Goal: Task Accomplishment & Management: Complete application form

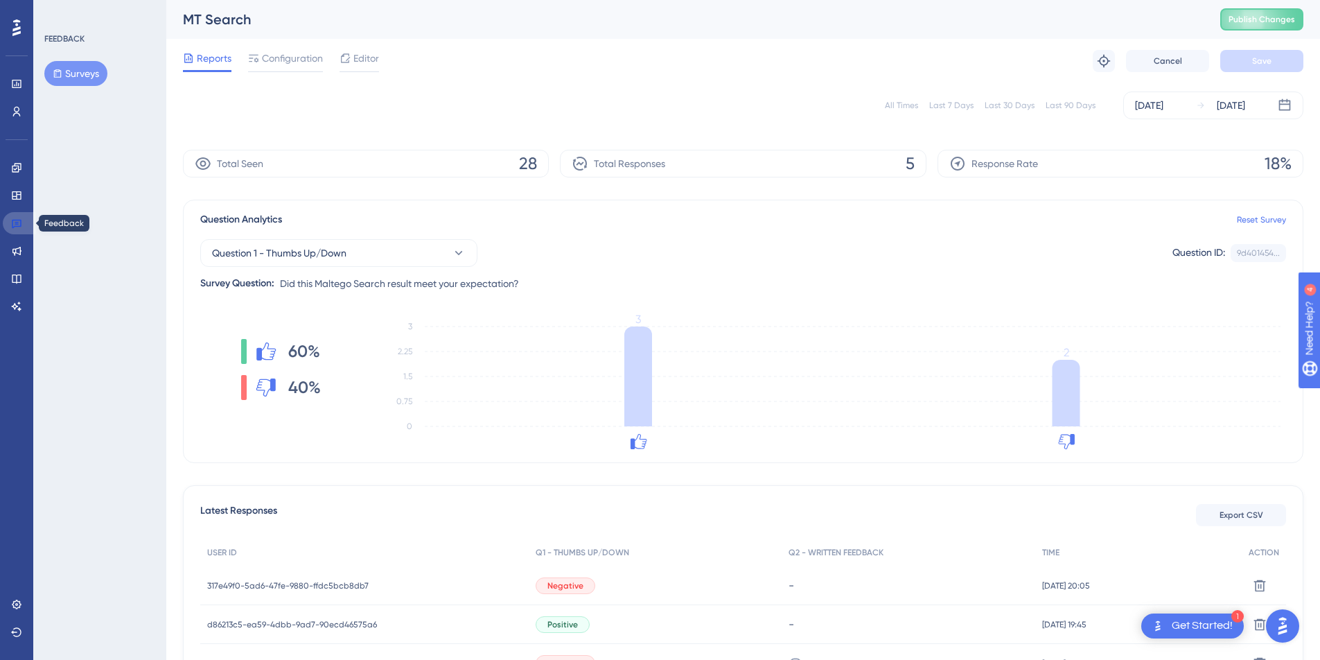
click at [6, 220] on link at bounding box center [19, 223] width 33 height 22
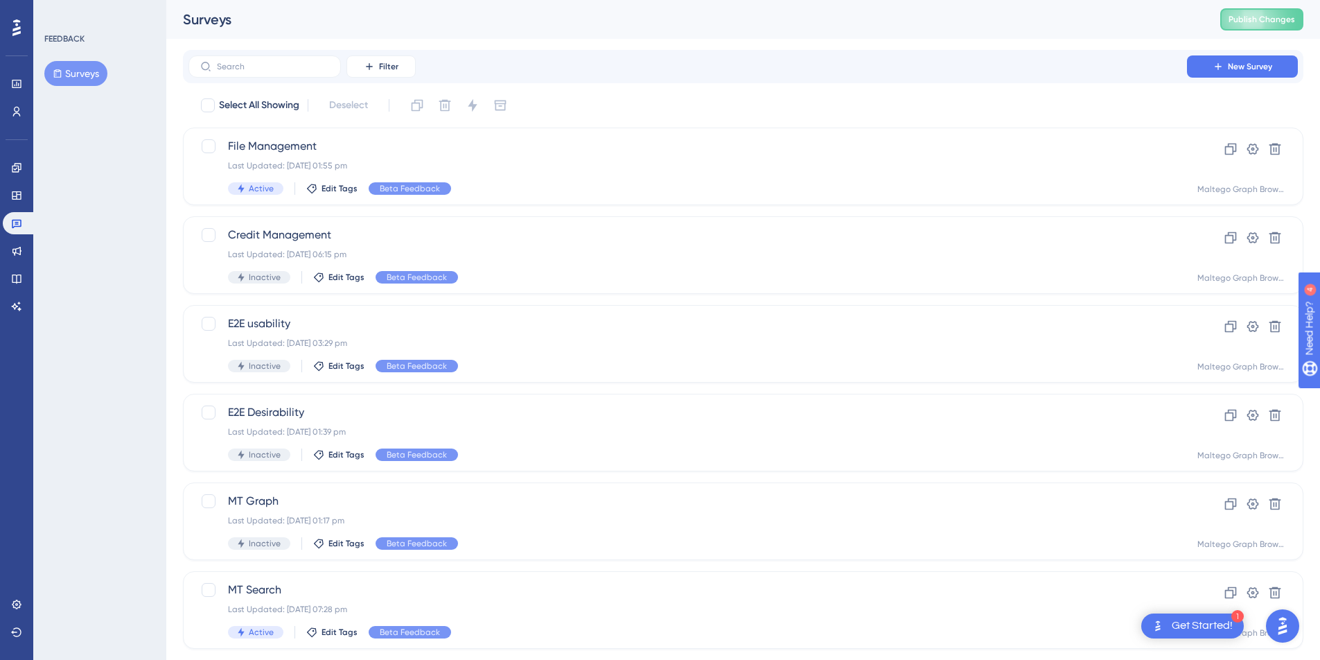
click at [93, 70] on button "Surveys" at bounding box center [75, 73] width 63 height 25
click at [1275, 62] on button "New Survey" at bounding box center [1242, 66] width 111 height 22
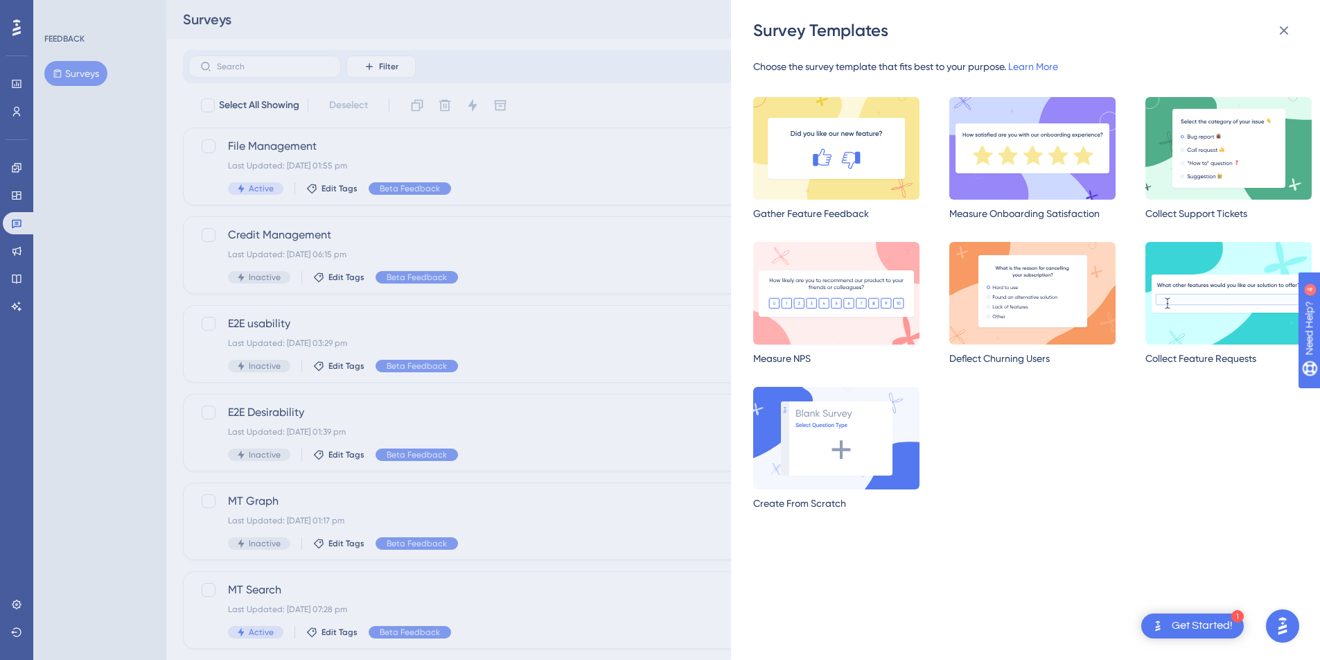
click at [854, 312] on img at bounding box center [836, 293] width 166 height 103
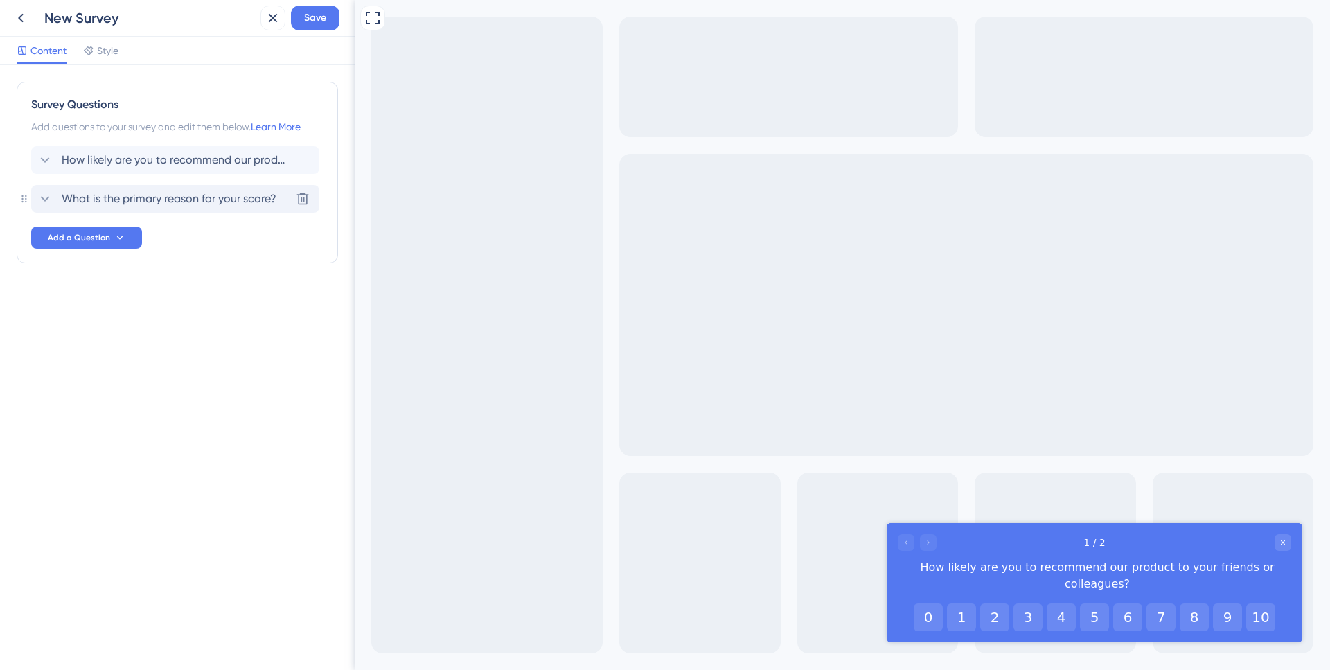
click at [261, 202] on span "What is the primary reason for your score?" at bounding box center [169, 199] width 215 height 17
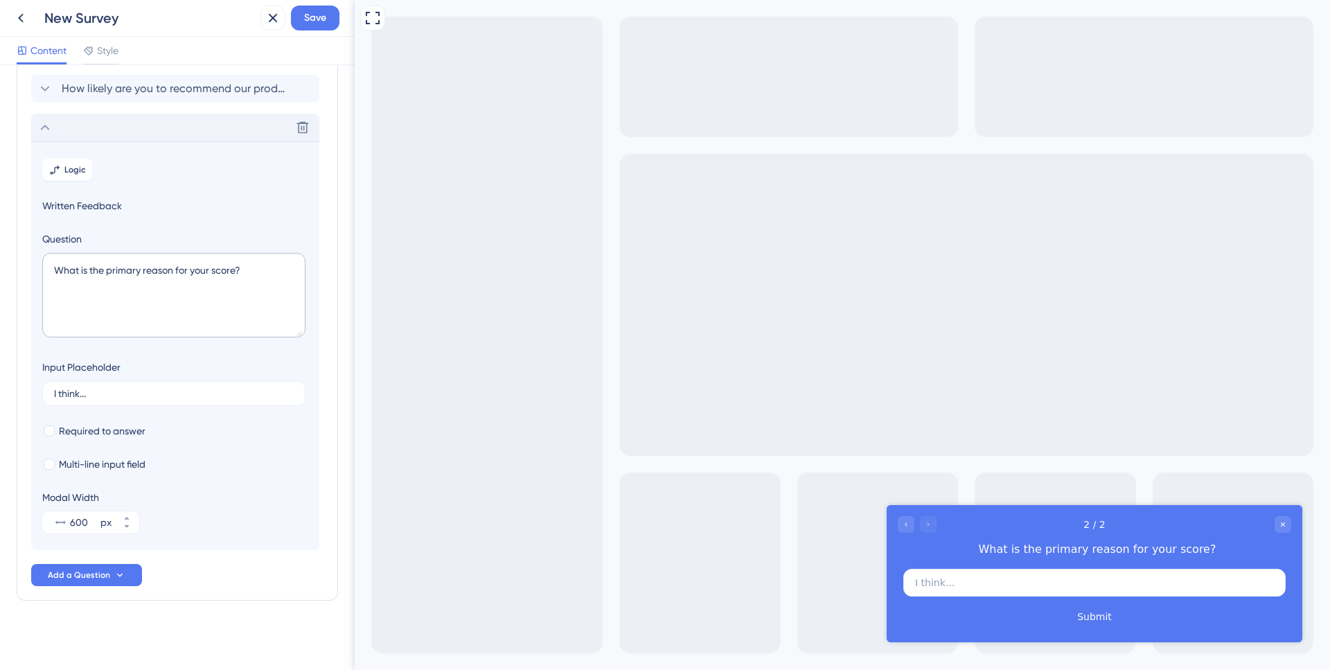
scroll to position [72, 0]
click at [211, 271] on textarea "What is the primary reason for your score?" at bounding box center [173, 294] width 263 height 85
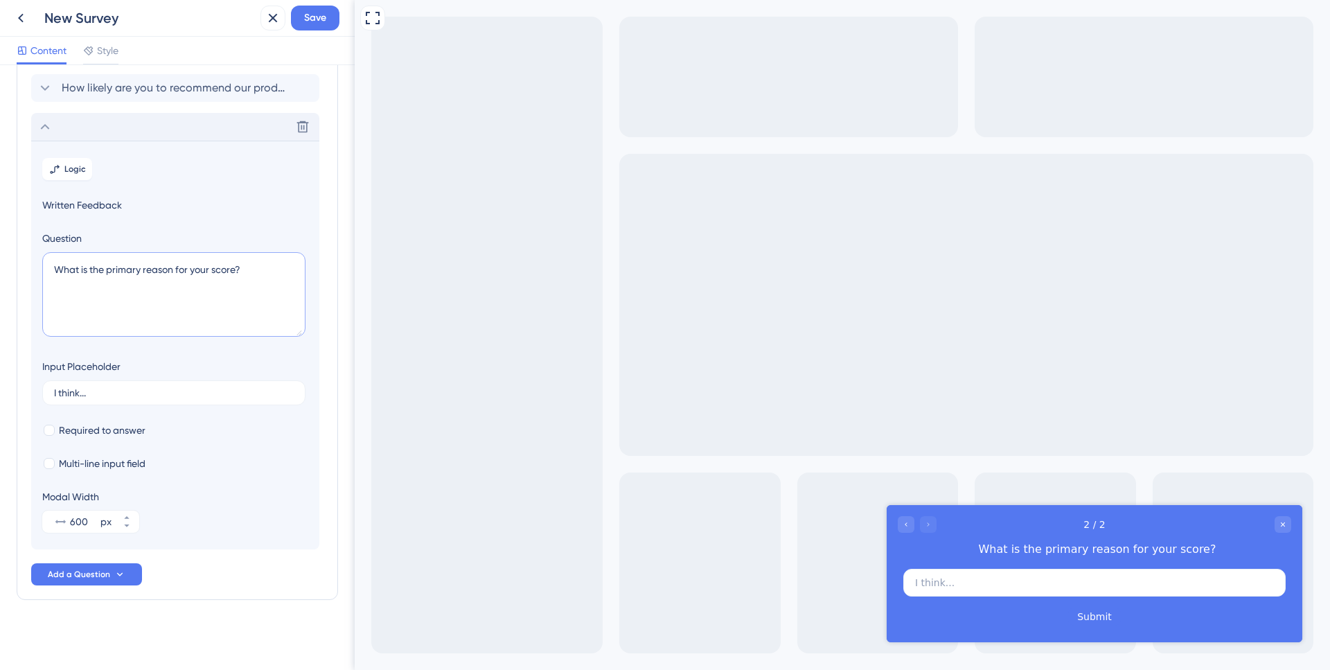
click at [241, 272] on textarea "What is the primary reason for your score?" at bounding box center [173, 294] width 263 height 85
type textarea "How can we make monitor better for you?"
click at [114, 389] on input "I think..." at bounding box center [174, 393] width 240 height 10
type input "I want to have..."
click at [54, 431] on div at bounding box center [49, 430] width 11 height 11
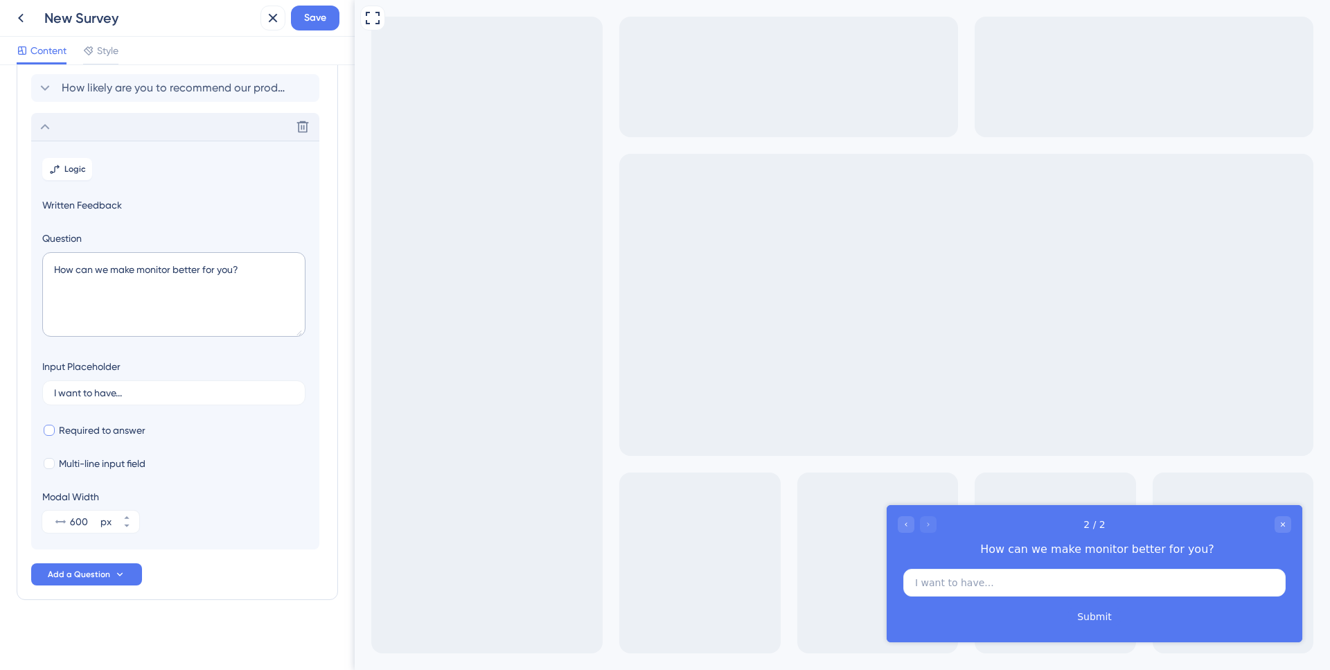
checkbox input "true"
click at [54, 457] on div at bounding box center [49, 464] width 14 height 14
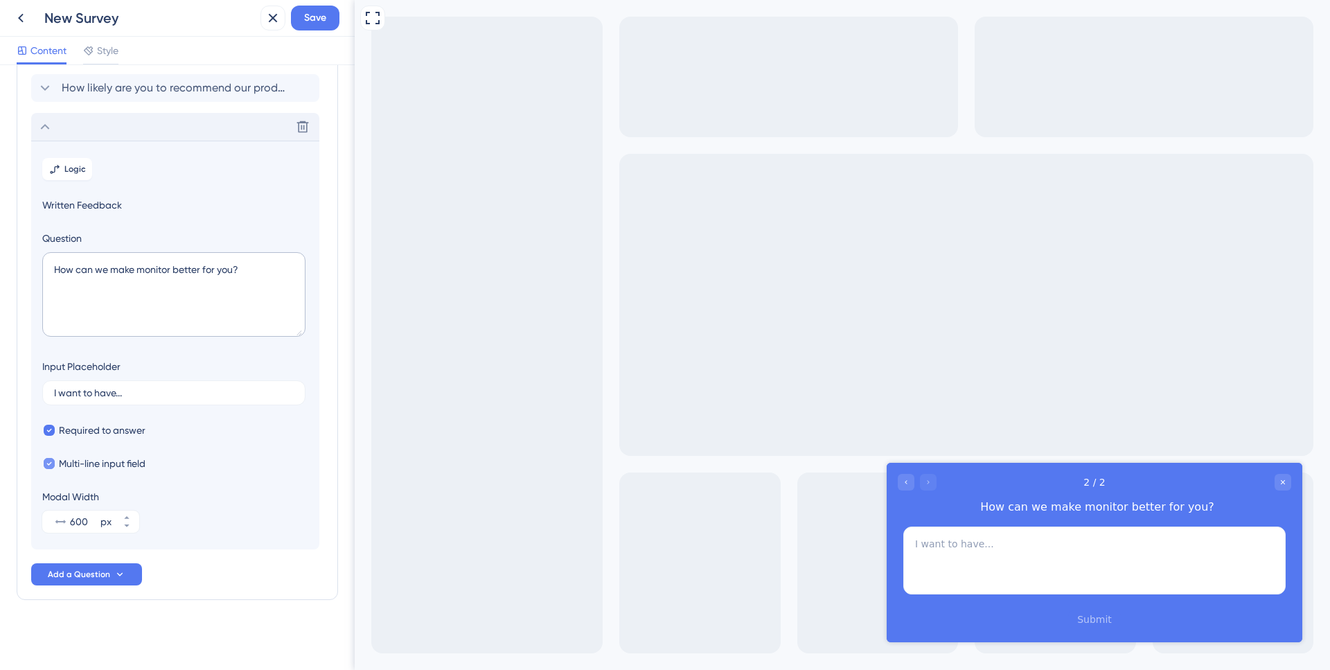
click at [54, 457] on div at bounding box center [49, 464] width 14 height 14
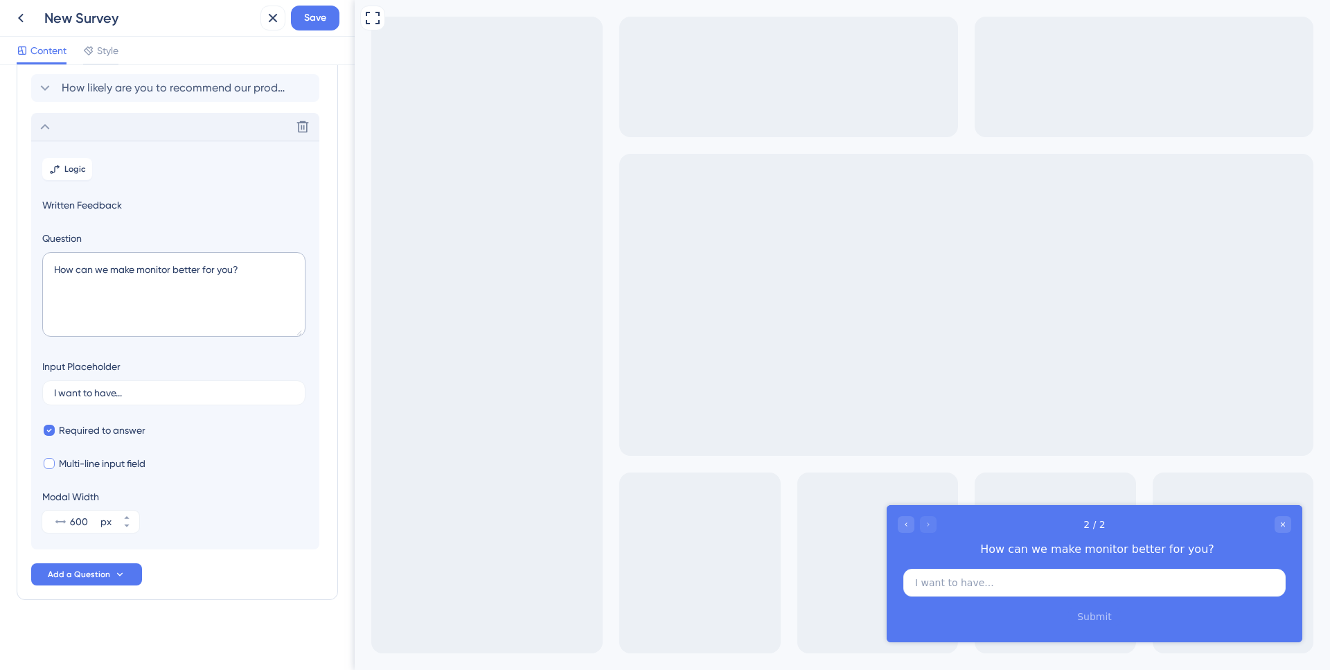
click at [54, 457] on div at bounding box center [49, 464] width 14 height 14
checkbox input "true"
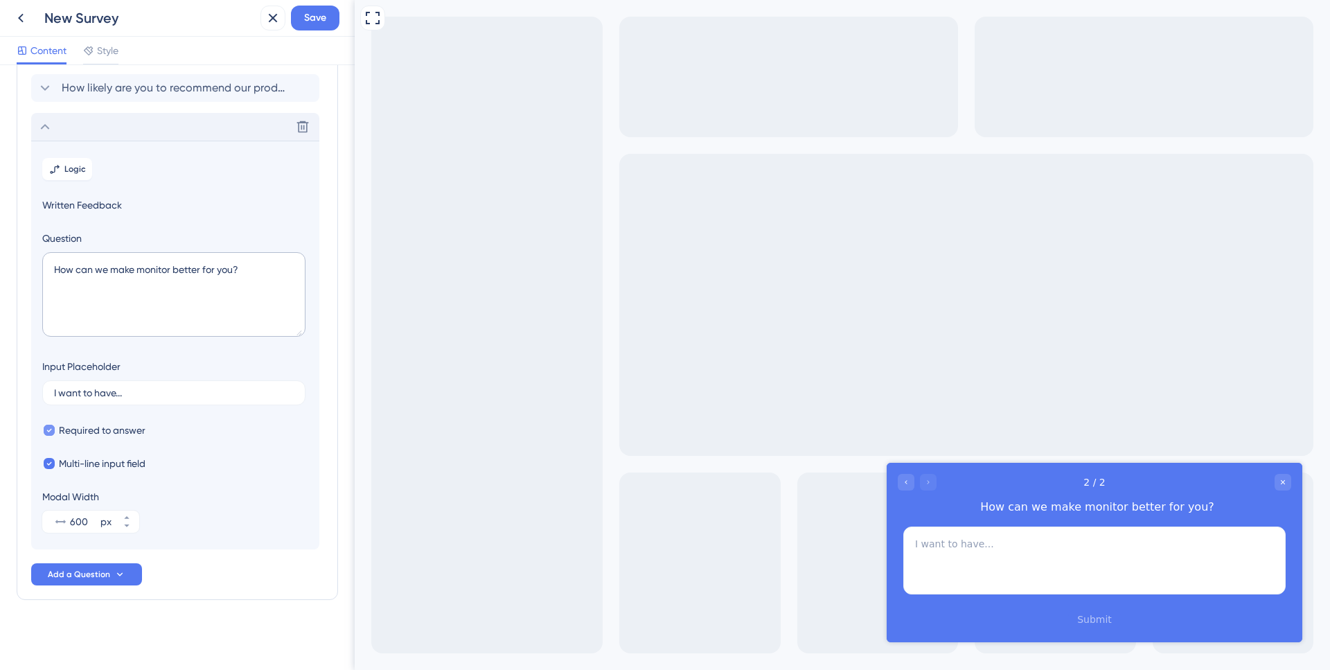
click at [50, 429] on icon at bounding box center [49, 430] width 5 height 3
checkbox input "false"
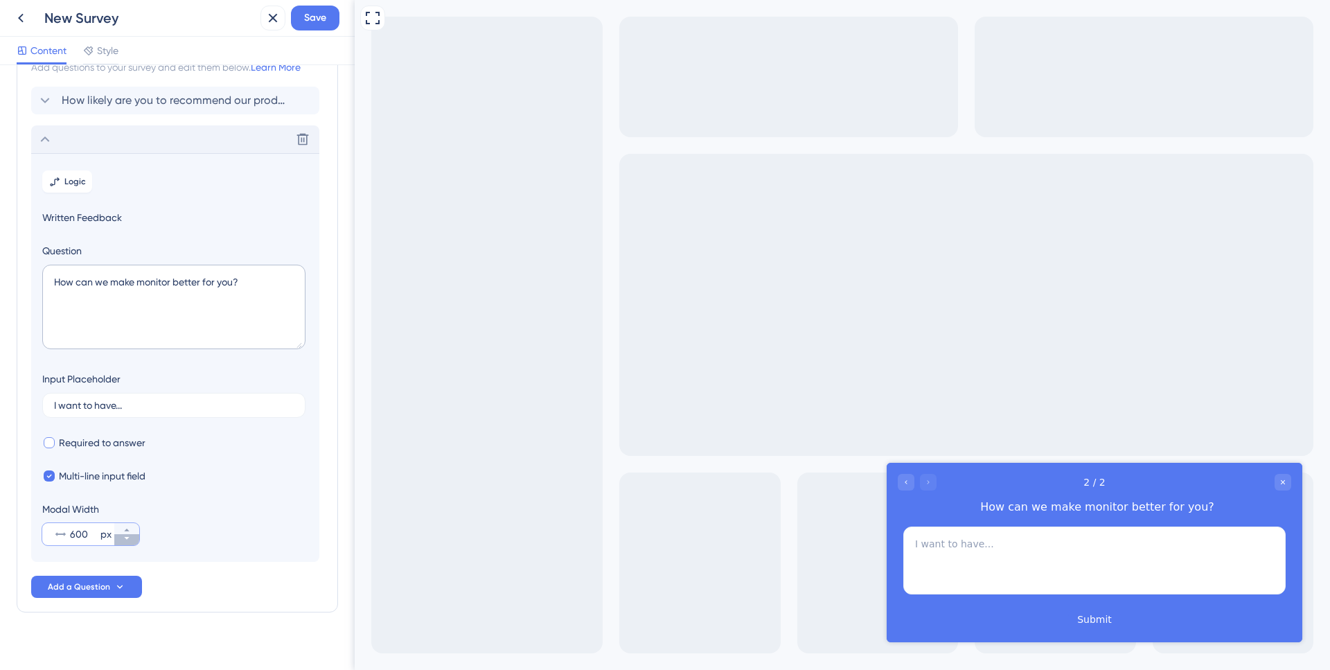
click at [132, 538] on button "600 px" at bounding box center [126, 539] width 25 height 11
click at [132, 538] on button "599 px" at bounding box center [126, 539] width 25 height 11
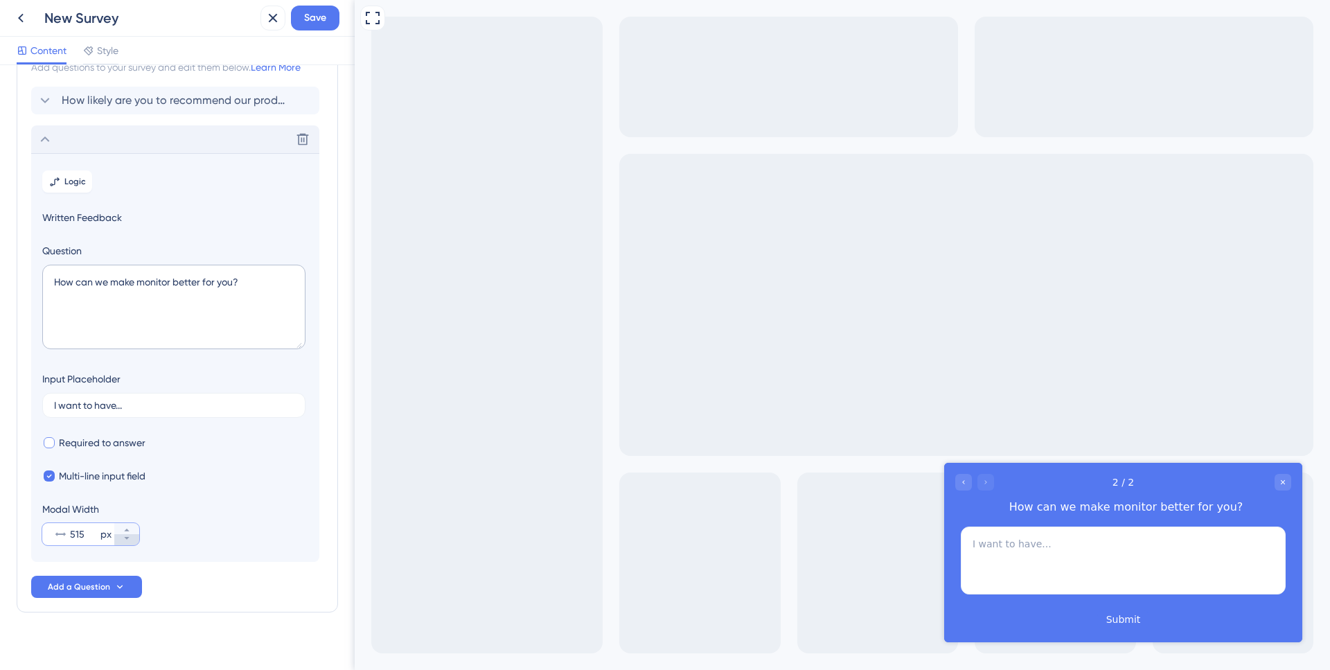
click at [132, 538] on button "515 px" at bounding box center [126, 539] width 25 height 11
click at [132, 538] on button "514 px" at bounding box center [126, 539] width 25 height 11
click at [132, 538] on button "513 px" at bounding box center [126, 539] width 25 height 11
click at [132, 538] on button "512 px" at bounding box center [126, 539] width 25 height 11
click at [132, 538] on button "511 px" at bounding box center [126, 539] width 25 height 11
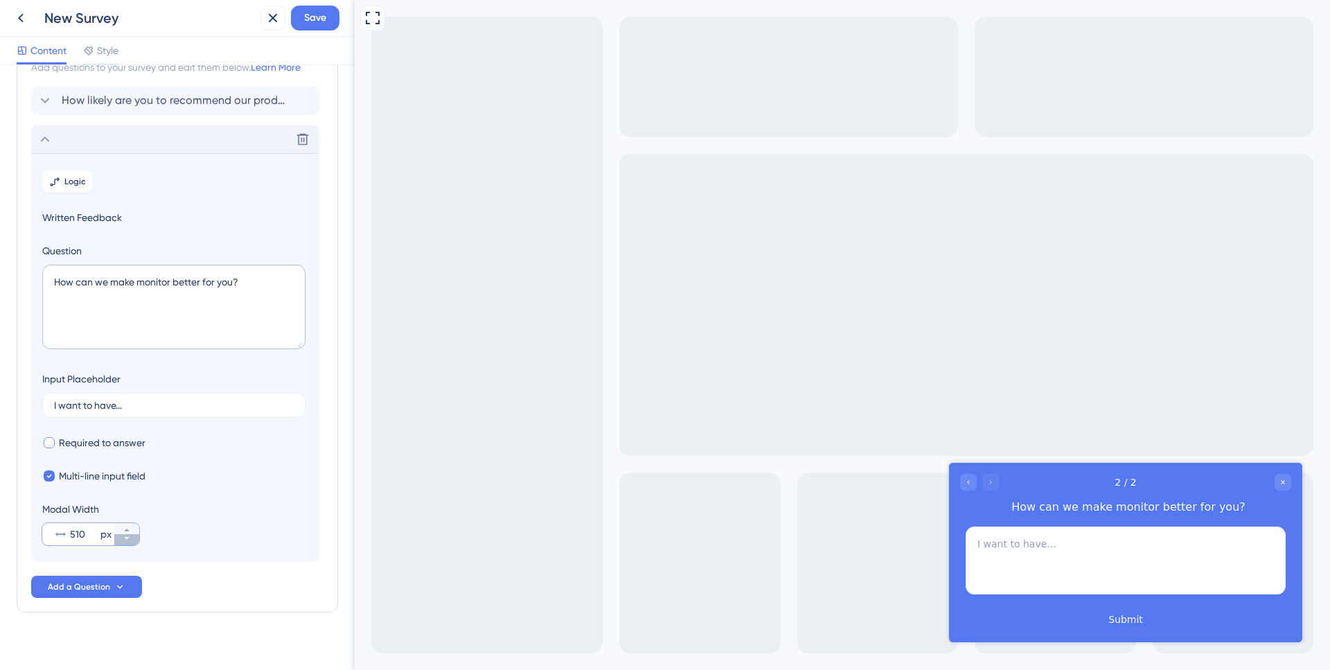
click at [132, 538] on button "510 px" at bounding box center [126, 539] width 25 height 11
click at [132, 538] on button "509 px" at bounding box center [126, 539] width 25 height 11
click at [132, 538] on button "508 px" at bounding box center [126, 539] width 25 height 11
click at [132, 538] on button "507 px" at bounding box center [126, 539] width 25 height 11
click at [132, 538] on button "506 px" at bounding box center [126, 539] width 25 height 11
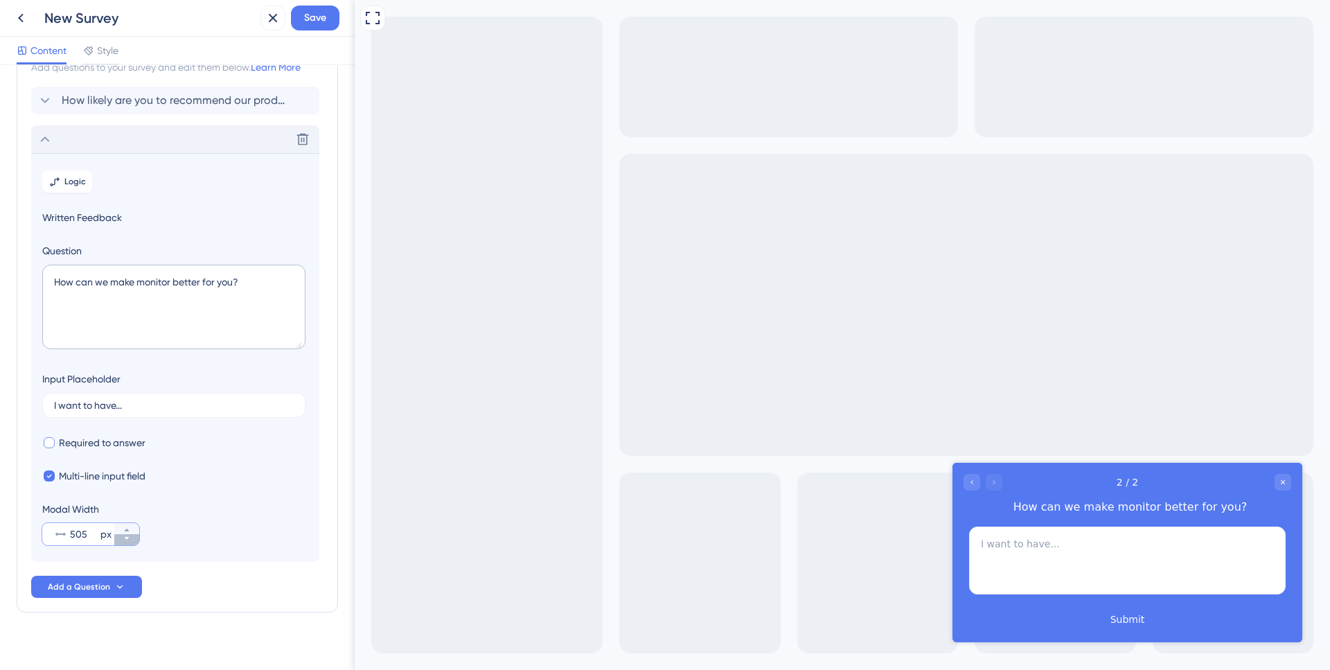
click at [132, 538] on button "505 px" at bounding box center [126, 539] width 25 height 11
click at [132, 538] on button "504 px" at bounding box center [126, 539] width 25 height 11
click at [132, 538] on button "503 px" at bounding box center [126, 539] width 25 height 11
click at [132, 538] on button "502 px" at bounding box center [126, 539] width 25 height 11
click at [132, 538] on button "501 px" at bounding box center [126, 539] width 25 height 11
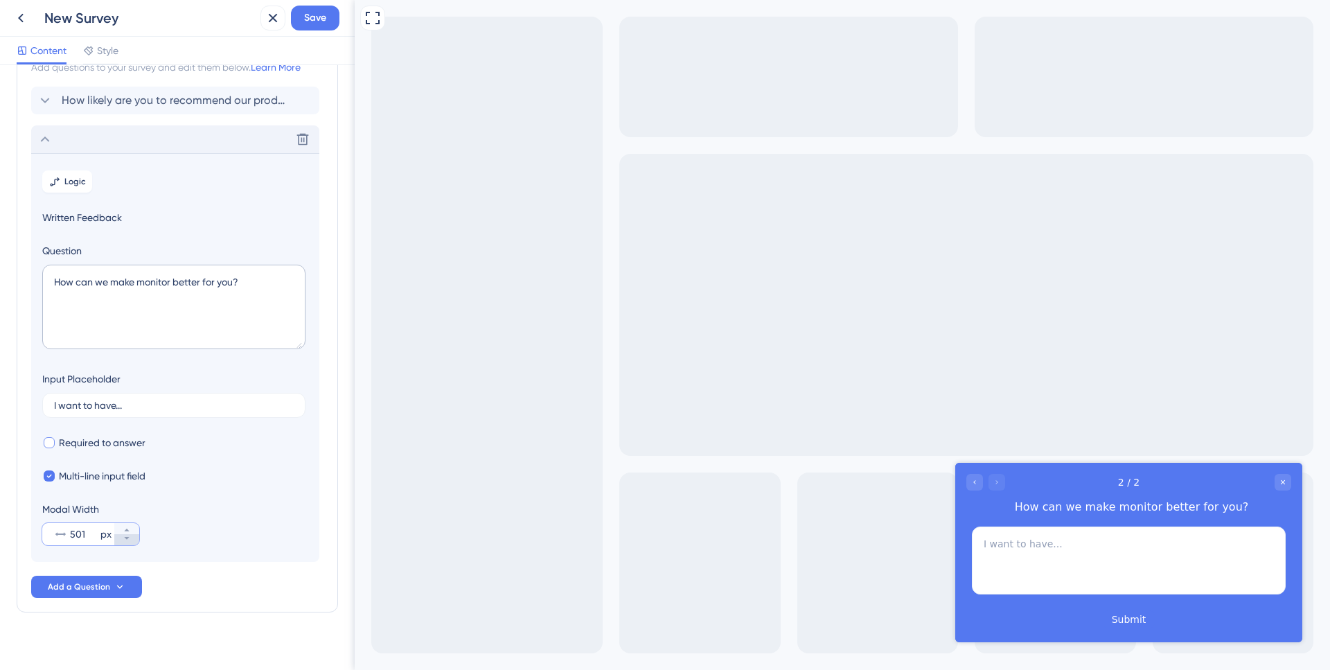
type input "500"
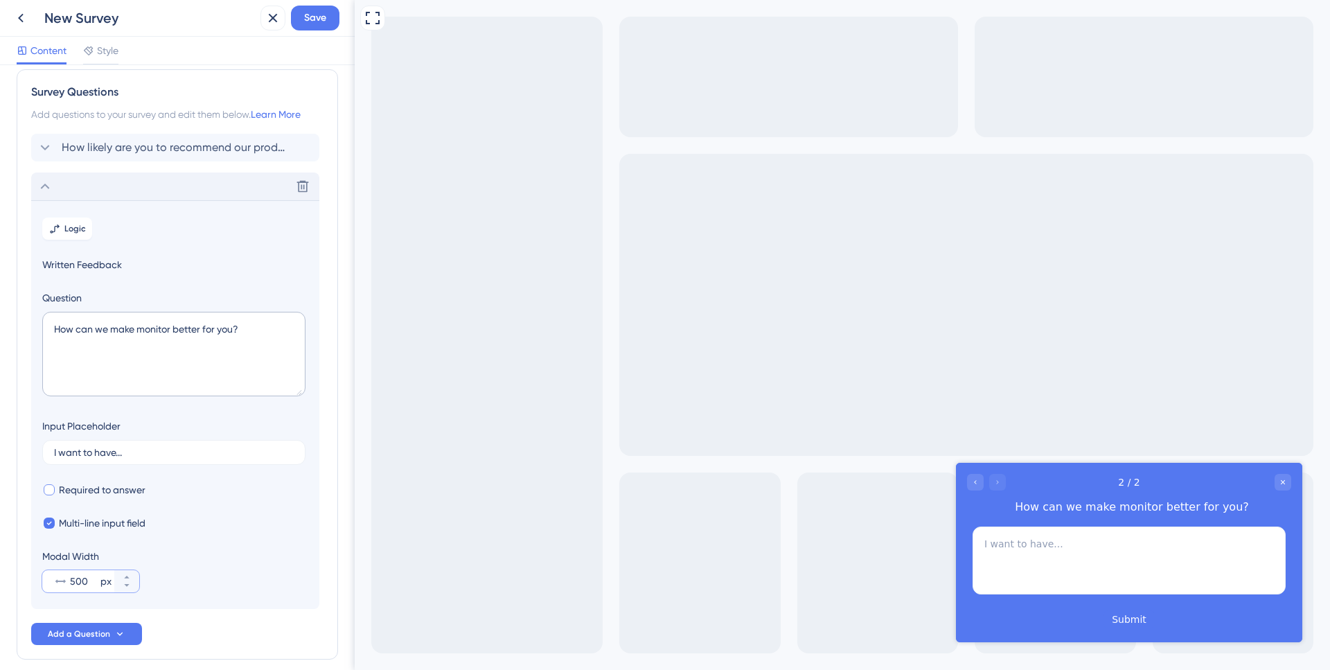
scroll to position [0, 0]
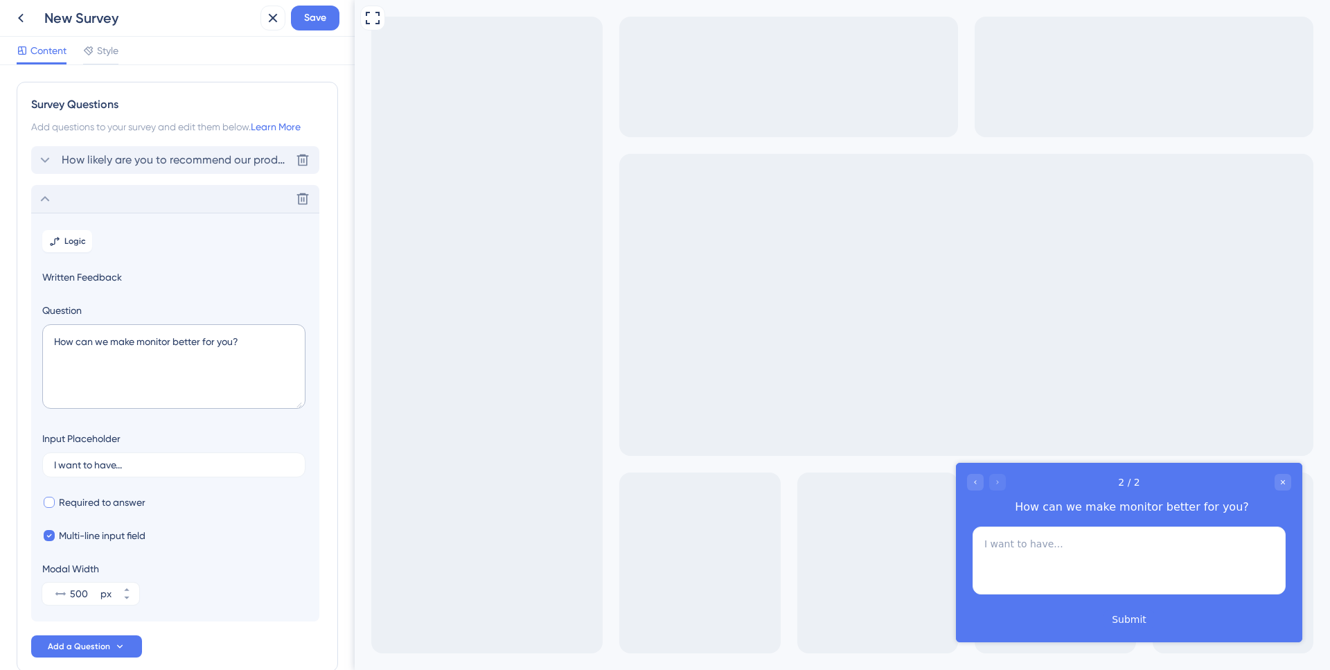
click at [152, 160] on span "How likely are you to recommend our product to your friends or colleagues?" at bounding box center [176, 160] width 229 height 17
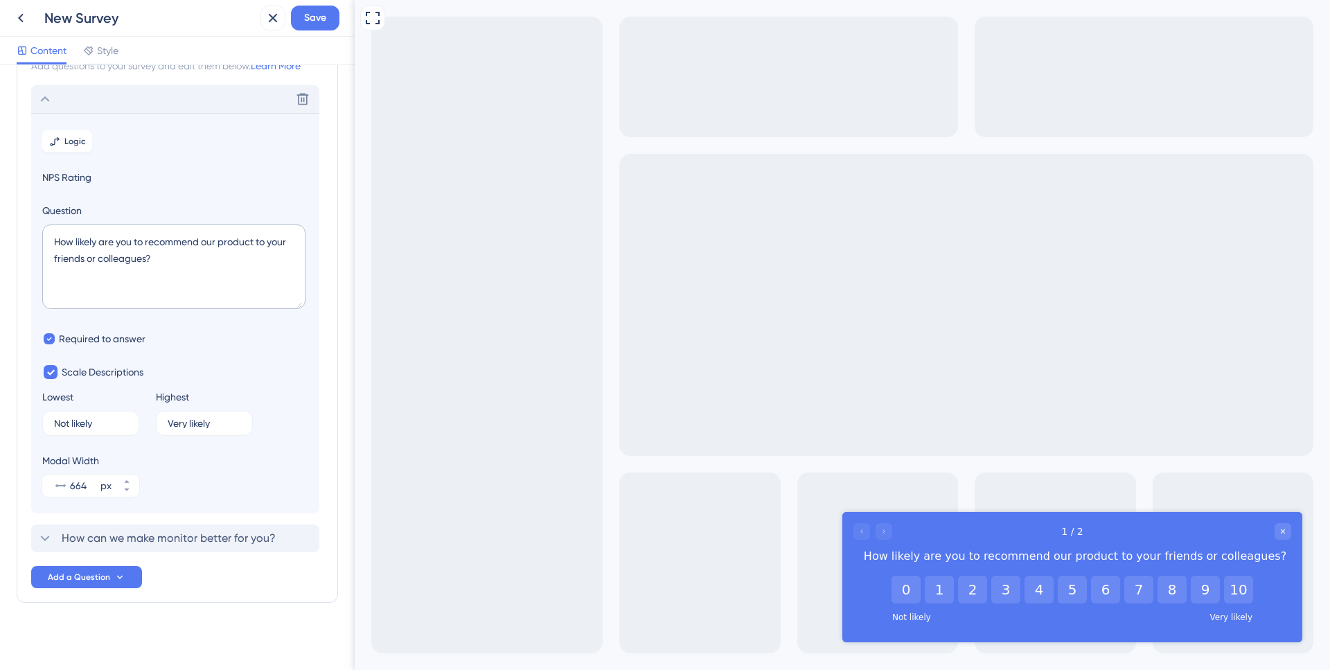
scroll to position [64, 0]
click at [185, 538] on span "How can we make monitor better for you?" at bounding box center [169, 535] width 214 height 17
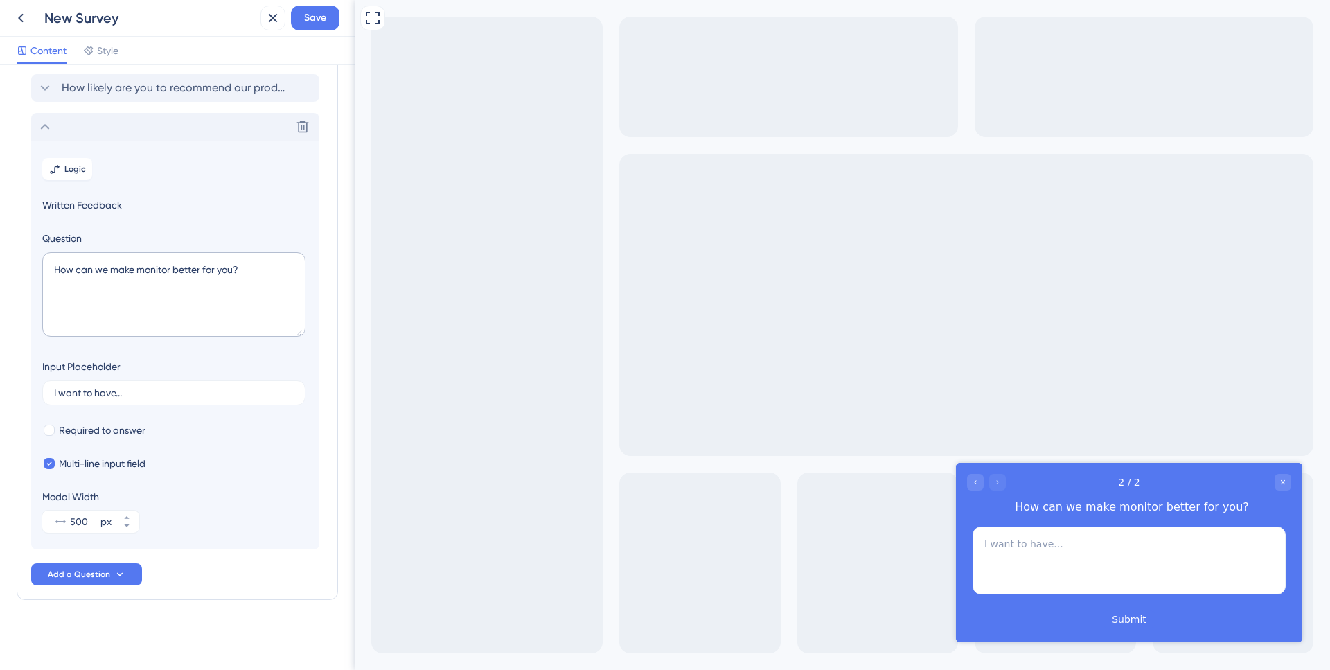
scroll to position [0, 0]
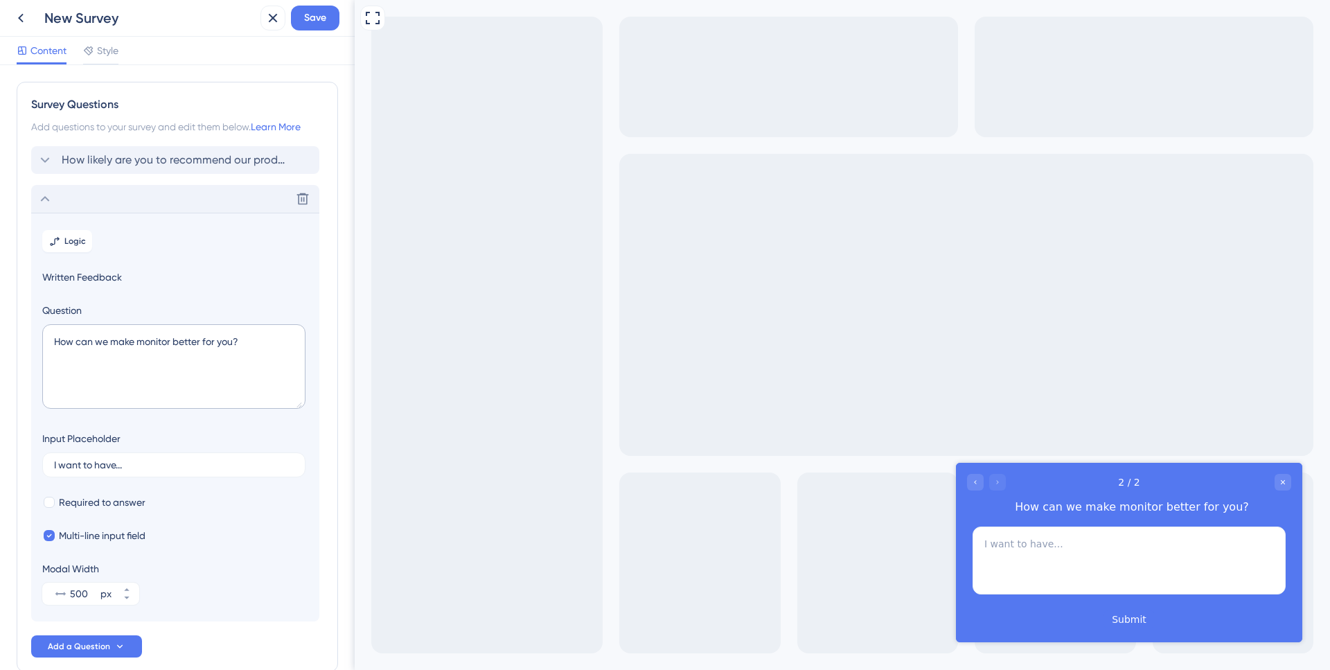
click at [107, 21] on div "New Survey" at bounding box center [149, 17] width 211 height 19
click at [322, 29] on button "Save" at bounding box center [315, 18] width 49 height 25
click at [105, 62] on div "Style" at bounding box center [100, 53] width 35 height 22
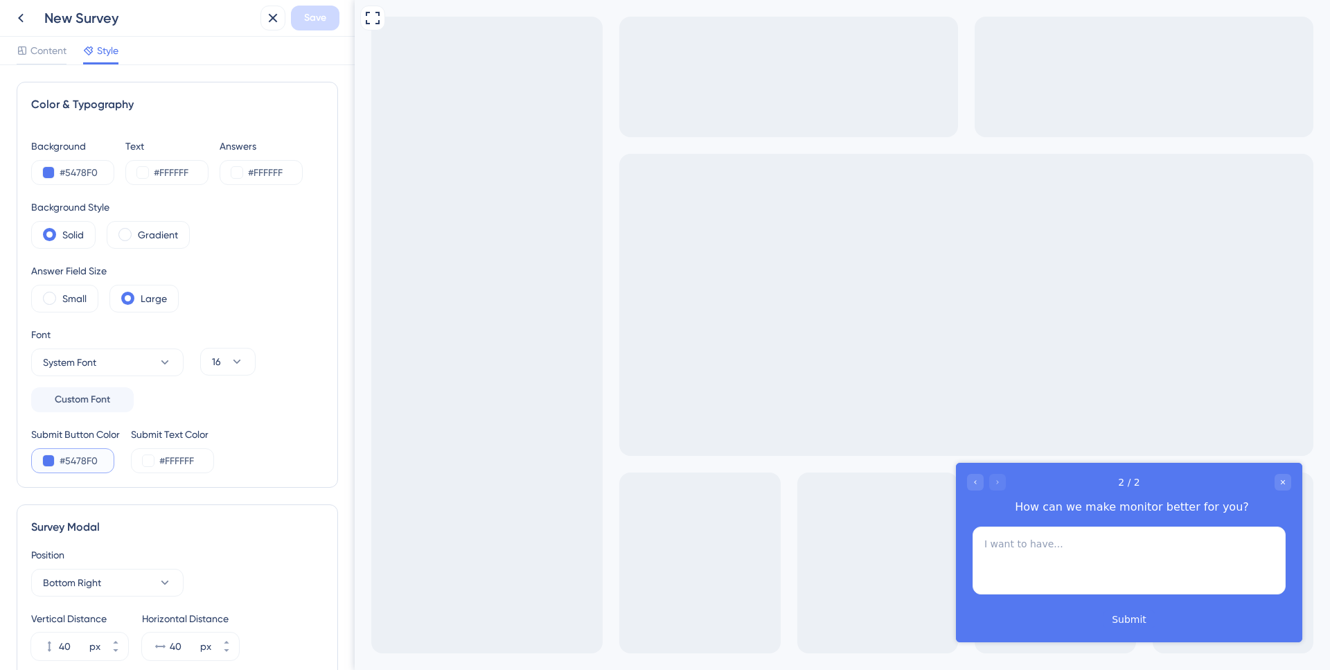
click at [48, 461] on button at bounding box center [48, 460] width 11 height 11
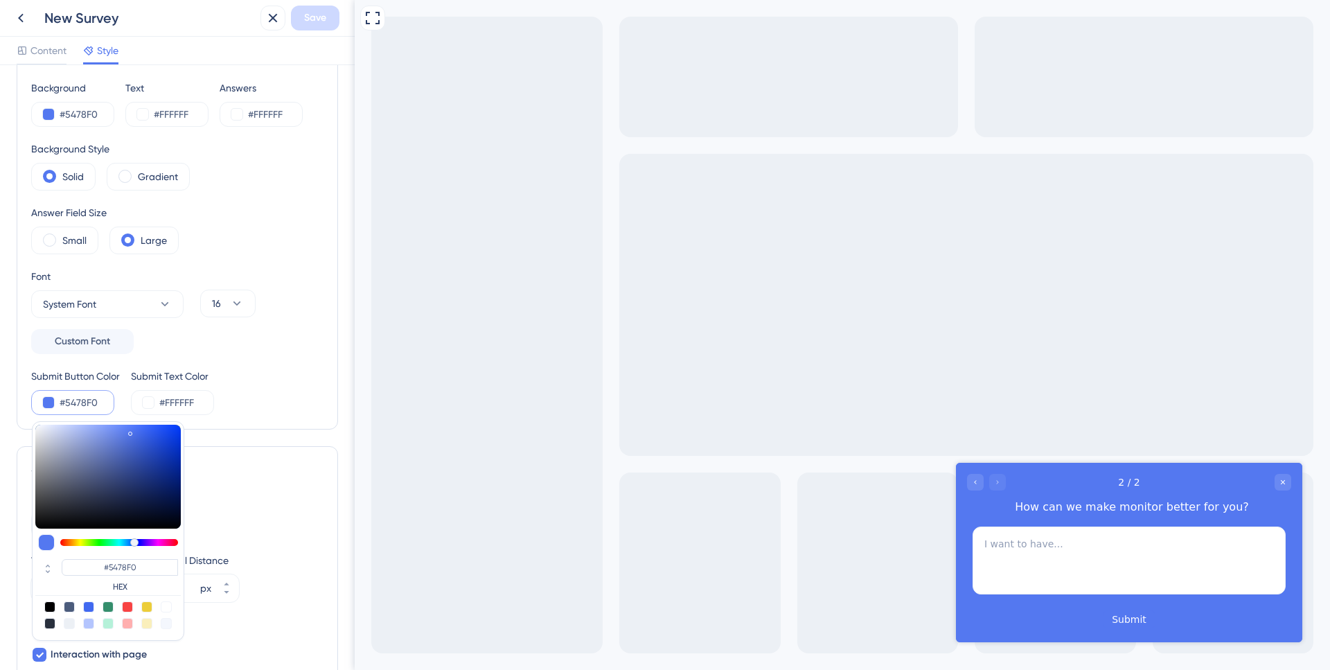
scroll to position [69, 0]
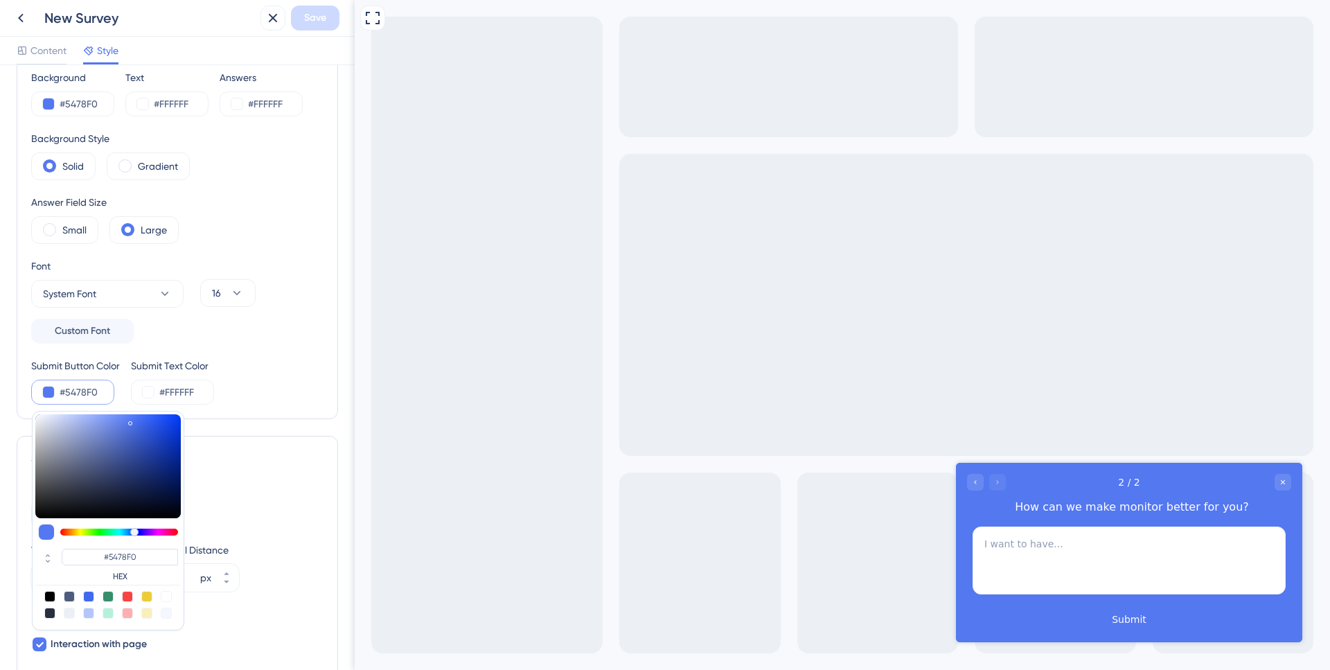
click at [89, 394] on input "#5478F0" at bounding box center [88, 392] width 57 height 17
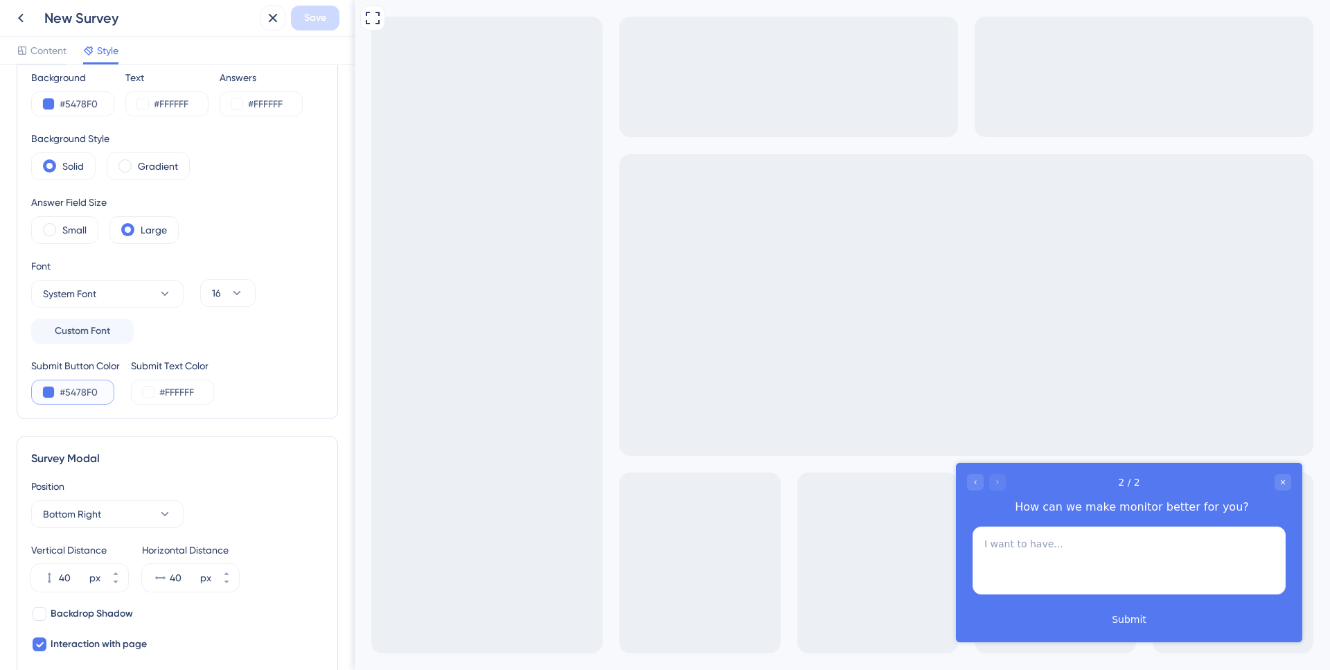
click at [89, 394] on input "#5478F0" at bounding box center [88, 392] width 57 height 17
paste input "864FBC"
type input "#864FBC"
click at [305, 378] on div "Submit Button Color #864FBC Submit Text Color #FFFFFF" at bounding box center [177, 381] width 292 height 47
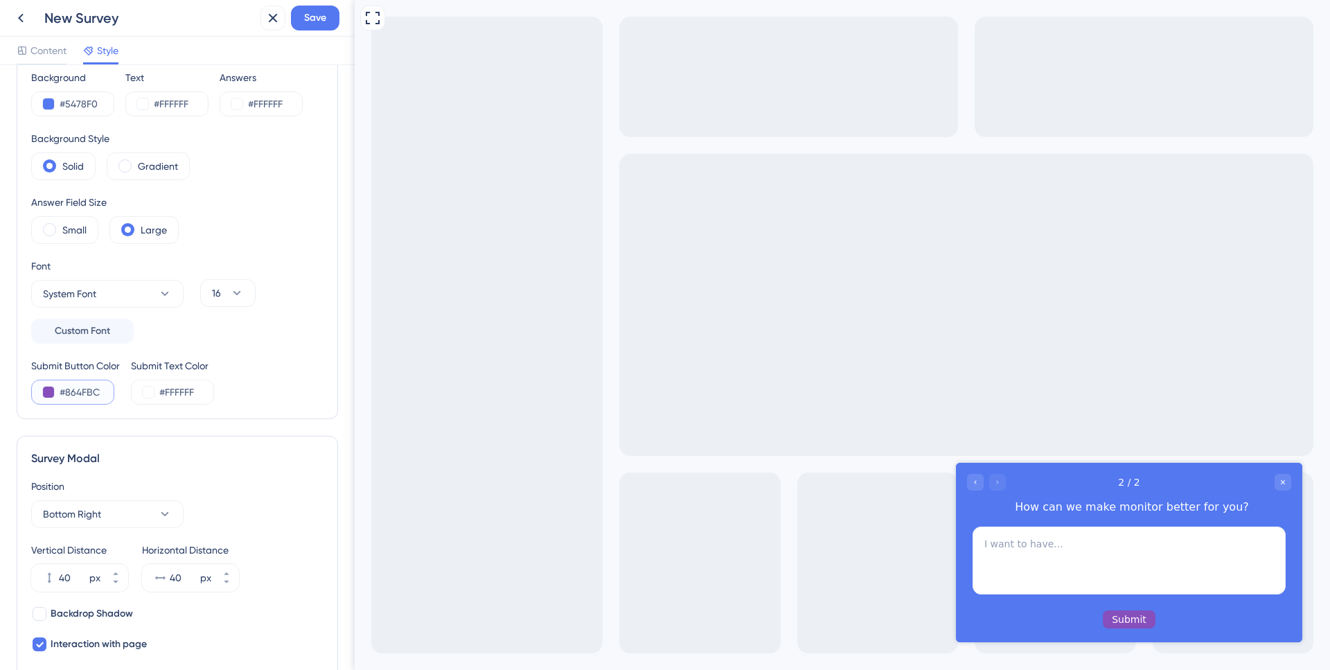
click at [91, 387] on input "#864FBC" at bounding box center [88, 392] width 57 height 17
click at [118, 380] on div "Submit Button Color #864FBC" at bounding box center [75, 381] width 89 height 47
click at [80, 105] on input "#5478F0" at bounding box center [88, 104] width 57 height 17
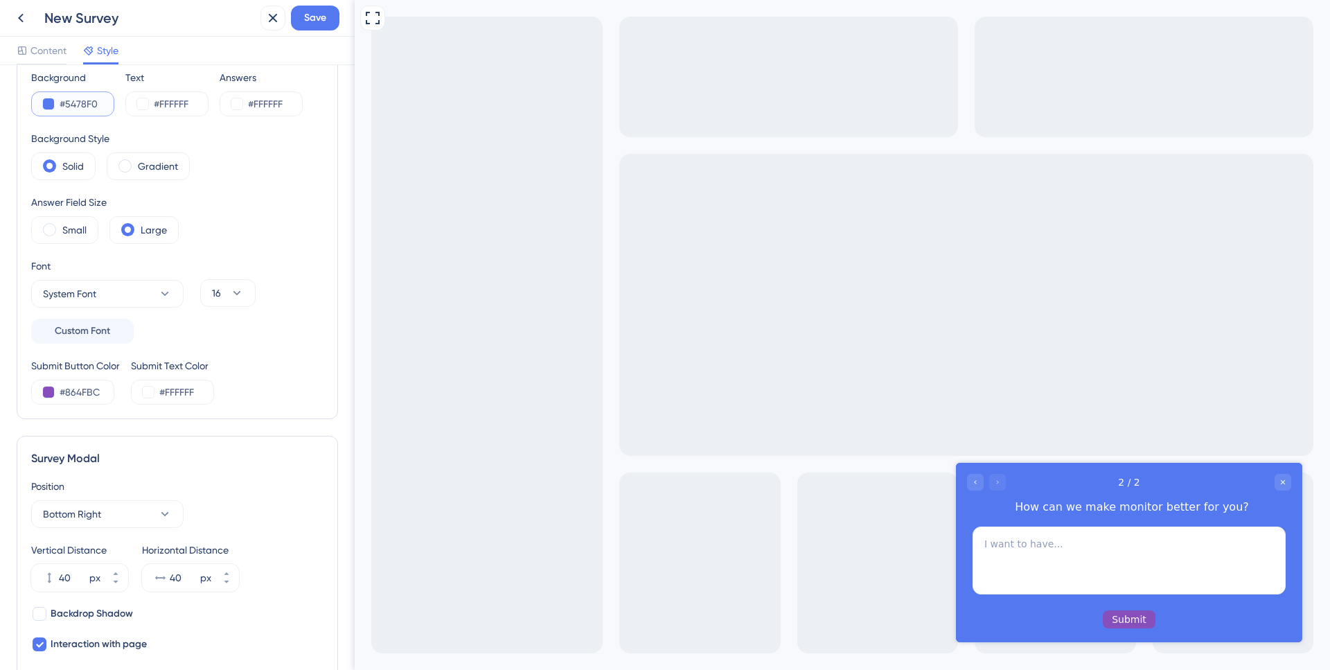
click at [80, 105] on input "#5478F0" at bounding box center [88, 104] width 57 height 17
paste input "864FBC"
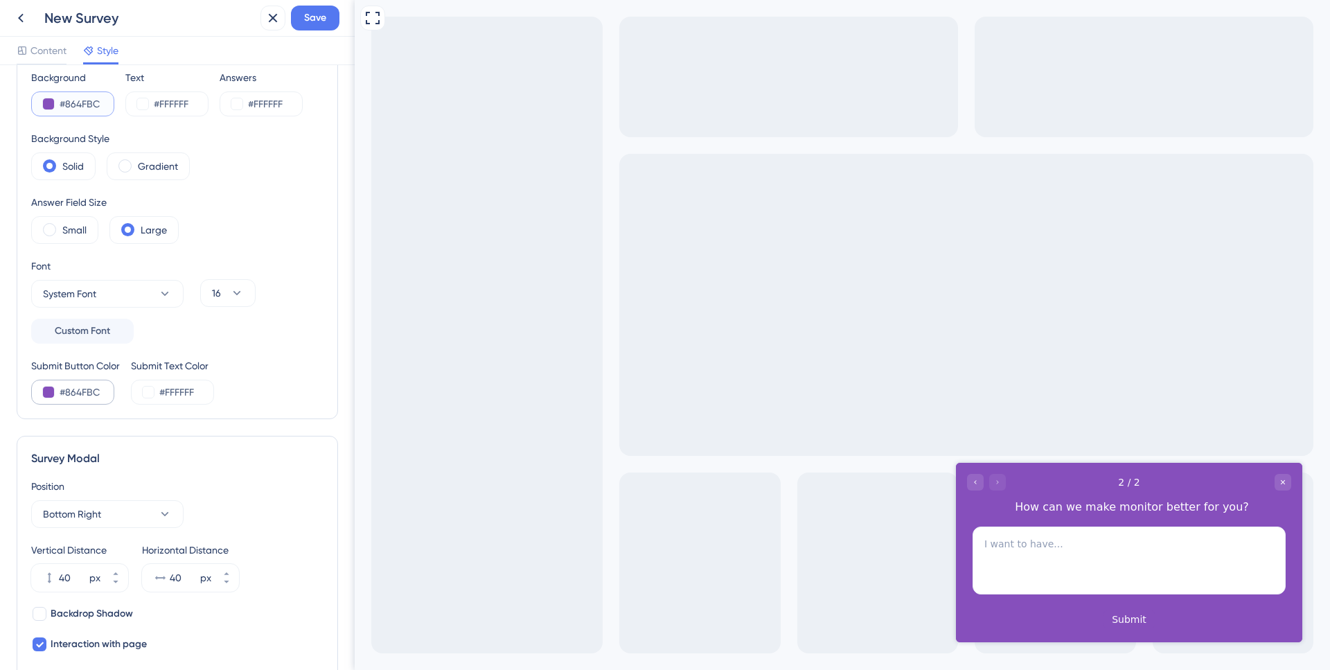
type input "#864FBC"
click at [98, 392] on input "#864FBC" at bounding box center [88, 392] width 57 height 17
click at [47, 394] on button at bounding box center [48, 392] width 11 height 11
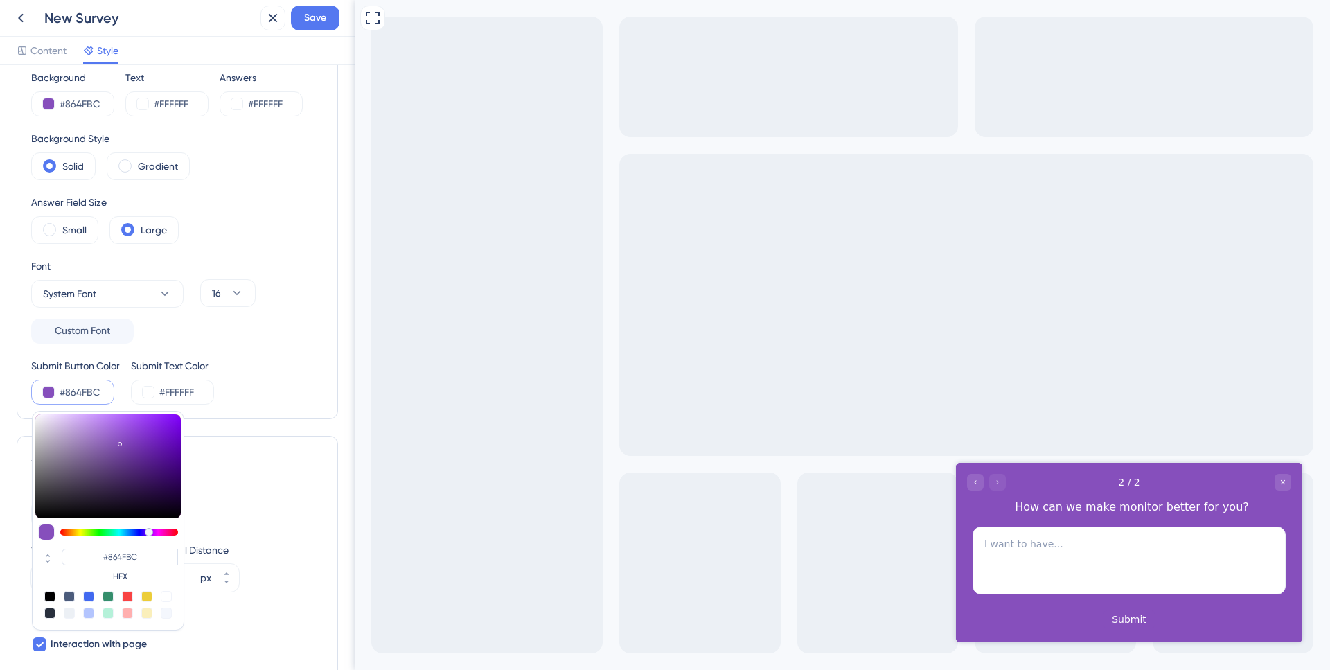
type input "#7e4ab1"
type input "#7E4AB1"
type input "#7d49af"
type input "#7D49AF"
type input "#7a47ac"
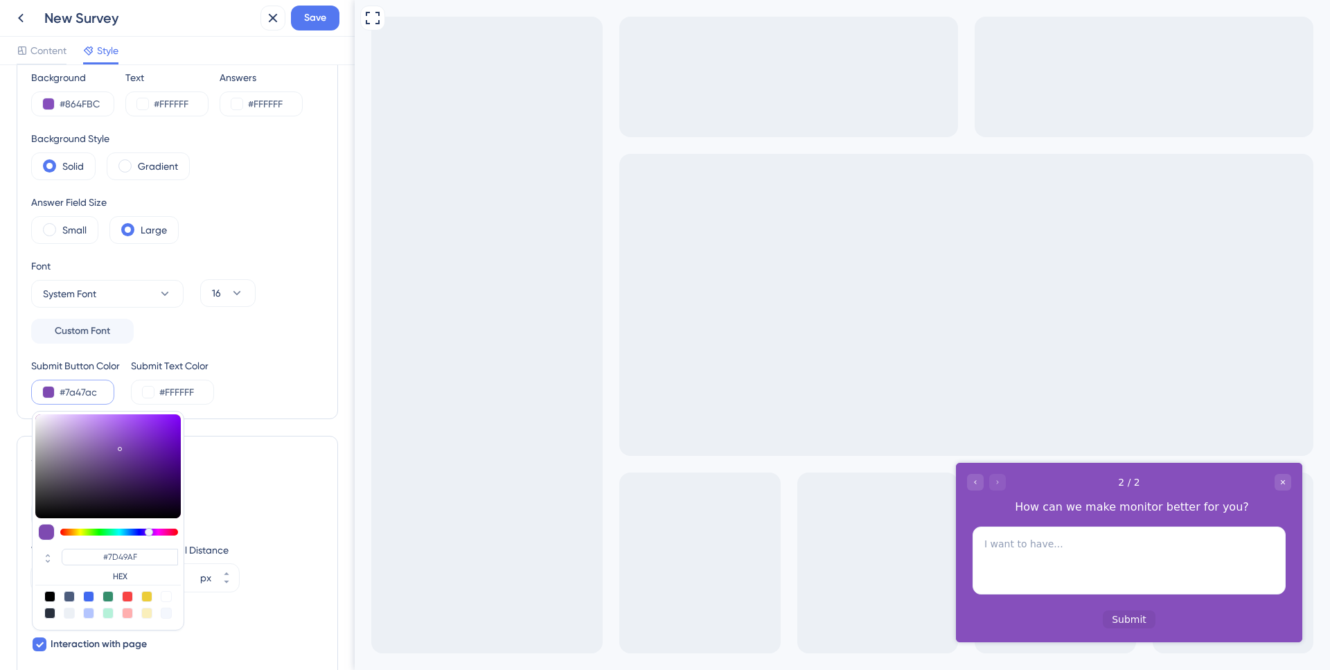
type input "#7A47AC"
type input "#7745a8"
type input "#7745A8"
type input "#7644a7"
type input "#7644A7"
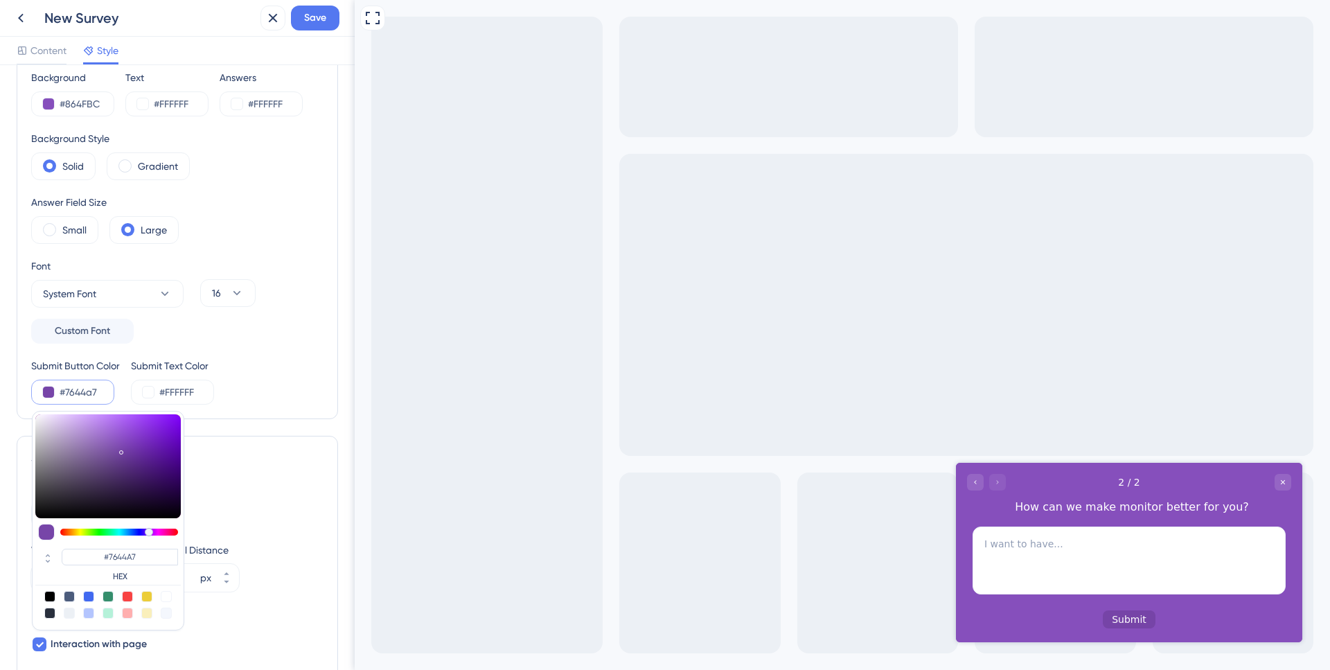
type input "#7443a5"
type input "#7443A5"
type input "#6f409e"
type input "#6F409E"
type input "#6e3f9c"
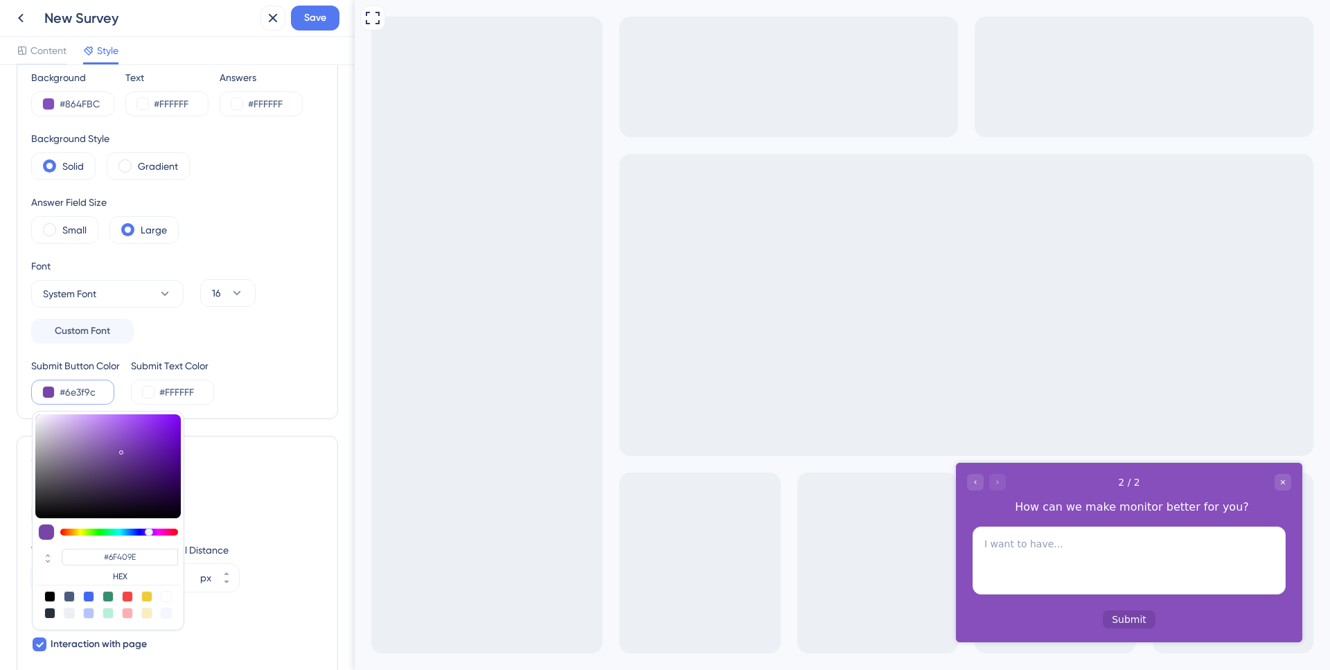
type input "#6E3F9C"
type input "#693c96"
type input "#693C96"
type input "#653a90"
type input "#653A90"
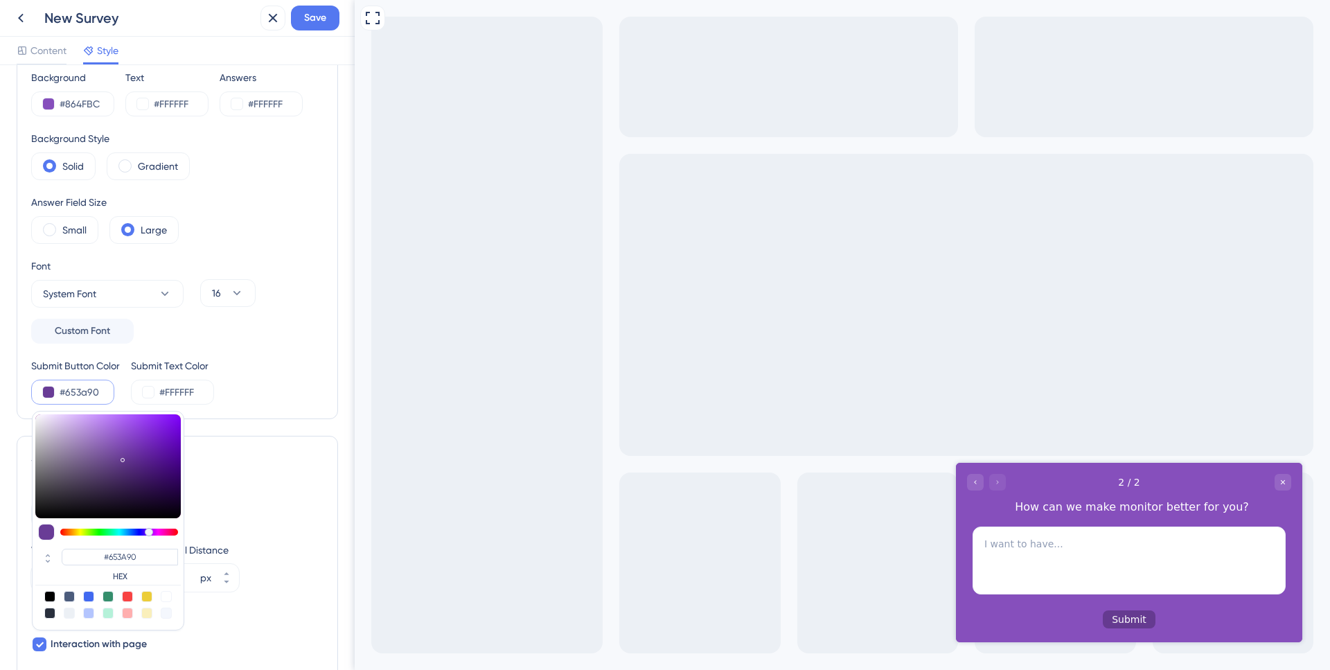
type input "#63388d"
type input "#63388D"
type input "#62388b"
type input "#62388B"
type input "#61378a"
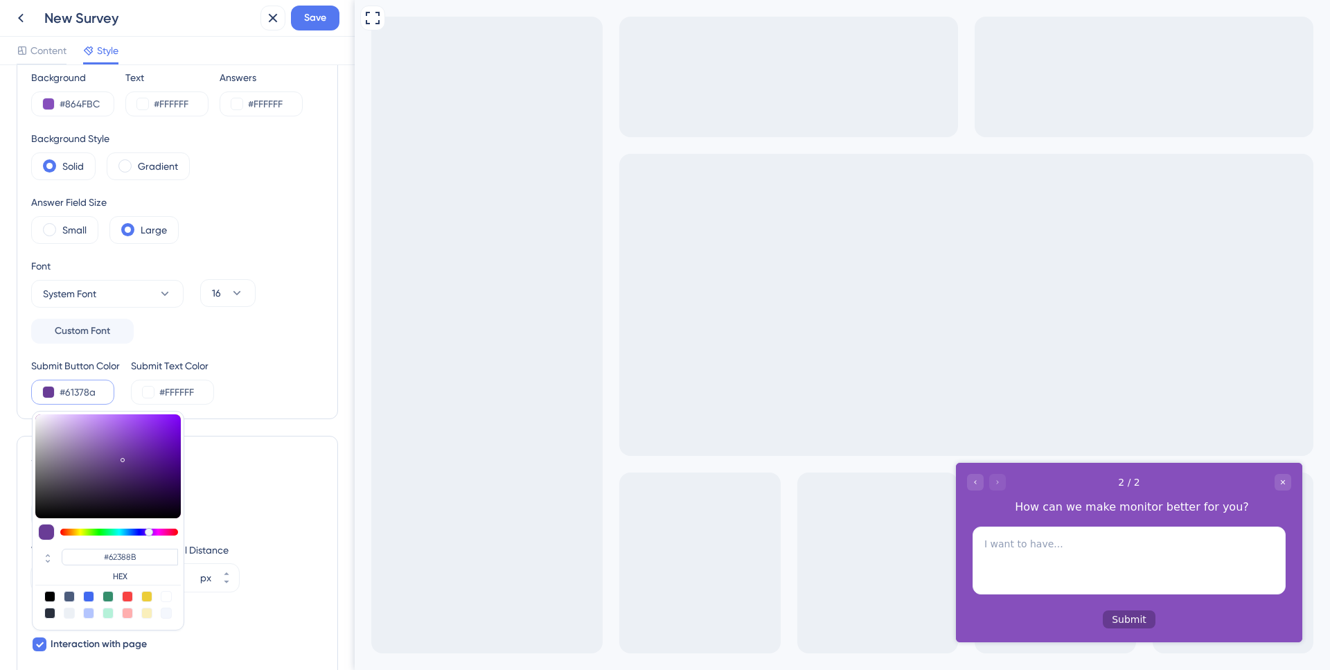
type input "#61378A"
type input "#5f3688"
type input "#5F3688"
type input "#5e3586"
type input "#5E3586"
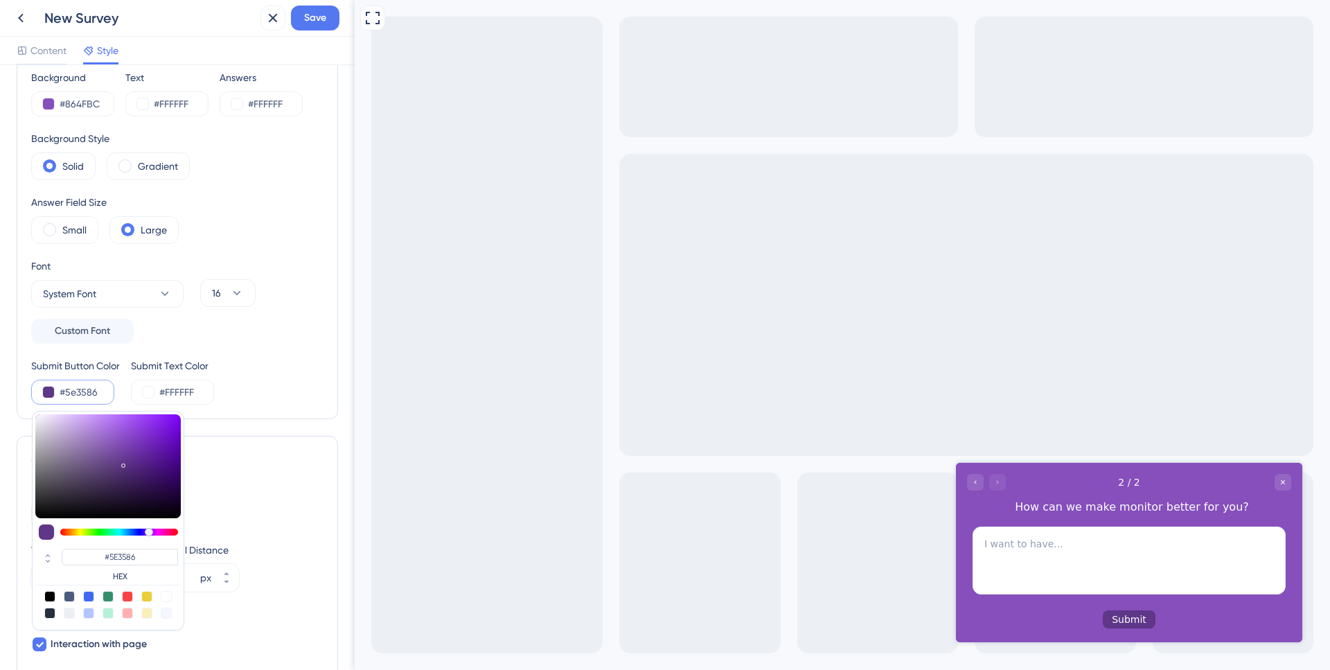
type input "#5b3381"
type input "#5B3381"
type input "#5a3280"
type input "#5A3280"
type input "#59327e"
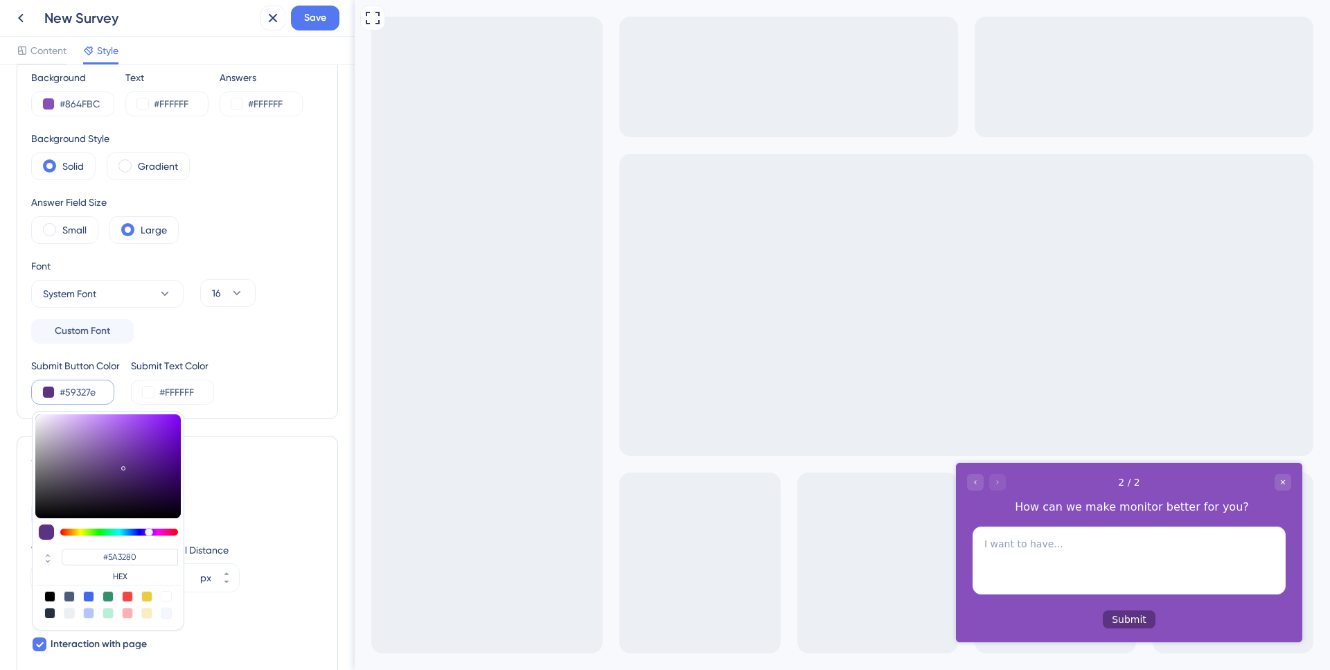
type input "#59327E"
type input "#58317c"
type input "#58317C"
type input "#57307a"
type input "#57307A"
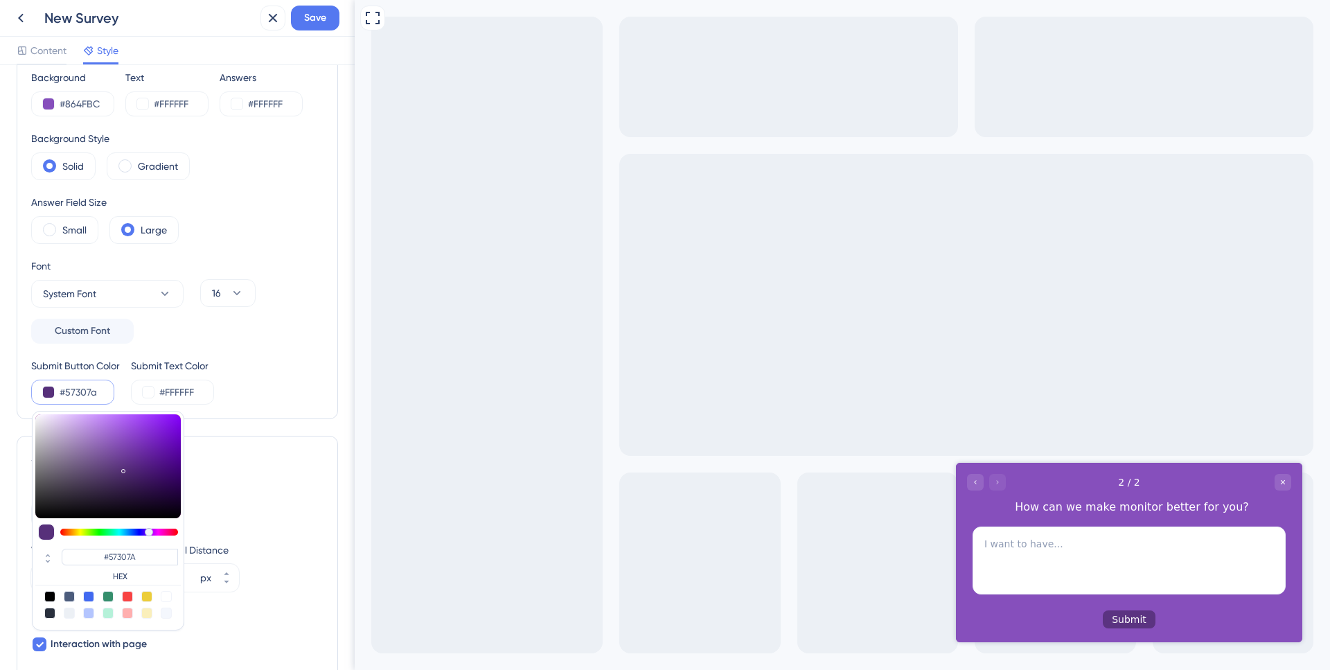
type input "#563079"
type input "#542f77"
type input "#542F77"
type input "#532e75"
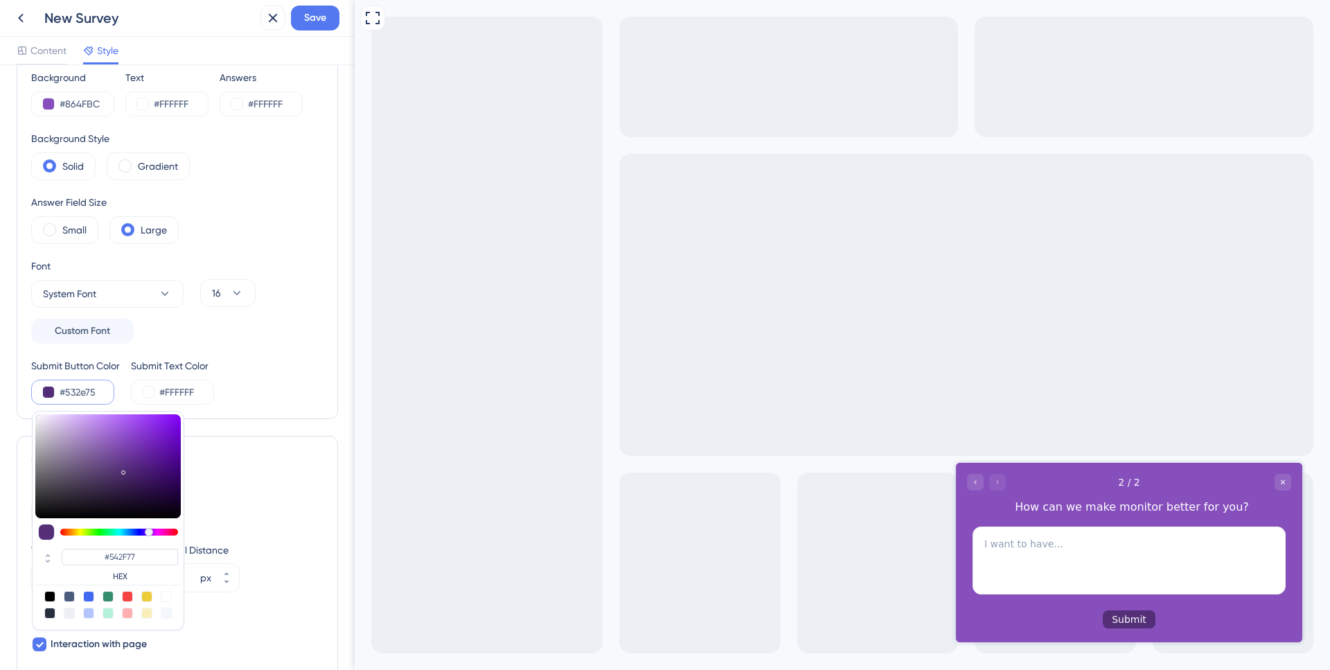
type input "#532E75"
type input "#522e74"
type input "#522E74"
type input "#532f75"
type input "#532F75"
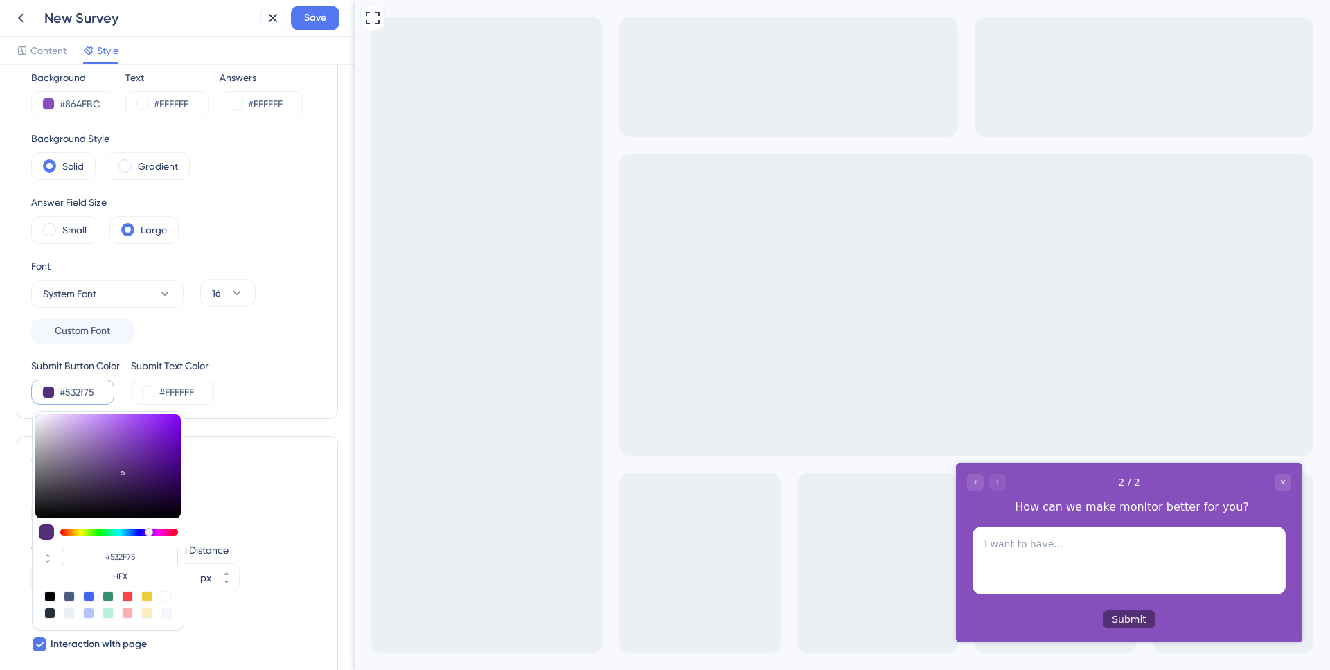
type input "#532e75"
type input "#532E75"
type input "#522e74"
type input "#522E74"
type input "#512d74"
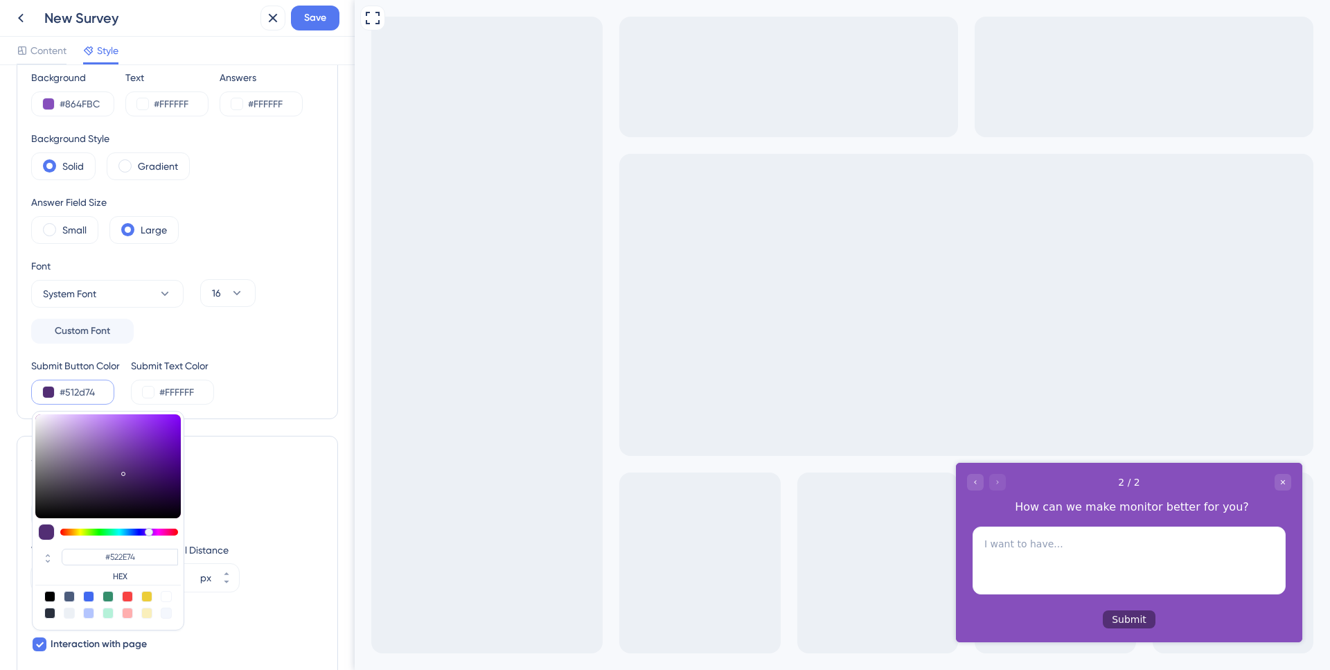
type input "#512D74"
type input "#4f2c72"
type input "#4F2C72"
type input "#4e2b70"
type input "#4E2B70"
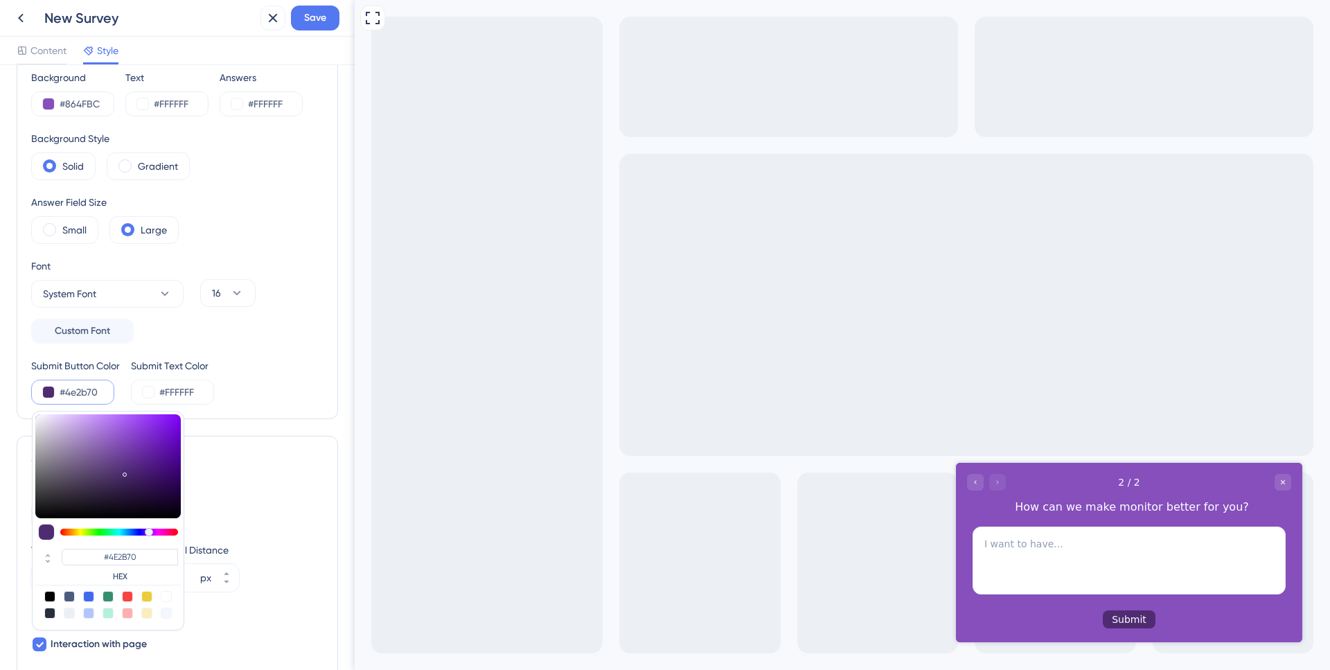
type input "#4d2b6e"
type input "#4D2B6E"
type input "#4c2a6d"
type input "#4C2A6D"
type input "#4b296b"
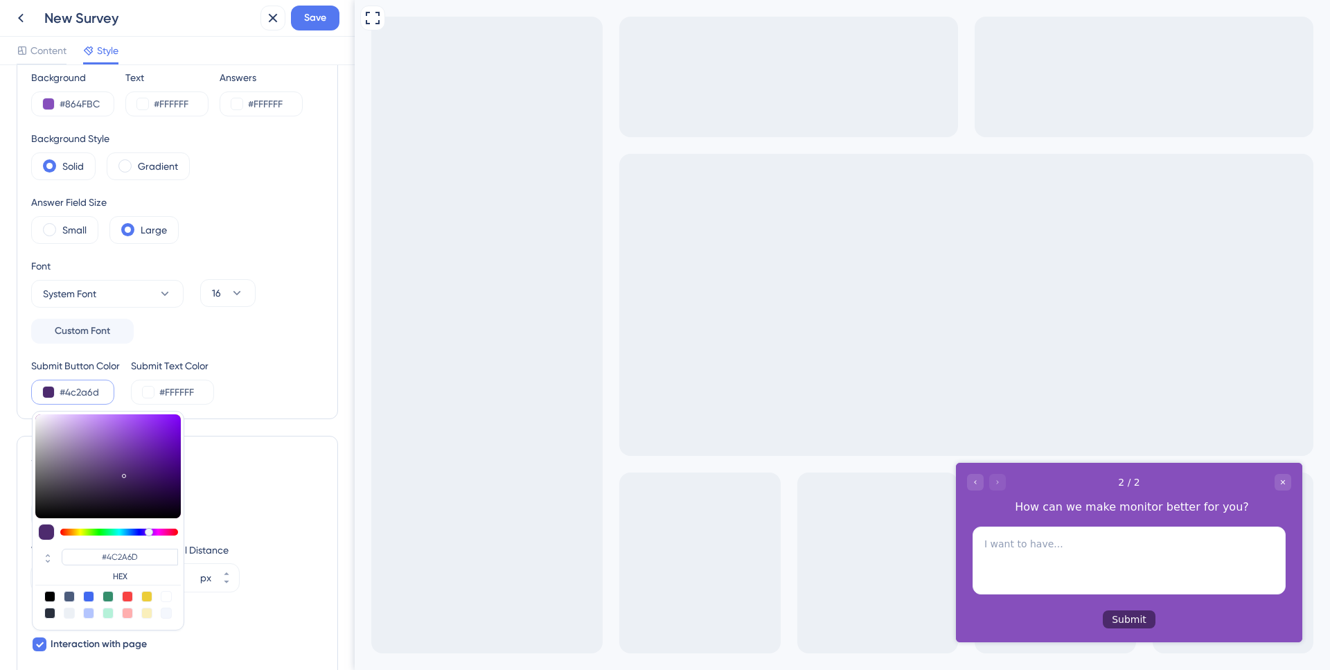
type input "#4B296B"
type input "#492868"
type input "#462664"
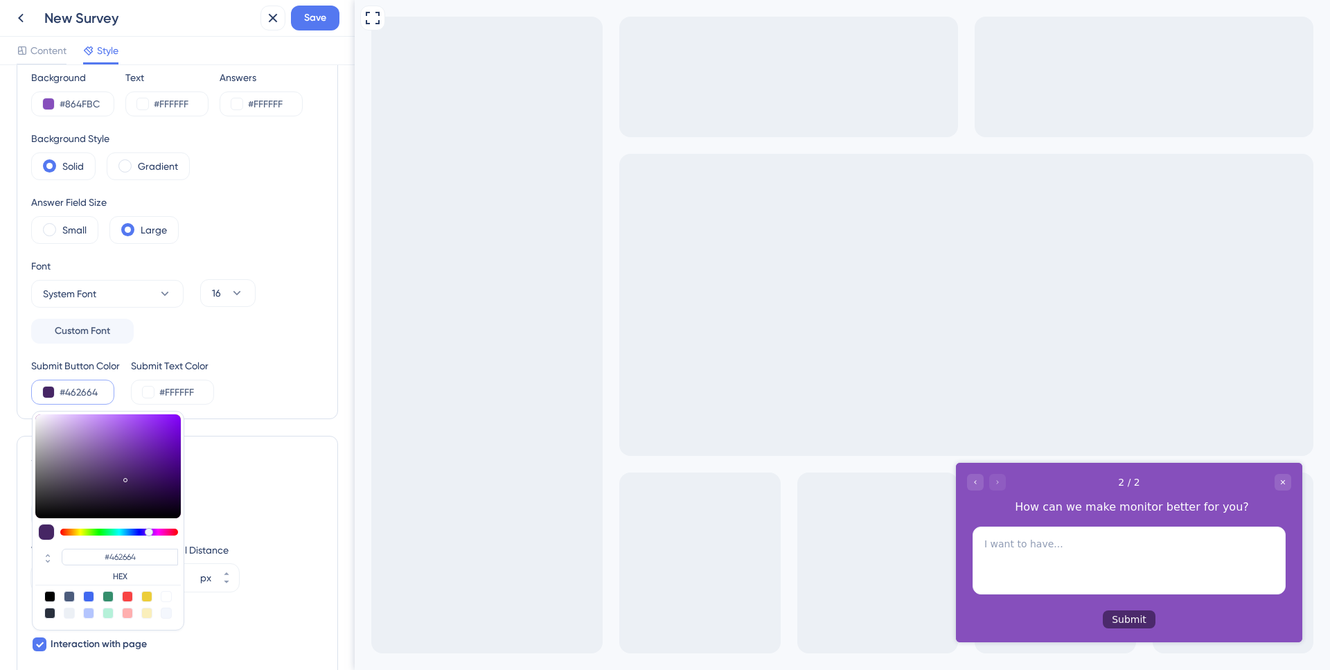
type input "#452563"
drag, startPoint x: 120, startPoint y: 446, endPoint x: 126, endPoint y: 478, distance: 32.5
click at [126, 478] on div at bounding box center [108, 466] width 146 height 104
click at [285, 432] on div "Color & Typography Background #864FBC Text #FFFFFF Answers #FFFFFF Background S…" at bounding box center [178, 630] width 322 height 1234
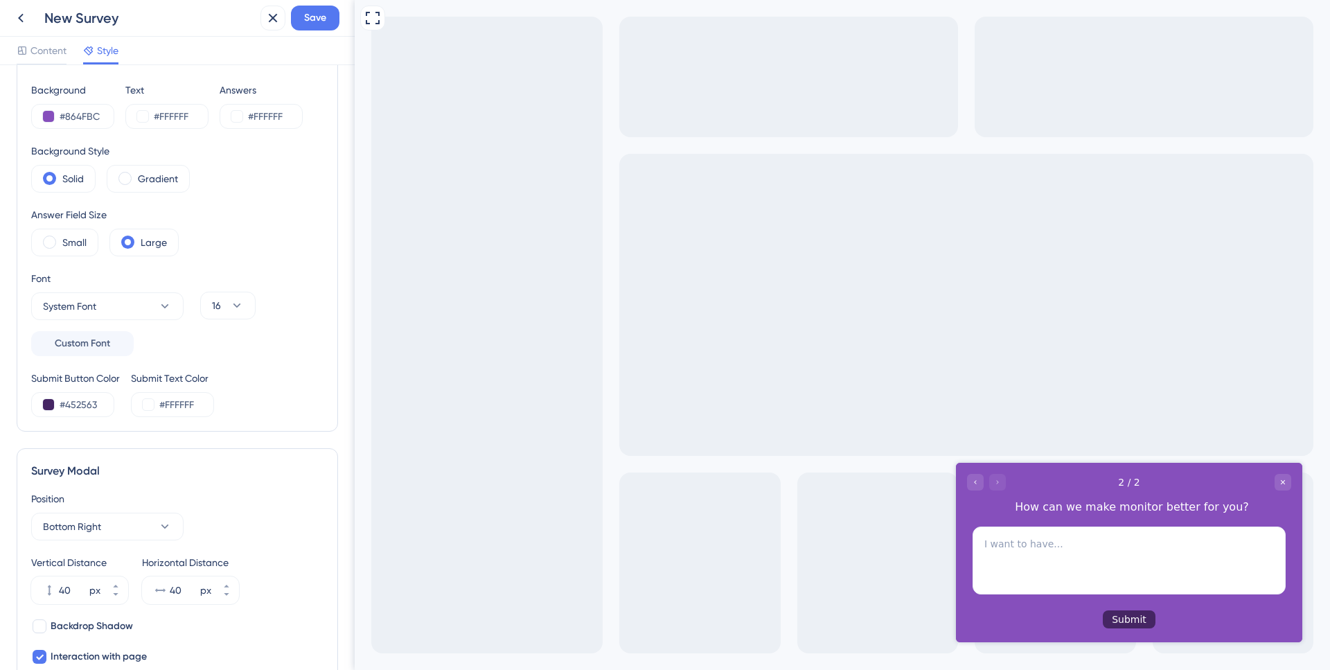
scroll to position [52, 0]
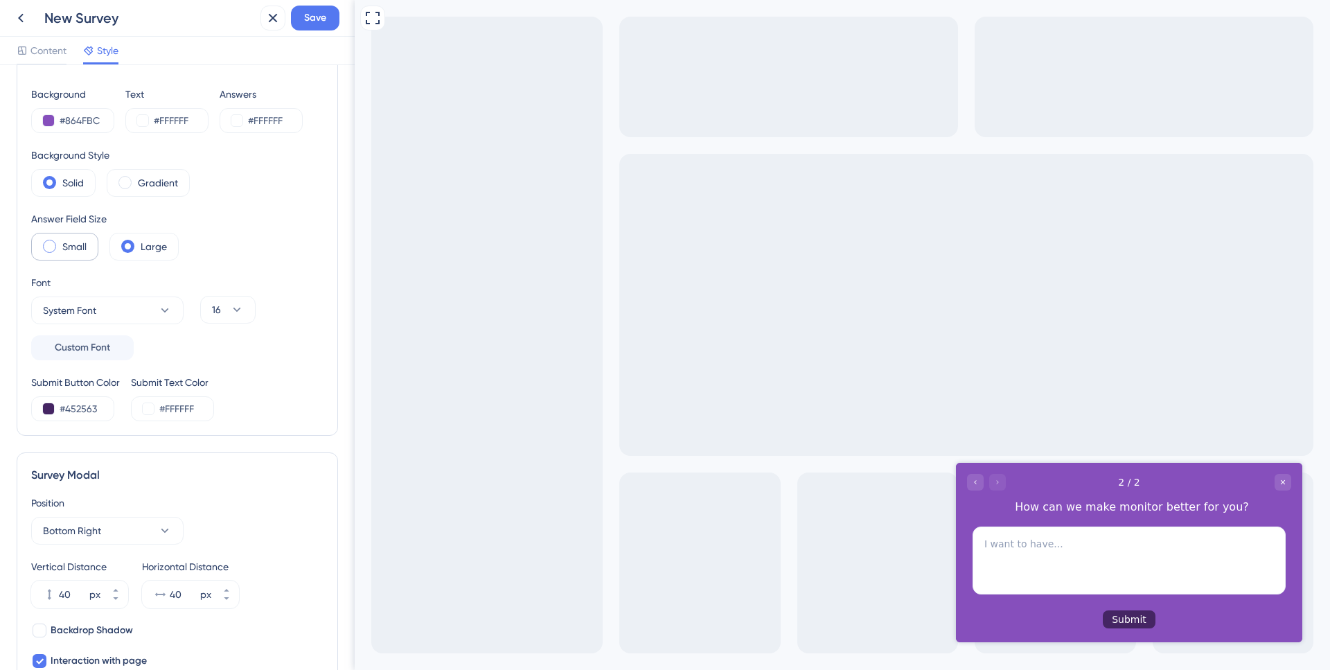
click at [62, 248] on label "Small" at bounding box center [74, 246] width 24 height 17
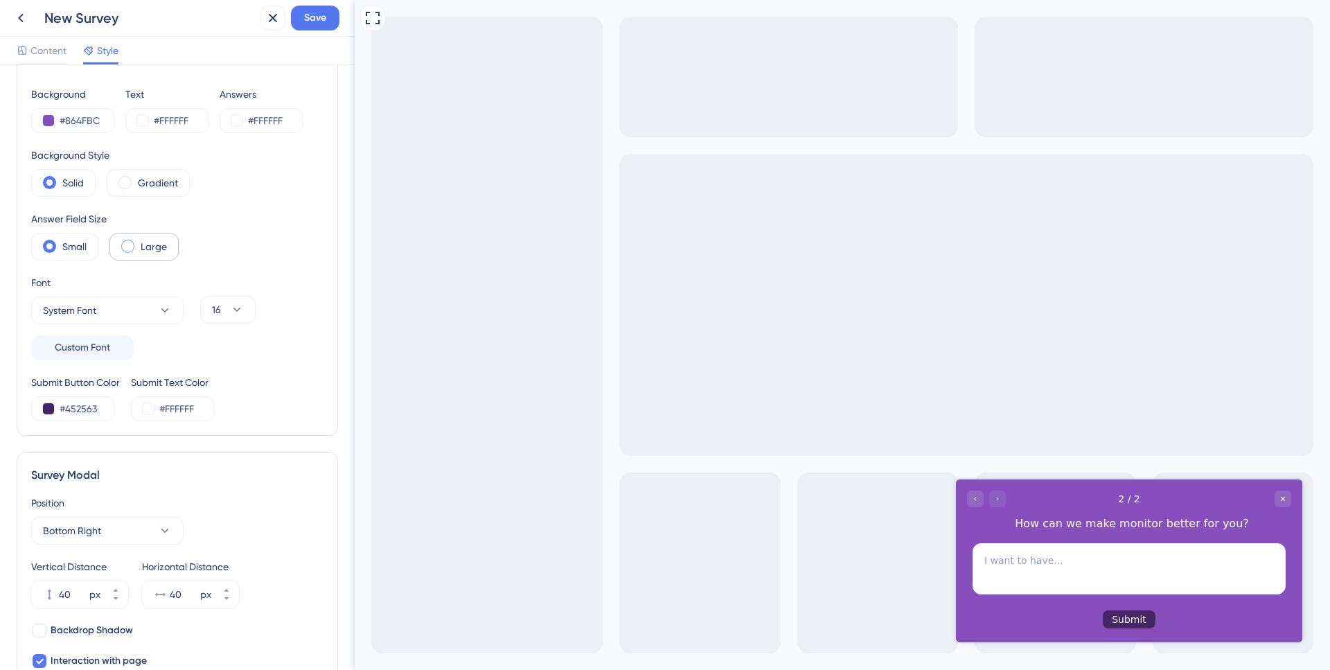
click at [125, 243] on span at bounding box center [127, 246] width 13 height 13
click at [139, 242] on input "radio" at bounding box center [139, 242] width 0 height 0
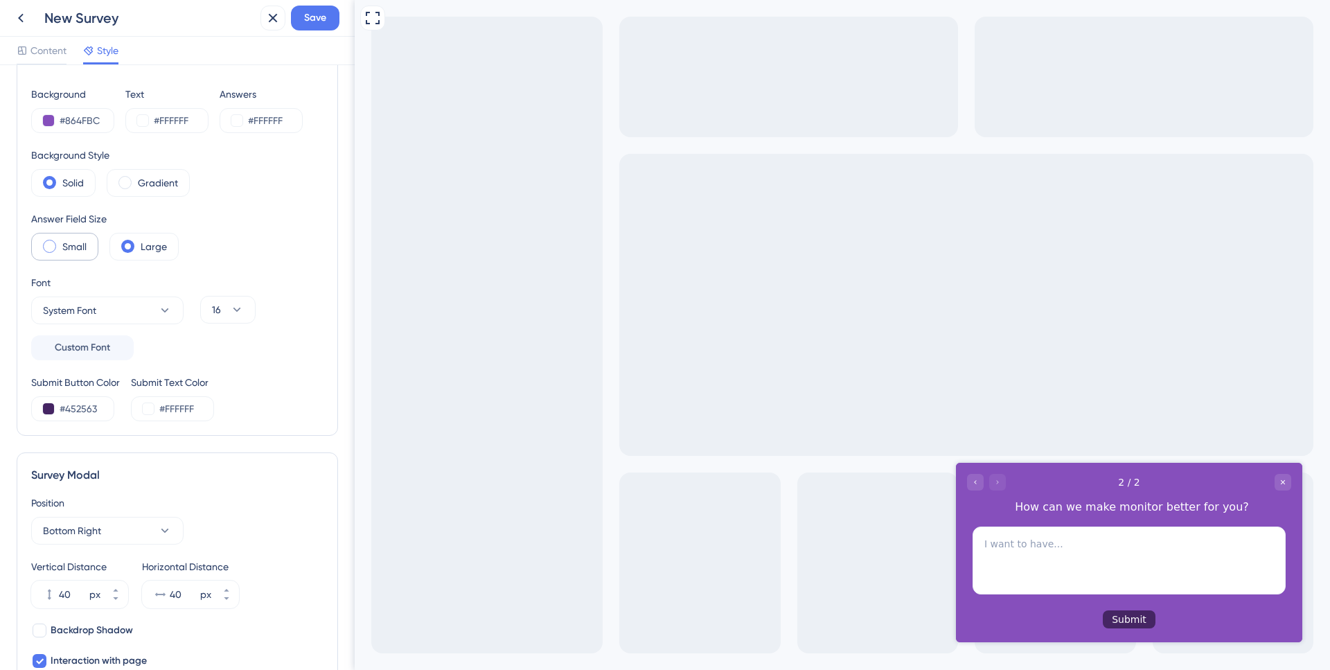
click at [79, 254] on label "Small" at bounding box center [74, 246] width 24 height 17
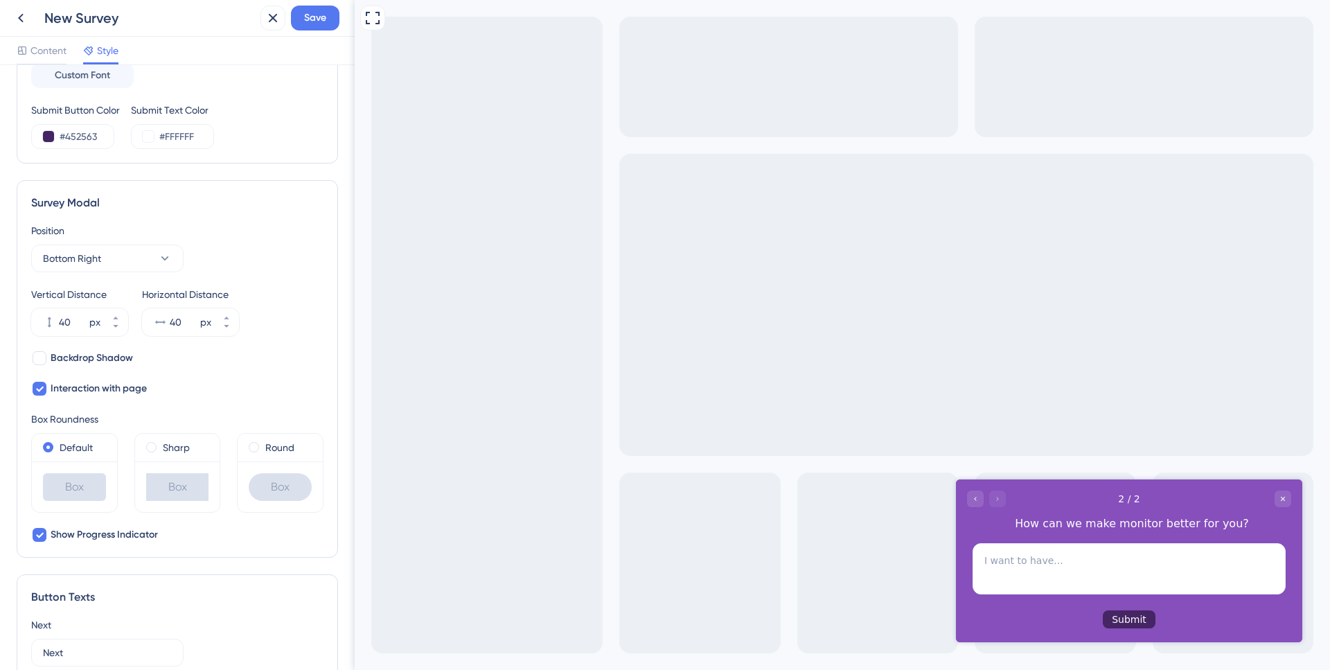
scroll to position [343, 0]
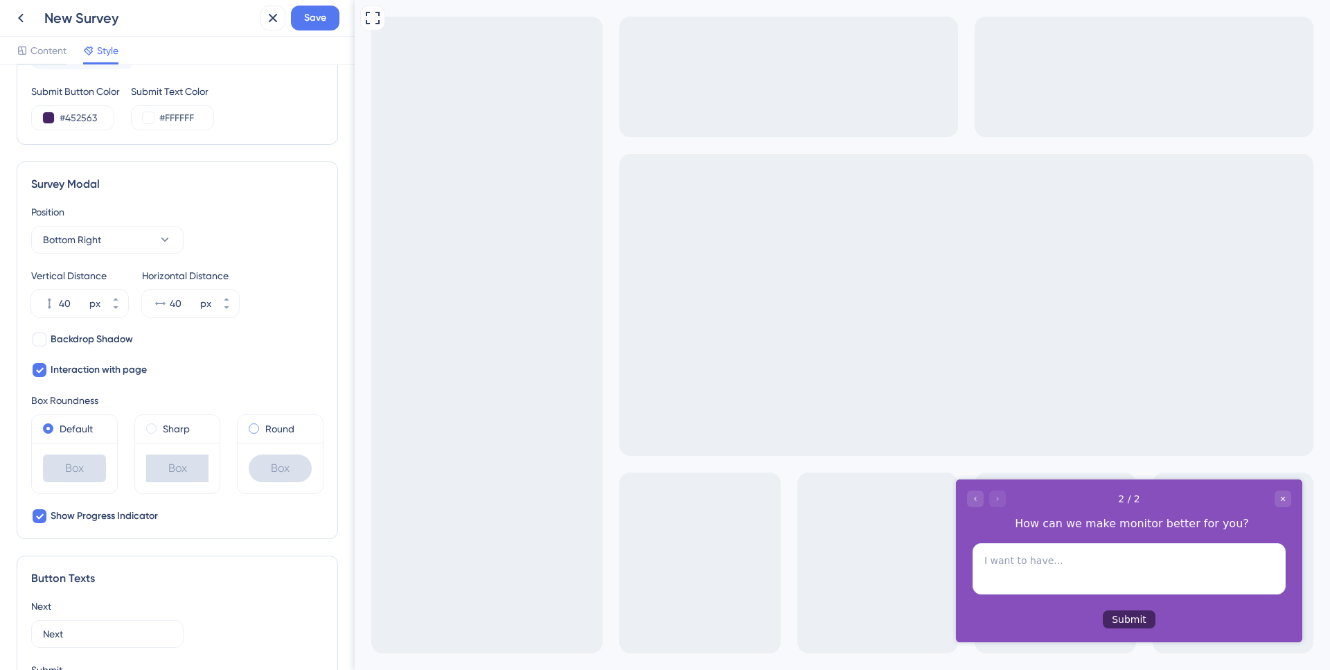
click at [250, 428] on span at bounding box center [254, 428] width 10 height 10
click at [263, 425] on input "radio" at bounding box center [263, 425] width 0 height 0
click at [153, 433] on div "Sharp" at bounding box center [177, 429] width 63 height 17
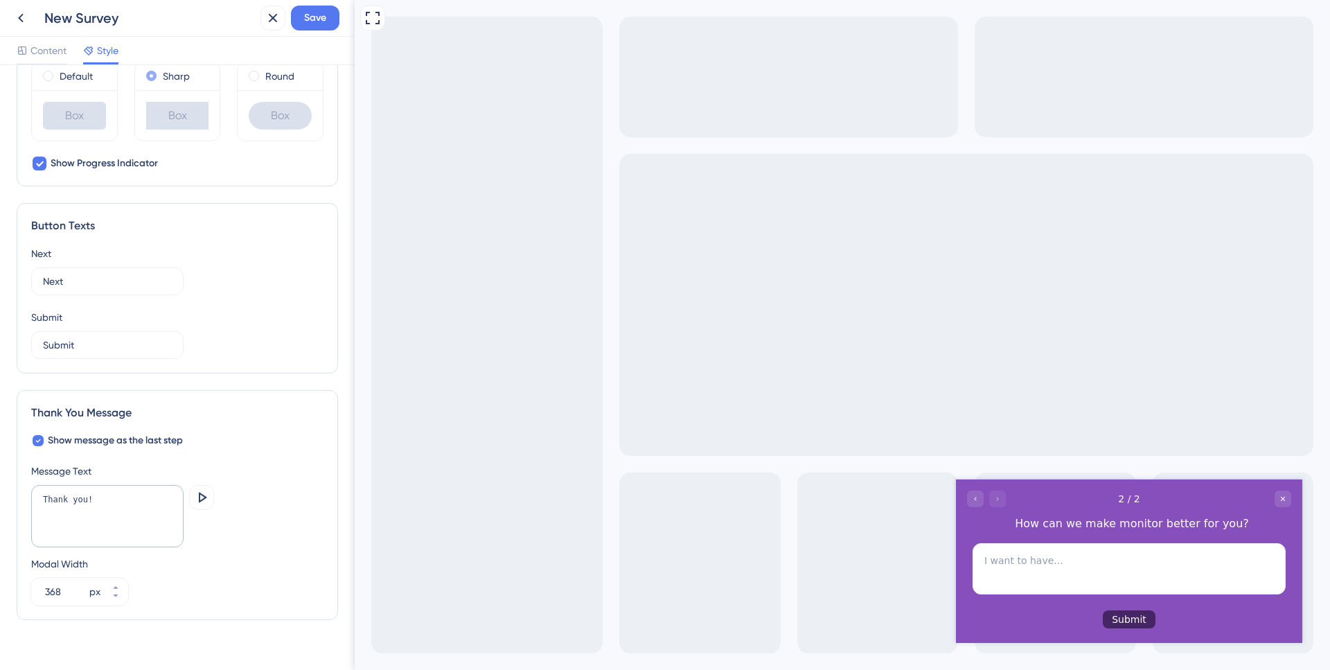
scroll to position [715, 0]
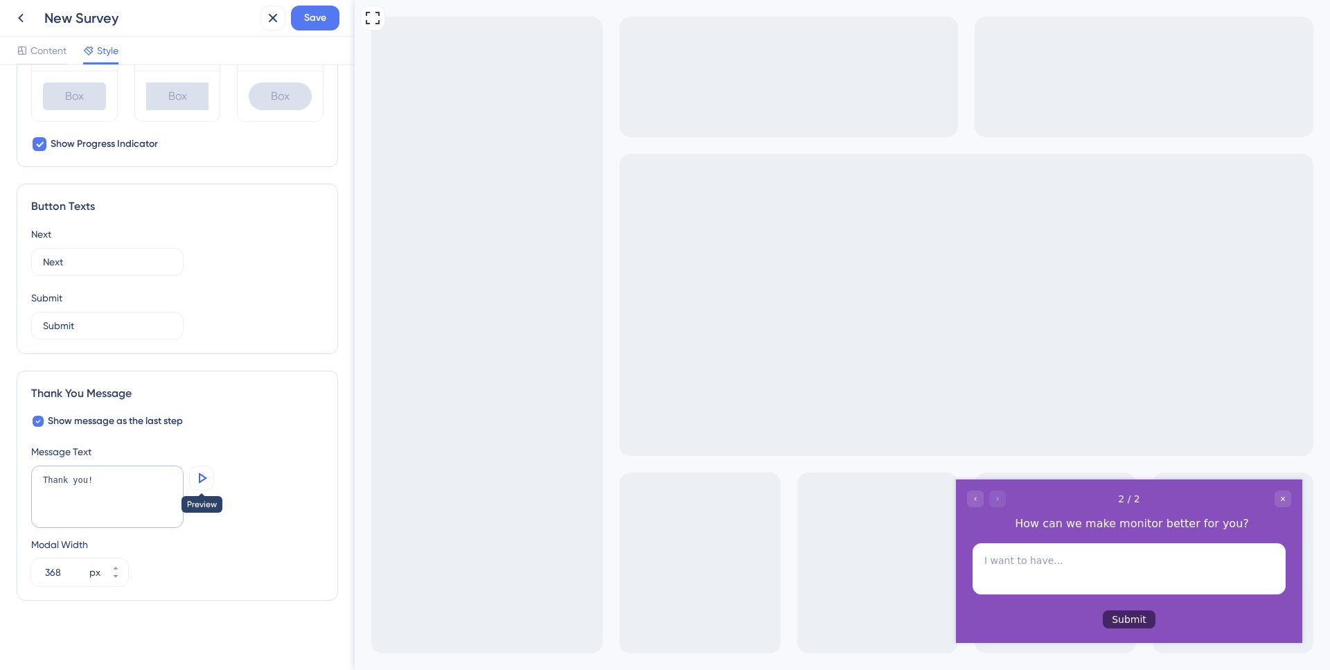
click at [200, 480] on icon at bounding box center [203, 478] width 8 height 10
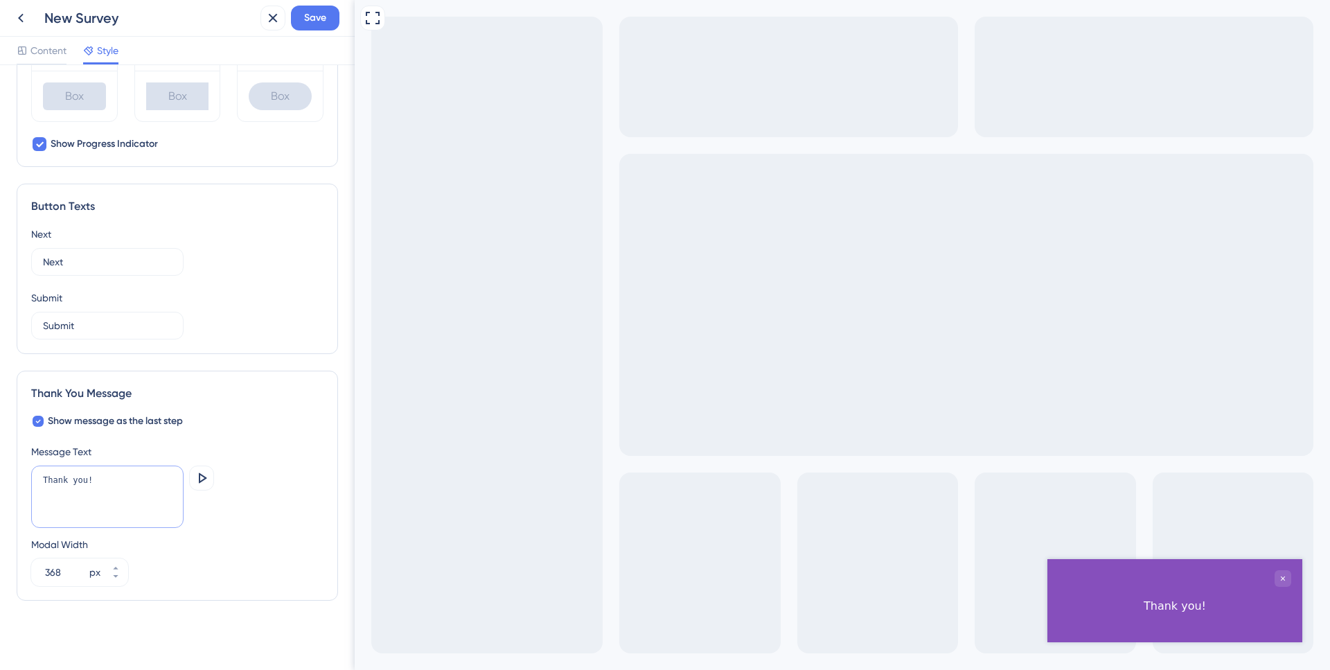
click at [87, 484] on textarea "Thank you!" at bounding box center [107, 497] width 152 height 62
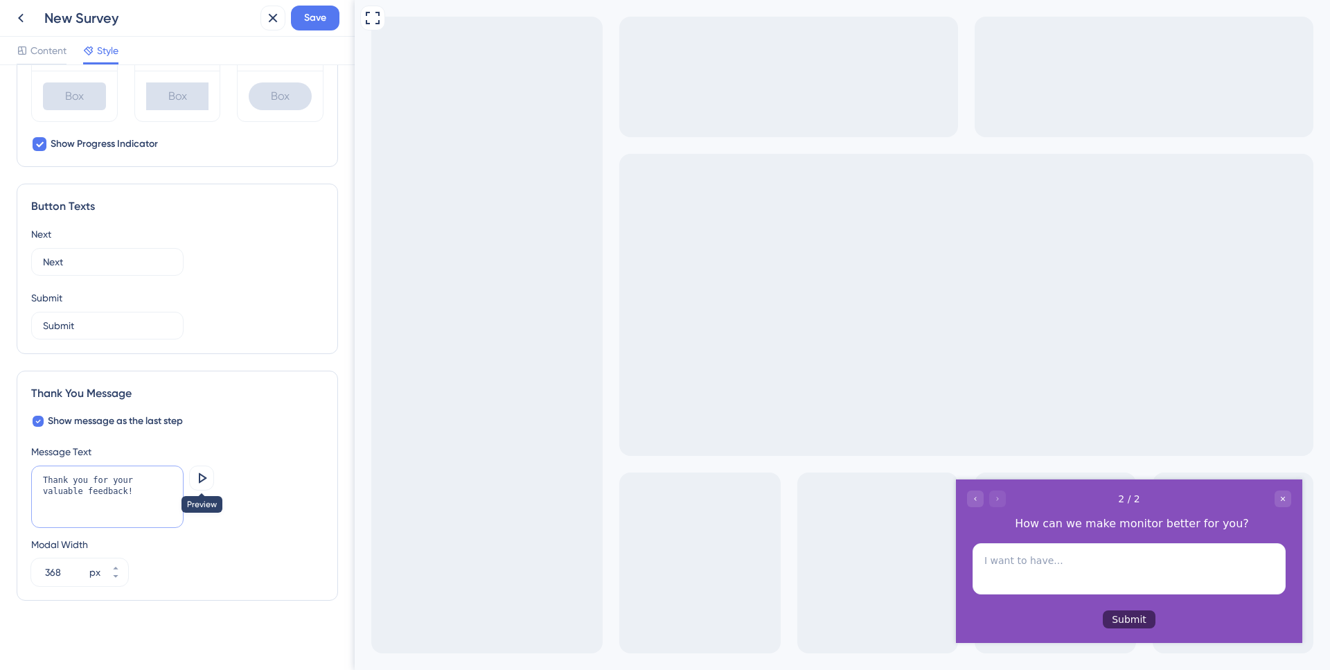
type textarea "Thank you for your valuable feedback!"
click at [217, 481] on div "Thank you for your valuable feedback! Preview" at bounding box center [177, 498] width 292 height 65
click at [209, 481] on icon at bounding box center [201, 478] width 17 height 17
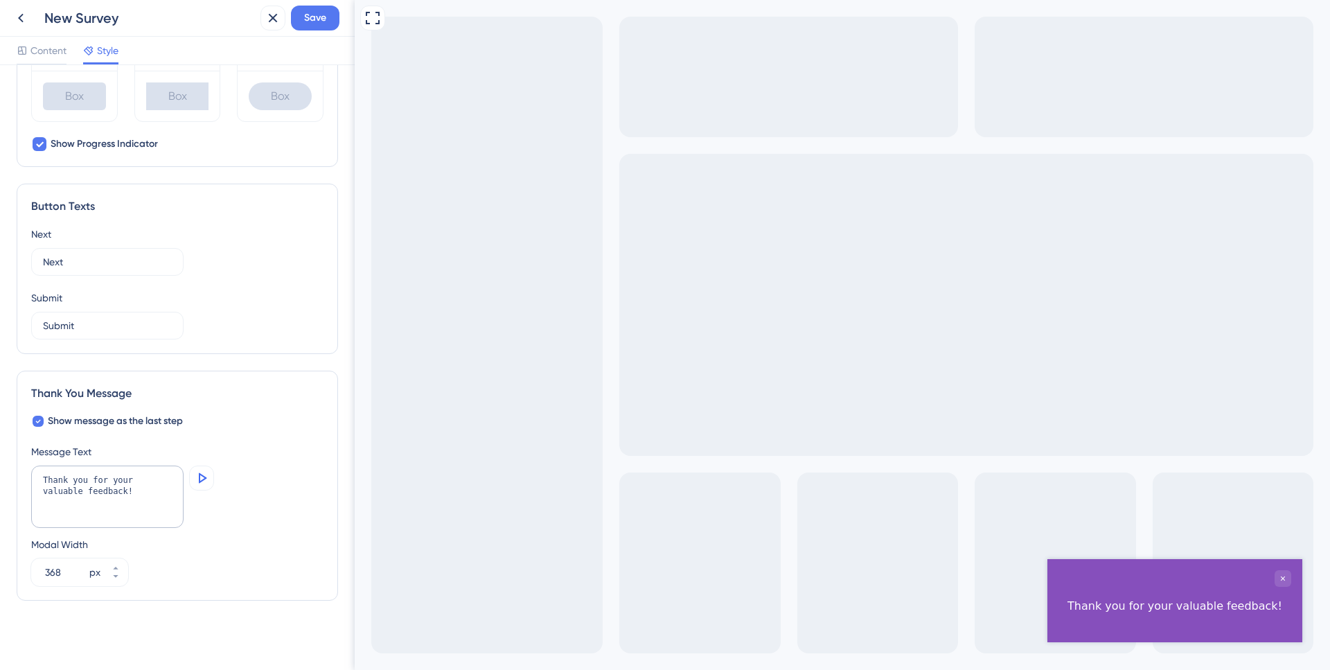
click at [209, 481] on icon at bounding box center [201, 478] width 17 height 17
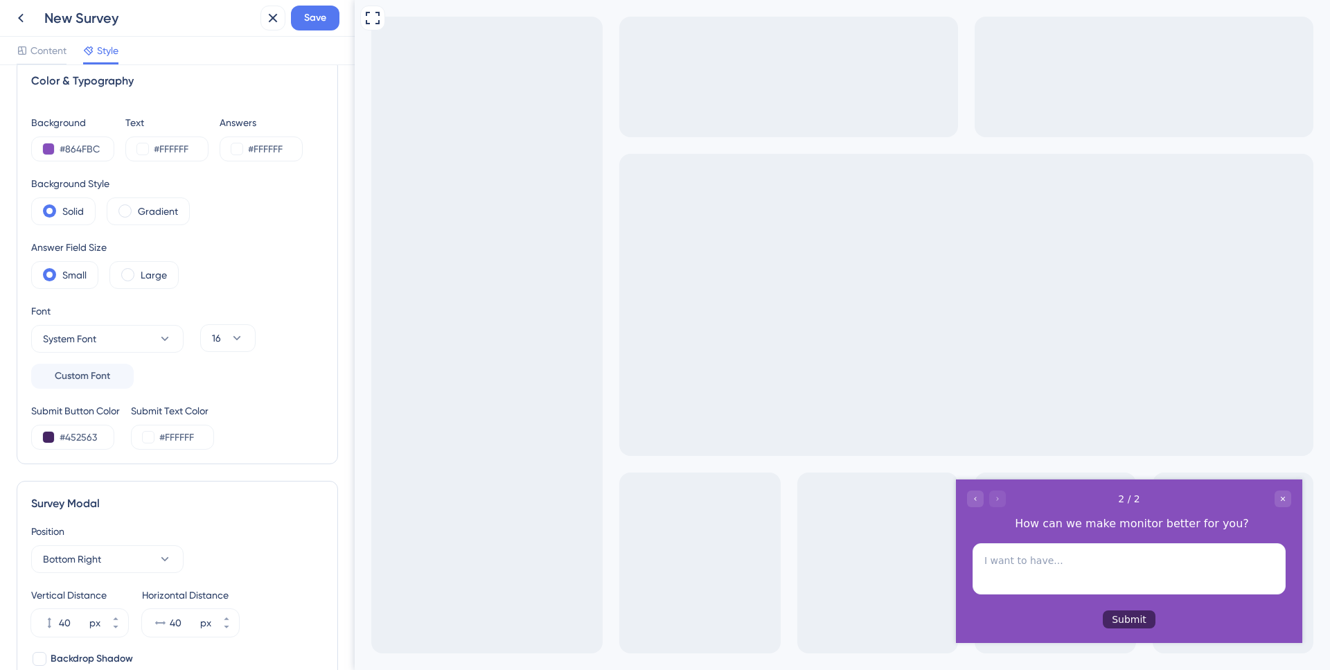
scroll to position [0, 0]
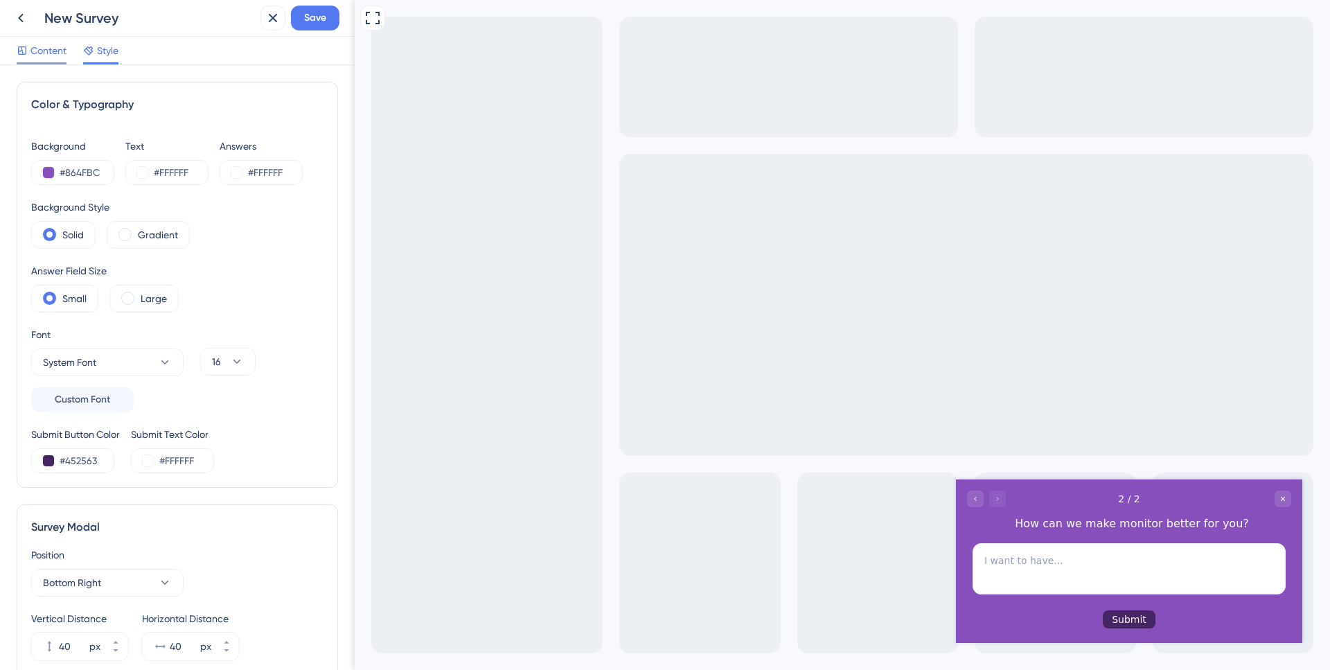
click at [31, 49] on span "Content" at bounding box center [48, 50] width 36 height 17
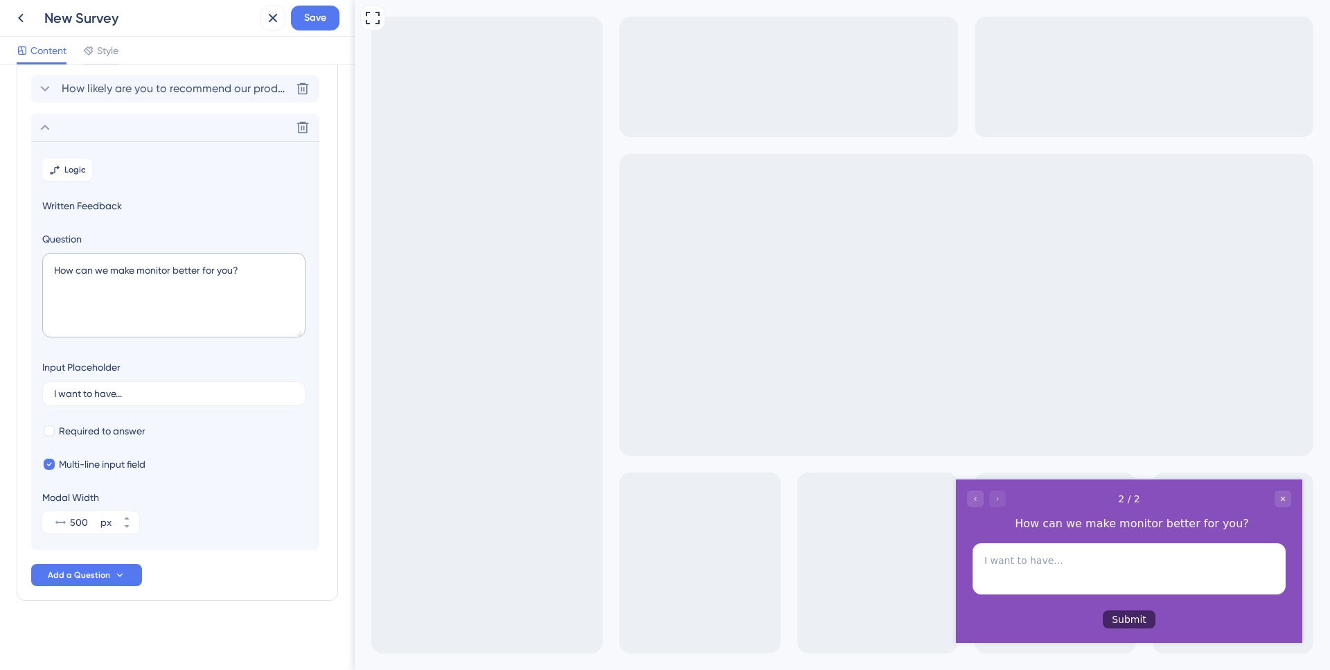
scroll to position [72, 0]
click at [331, 17] on button "Save" at bounding box center [315, 18] width 49 height 25
click at [192, 61] on div "Content Style" at bounding box center [177, 51] width 355 height 28
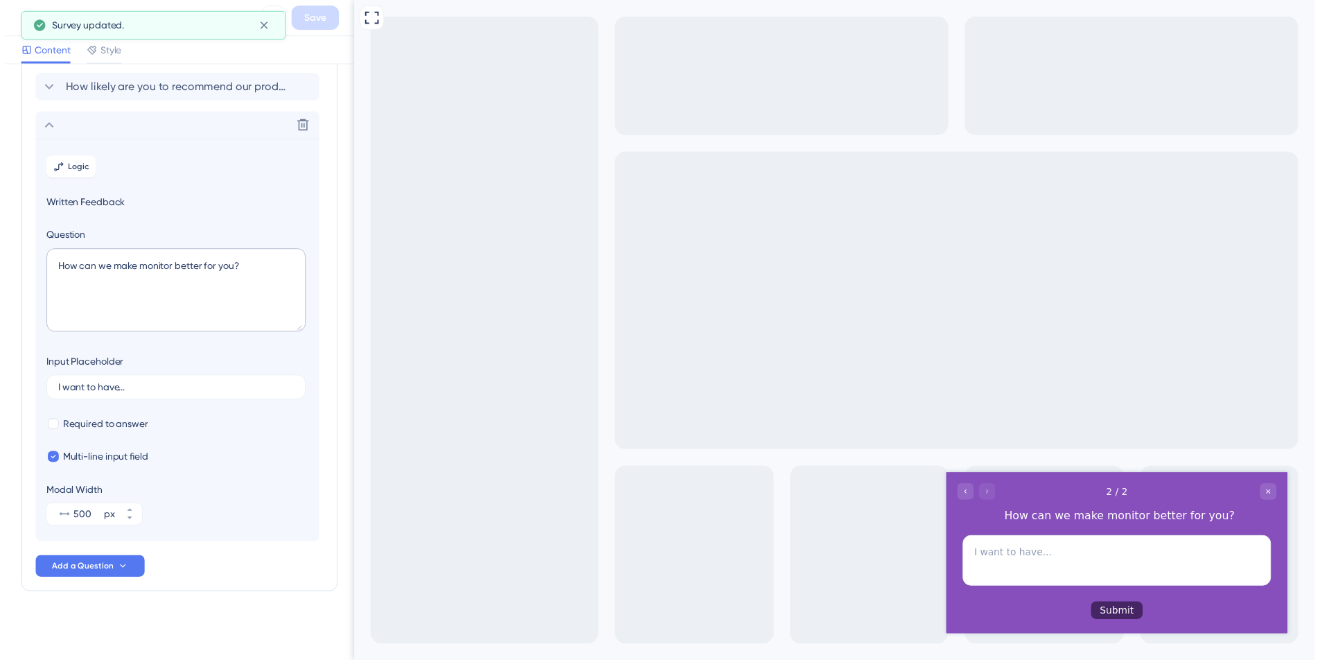
scroll to position [0, 0]
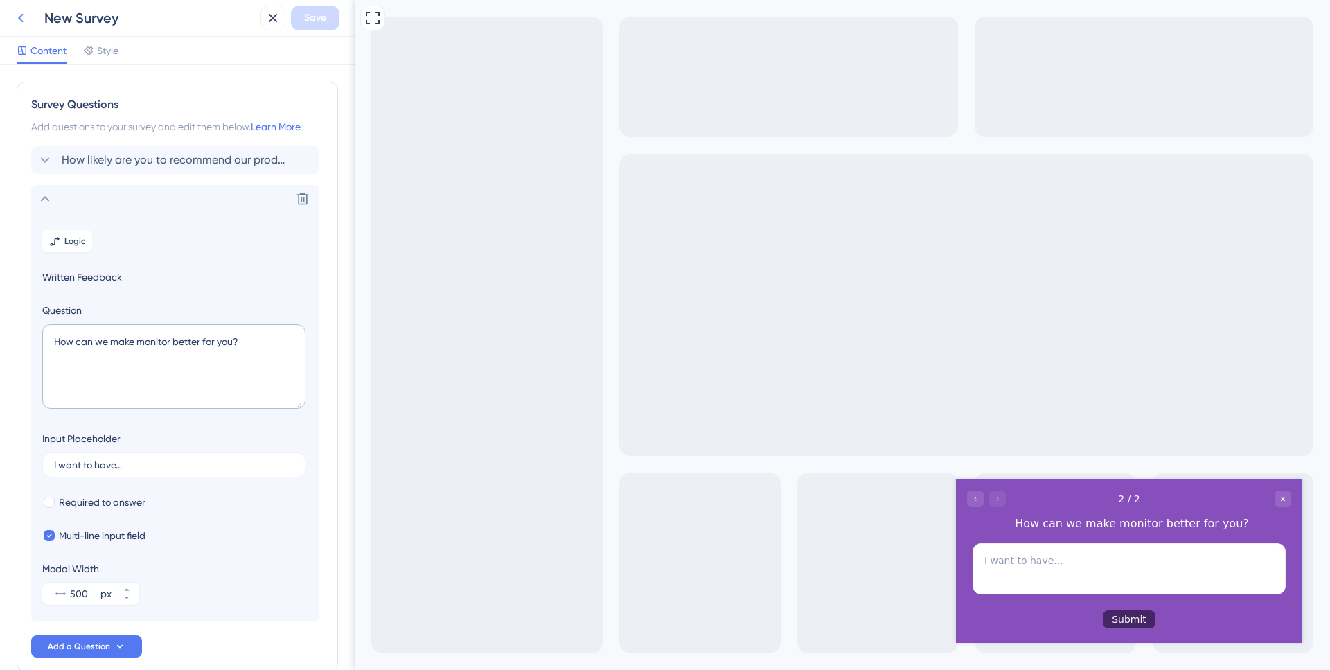
click at [23, 15] on icon at bounding box center [21, 18] width 6 height 9
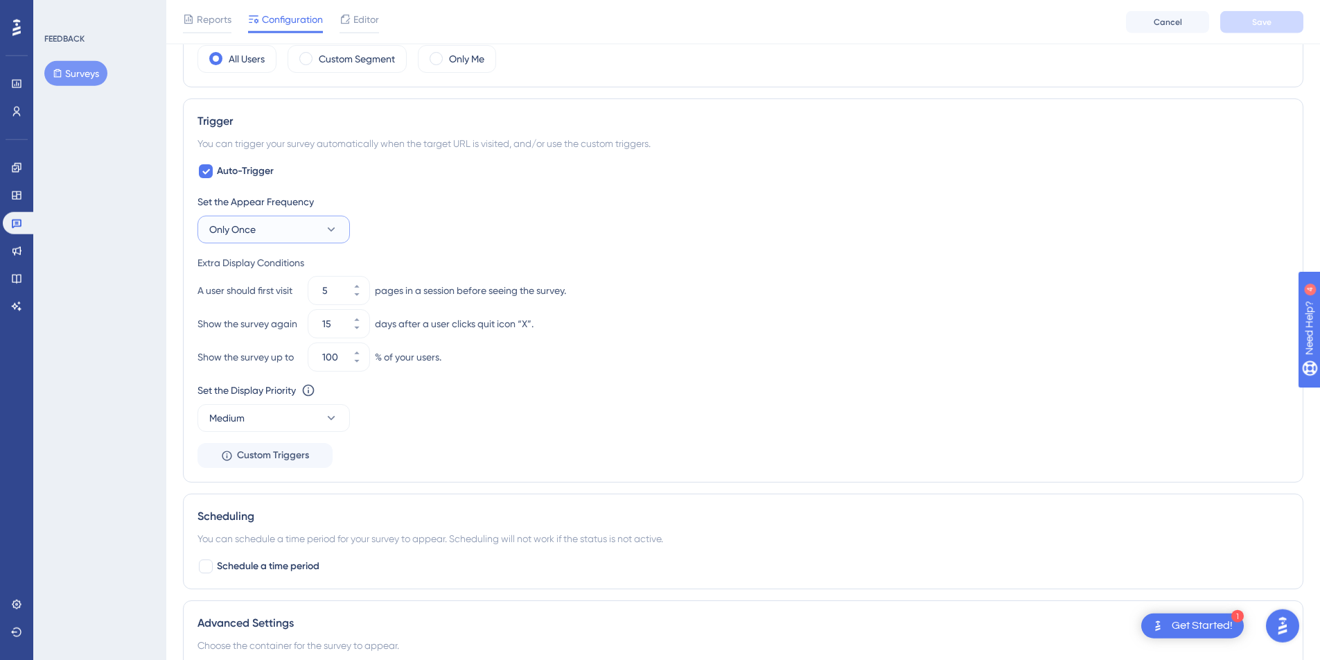
click at [328, 228] on icon at bounding box center [332, 229] width 8 height 4
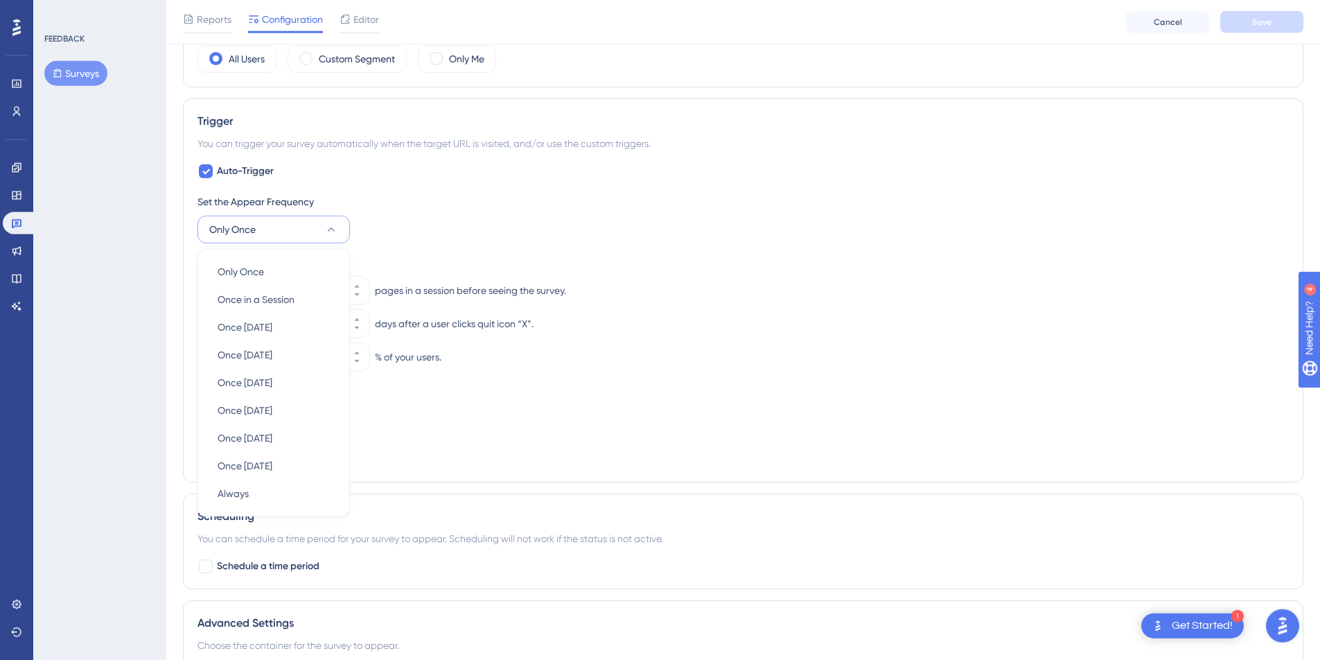
scroll to position [546, 0]
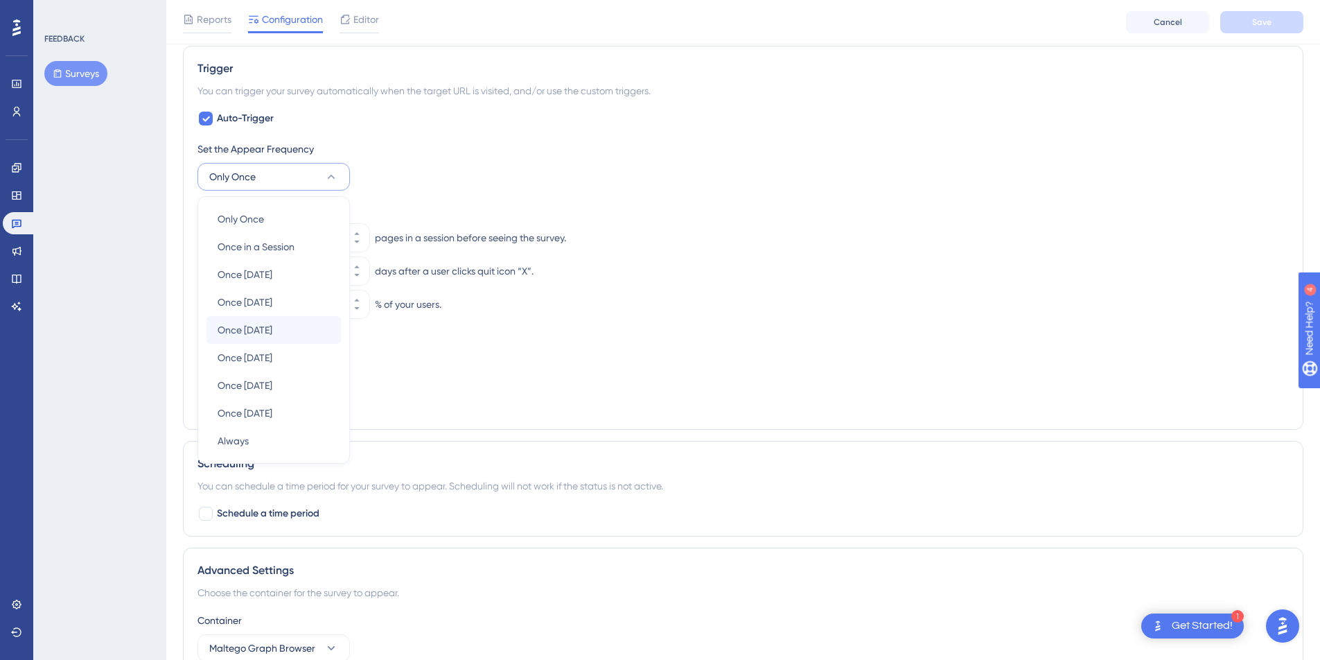
click at [313, 330] on div "Once in 30 days Once in 30 days" at bounding box center [273, 330] width 134 height 28
click at [302, 331] on div "Once in 30 days Once in 30 days" at bounding box center [273, 330] width 134 height 28
click at [272, 326] on span "Once in 30 days" at bounding box center [245, 330] width 55 height 17
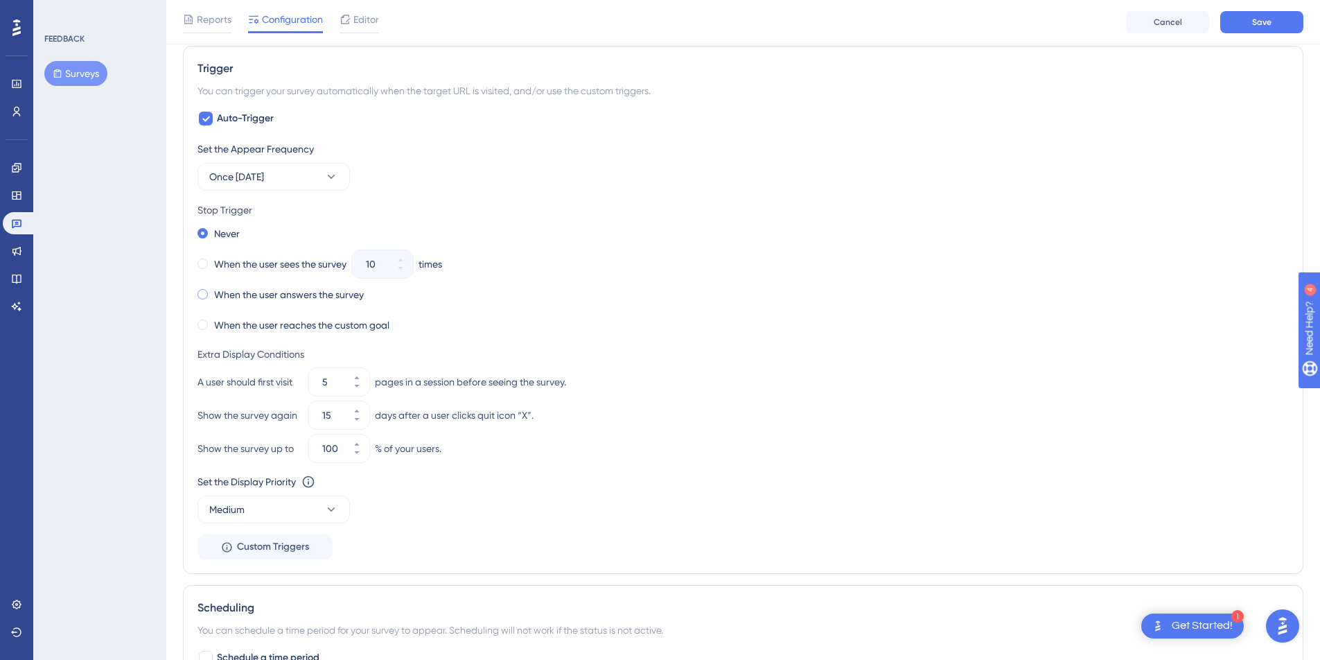
click at [209, 297] on div "When the user answers the survey" at bounding box center [280, 294] width 166 height 19
click at [205, 228] on div "Never" at bounding box center [218, 233] width 42 height 19
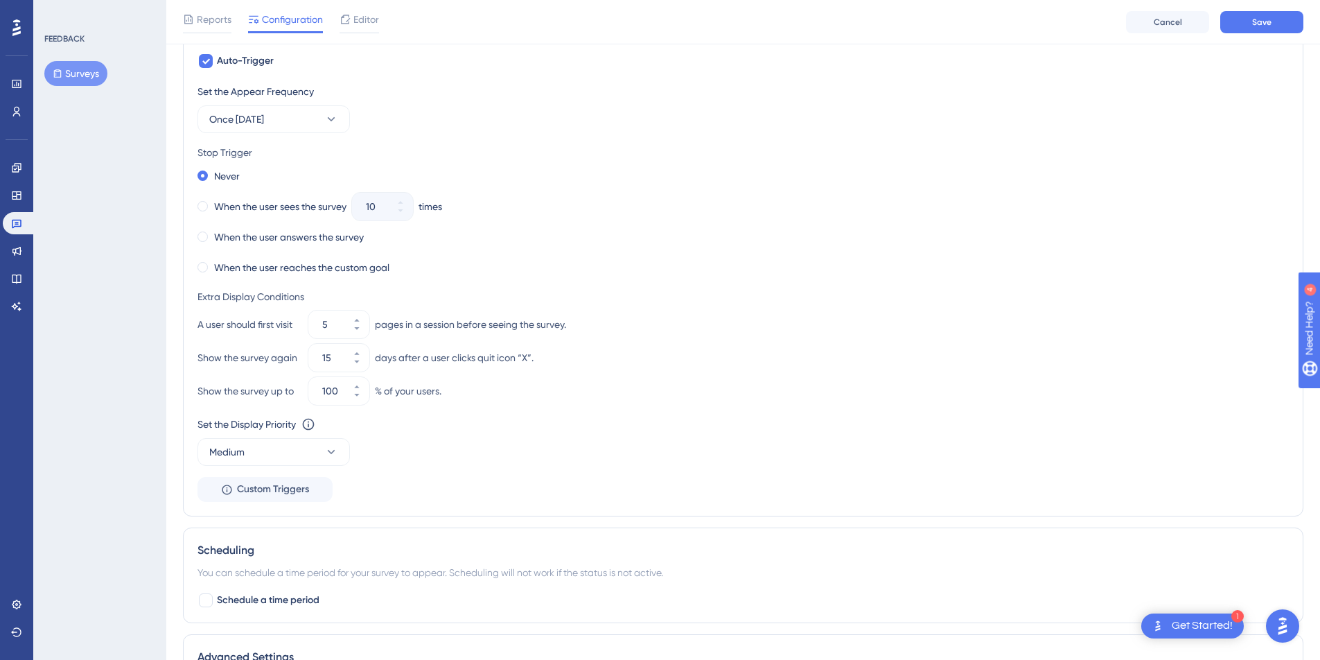
scroll to position [637, 1]
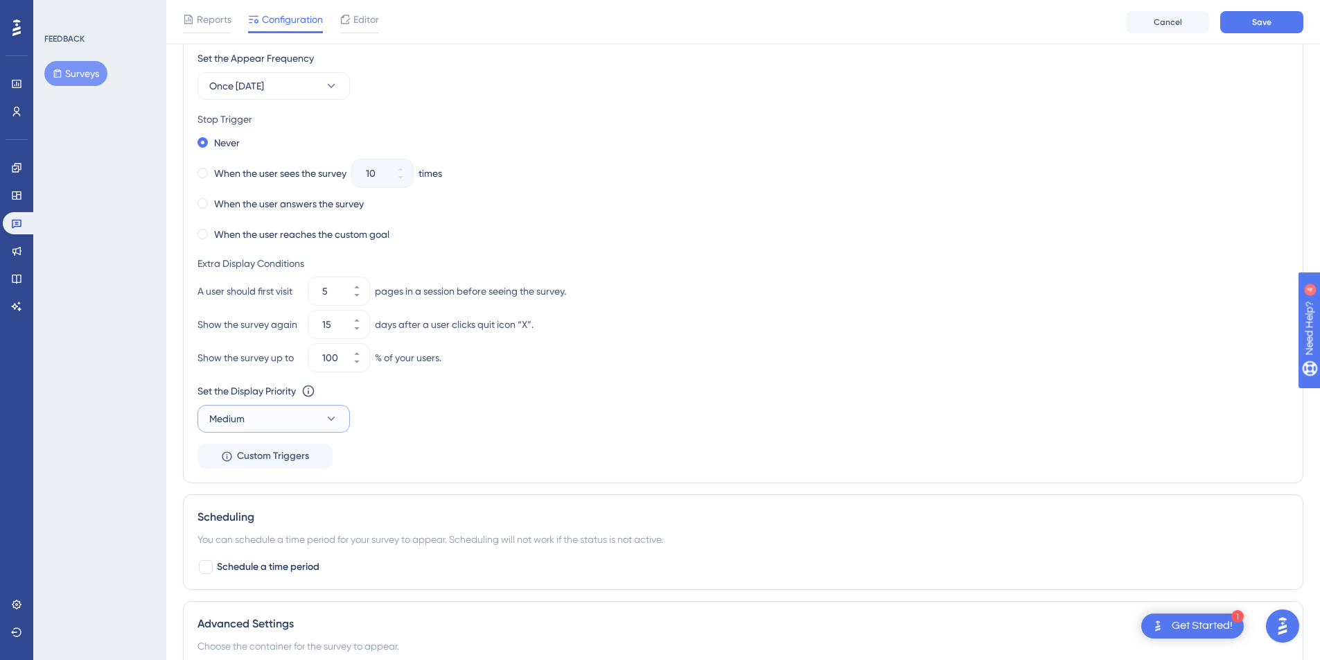
click at [339, 418] on button "Medium" at bounding box center [273, 419] width 152 height 28
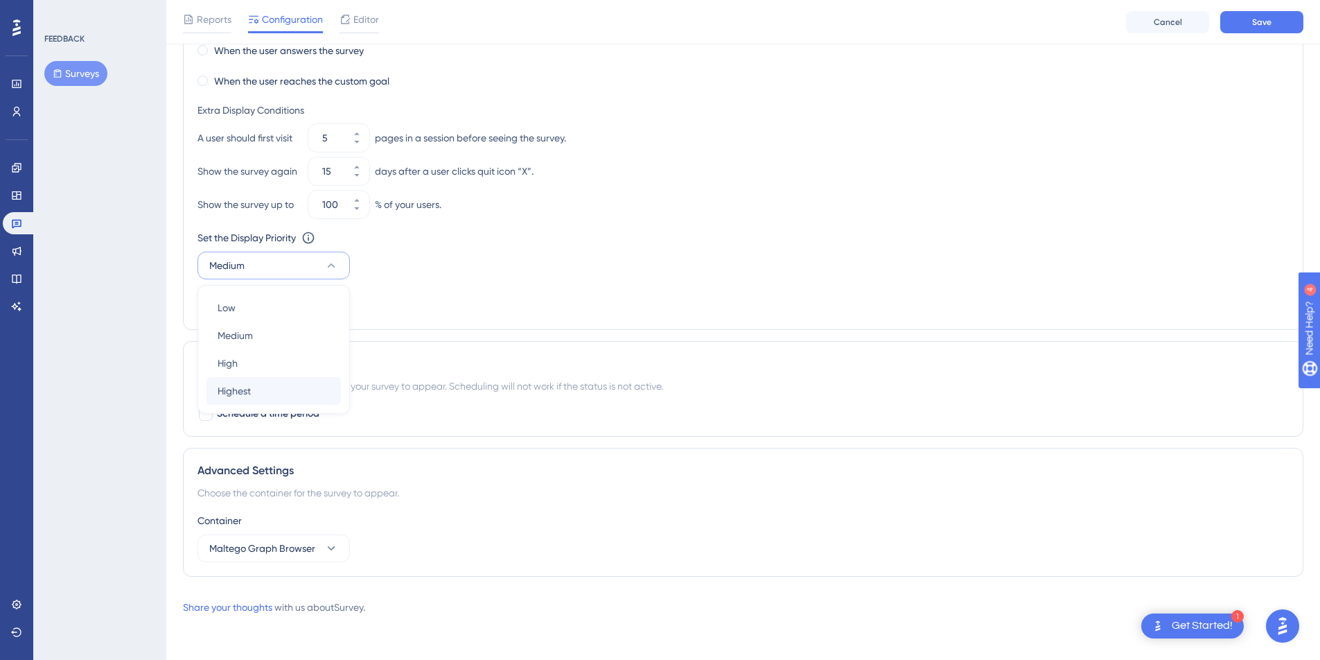
click at [284, 383] on div "Highest Highest" at bounding box center [273, 391] width 134 height 28
click at [290, 389] on div "Highest Highest" at bounding box center [273, 391] width 134 height 28
click at [244, 396] on span "Highest" at bounding box center [234, 391] width 33 height 17
click at [336, 548] on icon at bounding box center [331, 548] width 14 height 14
click at [294, 616] on button "Maltego Monitor Maltego Monitor" at bounding box center [273, 618] width 134 height 28
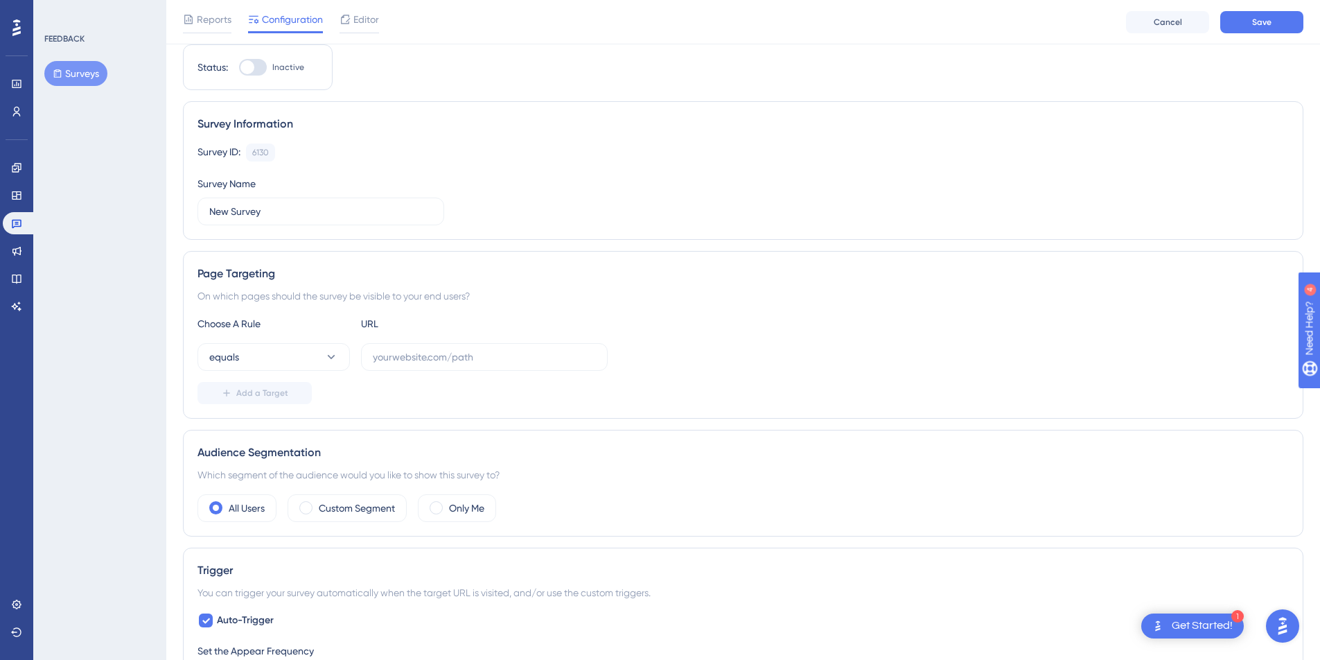
scroll to position [0, 1]
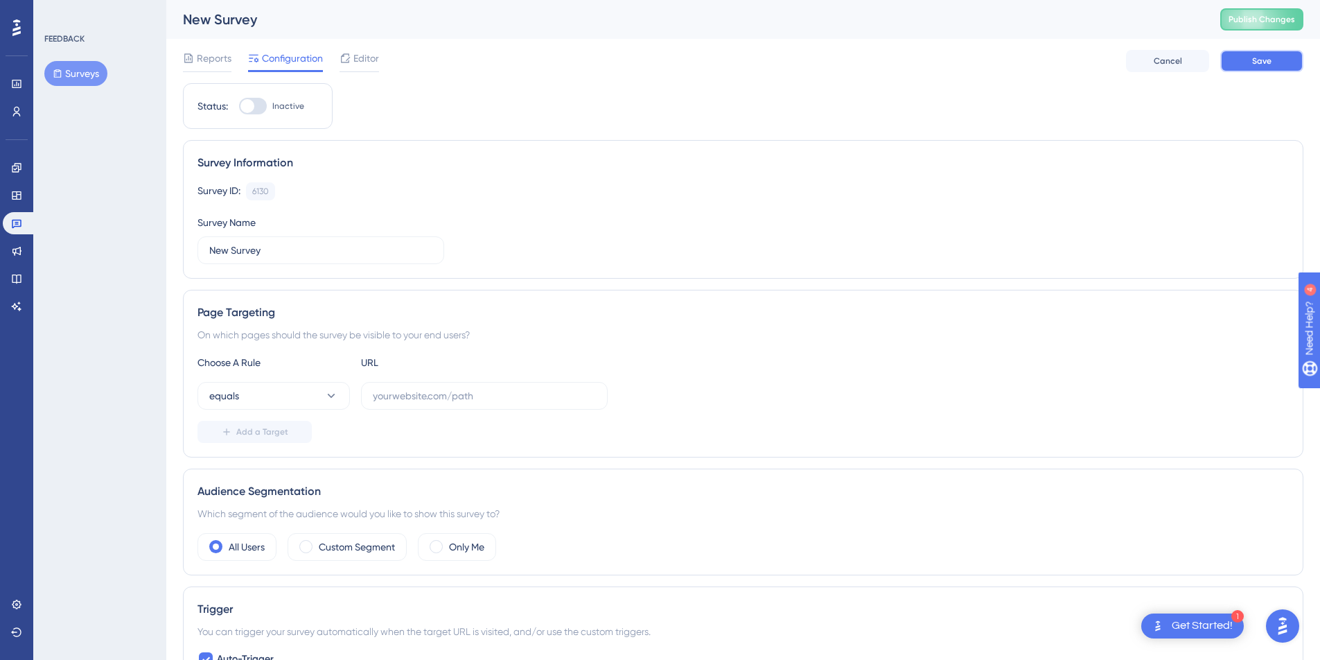
click at [1249, 66] on button "Save" at bounding box center [1261, 61] width 83 height 22
click at [24, 219] on link at bounding box center [19, 223] width 33 height 22
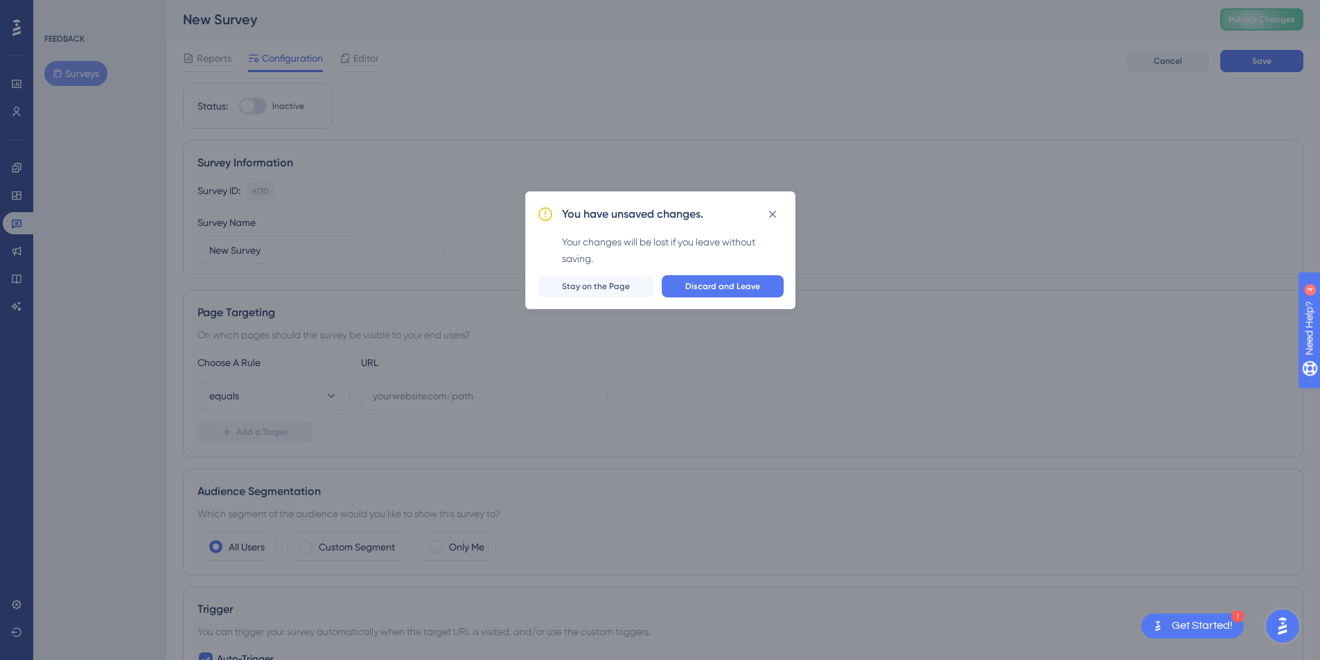
scroll to position [0, 0]
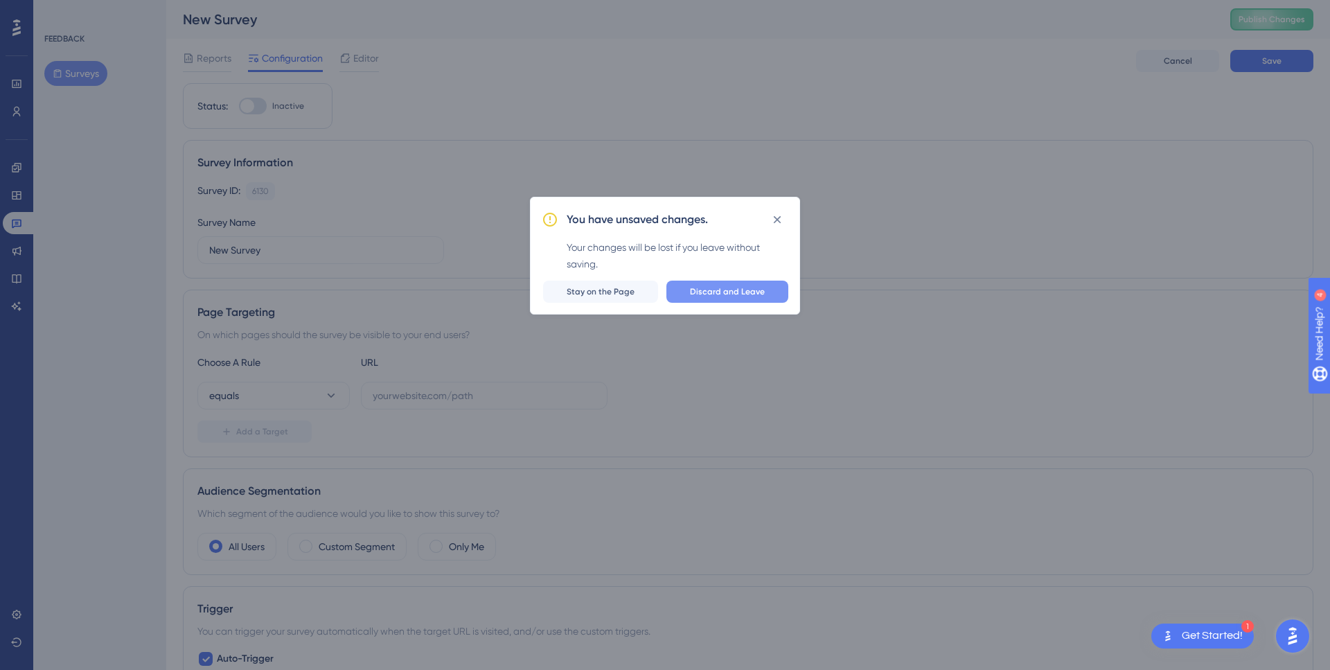
click at [756, 297] on span "Discard and Leave" at bounding box center [727, 291] width 75 height 11
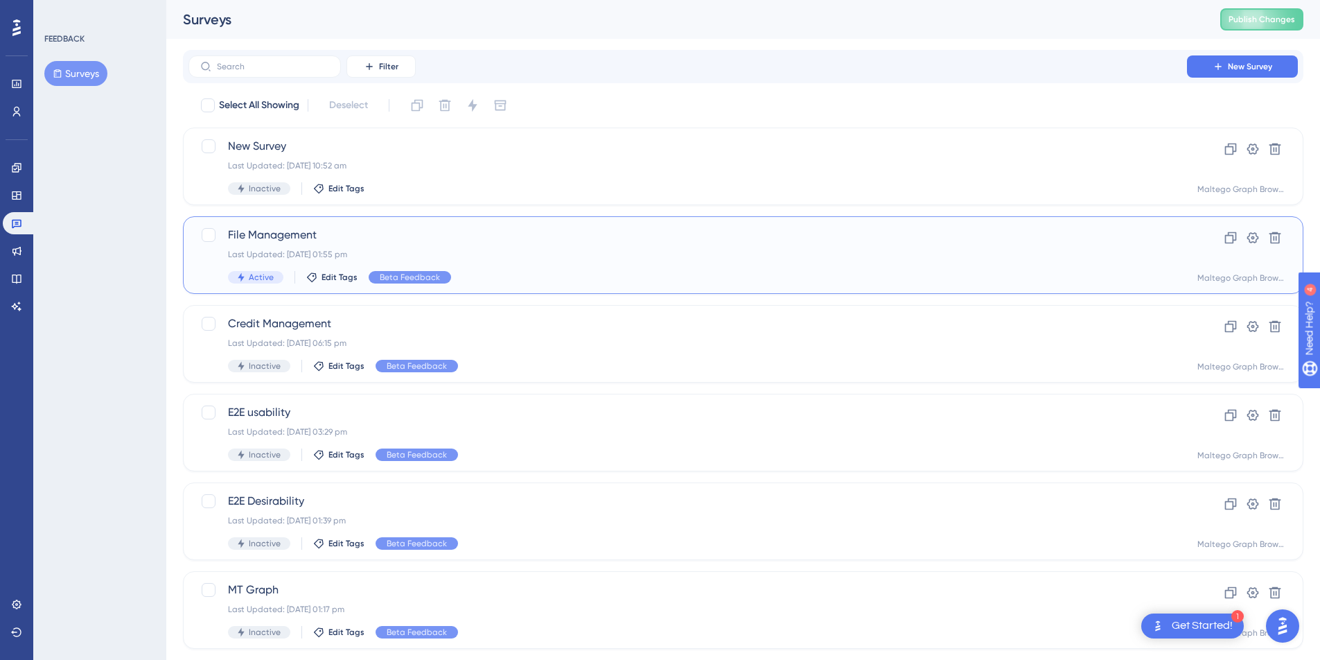
click at [466, 252] on div "Last Updated: [DATE] 01:55 pm" at bounding box center [688, 254] width 920 height 11
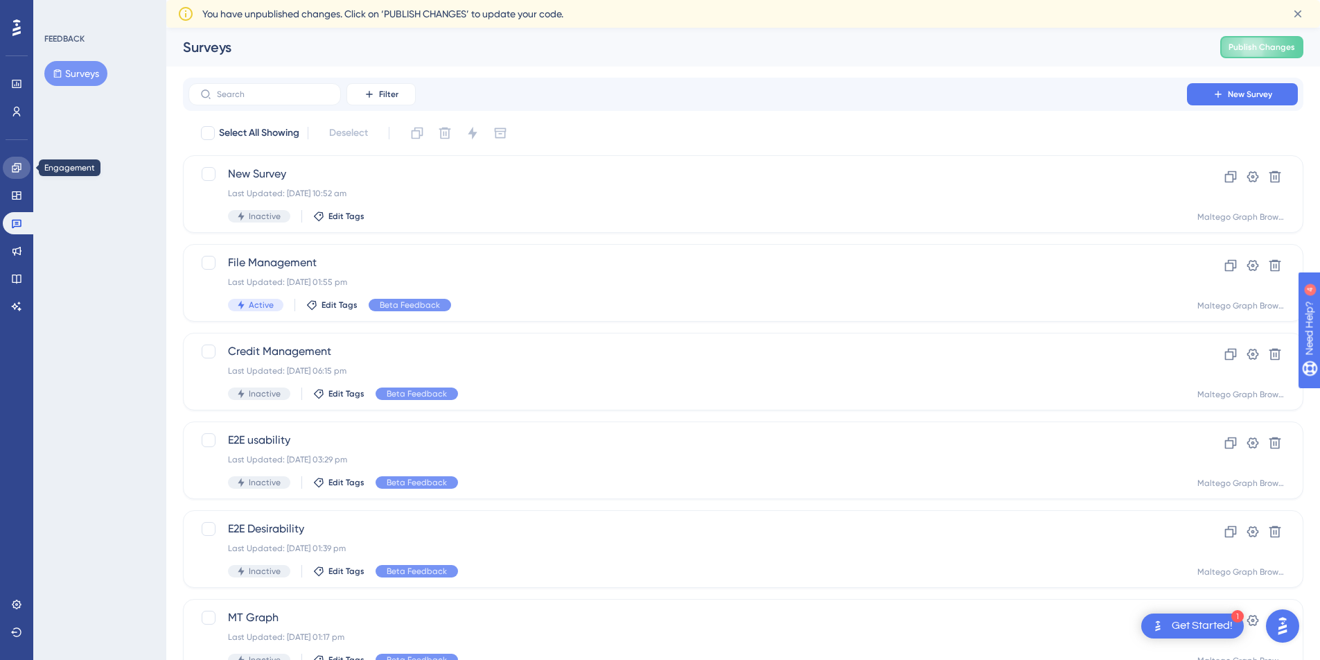
click at [15, 162] on icon at bounding box center [16, 167] width 11 height 11
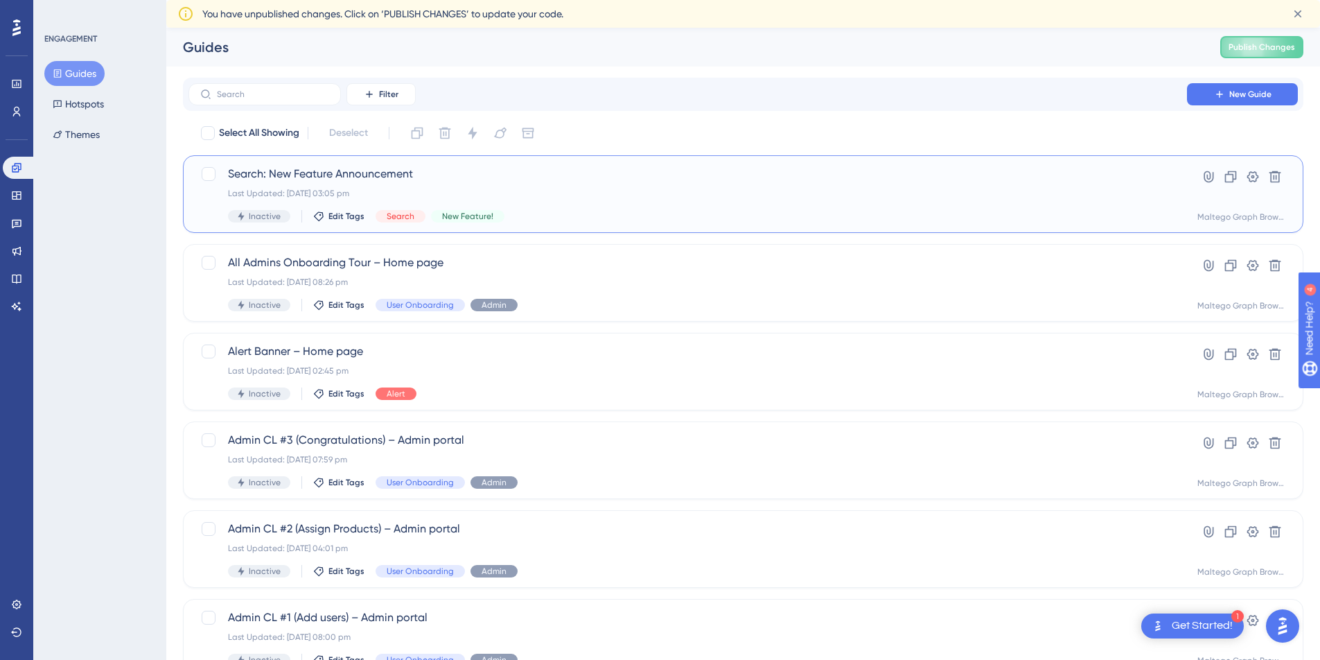
click at [576, 212] on div "Inactive Edit Tags Search New Feature!" at bounding box center [688, 216] width 920 height 12
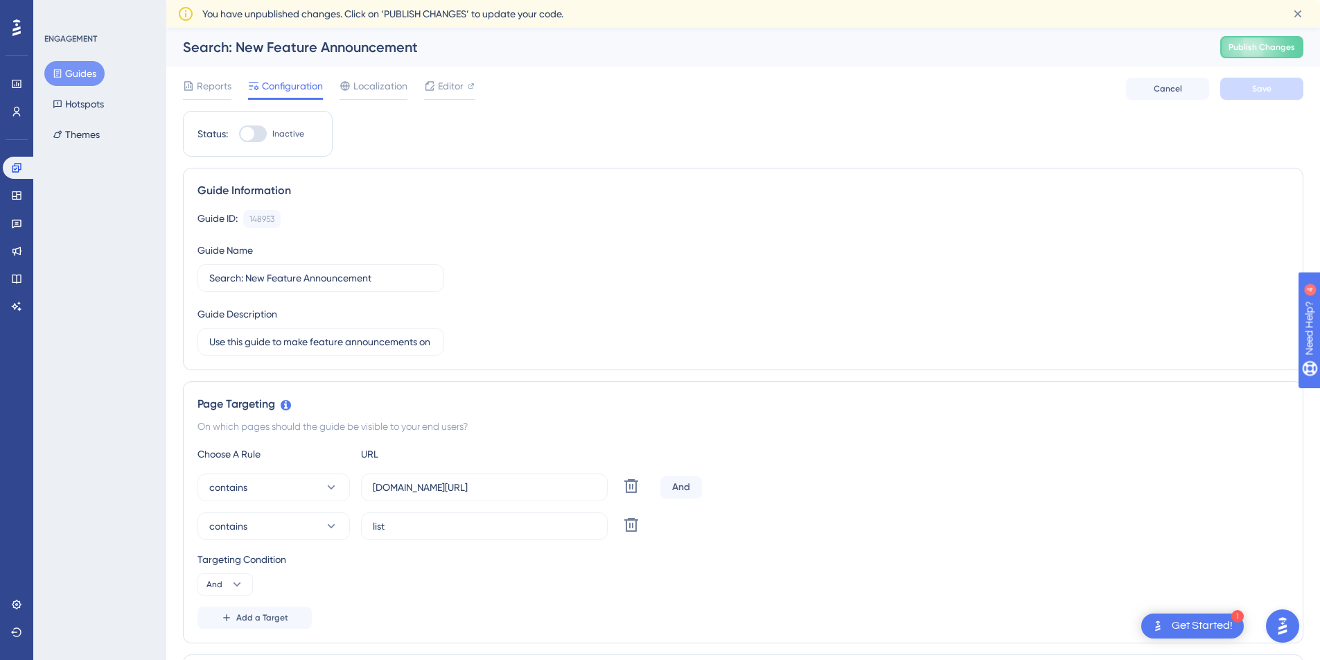
click at [81, 80] on button "Guides" at bounding box center [74, 73] width 60 height 25
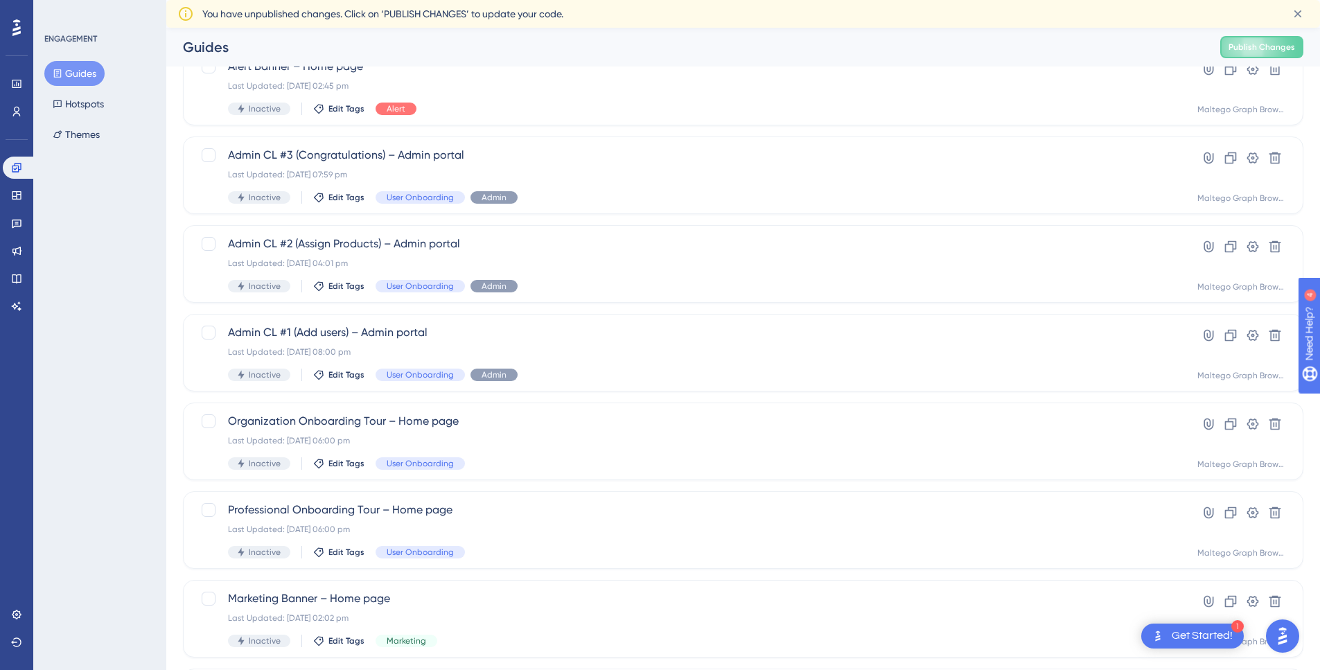
scroll to position [405, 0]
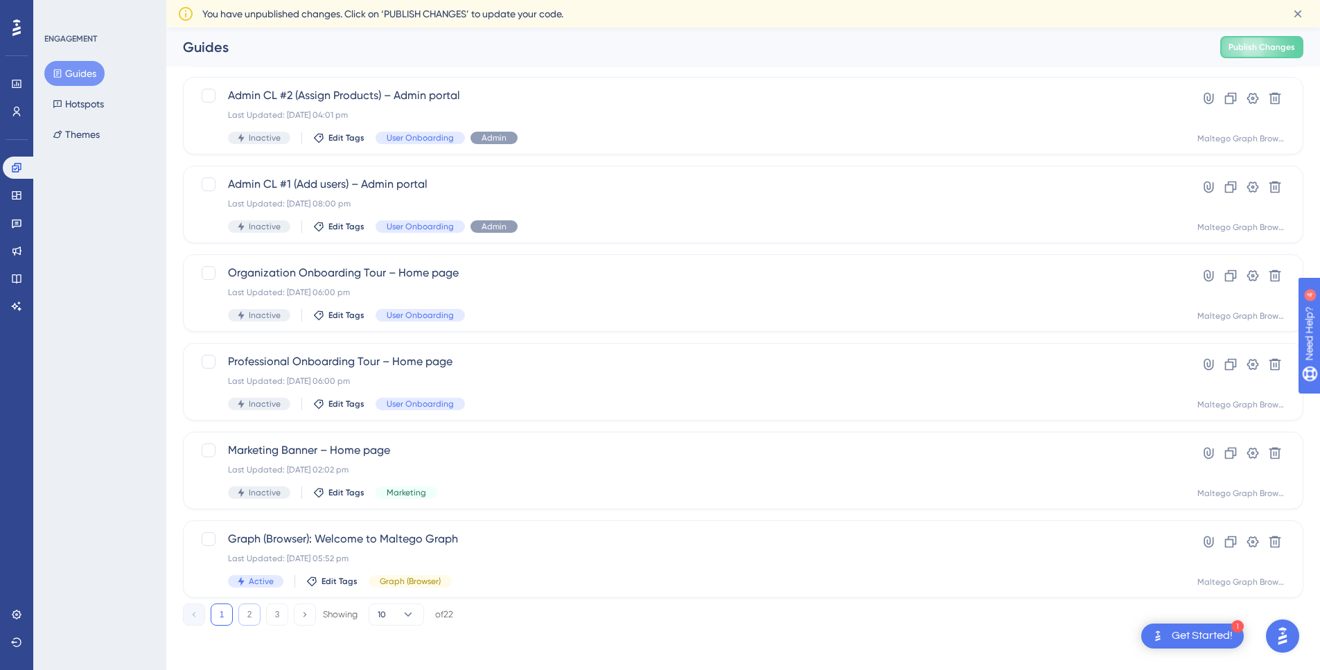
click at [250, 617] on button "2" at bounding box center [249, 615] width 22 height 22
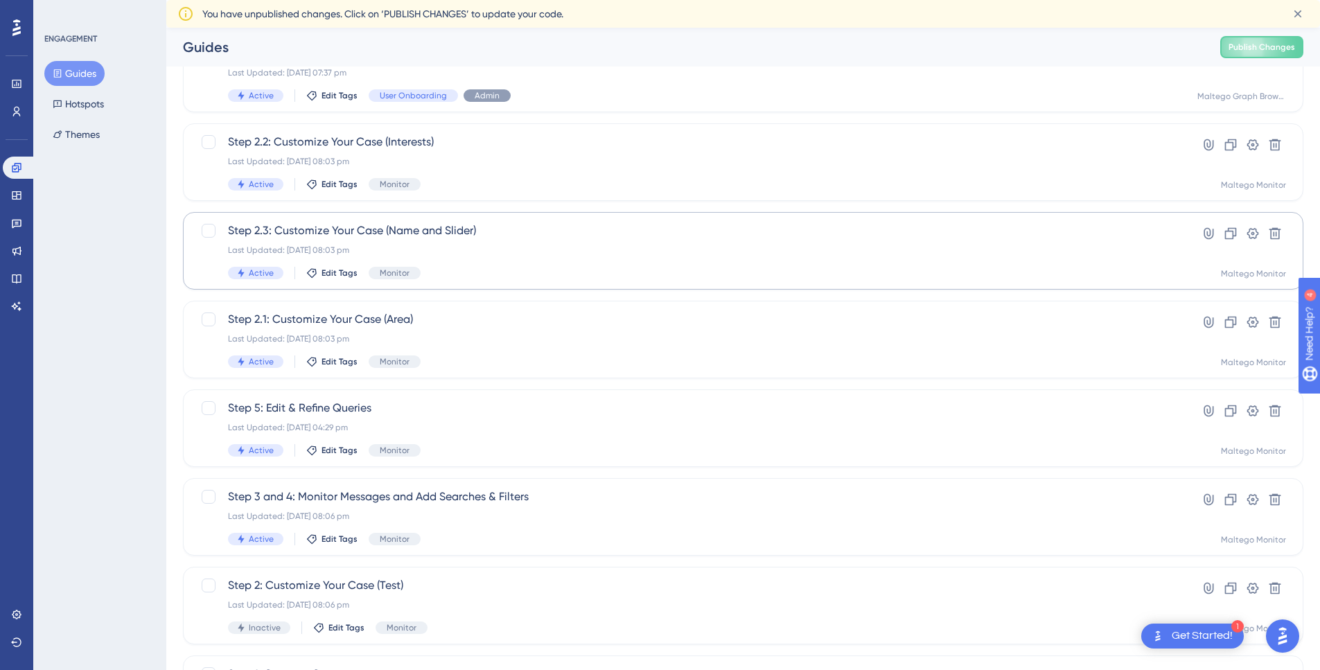
scroll to position [279, 0]
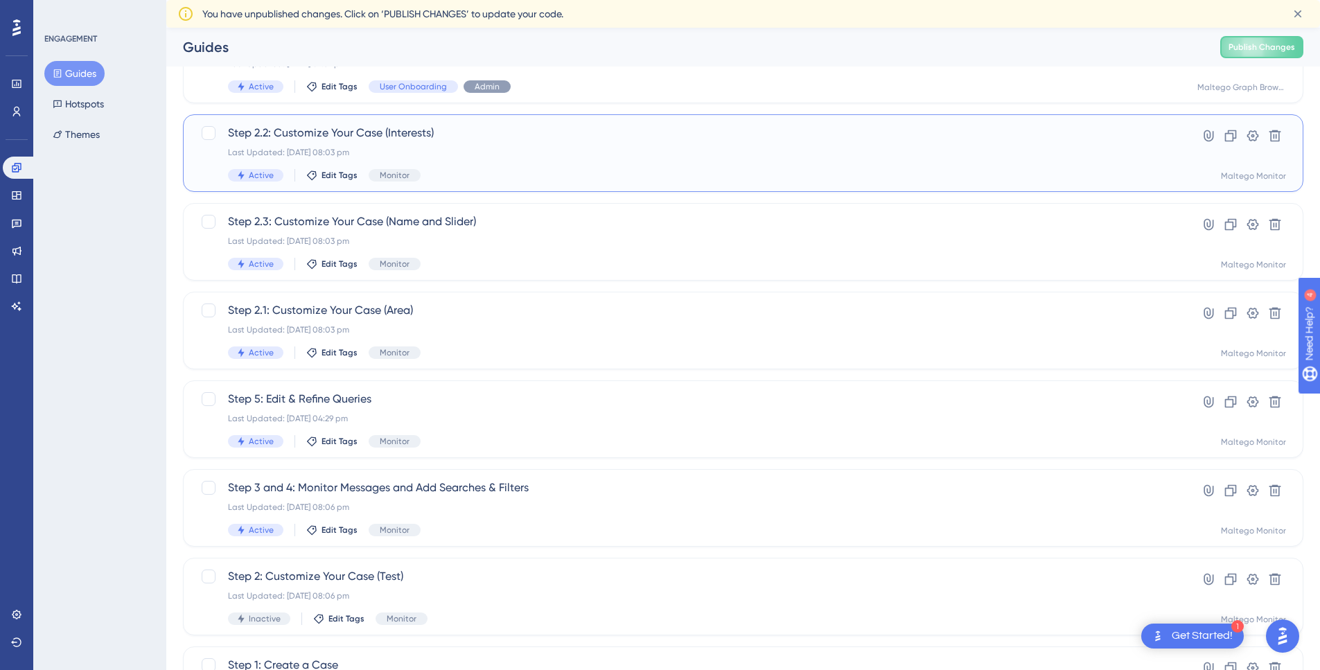
click at [469, 153] on div "Last Updated: [DATE] 08:03 pm" at bounding box center [688, 152] width 920 height 11
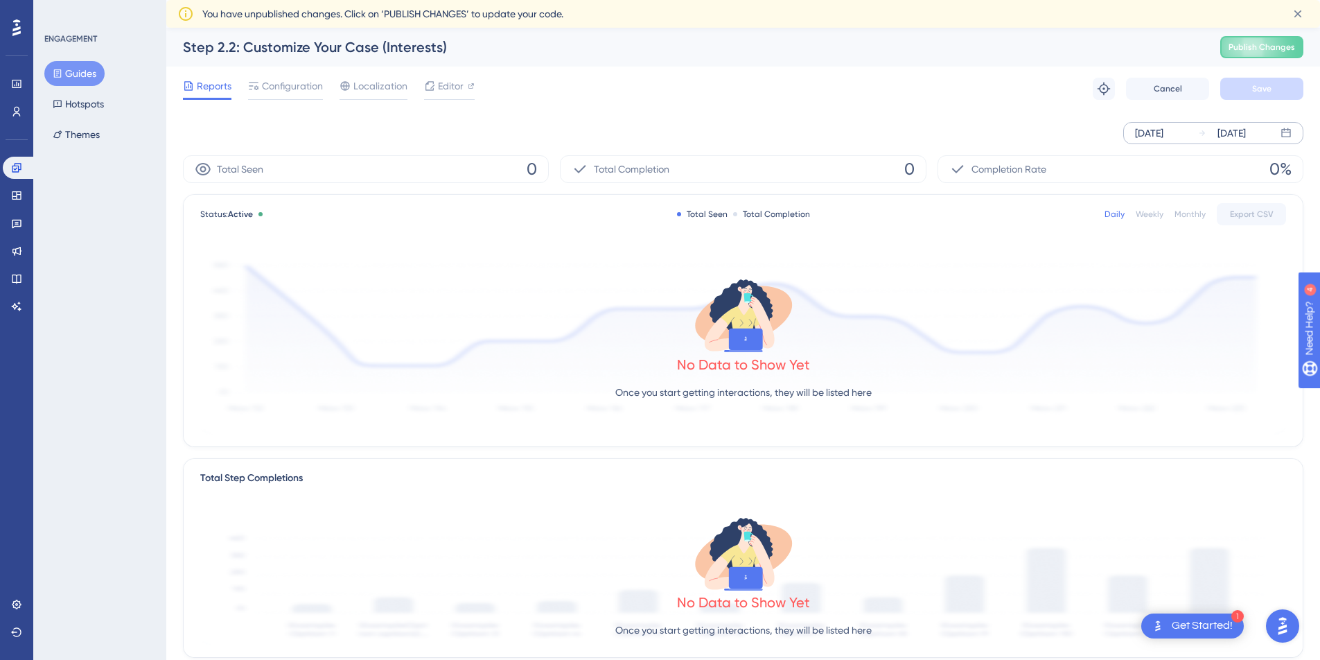
click at [1290, 133] on icon at bounding box center [1286, 133] width 11 height 11
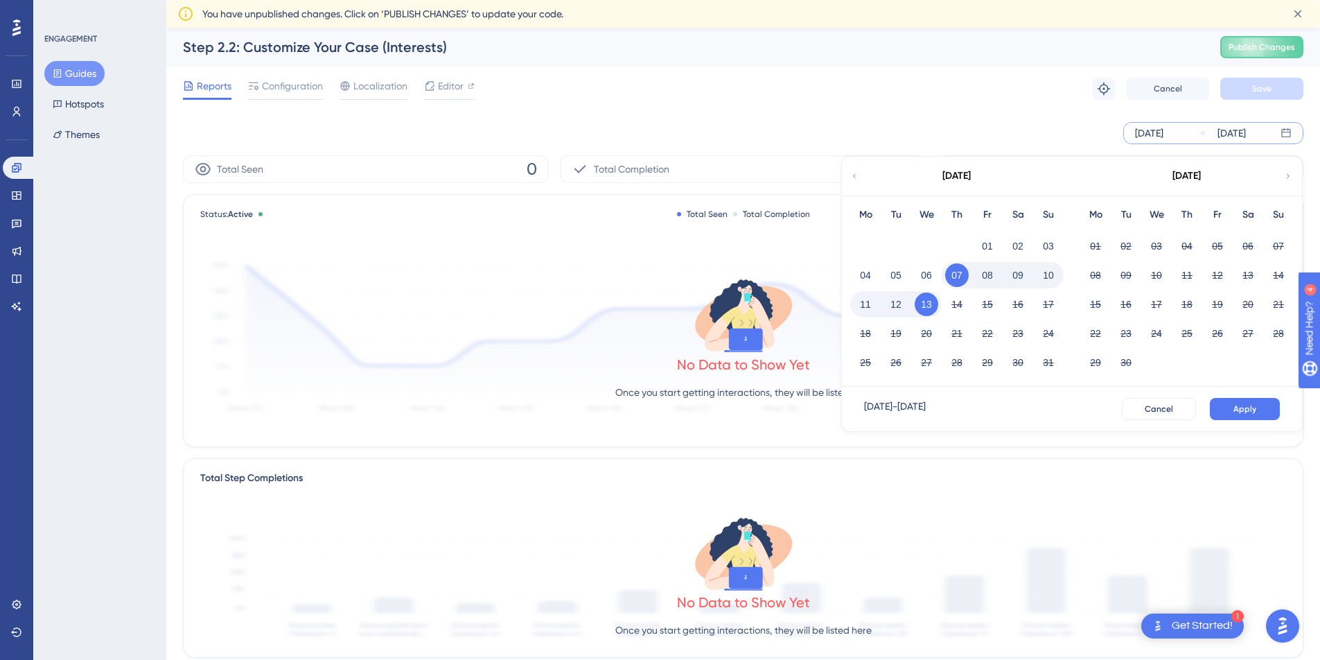
click at [872, 104] on div "Reports Configuration Localization Editor Troubleshoot Cancel Save" at bounding box center [743, 89] width 1120 height 44
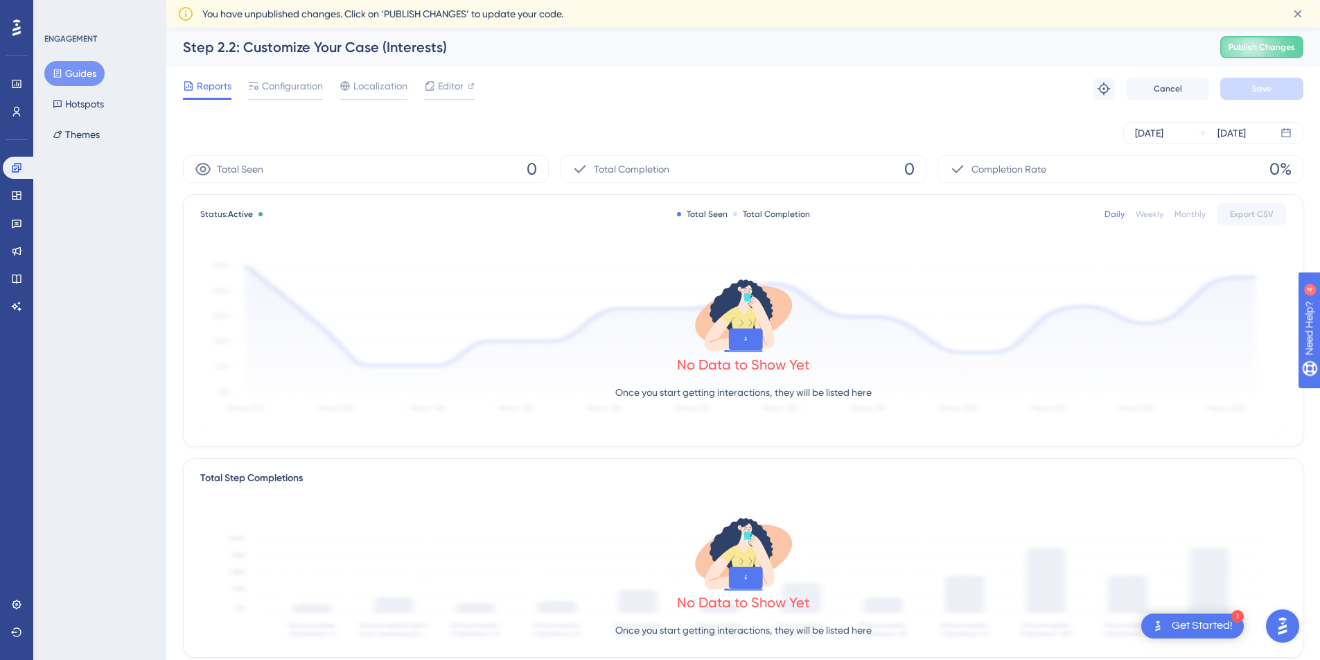
click at [103, 78] on button "Guides" at bounding box center [74, 73] width 60 height 25
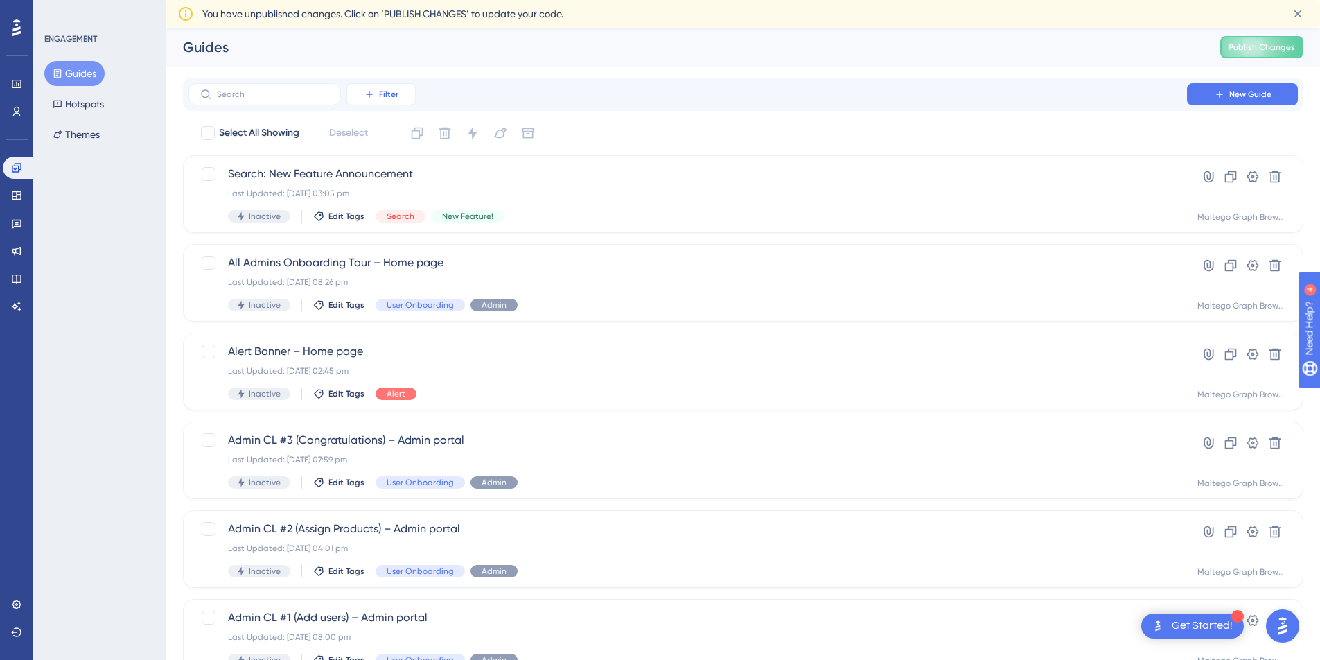
click at [365, 93] on icon at bounding box center [369, 94] width 11 height 11
click at [387, 132] on span "Tags" at bounding box center [377, 133] width 21 height 17
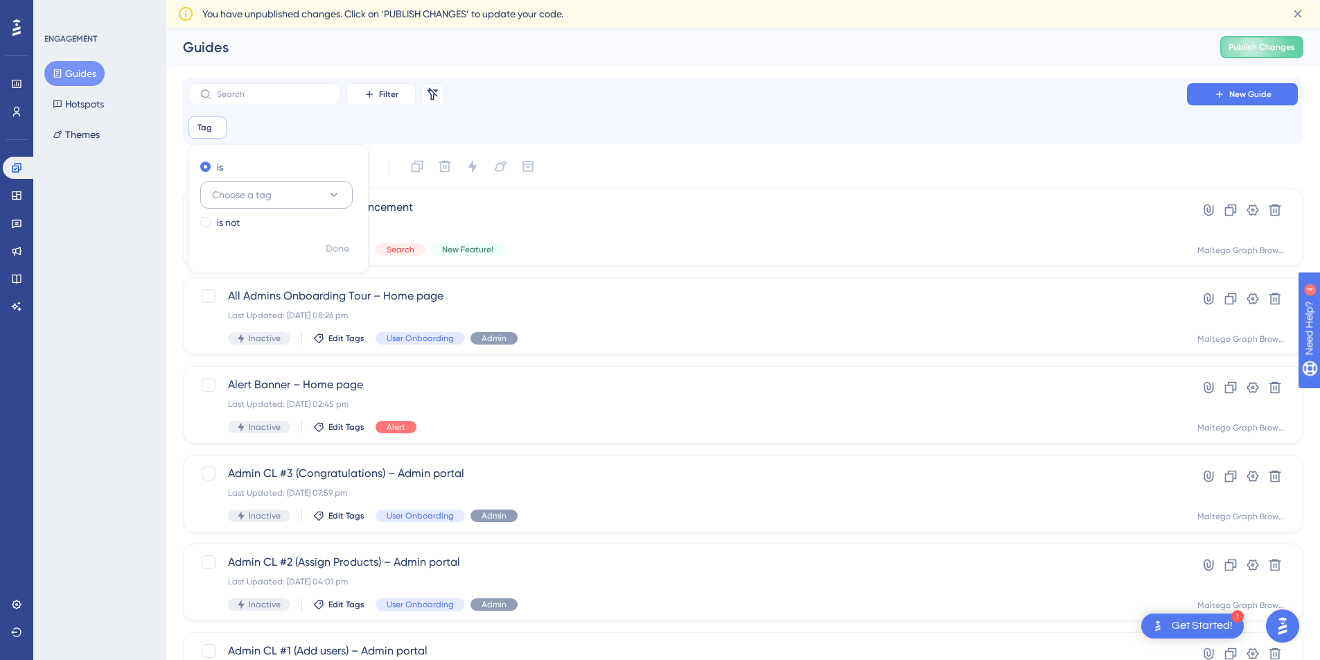
click at [285, 192] on button "Choose a tag" at bounding box center [276, 195] width 152 height 28
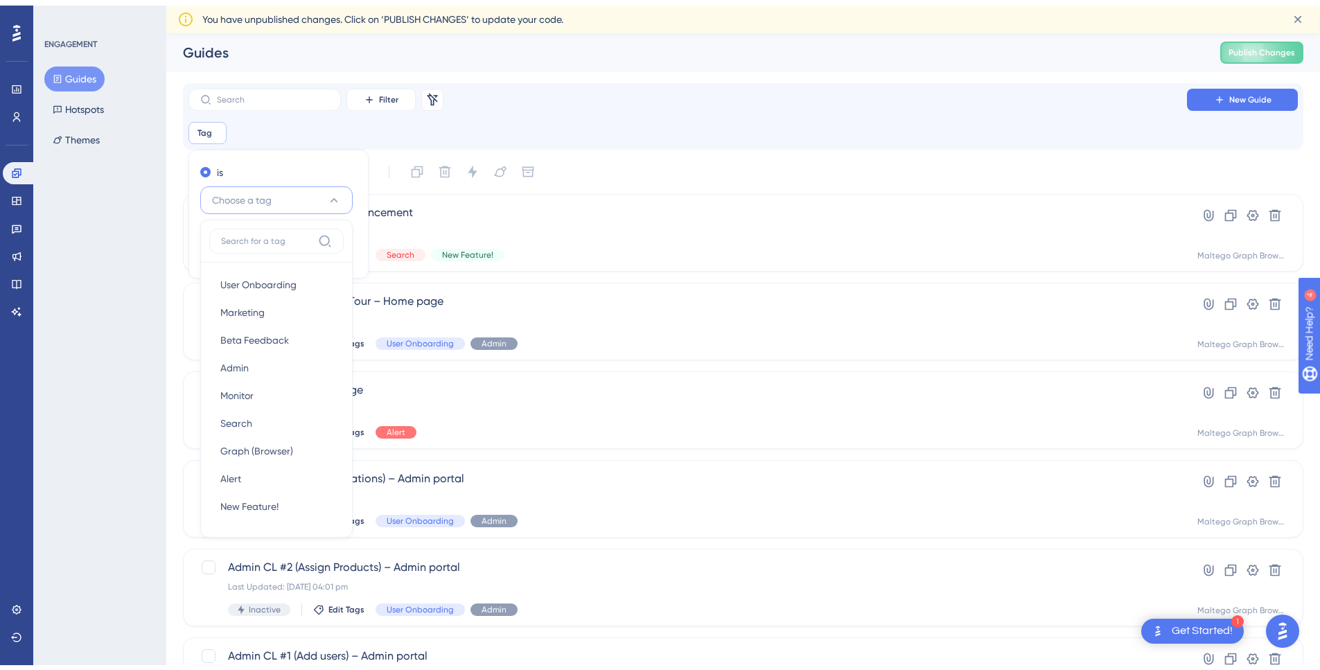
scroll to position [43, 0]
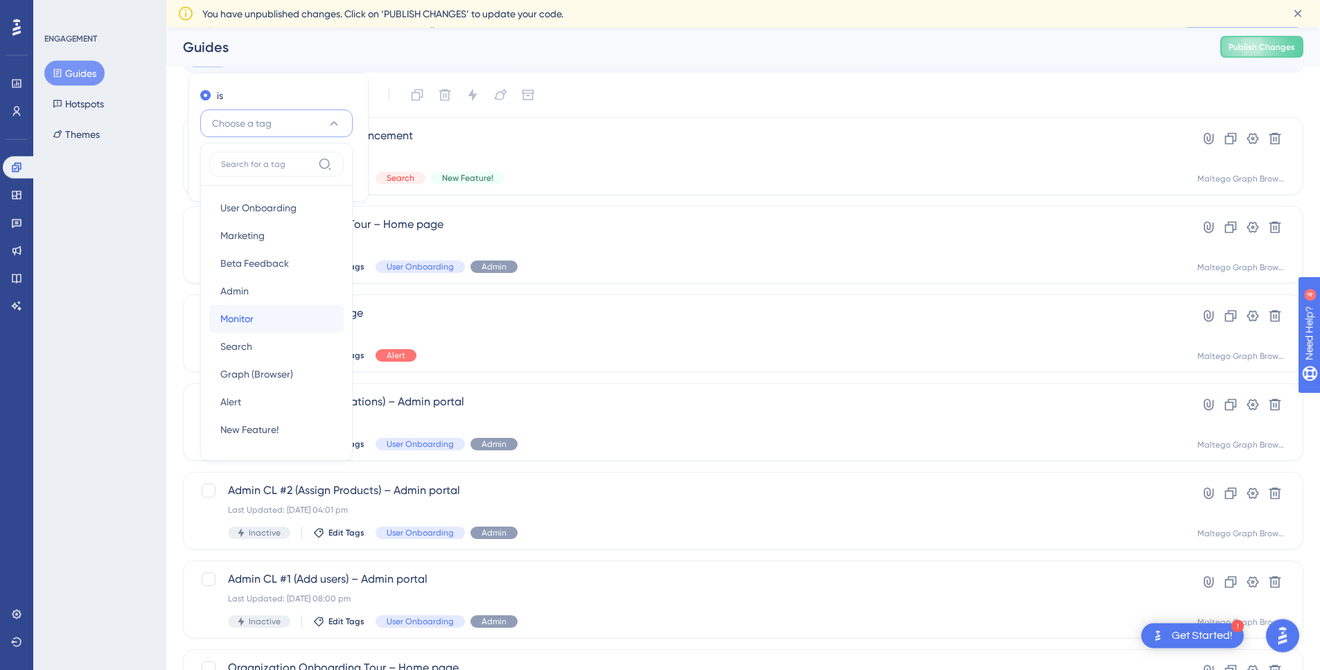
click at [251, 321] on span "Monitor" at bounding box center [236, 319] width 33 height 17
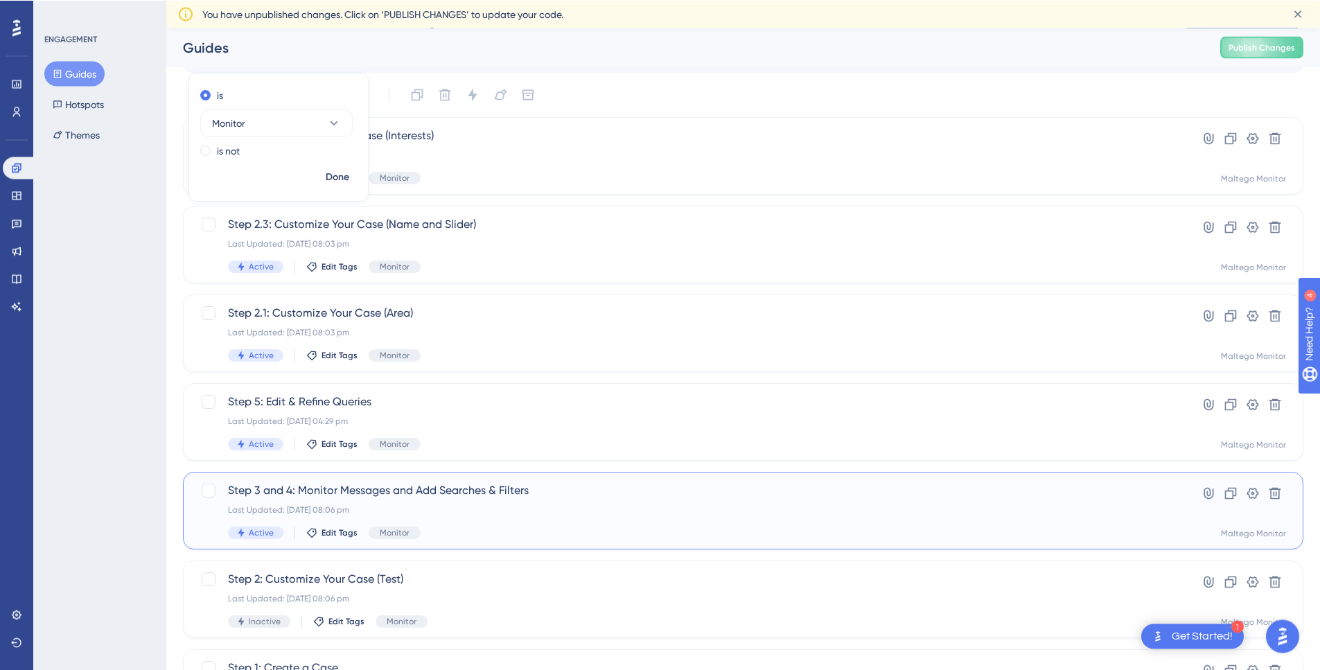
click at [486, 491] on span "Step 3 and 4: Monitor Messages and Add Searches & Filters" at bounding box center [688, 490] width 920 height 17
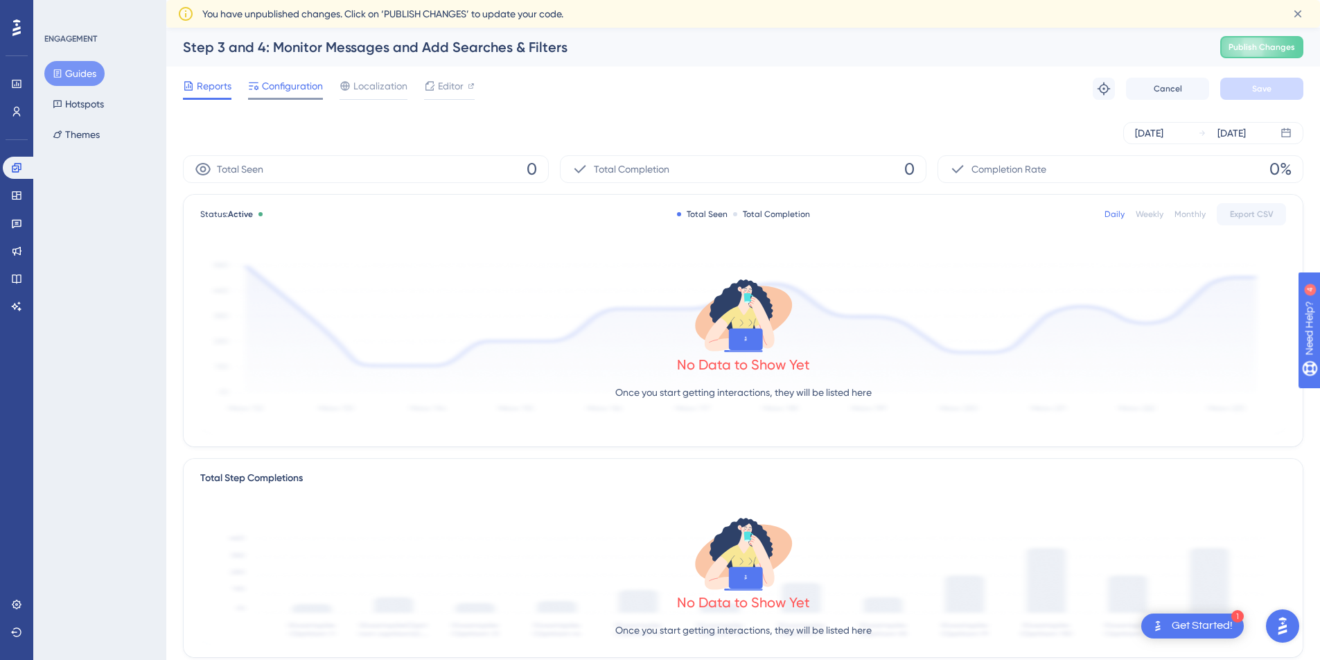
click at [290, 95] on div "Configuration" at bounding box center [285, 89] width 75 height 22
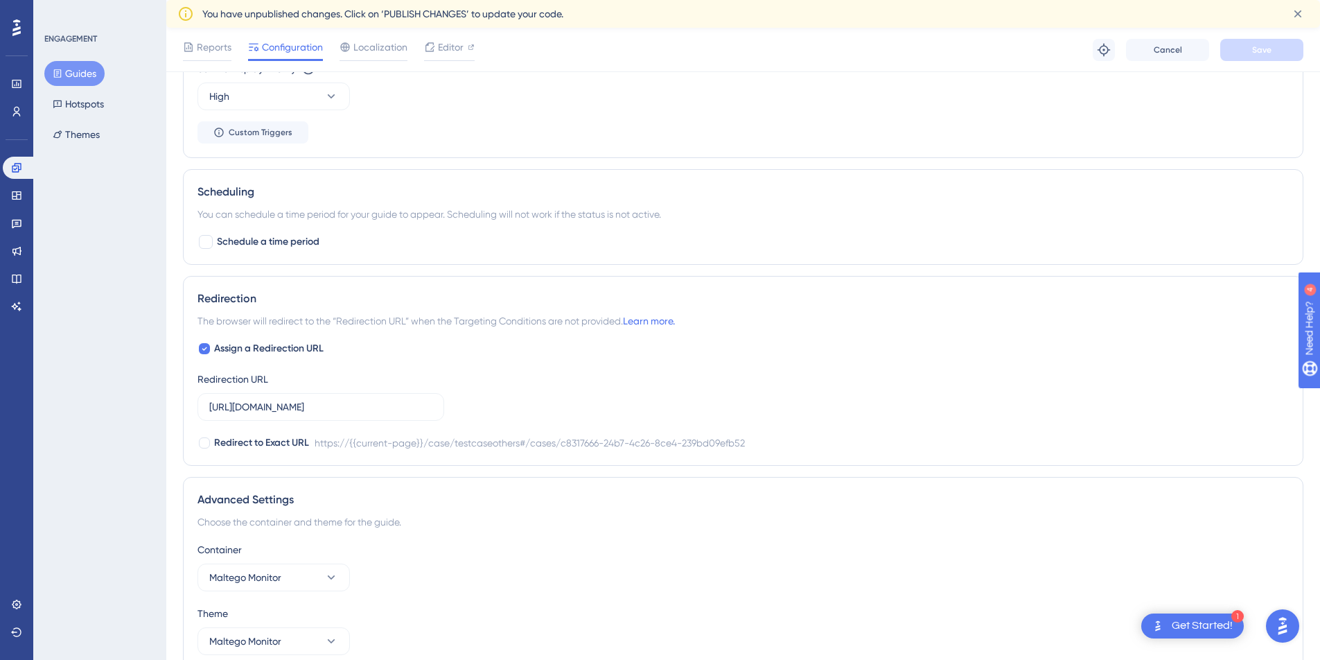
scroll to position [845, 0]
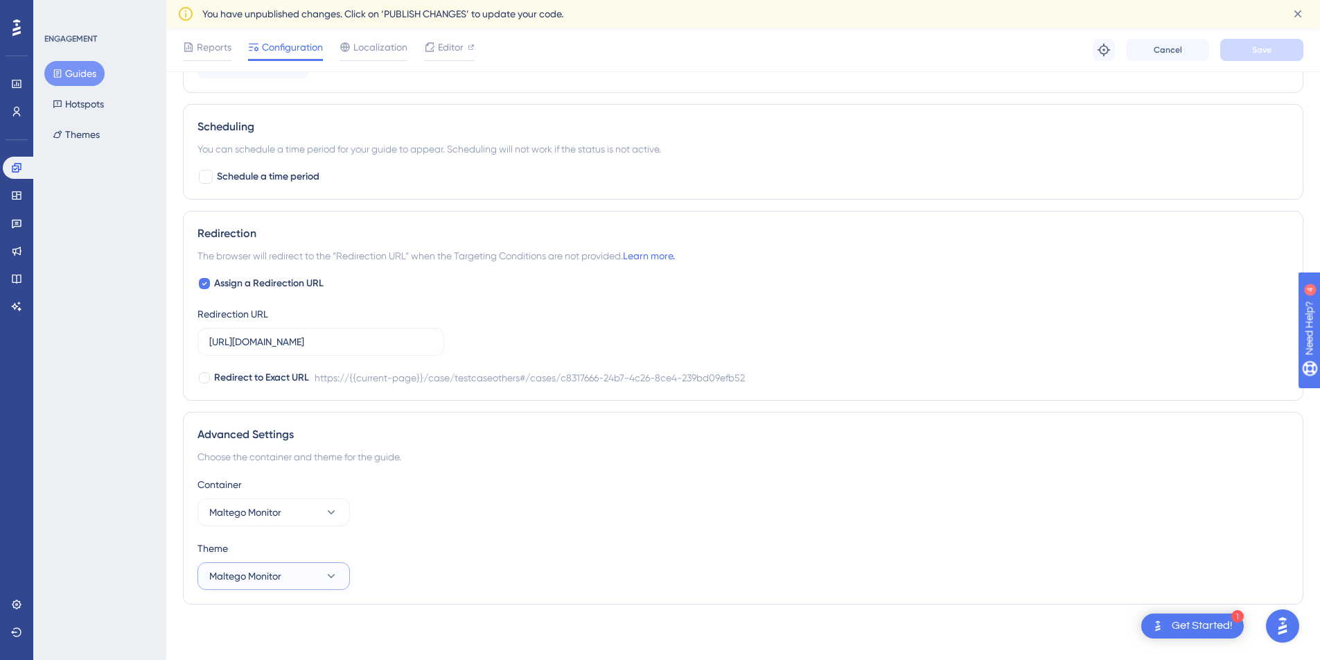
click at [326, 572] on icon at bounding box center [331, 576] width 14 height 14
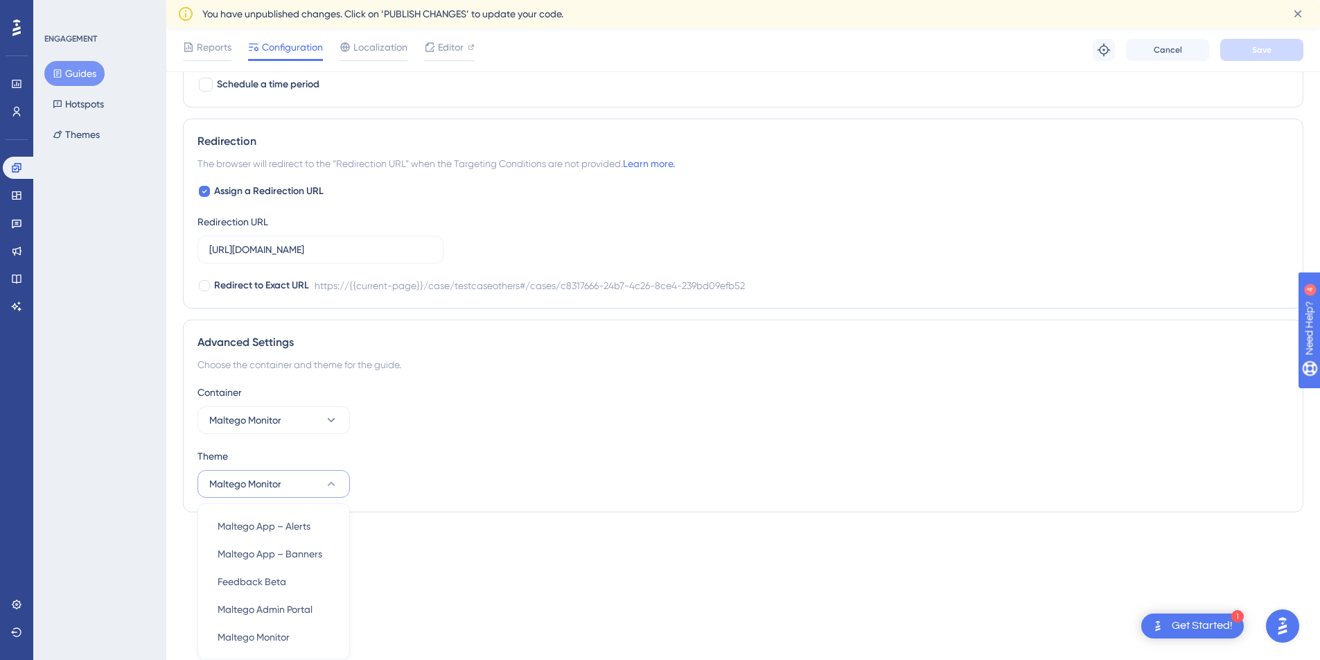
click at [318, 478] on button "Maltego Monitor" at bounding box center [273, 484] width 152 height 28
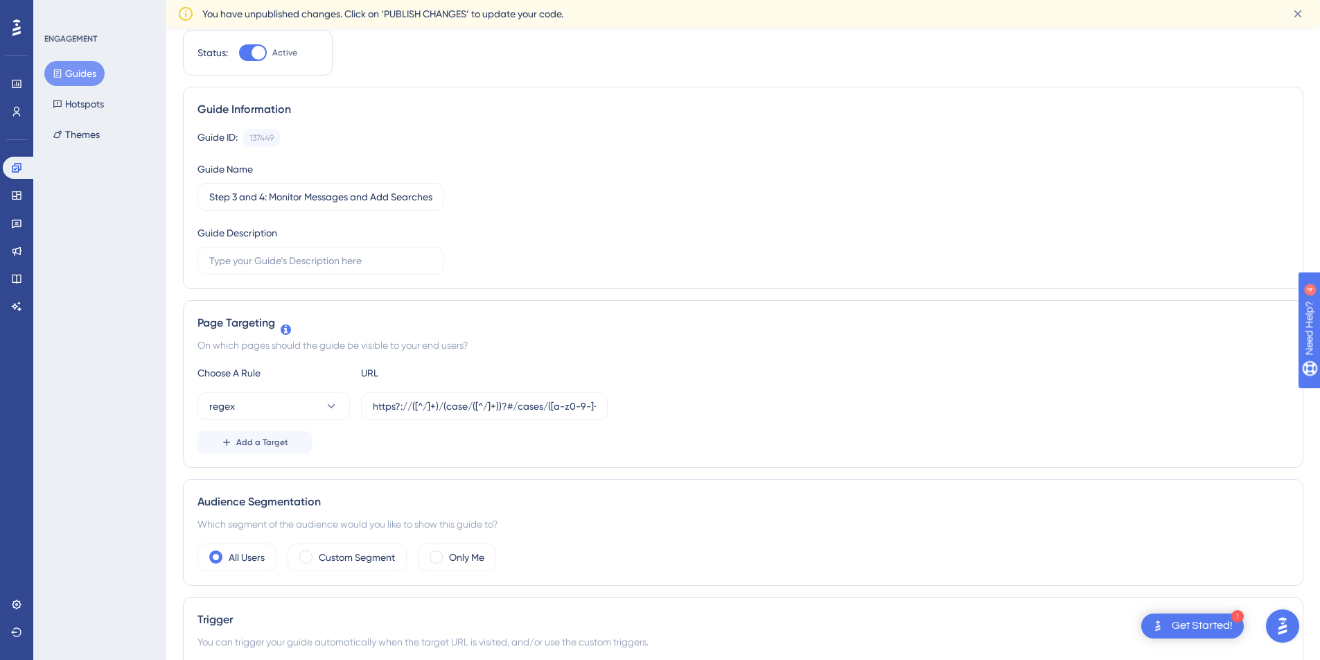
scroll to position [0, 0]
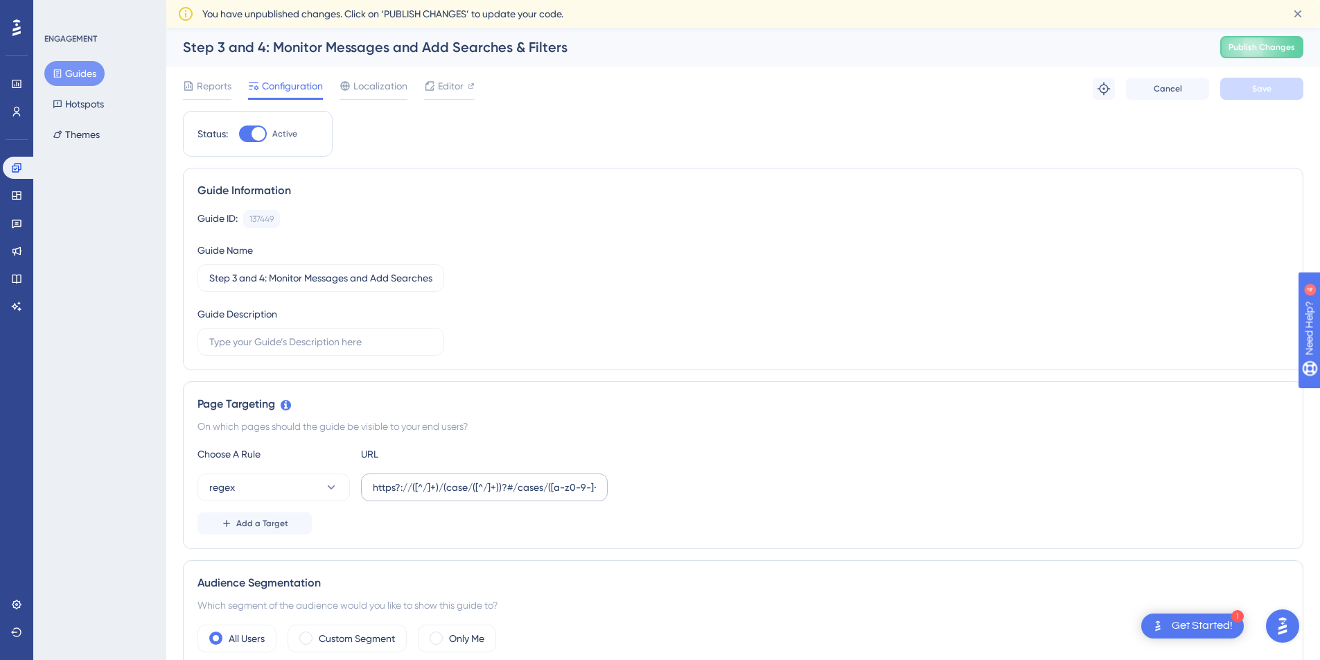
click at [601, 488] on label "https?://([^/]+)/(case/([^/]+))?#/cases/([a-z0-9-]+)([^/]*)$" at bounding box center [484, 487] width 247 height 28
click at [596, 488] on input "https?://([^/]+)/(case/([^/]+))?#/cases/([a-z0-9-]+)([^/]*)$" at bounding box center [484, 487] width 223 height 15
click at [18, 217] on link at bounding box center [17, 223] width 28 height 22
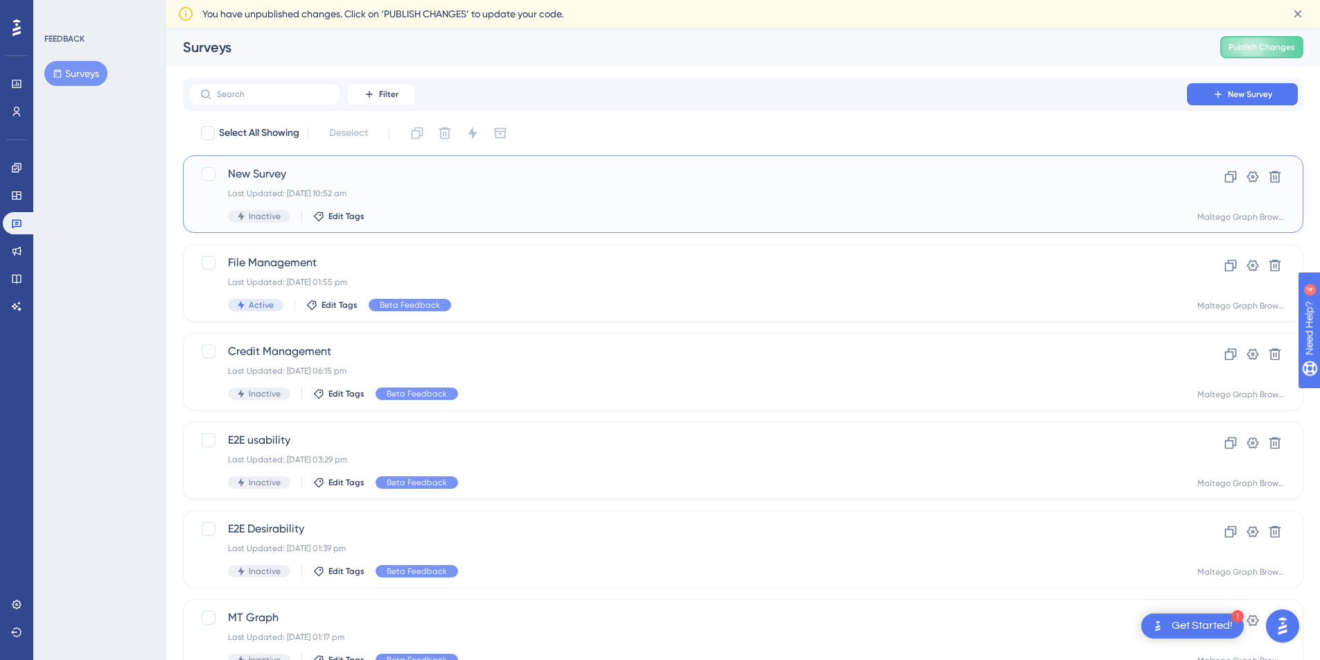
click at [399, 186] on div "New Survey Last Updated: [DATE] 10:52 am Inactive Edit Tags" at bounding box center [688, 194] width 920 height 57
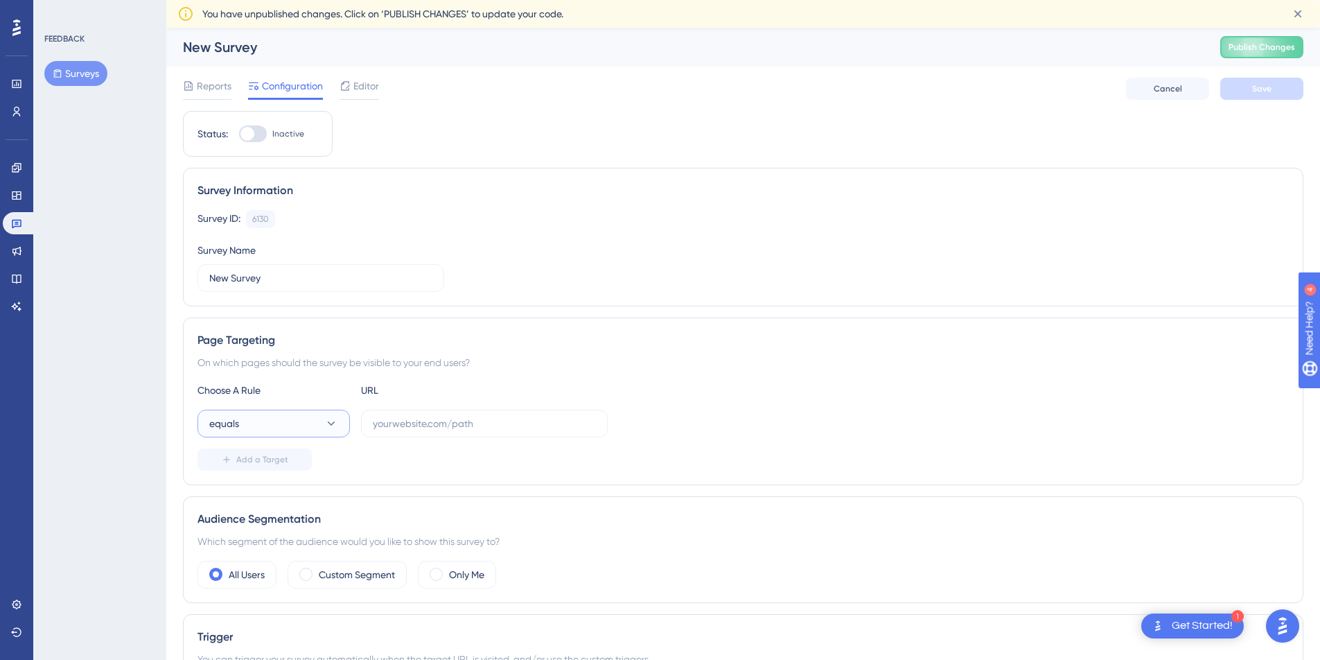
click at [304, 415] on button "equals" at bounding box center [273, 424] width 152 height 28
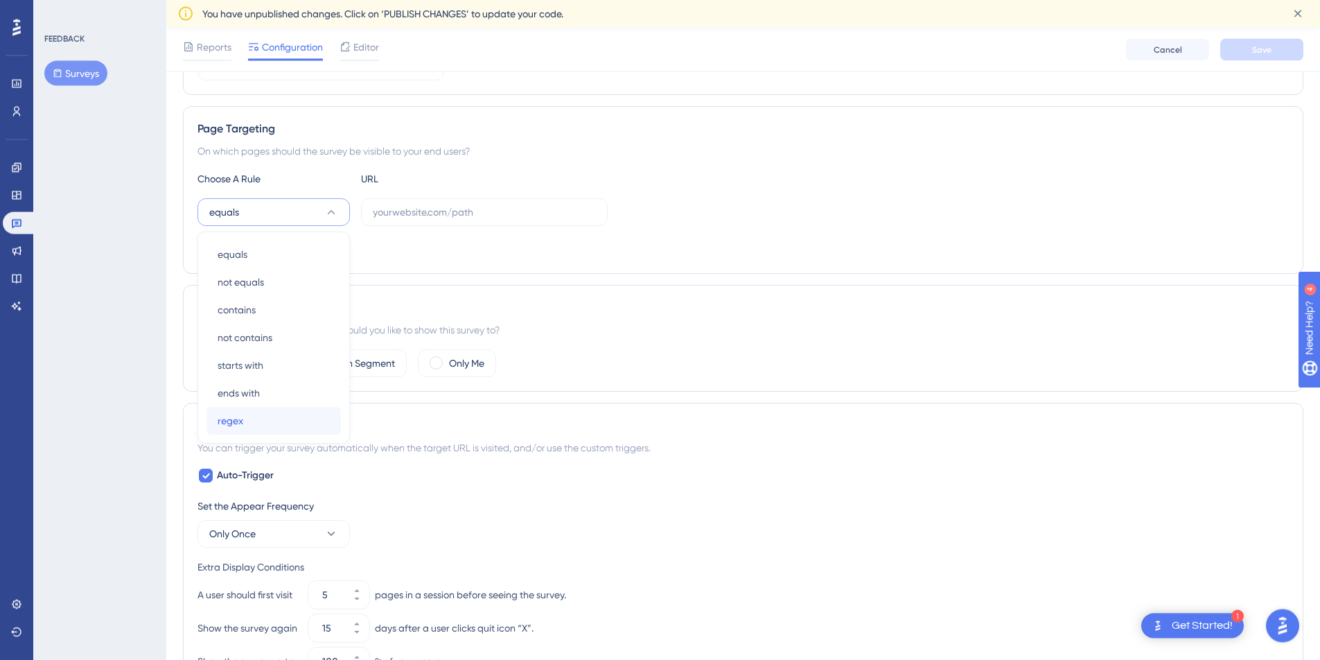
click at [250, 412] on button "regex regex" at bounding box center [273, 421] width 134 height 28
click at [399, 218] on input "text" at bounding box center [484, 211] width 223 height 15
paste input "https?://([^/]+)/(case/([^/]+))?#/cases/([a-z0-9-]+)([^/]*)$"
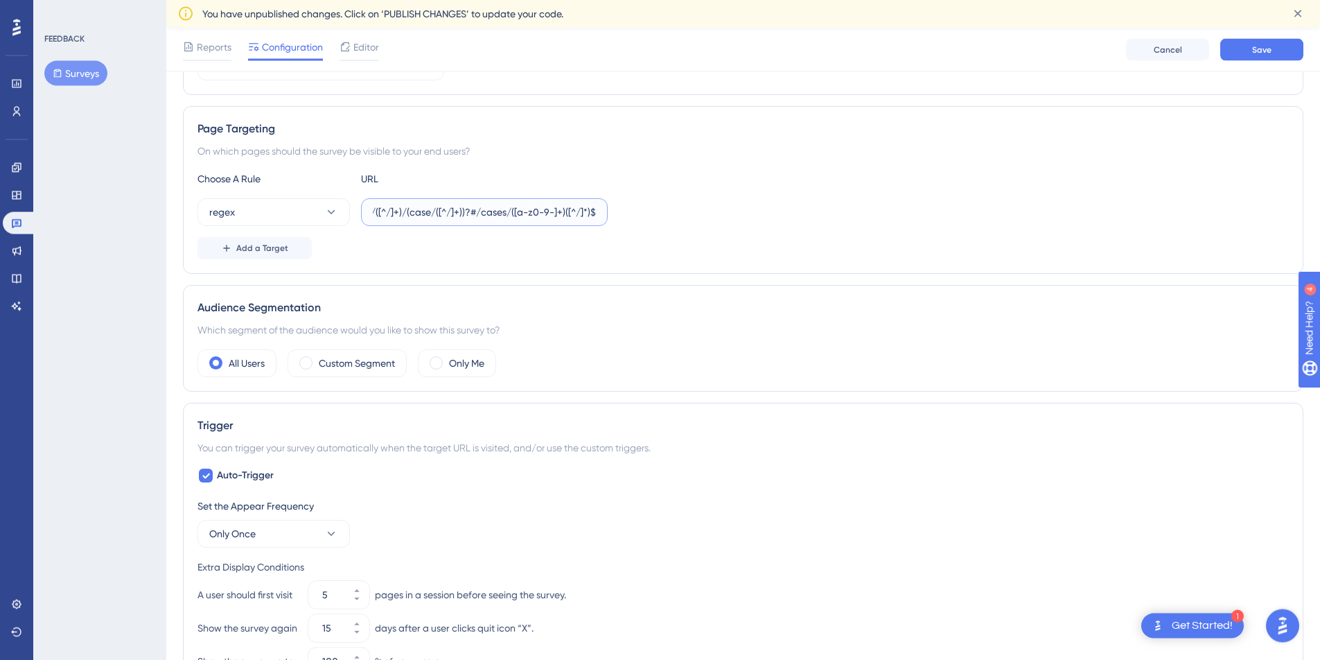
scroll to position [0, 0]
drag, startPoint x: 441, startPoint y: 211, endPoint x: 415, endPoint y: 213, distance: 25.7
click at [415, 213] on input "https?://([^/]+)/(case/([^/]+))?#/cases/([a-z0-9-]+)([^/]*)$" at bounding box center [484, 211] width 223 height 15
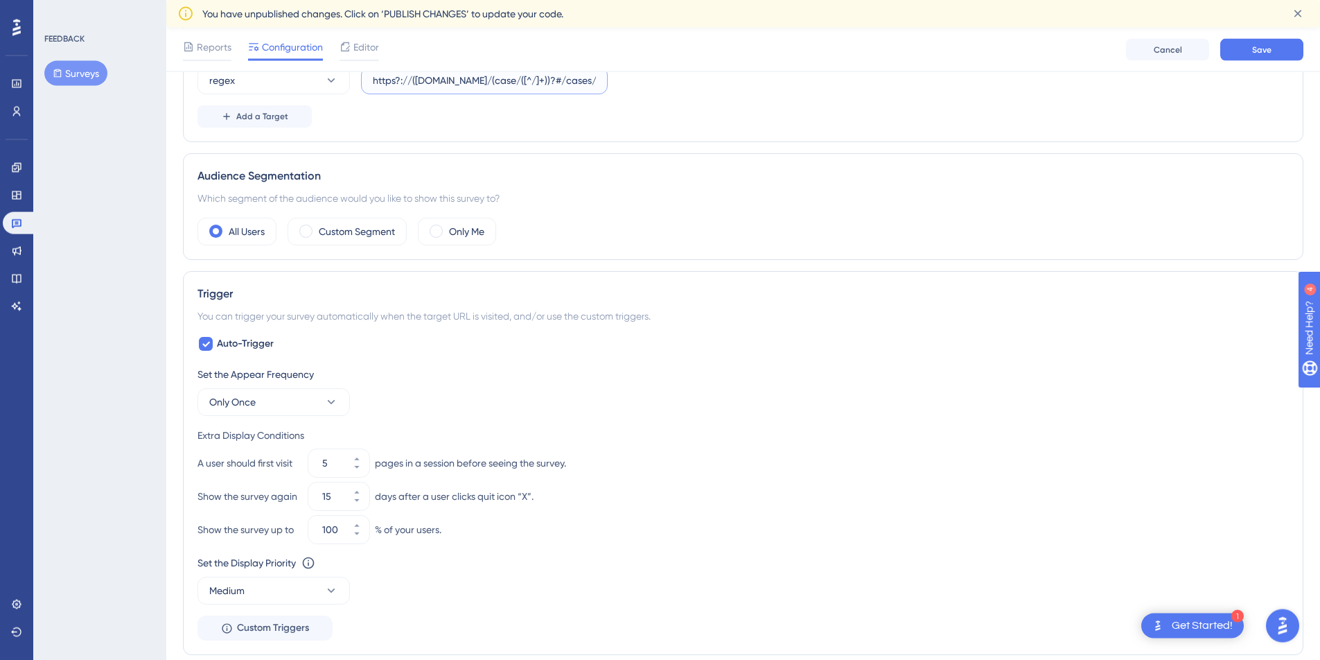
scroll to position [349, 2]
type input "https?://([DOMAIN_NAME]/(case/([^/]+))?#/cases/([a-z0-9-]+)([^/]*)$"
click at [358, 468] on icon at bounding box center [357, 467] width 8 height 8
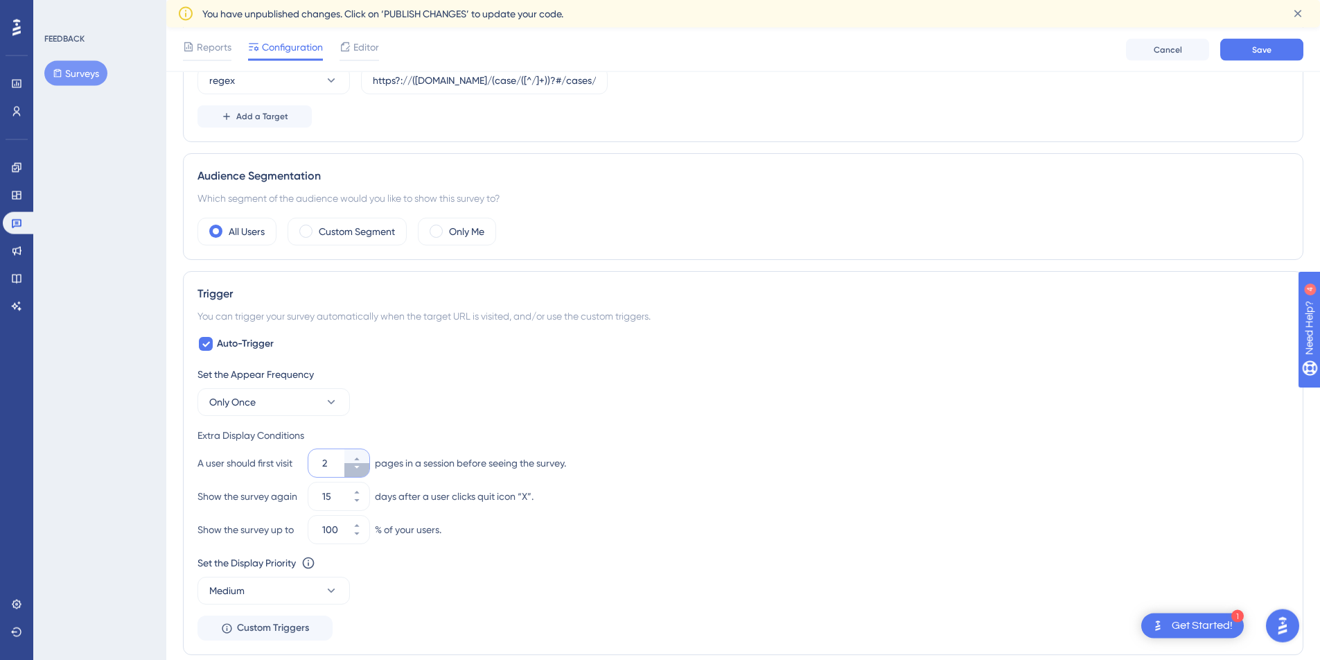
click at [358, 468] on icon at bounding box center [357, 467] width 8 height 8
click at [358, 452] on button "1" at bounding box center [356, 456] width 25 height 14
type input "2"
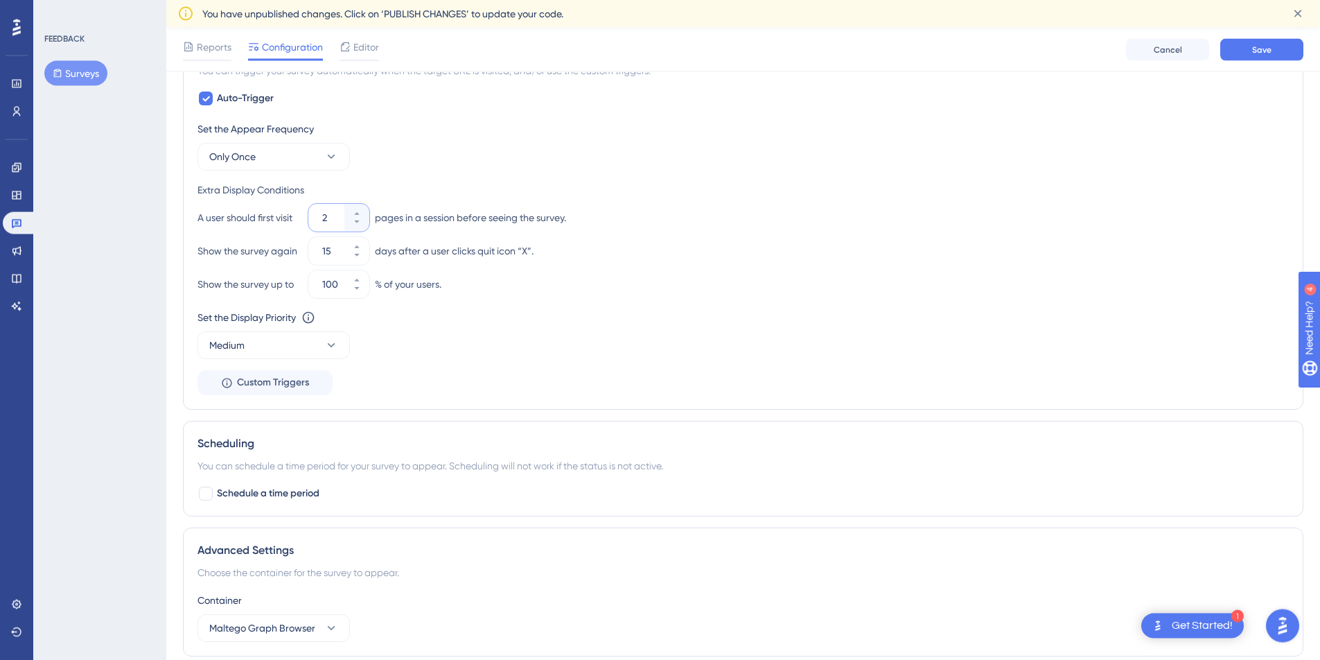
scroll to position [596, 2]
click at [297, 377] on span "Custom Triggers" at bounding box center [273, 380] width 72 height 17
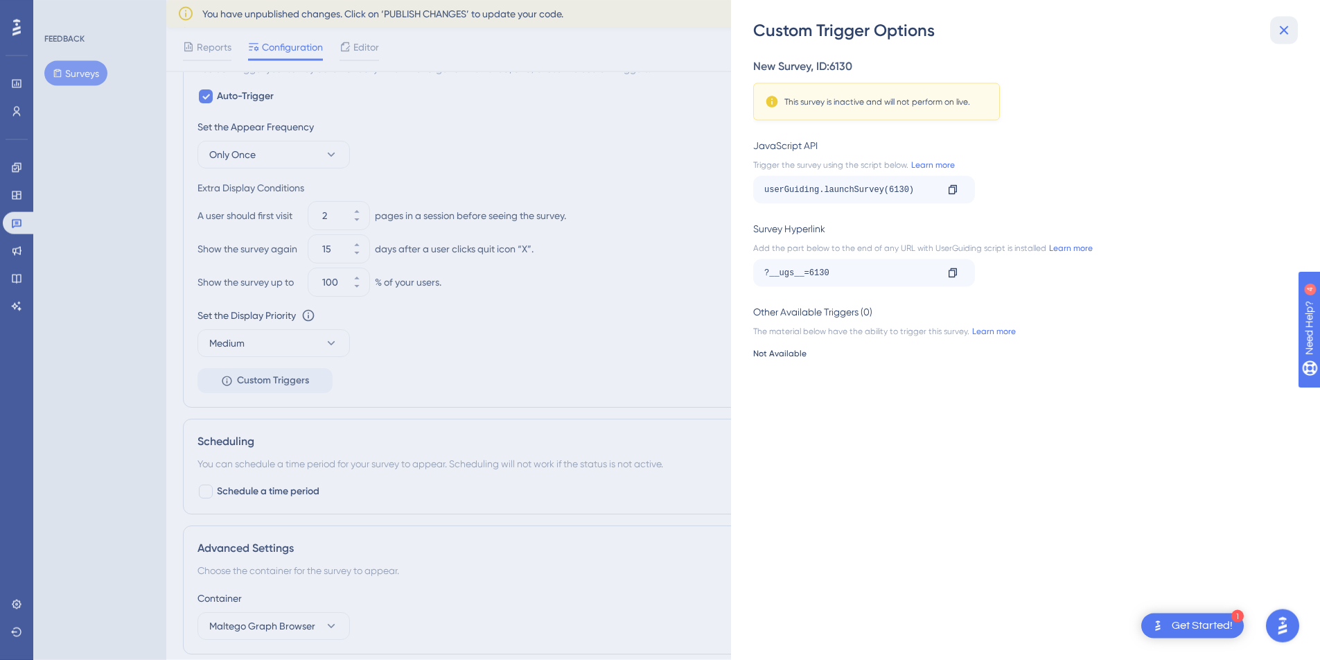
click at [1278, 30] on icon at bounding box center [1284, 30] width 17 height 17
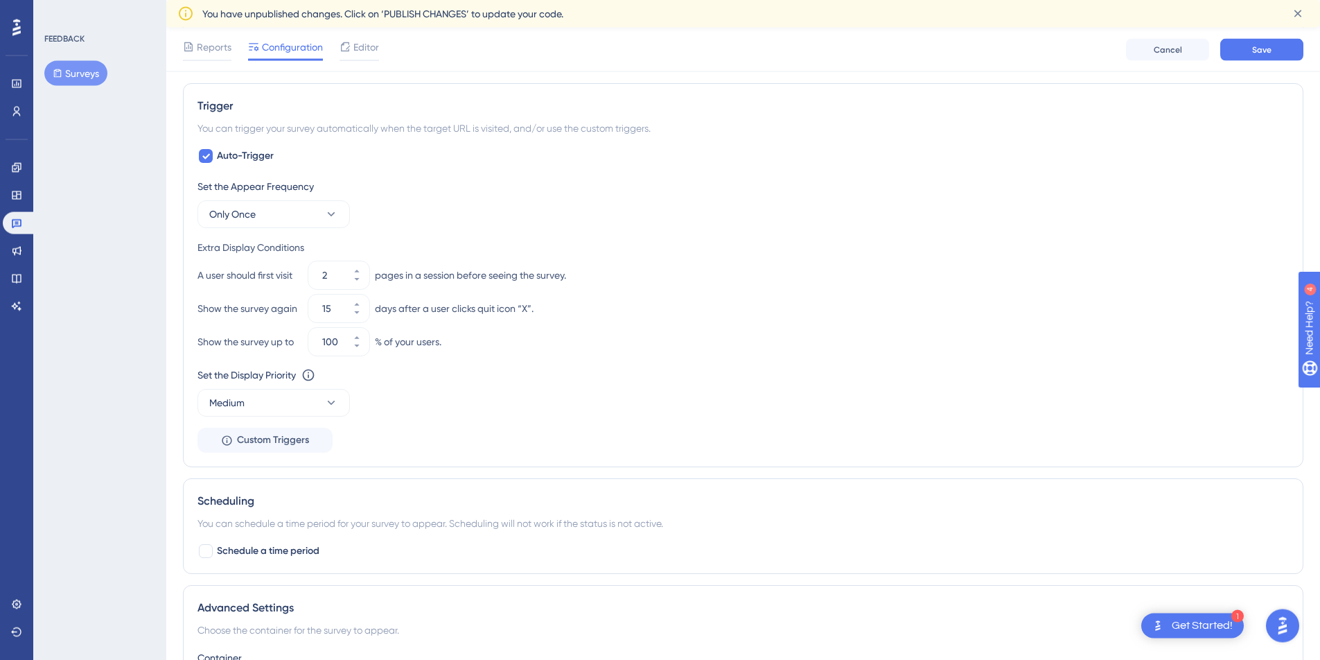
scroll to position [491, 2]
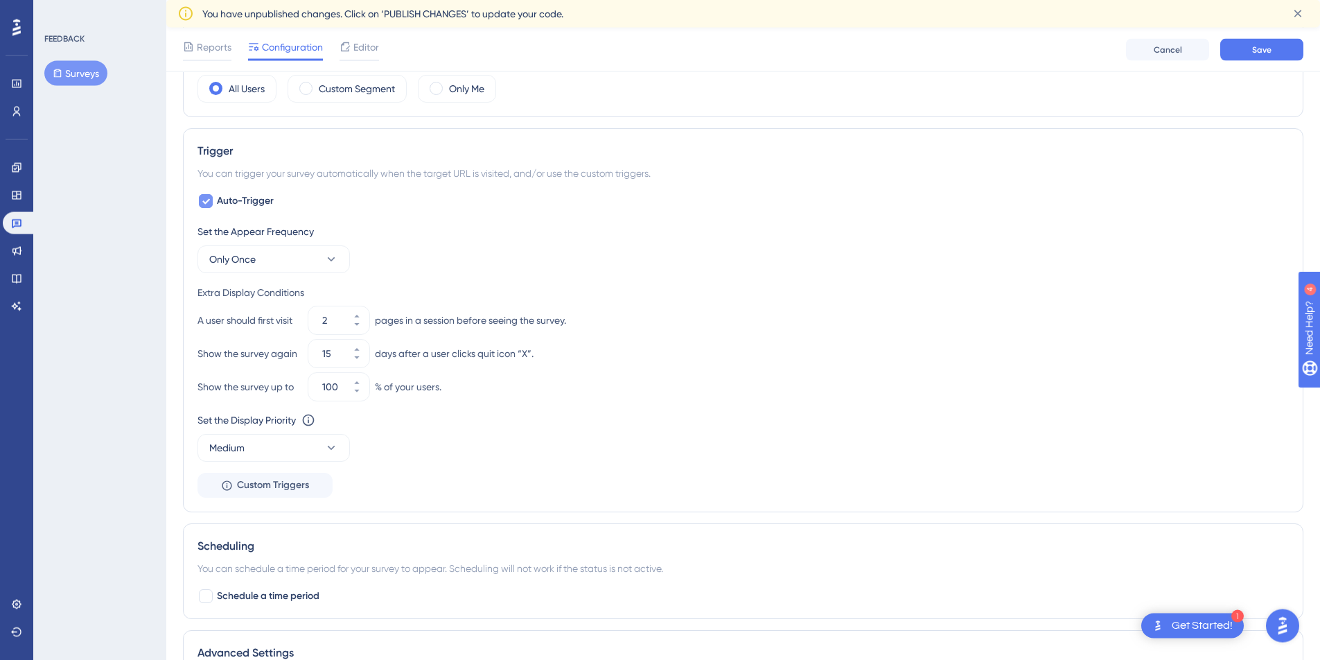
click at [208, 204] on div at bounding box center [206, 201] width 14 height 14
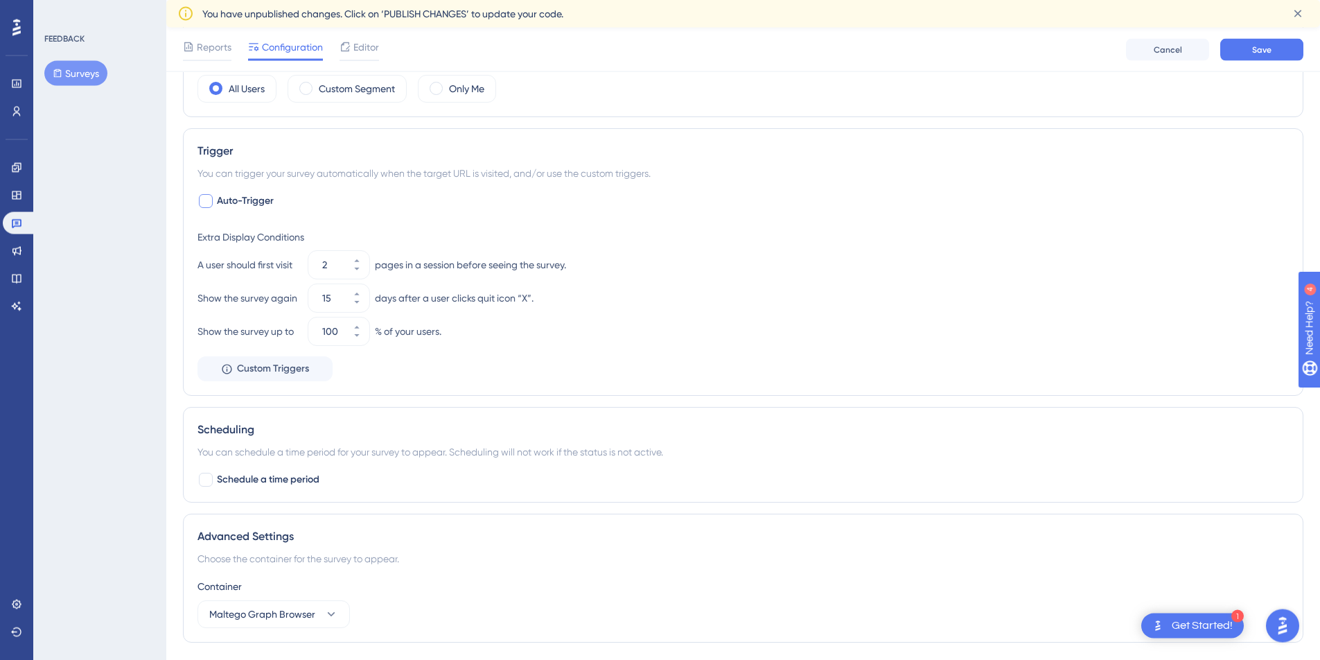
click at [208, 204] on div at bounding box center [206, 201] width 14 height 14
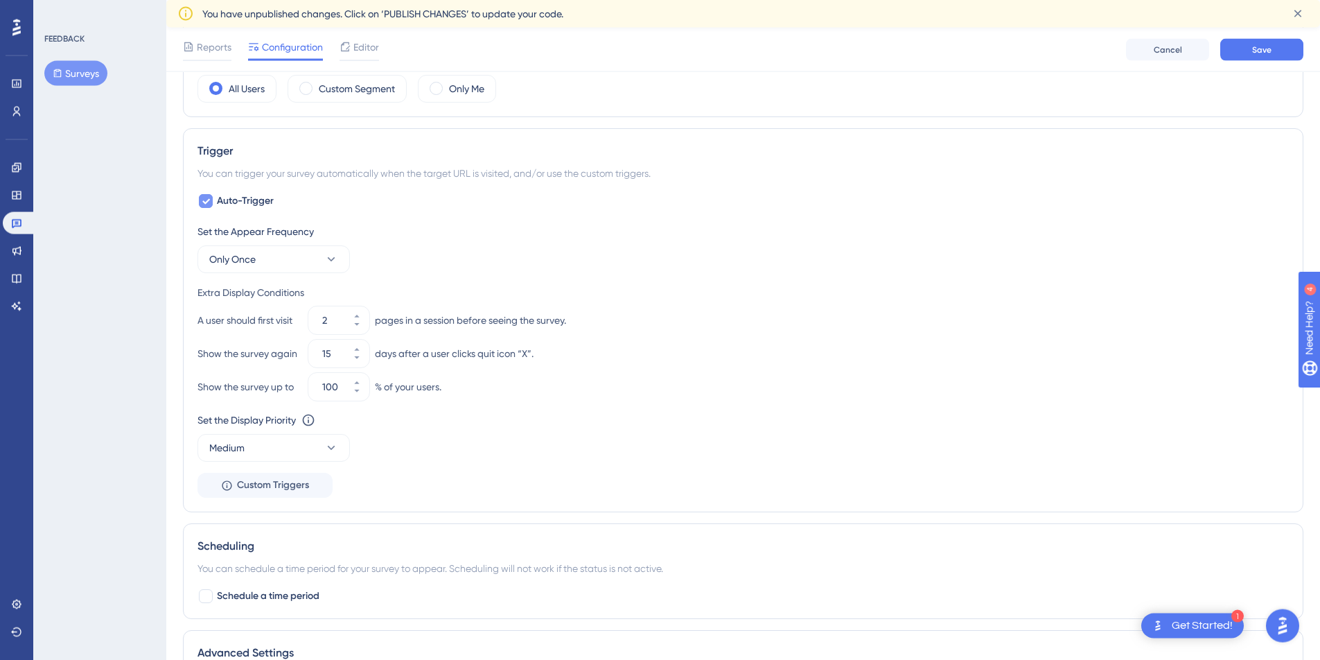
click at [208, 204] on div at bounding box center [206, 201] width 14 height 14
checkbox input "false"
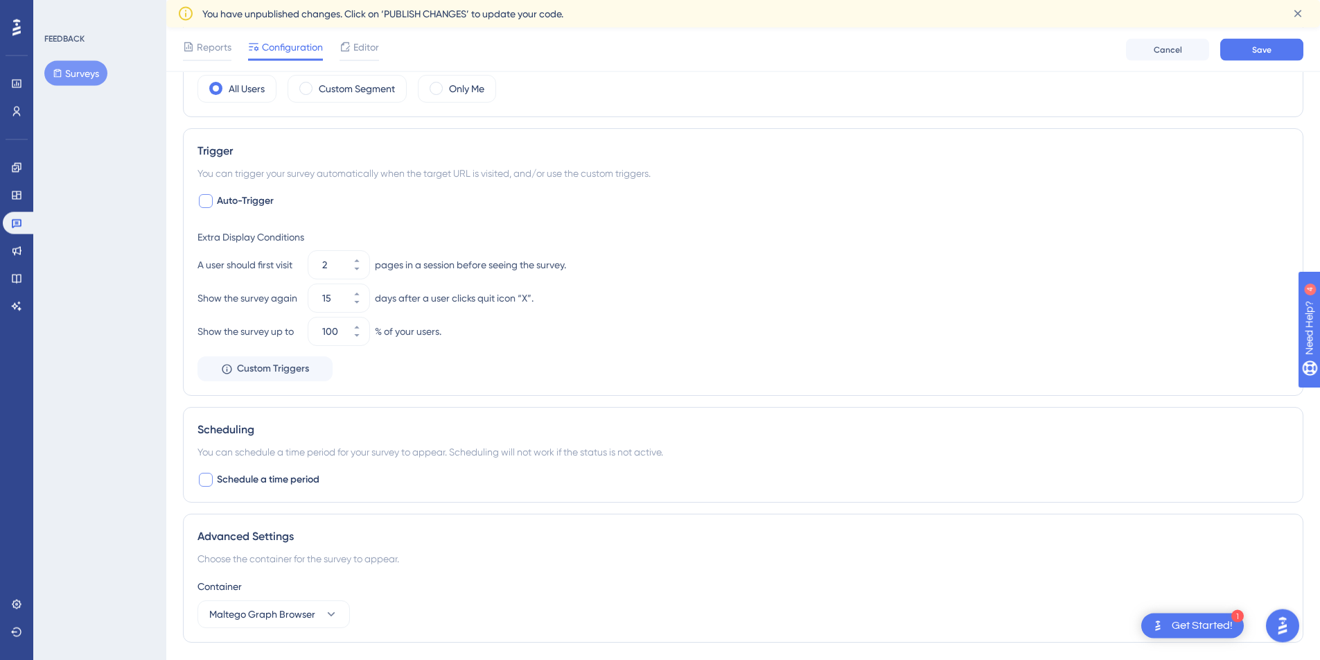
click at [206, 485] on div at bounding box center [206, 480] width 14 height 14
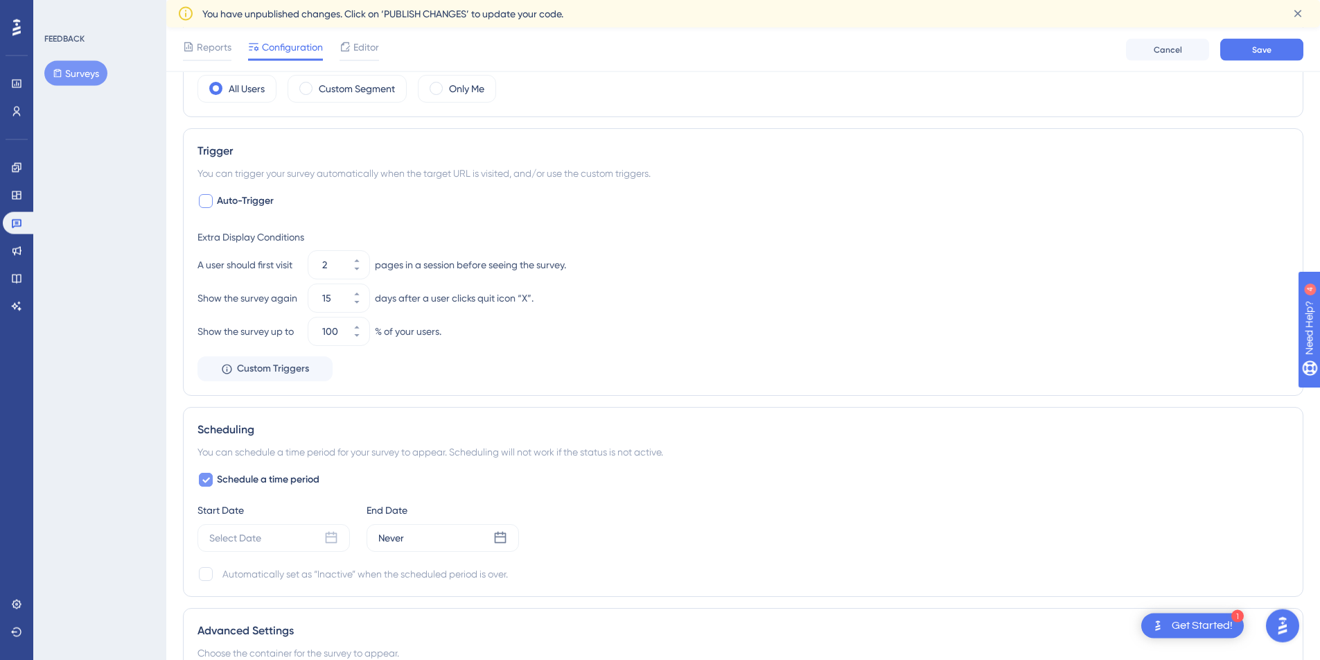
click at [206, 485] on div at bounding box center [206, 480] width 14 height 14
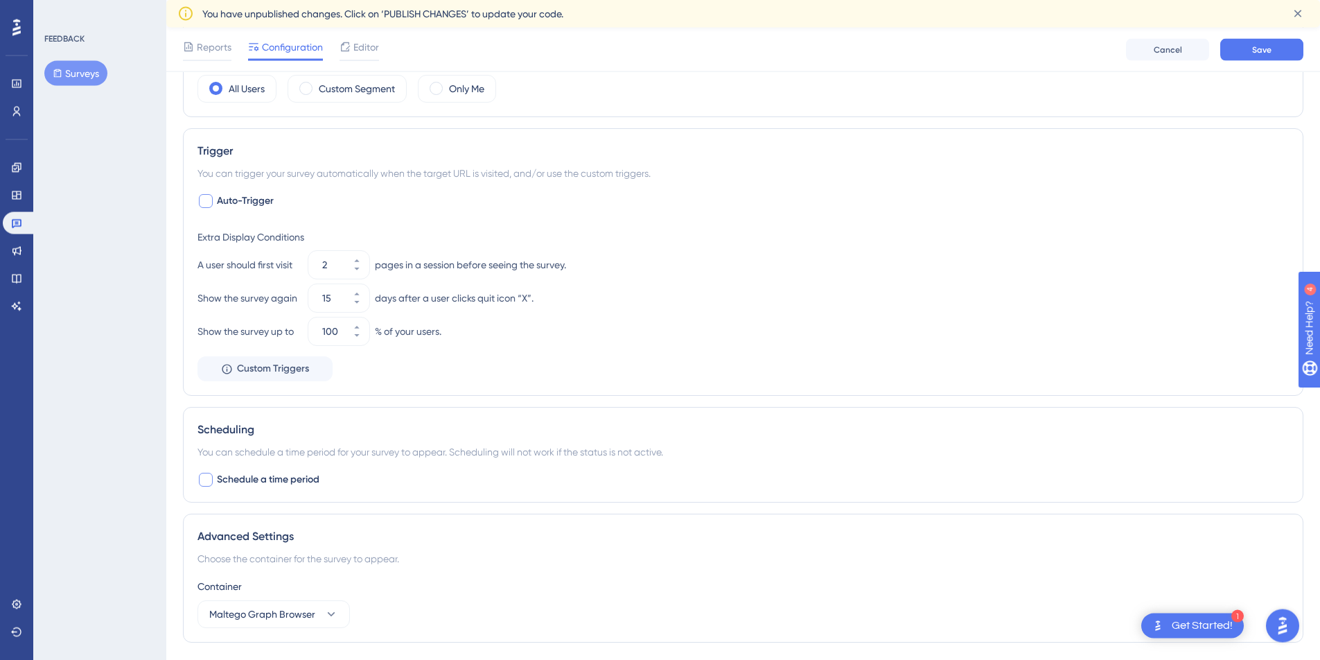
click at [206, 485] on div at bounding box center [206, 480] width 14 height 14
checkbox input "true"
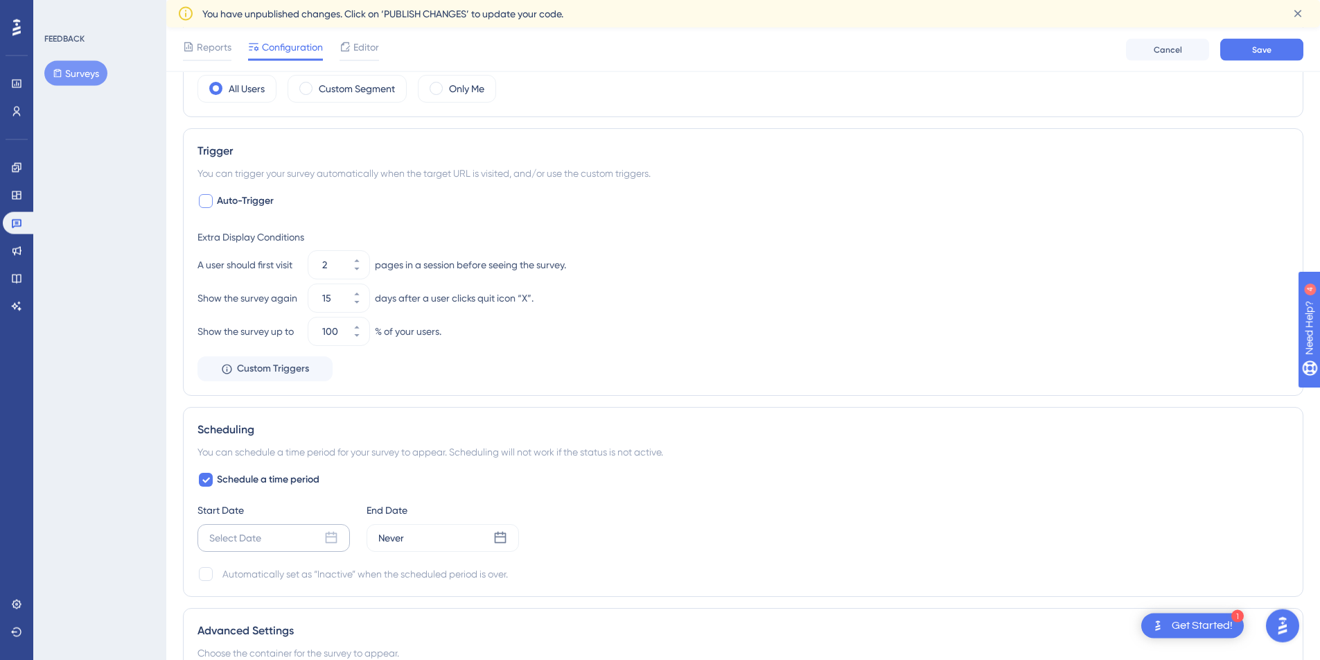
click at [332, 540] on icon at bounding box center [331, 538] width 14 height 14
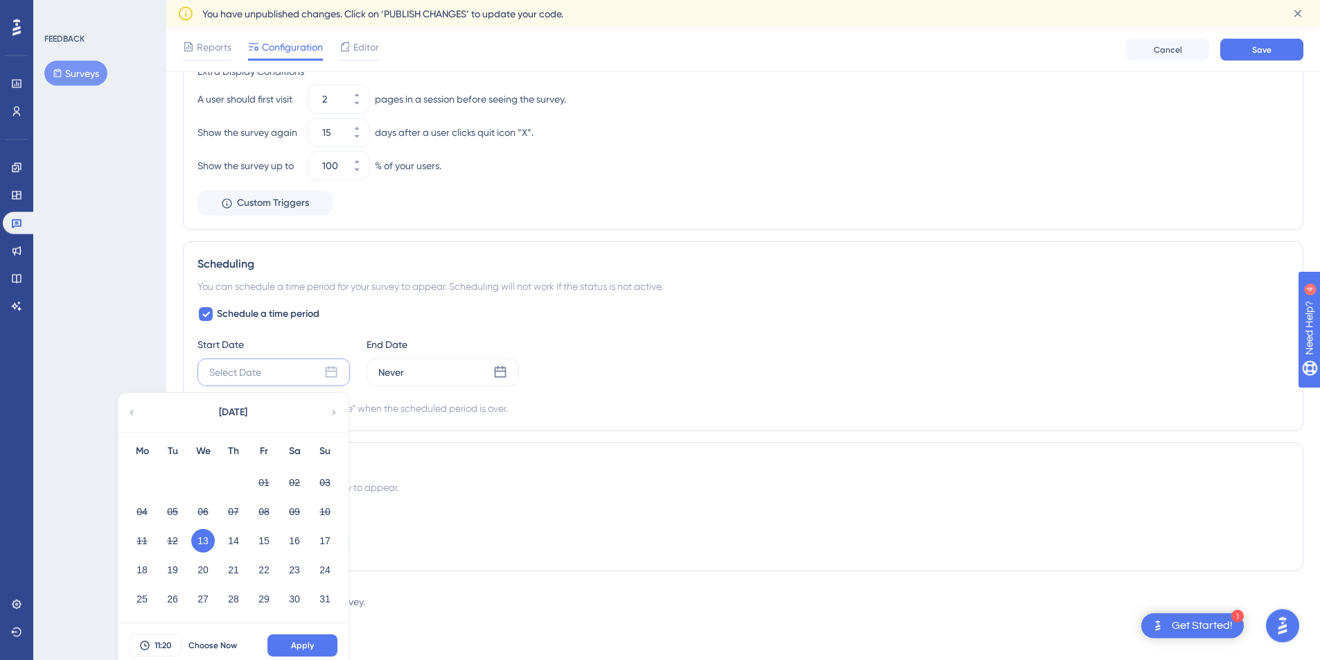
click at [331, 371] on icon at bounding box center [331, 372] width 14 height 14
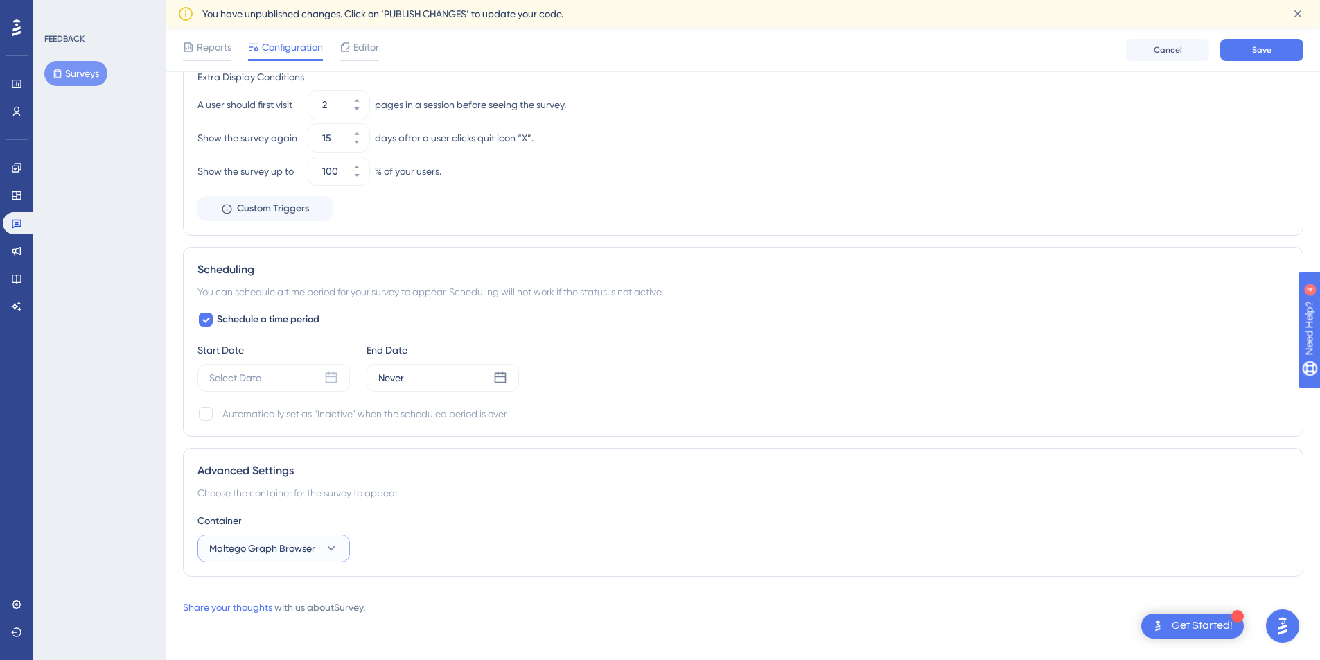
click at [332, 545] on icon at bounding box center [331, 548] width 14 height 14
click at [288, 613] on button "Maltego Monitor Maltego Monitor" at bounding box center [273, 618] width 134 height 28
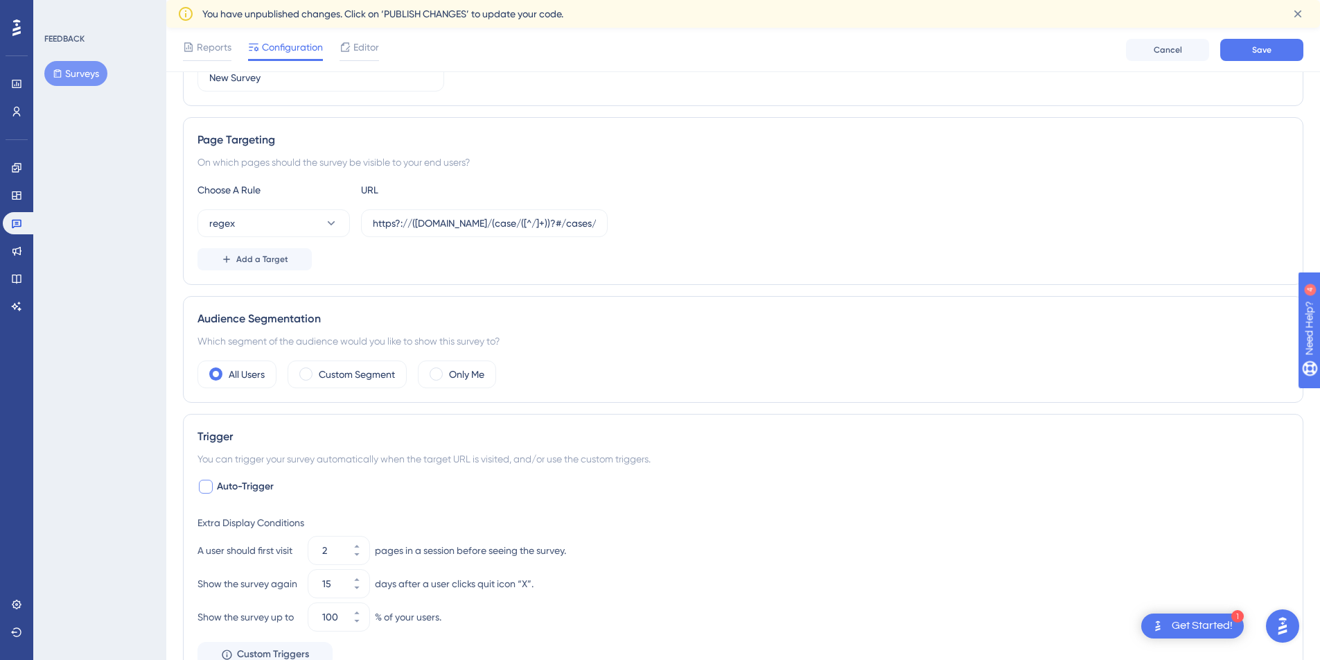
scroll to position [0, 3]
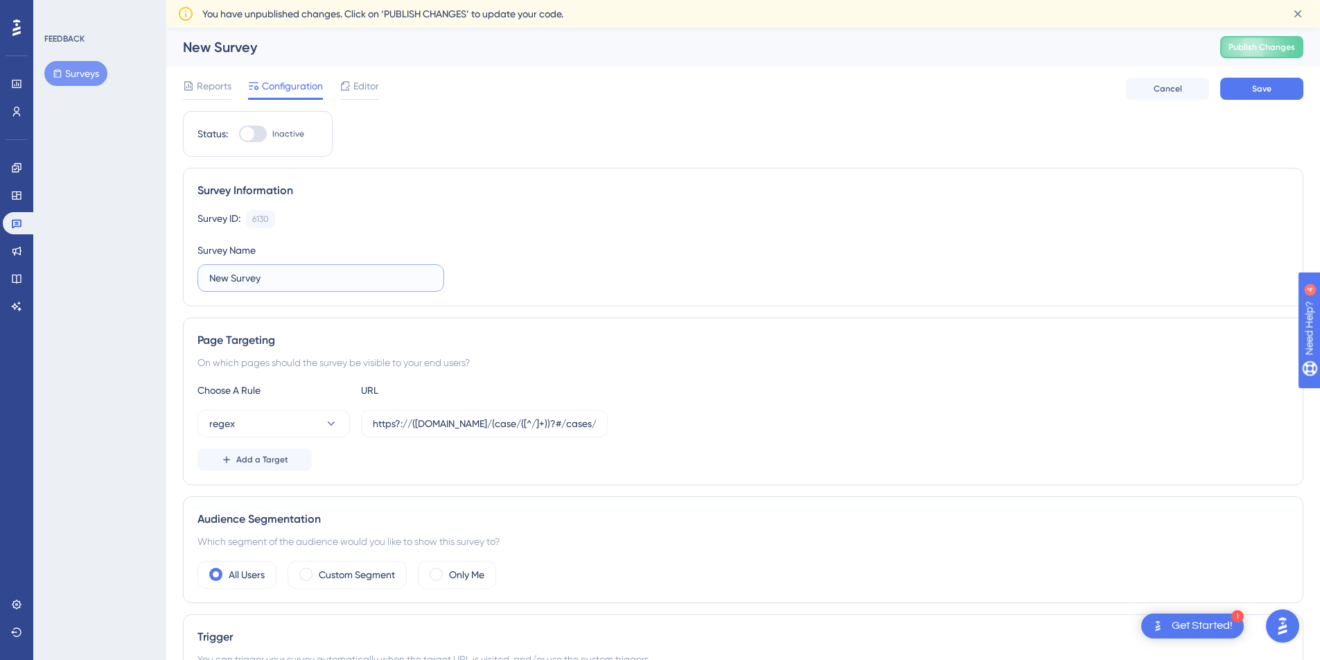
click at [285, 279] on input "New Survey" at bounding box center [320, 277] width 223 height 15
type input "Monitor NPS"
click at [451, 421] on input "https?://([DOMAIN_NAME]/(case/([^/]+))?#/cases/([a-z0-9-]+)([^/]*)$" at bounding box center [484, 423] width 223 height 15
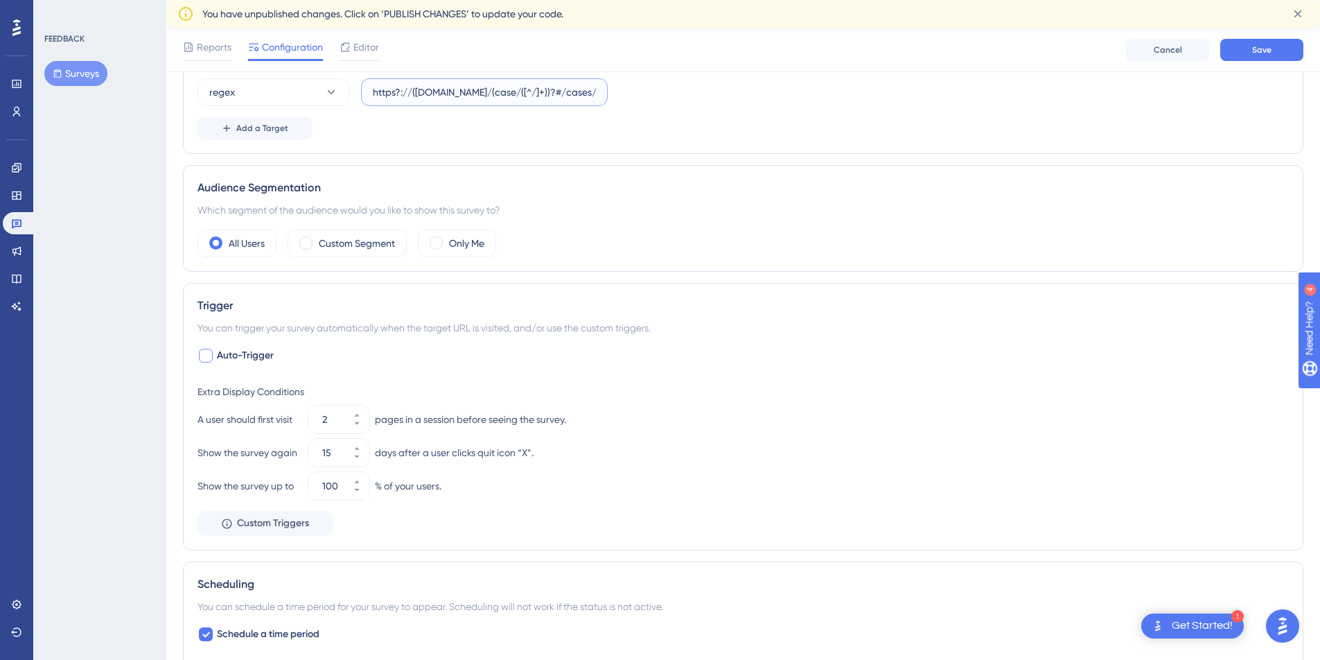
scroll to position [337, 3]
type input "https?://([DOMAIN_NAME]/(case/([^/]+))?#/cases/([a-z0-9-]+)([^/]*)$"
click at [209, 357] on div at bounding box center [206, 355] width 14 height 14
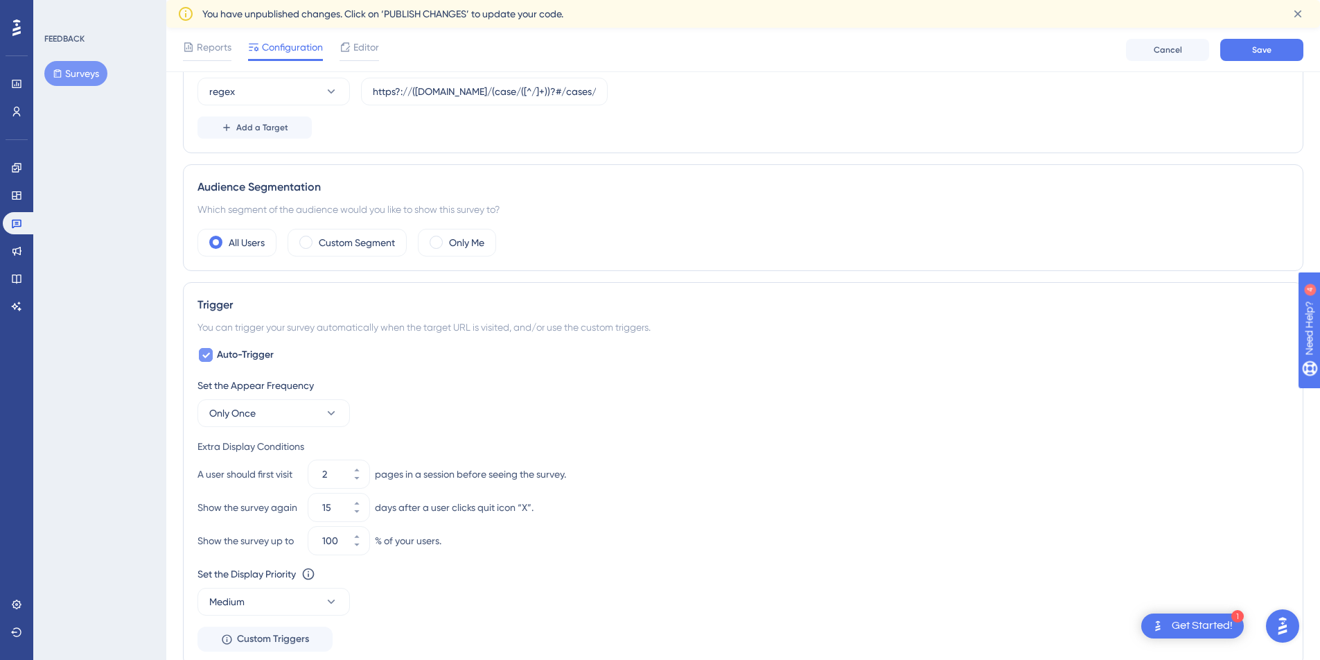
click at [209, 357] on div at bounding box center [206, 355] width 14 height 14
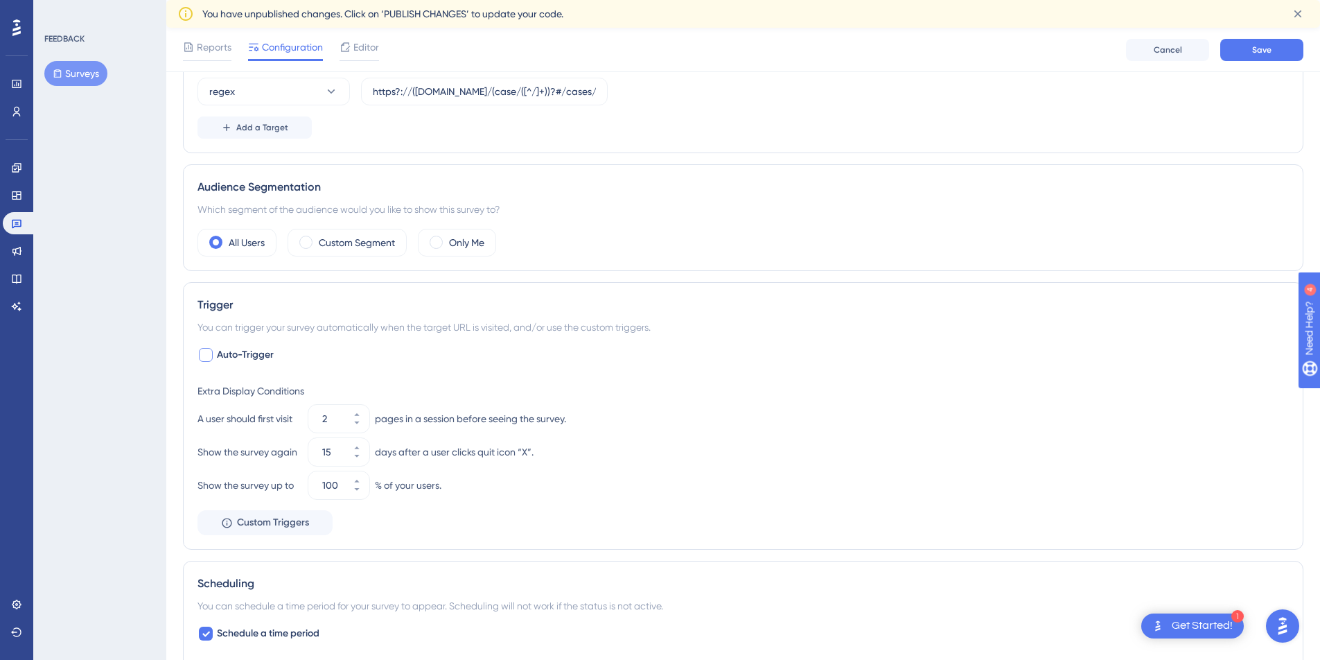
click at [209, 357] on div at bounding box center [206, 355] width 14 height 14
checkbox input "true"
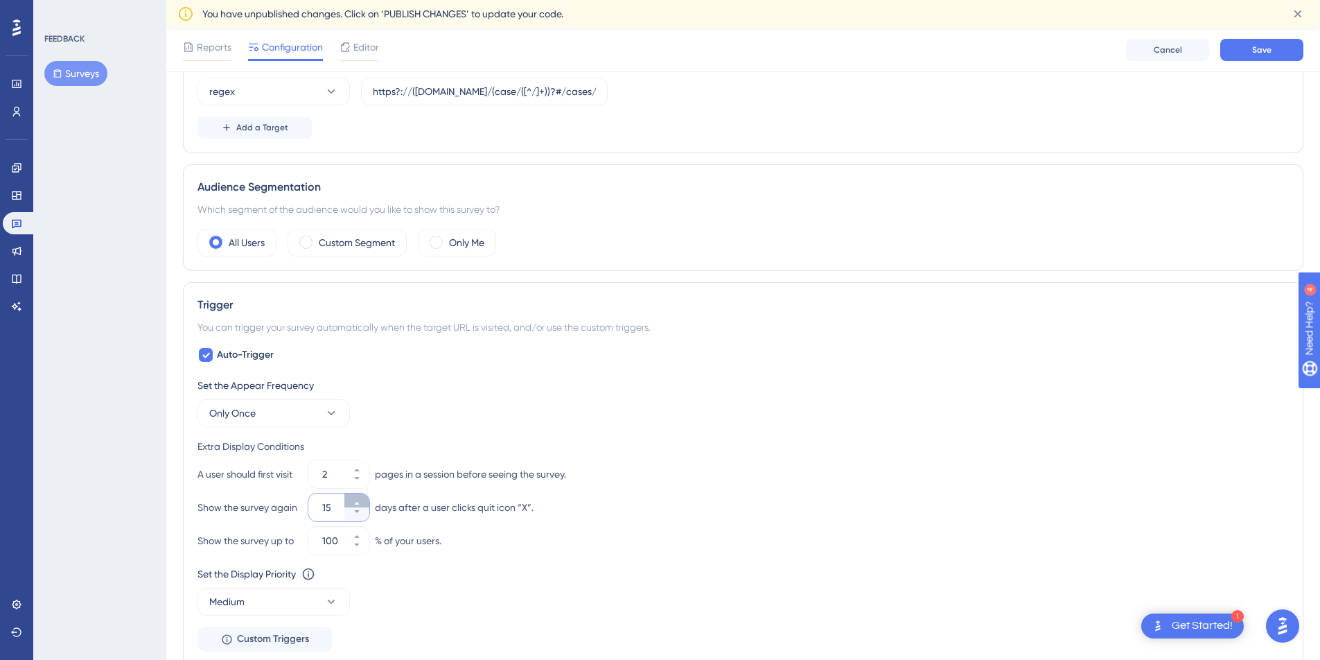
click at [355, 504] on icon at bounding box center [357, 503] width 8 height 8
click at [356, 516] on button "16" at bounding box center [356, 514] width 25 height 14
click at [353, 512] on icon at bounding box center [357, 511] width 8 height 8
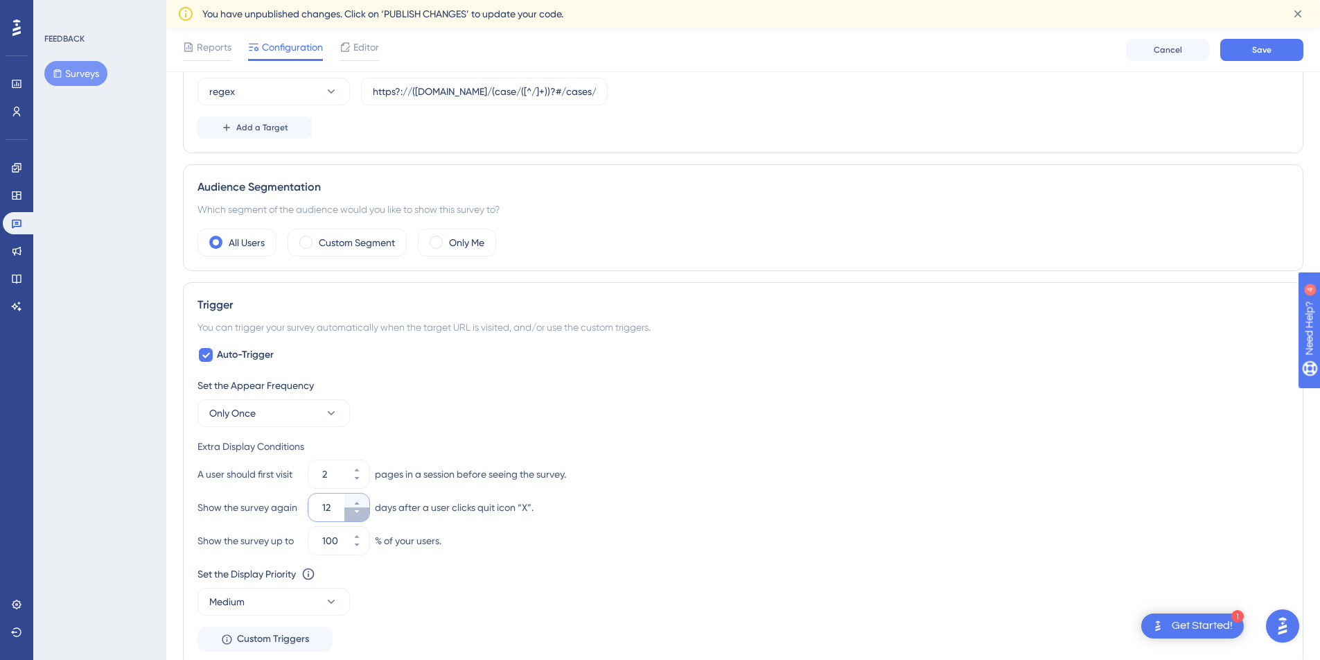
click at [353, 512] on icon at bounding box center [357, 511] width 8 height 8
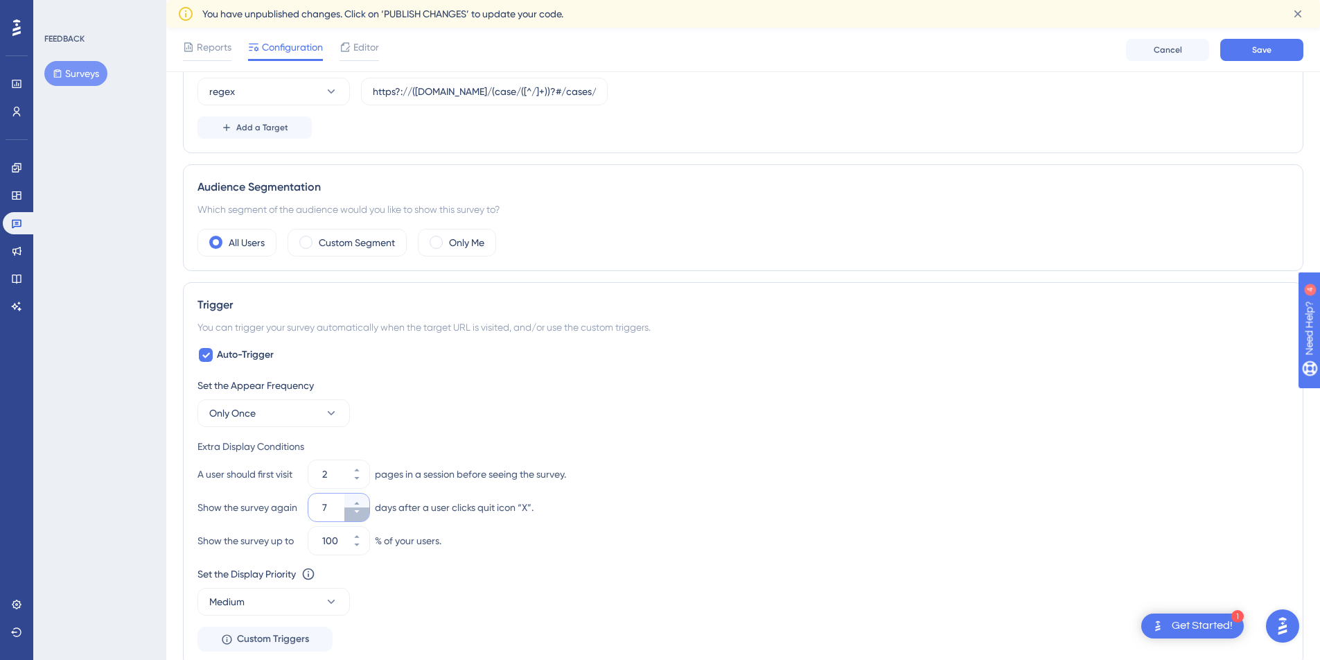
click at [353, 512] on icon at bounding box center [357, 511] width 8 height 8
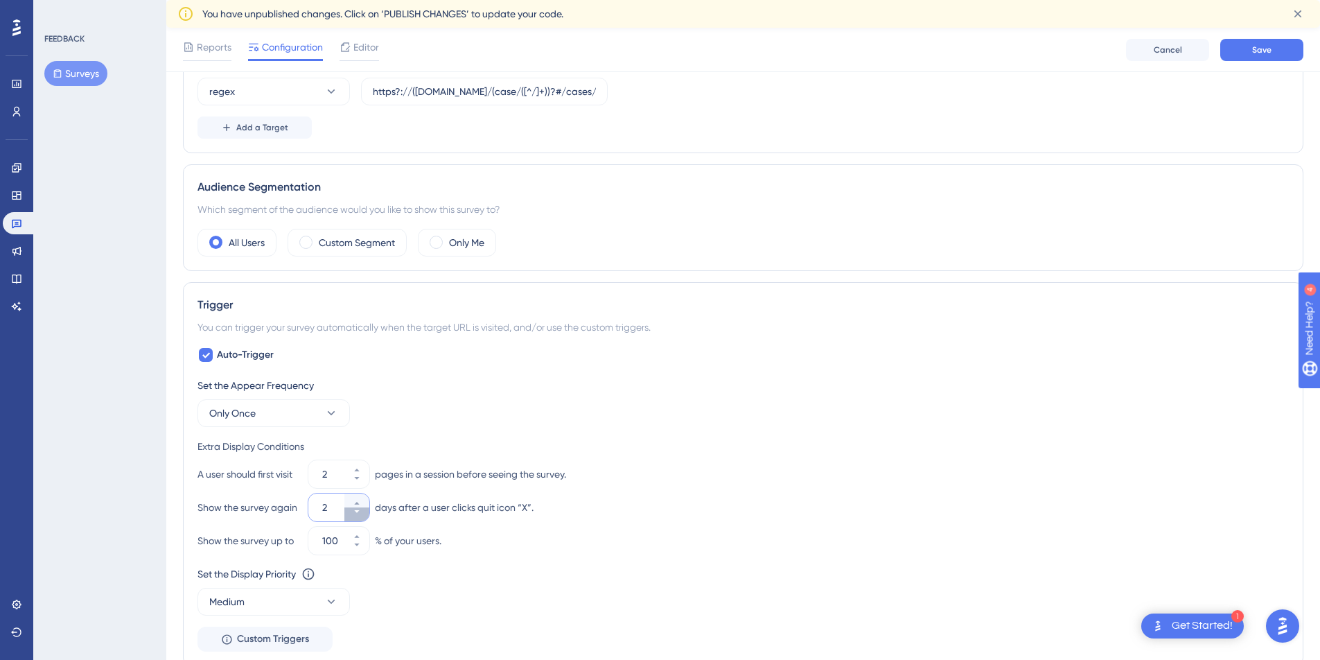
click at [353, 512] on icon at bounding box center [357, 511] width 8 height 8
click at [357, 501] on icon at bounding box center [357, 503] width 8 height 8
type input "3"
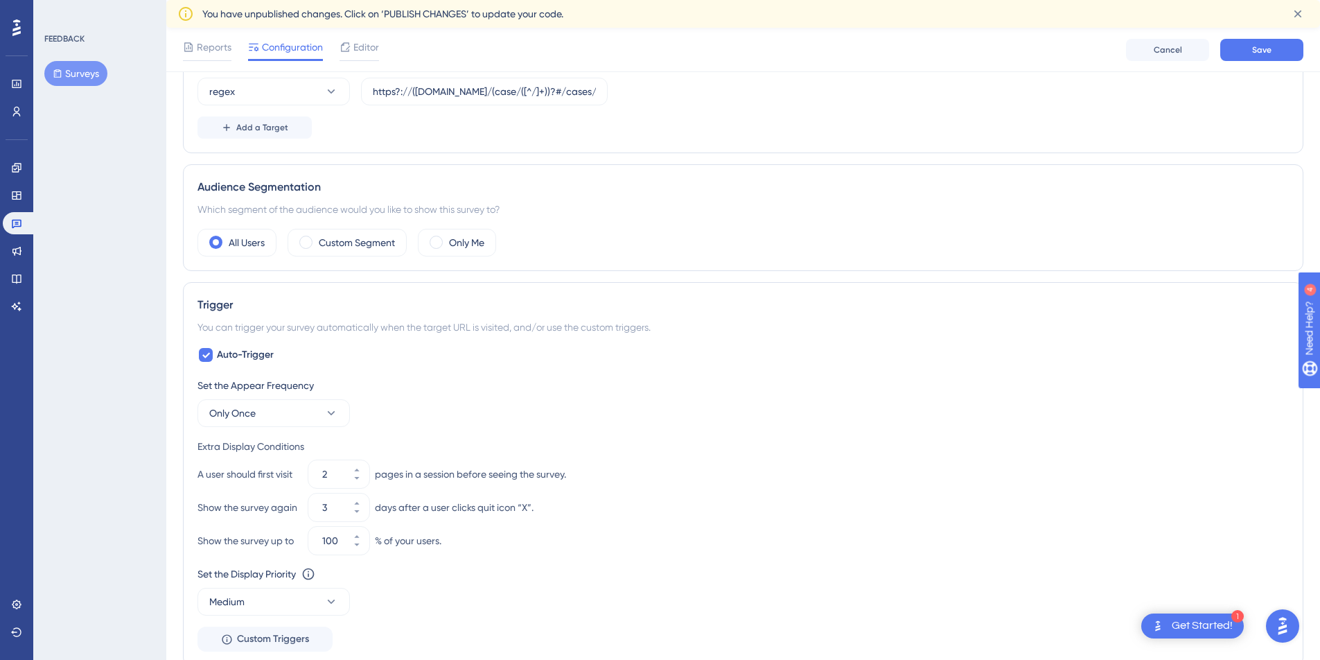
click at [644, 590] on div "Set the Display Priority This option will set the display priority between auto…" at bounding box center [742, 590] width 1091 height 50
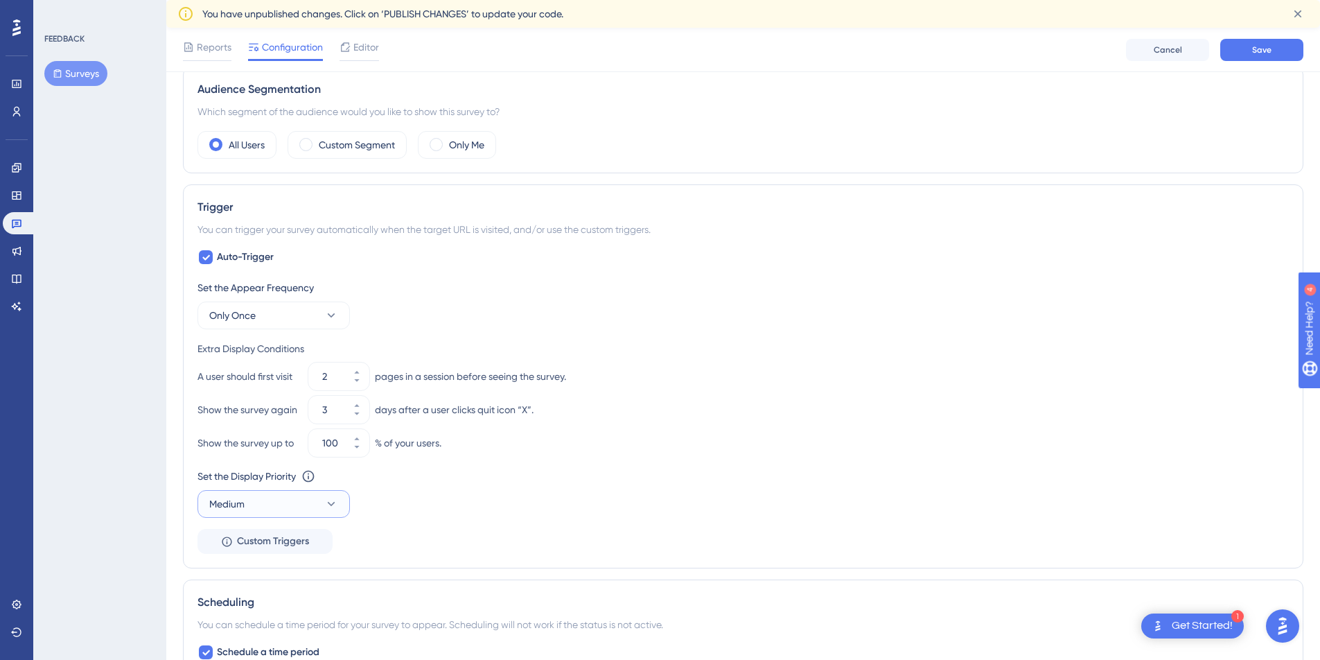
click at [284, 497] on button "Medium" at bounding box center [273, 504] width 152 height 28
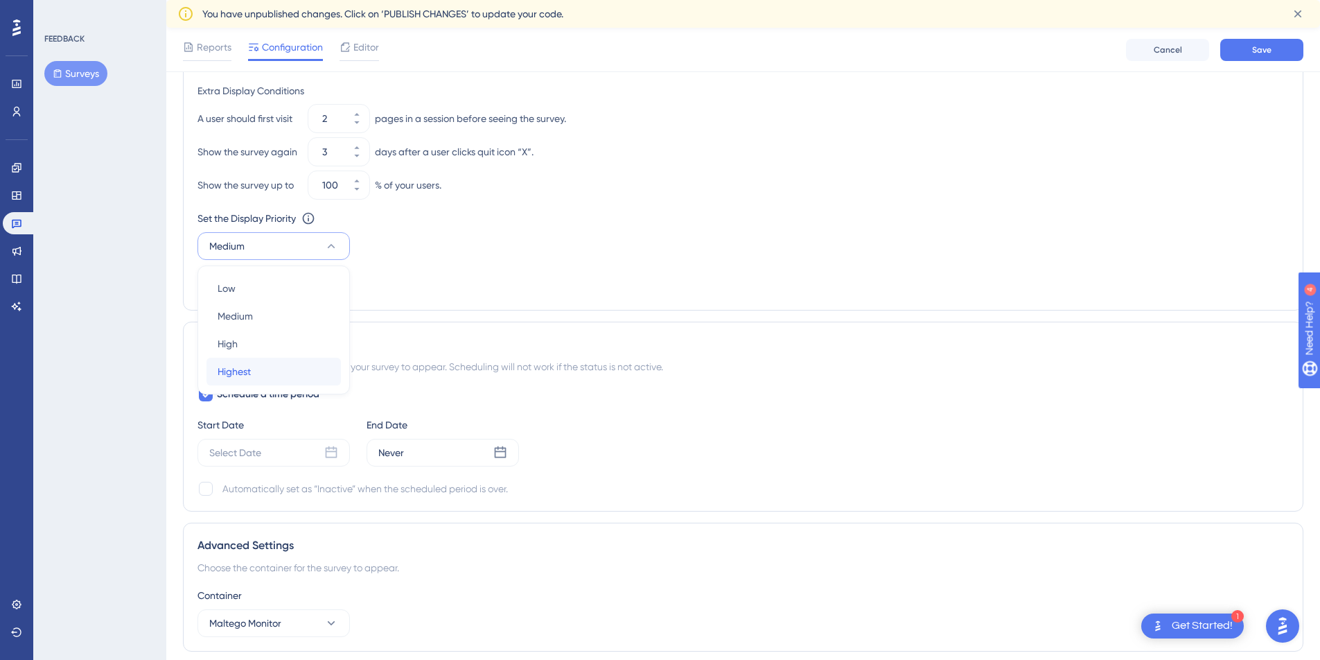
click at [251, 367] on button "Highest Highest" at bounding box center [273, 372] width 134 height 28
click at [210, 392] on div at bounding box center [205, 394] width 17 height 17
checkbox input "false"
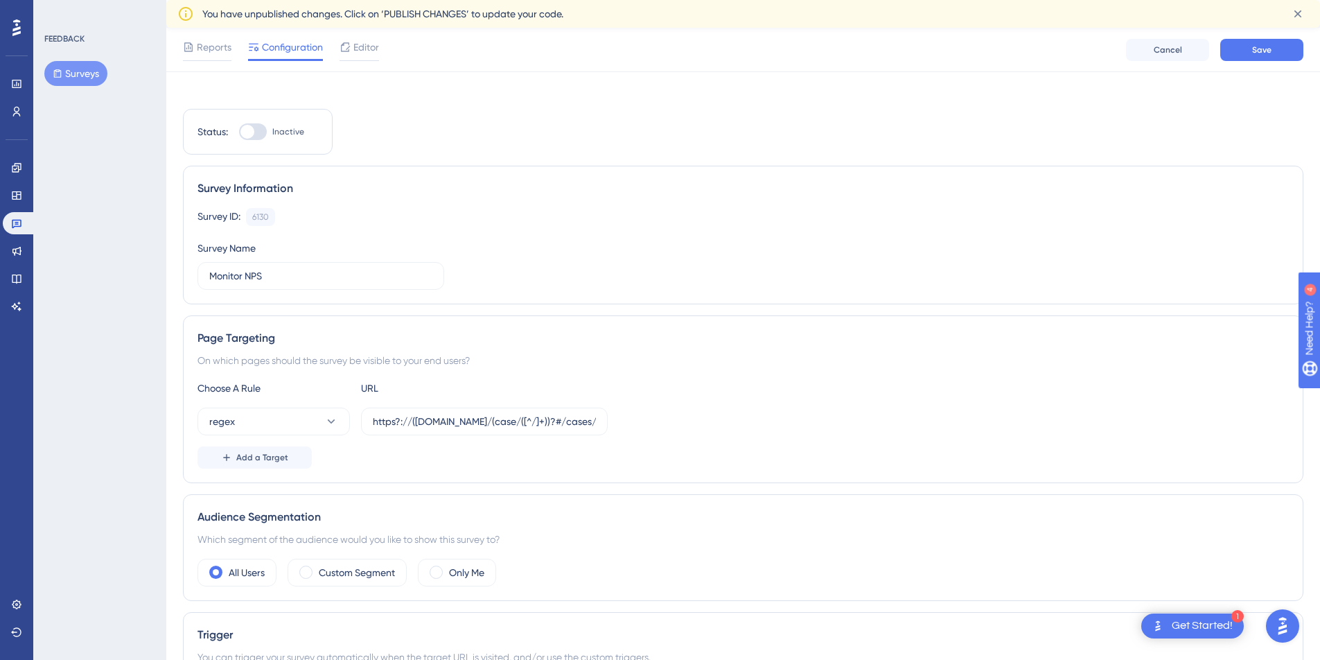
scroll to position [0, 3]
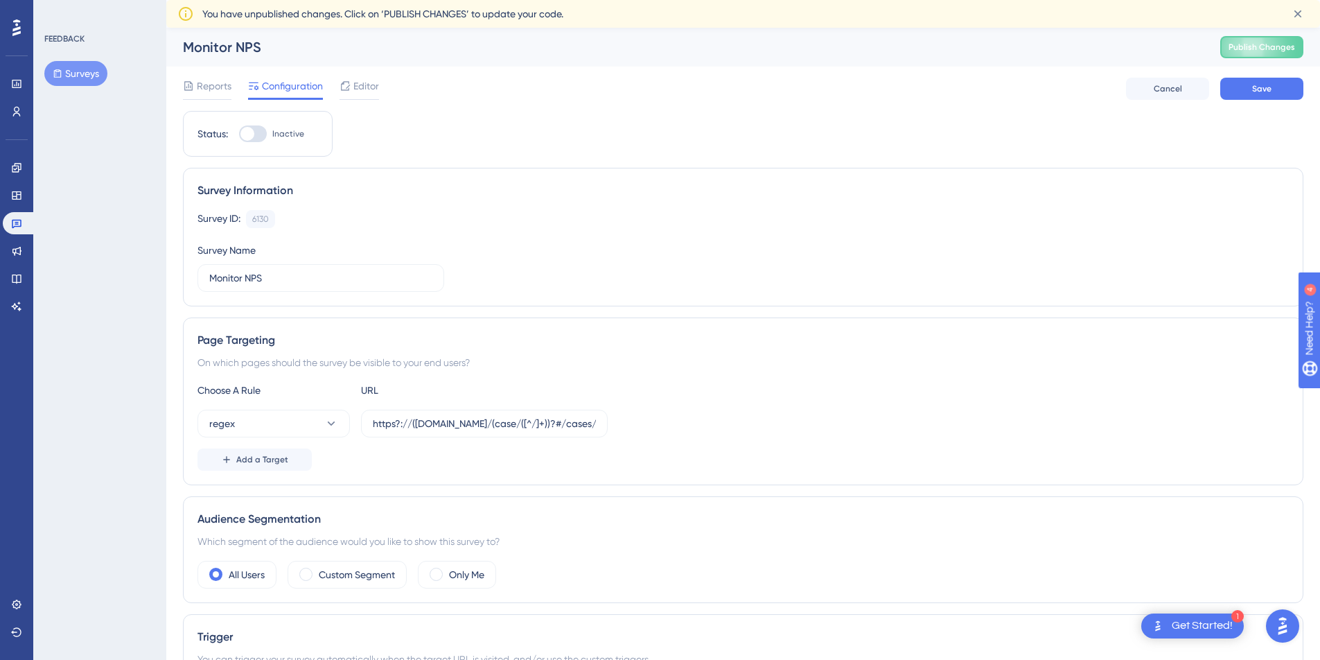
click at [243, 133] on div at bounding box center [247, 134] width 14 height 14
click at [239, 134] on input "Inactive" at bounding box center [238, 134] width 1 height 1
checkbox input "true"
click at [1276, 88] on button "Save" at bounding box center [1261, 89] width 83 height 22
click at [1278, 47] on button "Publish Changes" at bounding box center [1261, 47] width 83 height 22
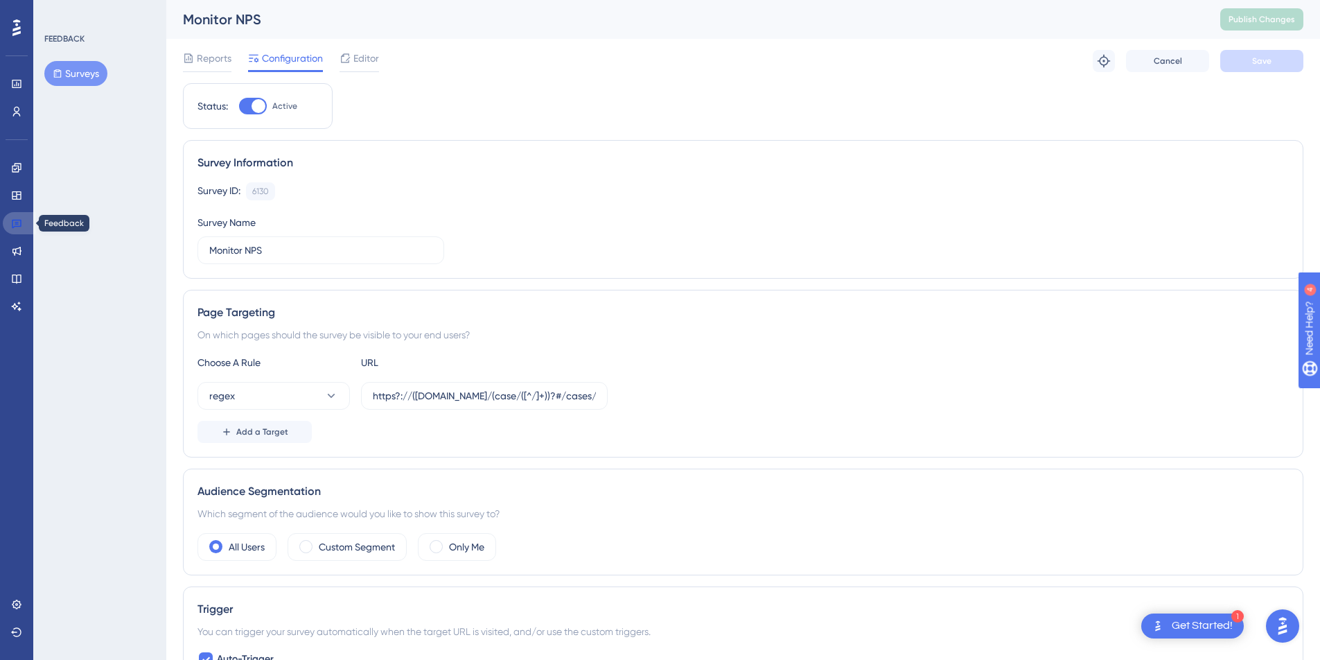
click at [16, 227] on icon at bounding box center [17, 224] width 10 height 9
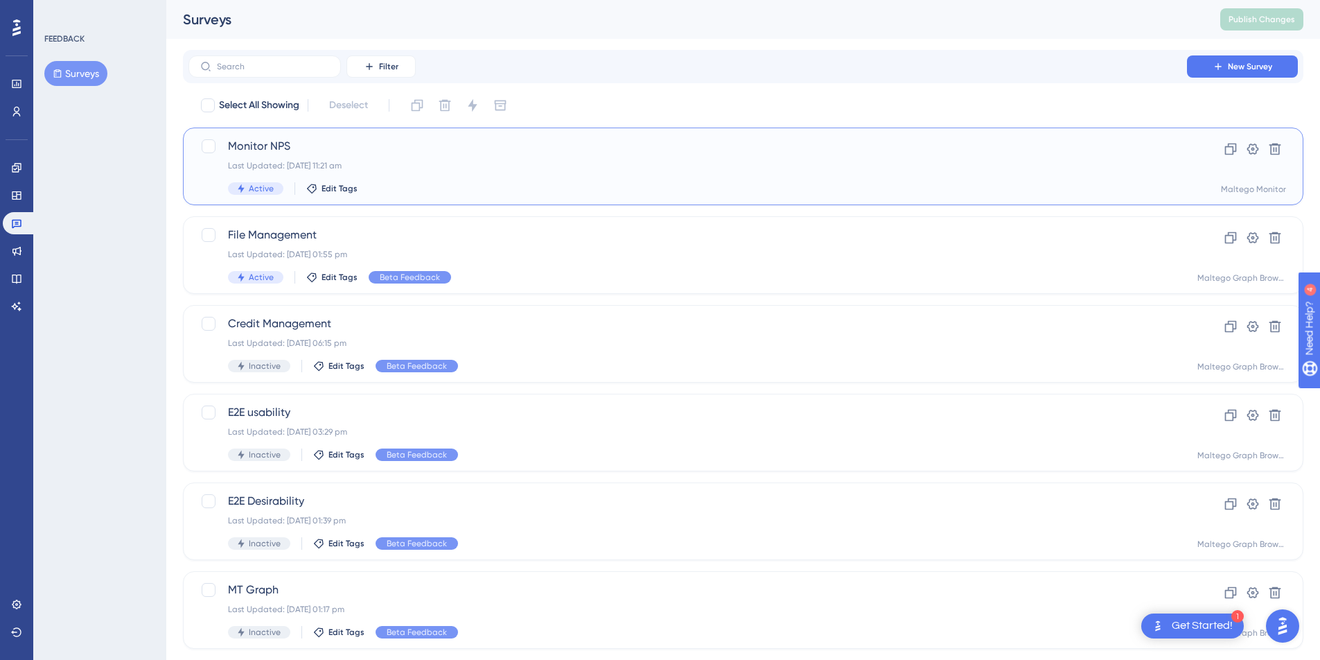
click at [443, 176] on div "Monitor NPS Last Updated: [DATE] 11:21 am Active Edit Tags" at bounding box center [688, 166] width 920 height 57
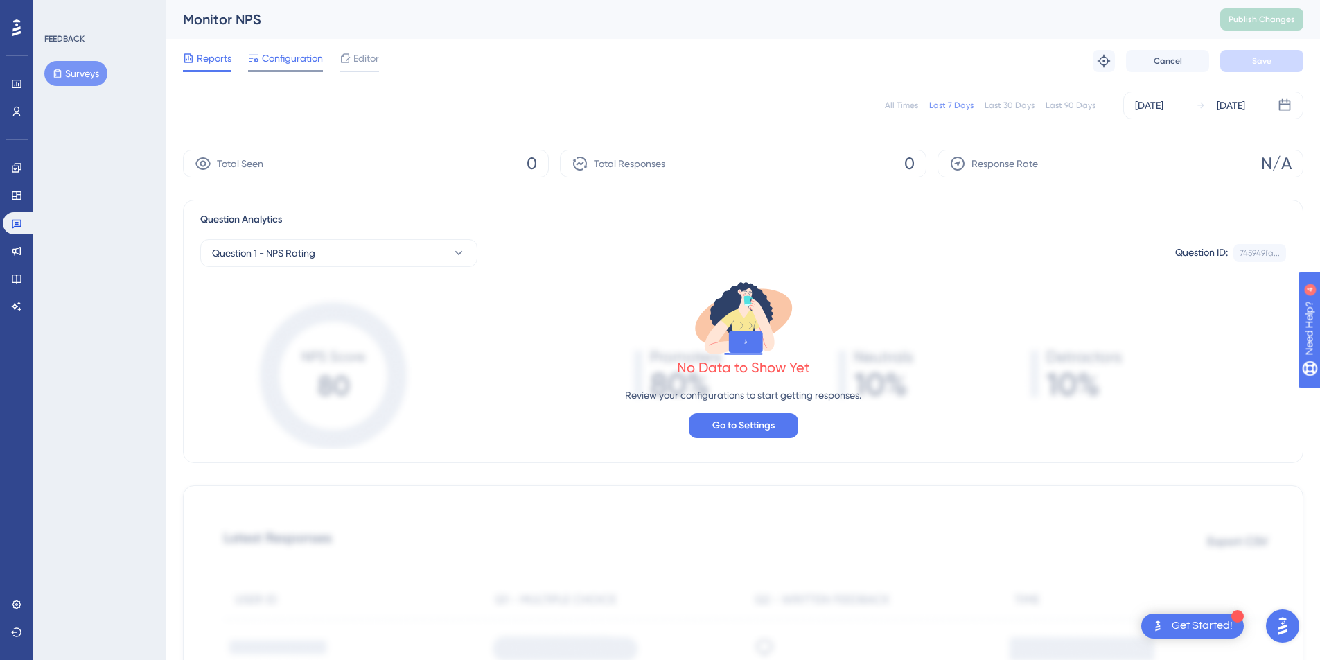
click at [273, 64] on span "Configuration" at bounding box center [292, 58] width 61 height 17
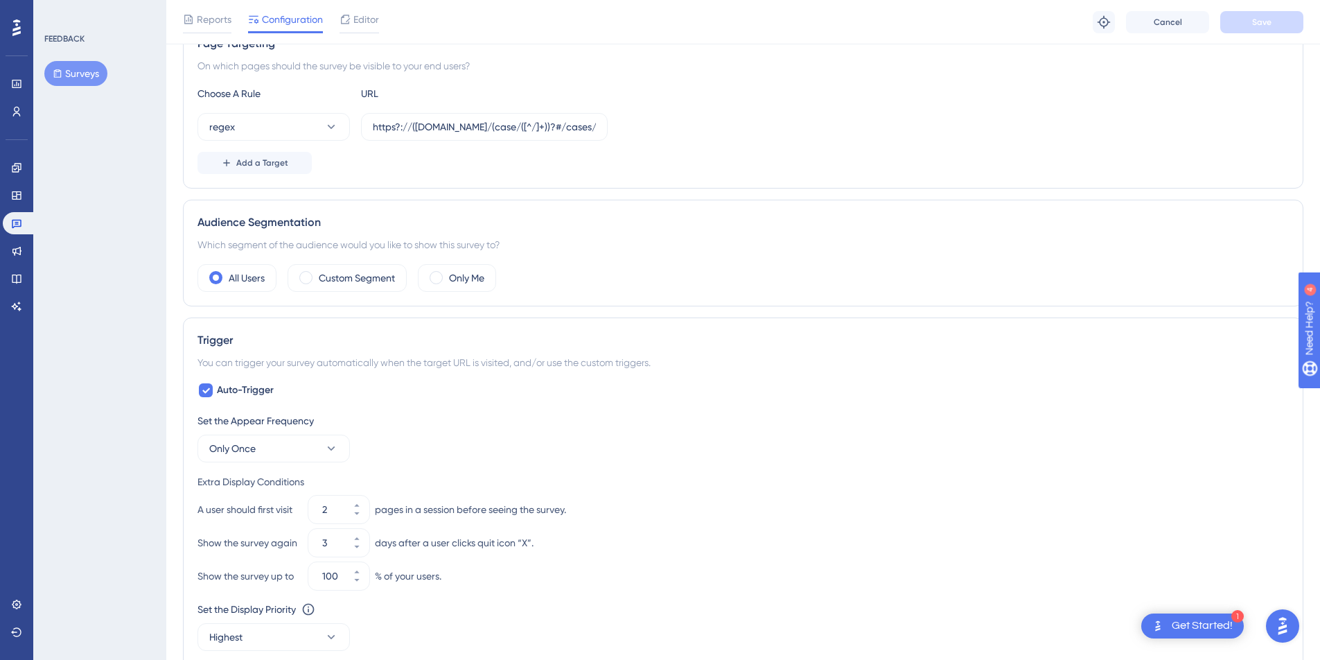
scroll to position [389, 0]
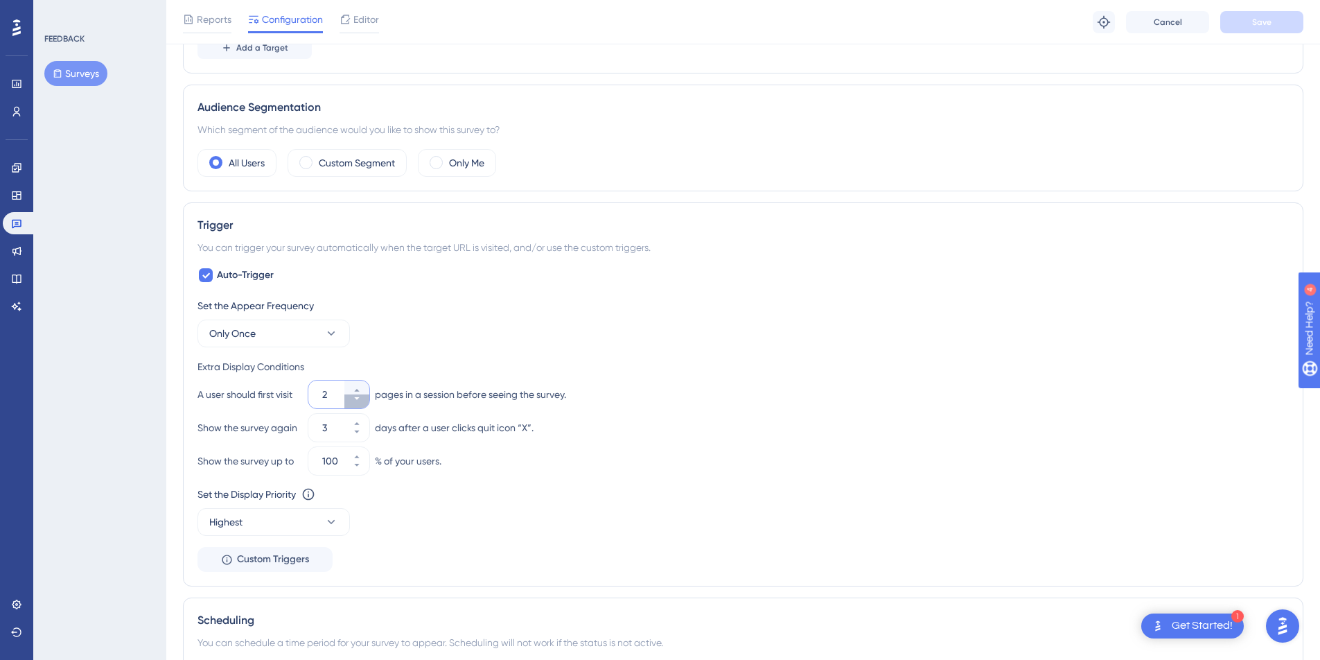
click at [364, 399] on button "2" at bounding box center [356, 401] width 25 height 14
click at [362, 399] on button "1" at bounding box center [356, 401] width 25 height 14
type input "1"
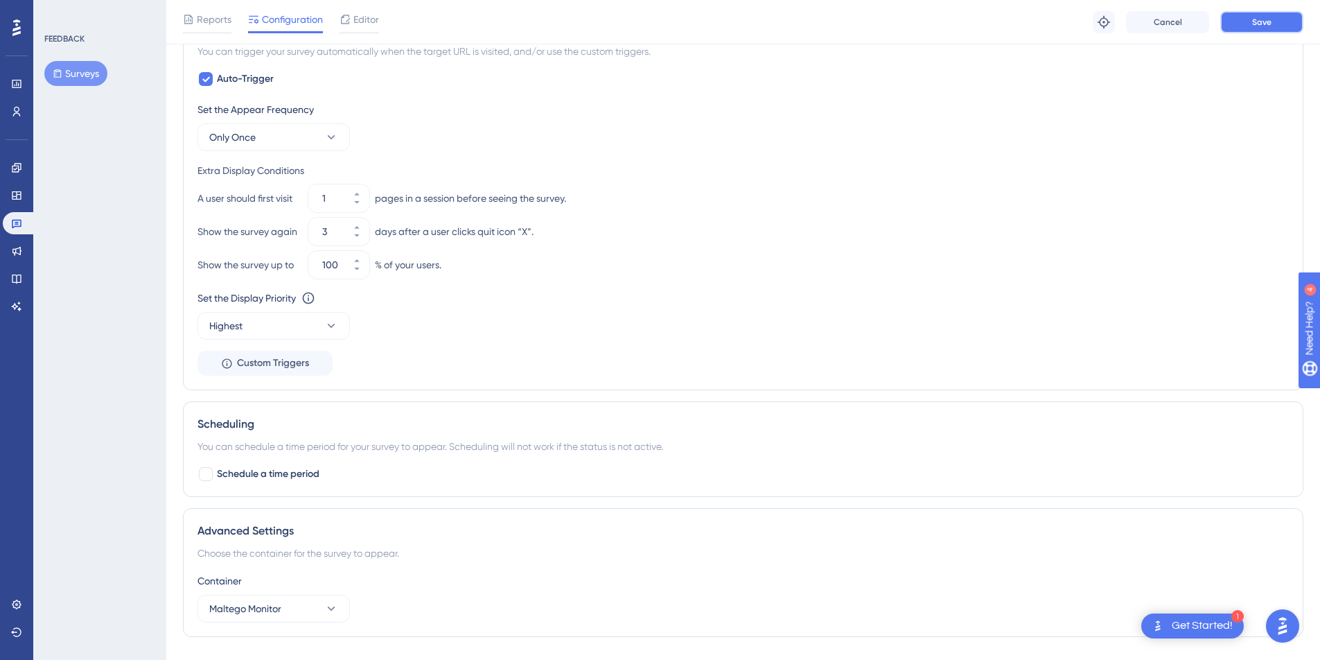
click at [1261, 23] on span "Save" at bounding box center [1261, 22] width 19 height 11
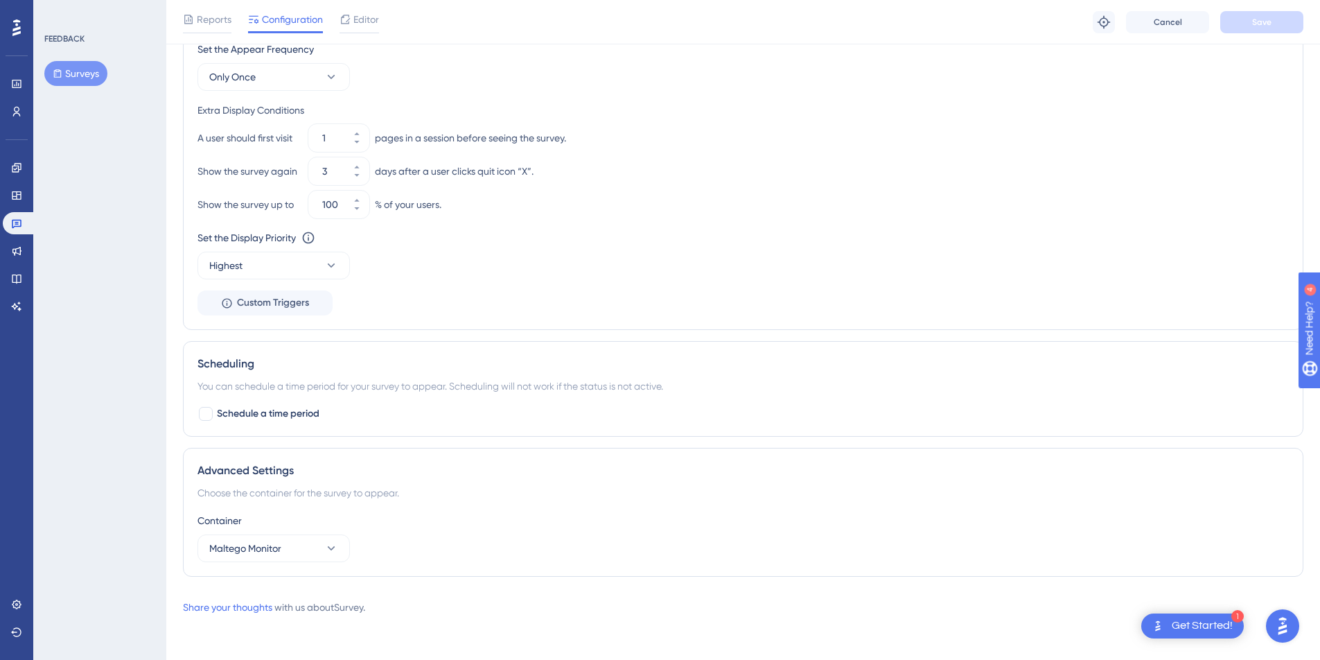
click at [322, 563] on div "Advanced Settings Choose the container for the survey to appear. Container Malt…" at bounding box center [743, 512] width 1120 height 129
click at [324, 557] on button "Maltego Monitor" at bounding box center [273, 548] width 152 height 28
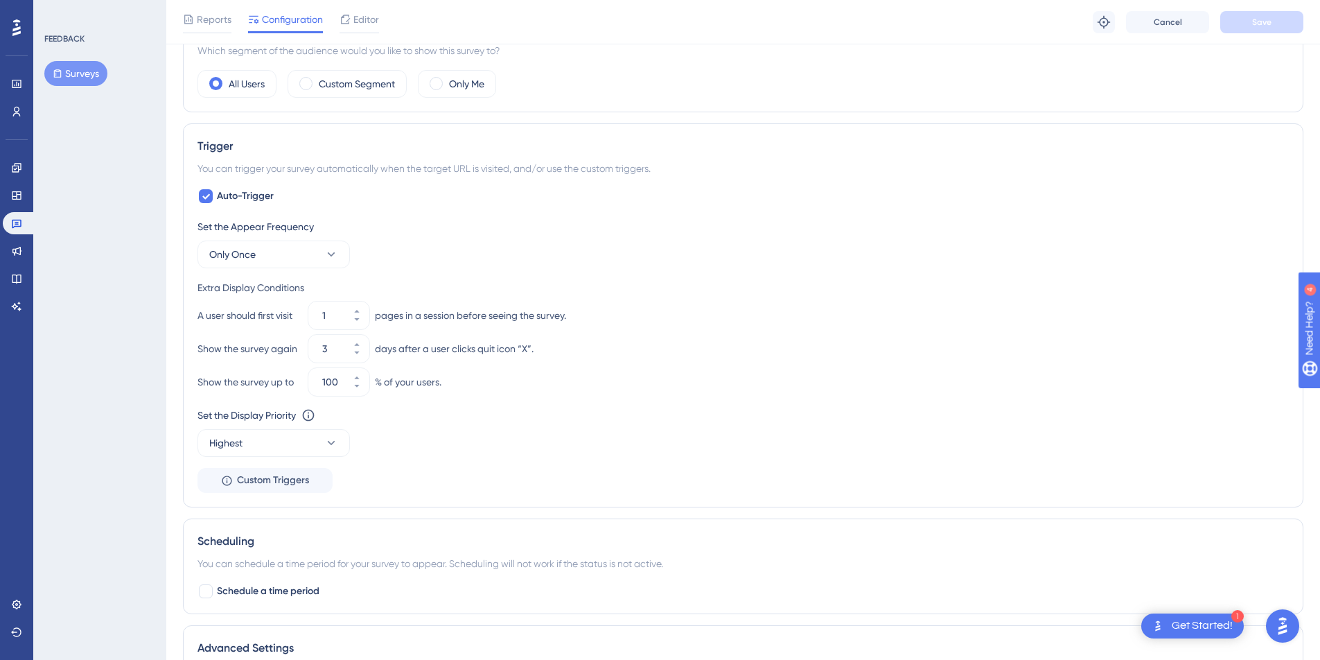
scroll to position [141, 0]
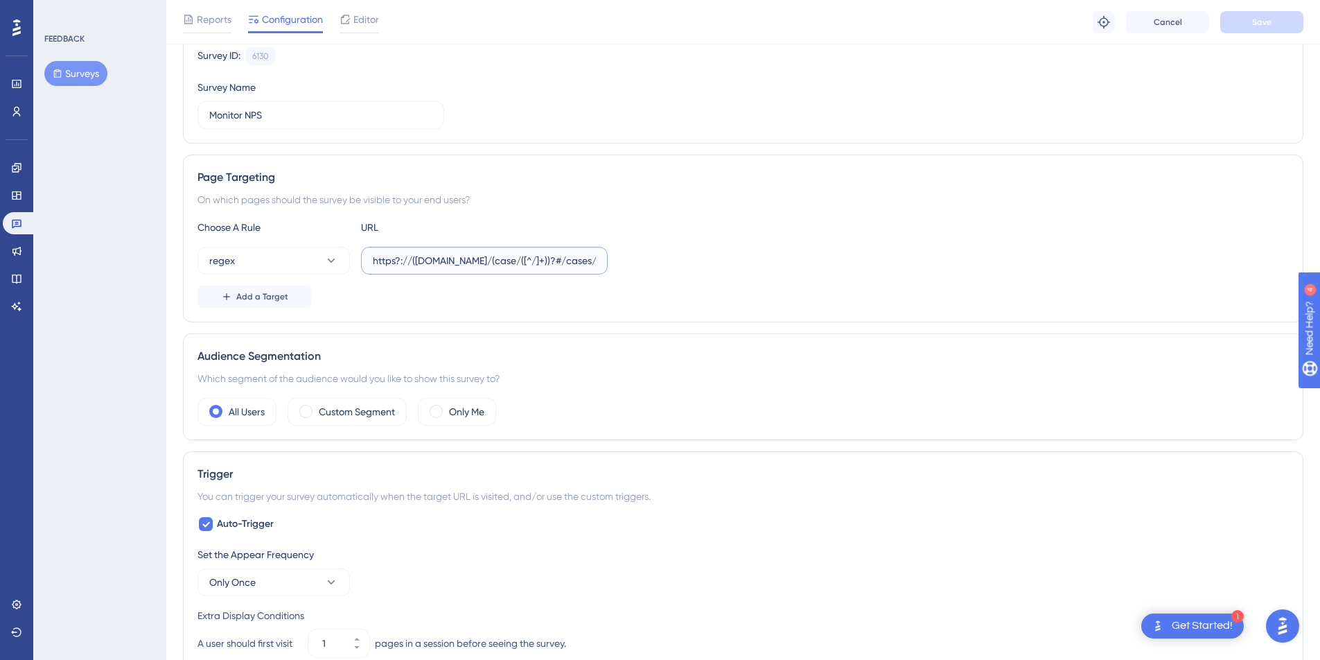
click at [416, 262] on input "https?://([DOMAIN_NAME]/(case/([^/]+))?#/cases/([a-z0-9-]+)([^/]*)$" at bounding box center [484, 260] width 223 height 15
click at [1249, 24] on button "Save" at bounding box center [1261, 22] width 83 height 22
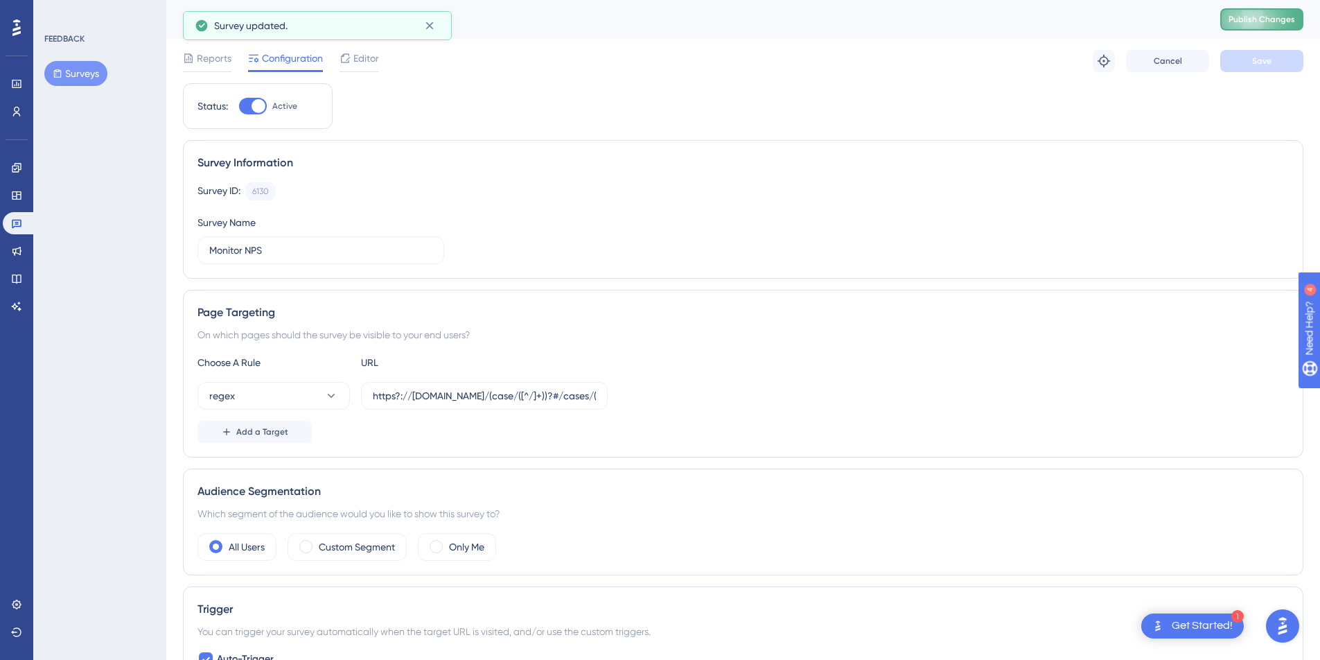
click at [1248, 26] on button "Publish Changes" at bounding box center [1261, 19] width 83 height 22
click at [399, 396] on input "https?://[DOMAIN_NAME]/(case/([^/]+))?#/cases/([a-z0-9-]+)([^/]*)$" at bounding box center [484, 395] width 223 height 15
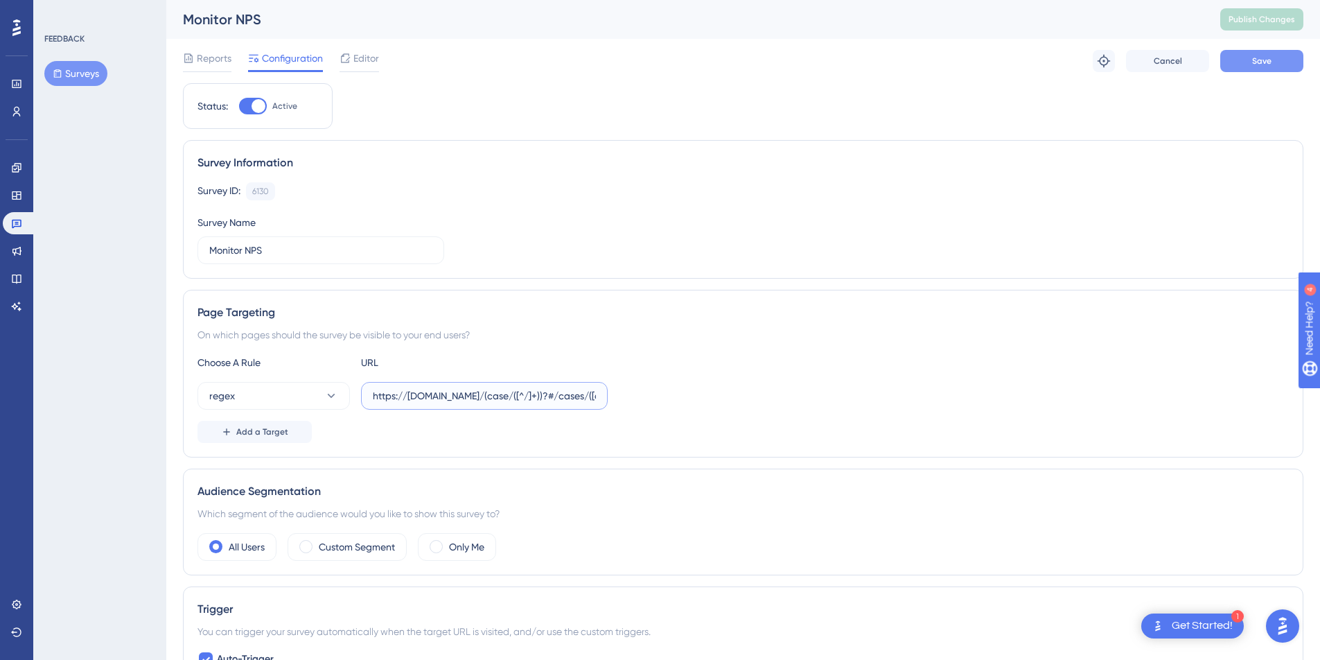
type input "https://[DOMAIN_NAME]/(case/([^/]+))?#/cases/([a-z0-9-]+)([^/]*)$"
click at [1265, 57] on span "Save" at bounding box center [1261, 60] width 19 height 11
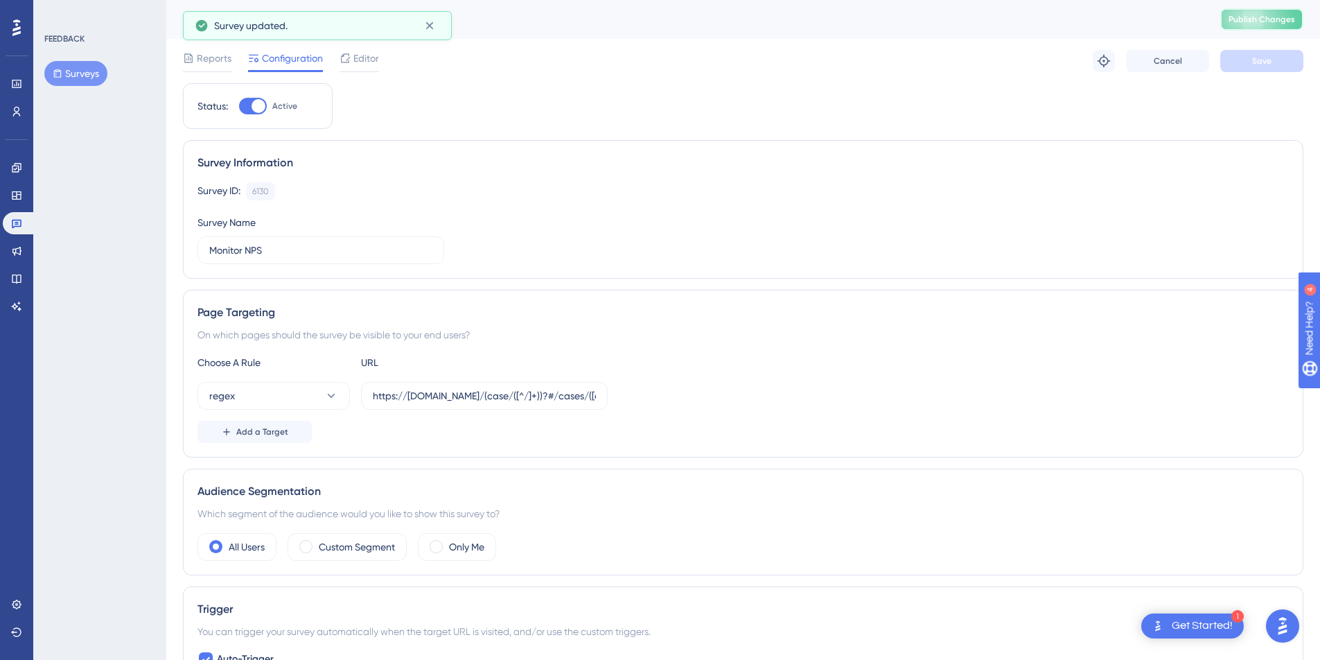
click at [1278, 24] on span "Publish Changes" at bounding box center [1262, 19] width 67 height 11
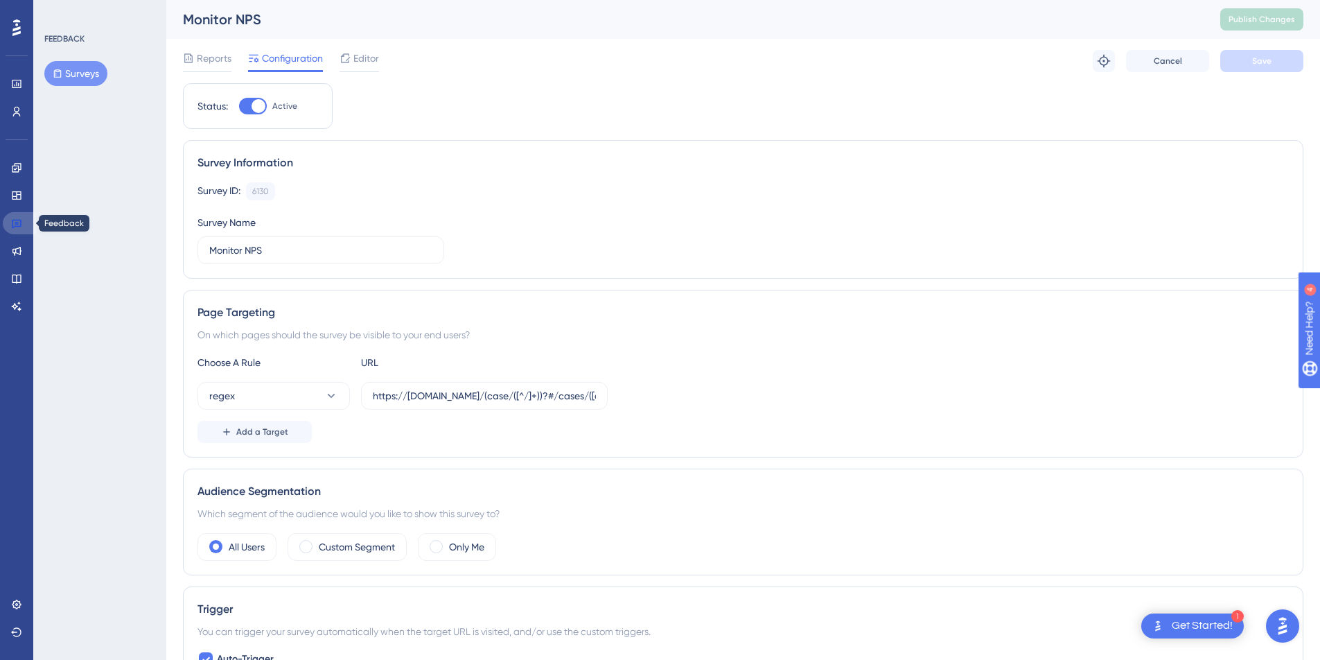
click at [30, 222] on link at bounding box center [19, 223] width 33 height 22
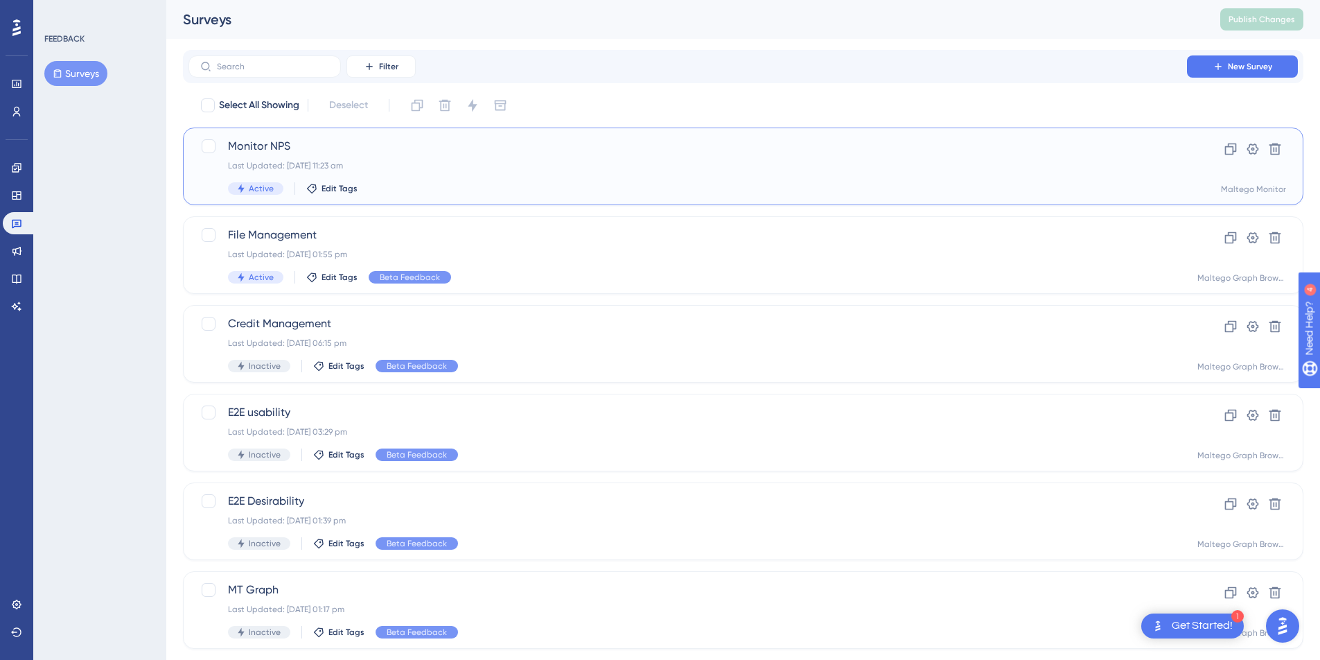
click at [433, 155] on div "Monitor NPS Last Updated: [DATE] 11:23 am Active Edit Tags" at bounding box center [688, 166] width 920 height 57
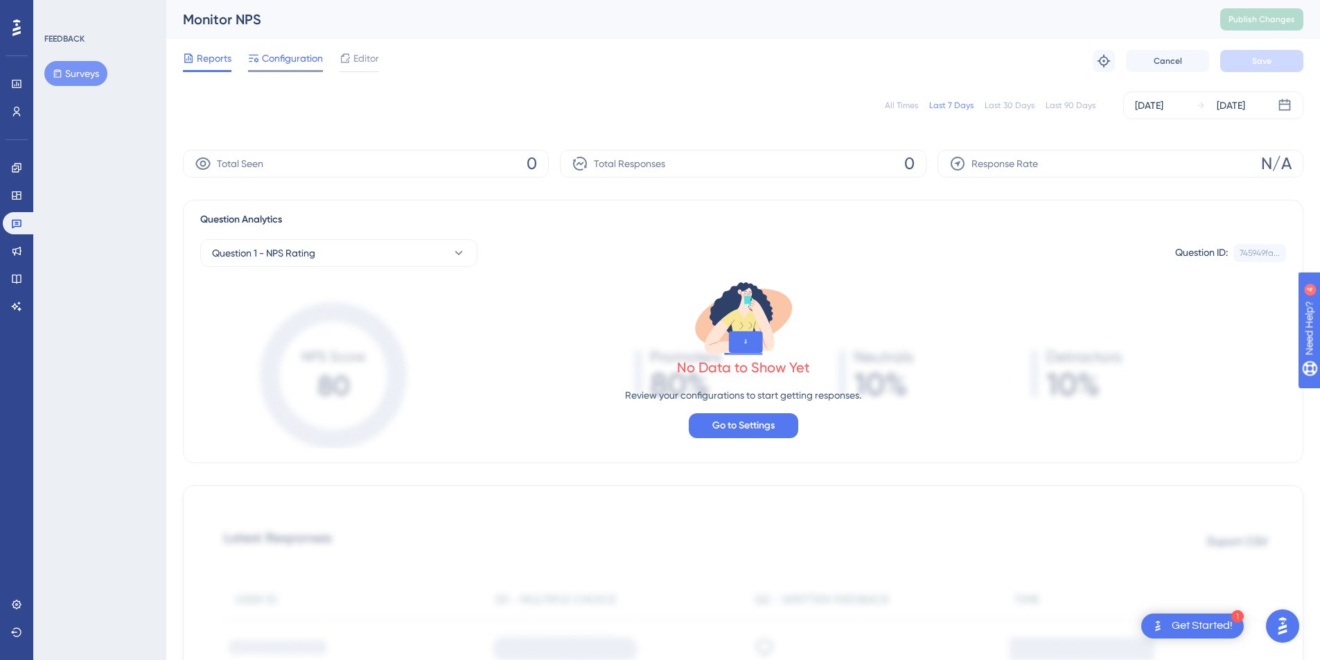
click at [276, 64] on span "Configuration" at bounding box center [292, 58] width 61 height 17
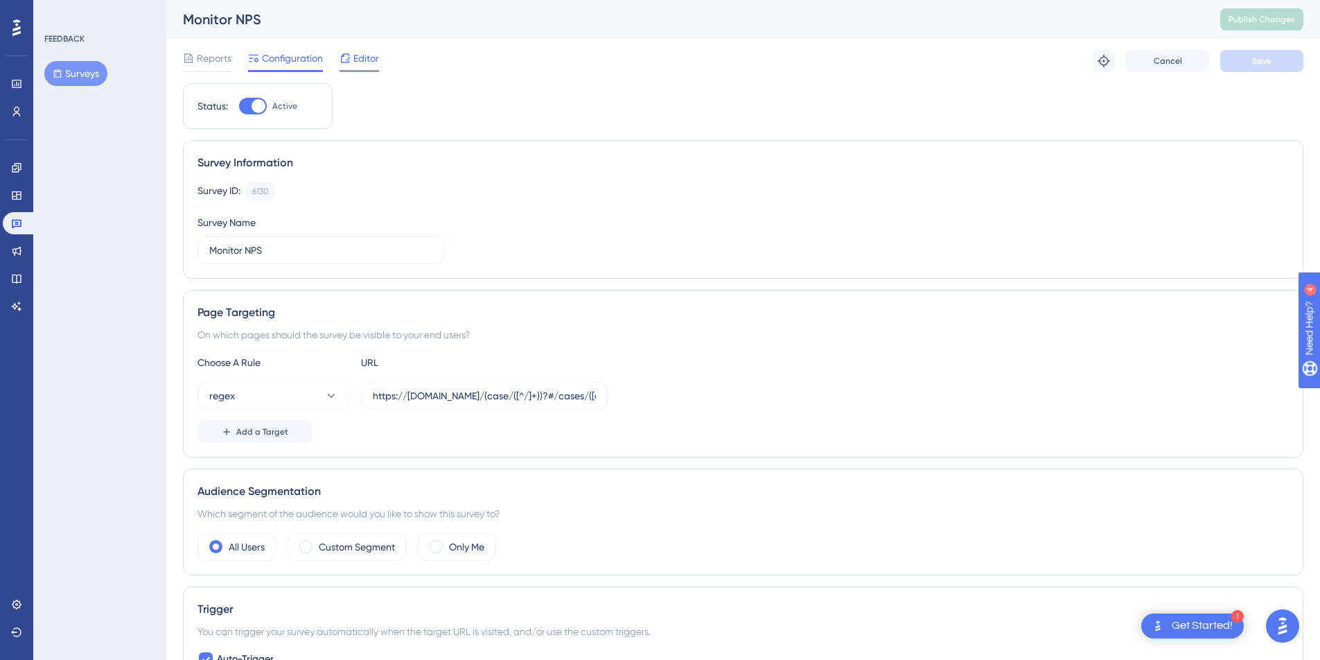
click at [352, 55] on div "Editor" at bounding box center [359, 58] width 39 height 17
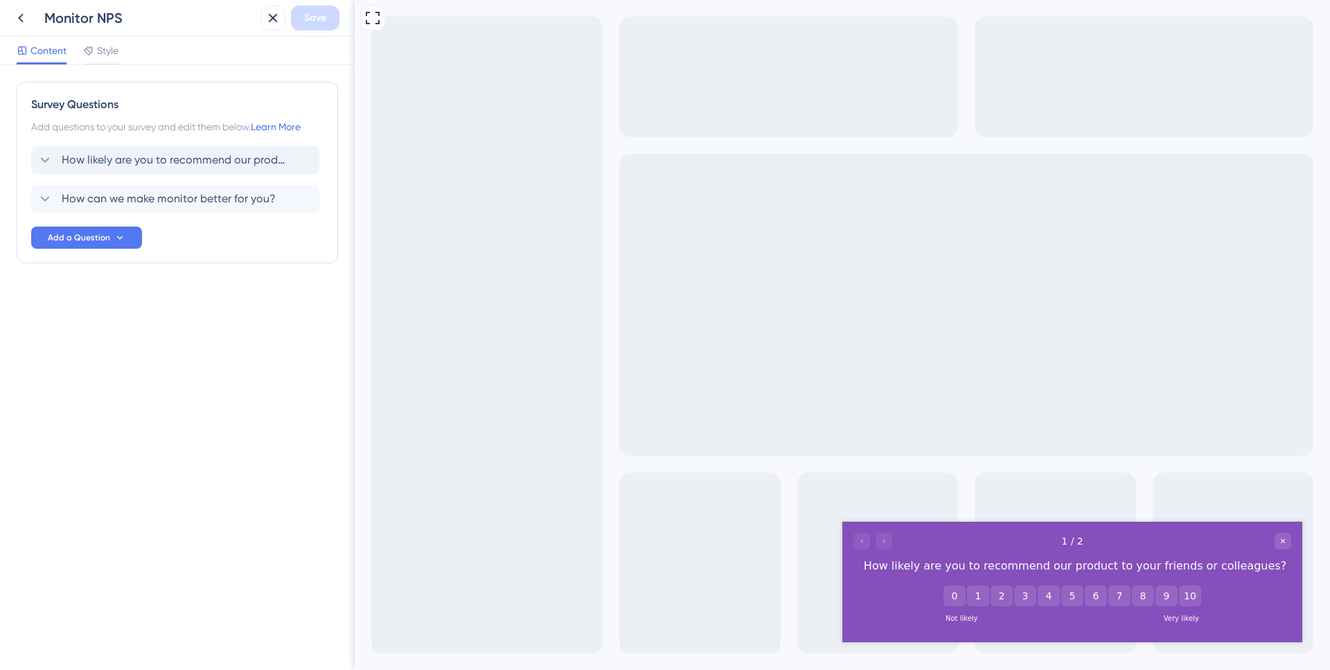
click at [173, 173] on div "How likely are you to recommend our product to your friends or colleagues?" at bounding box center [175, 160] width 288 height 28
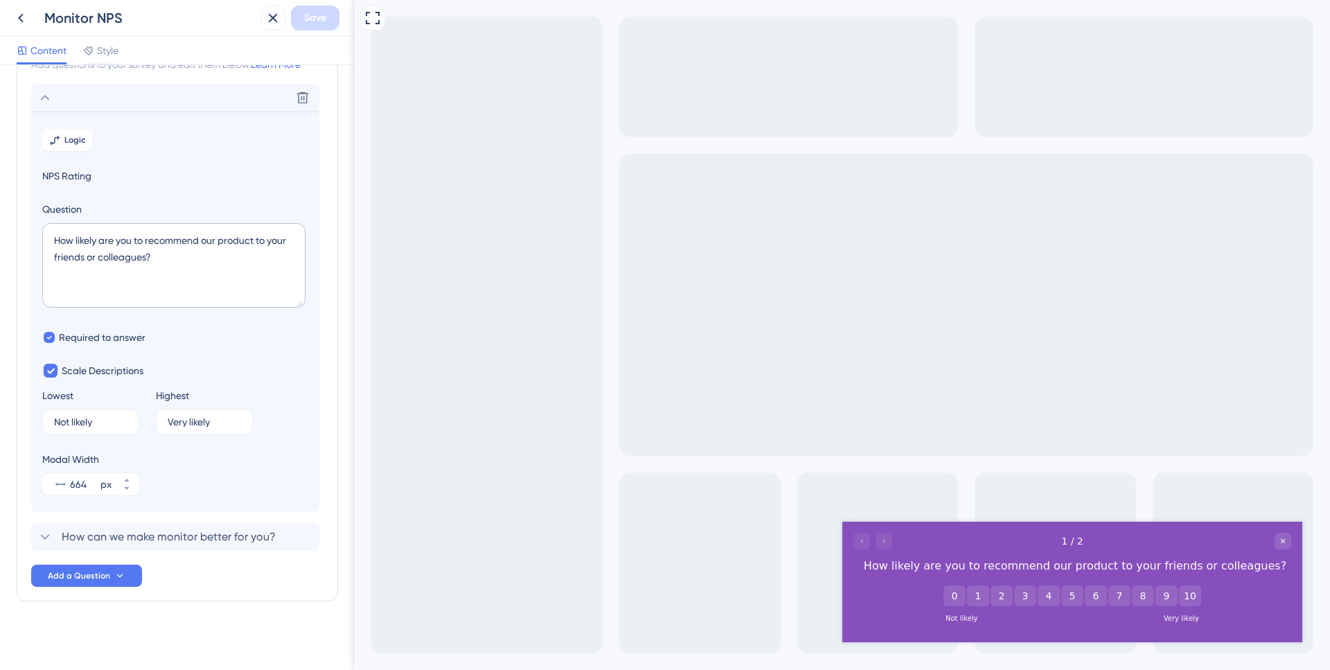
scroll to position [64, 0]
click at [128, 535] on span "How can we make monitor better for you?" at bounding box center [169, 535] width 214 height 17
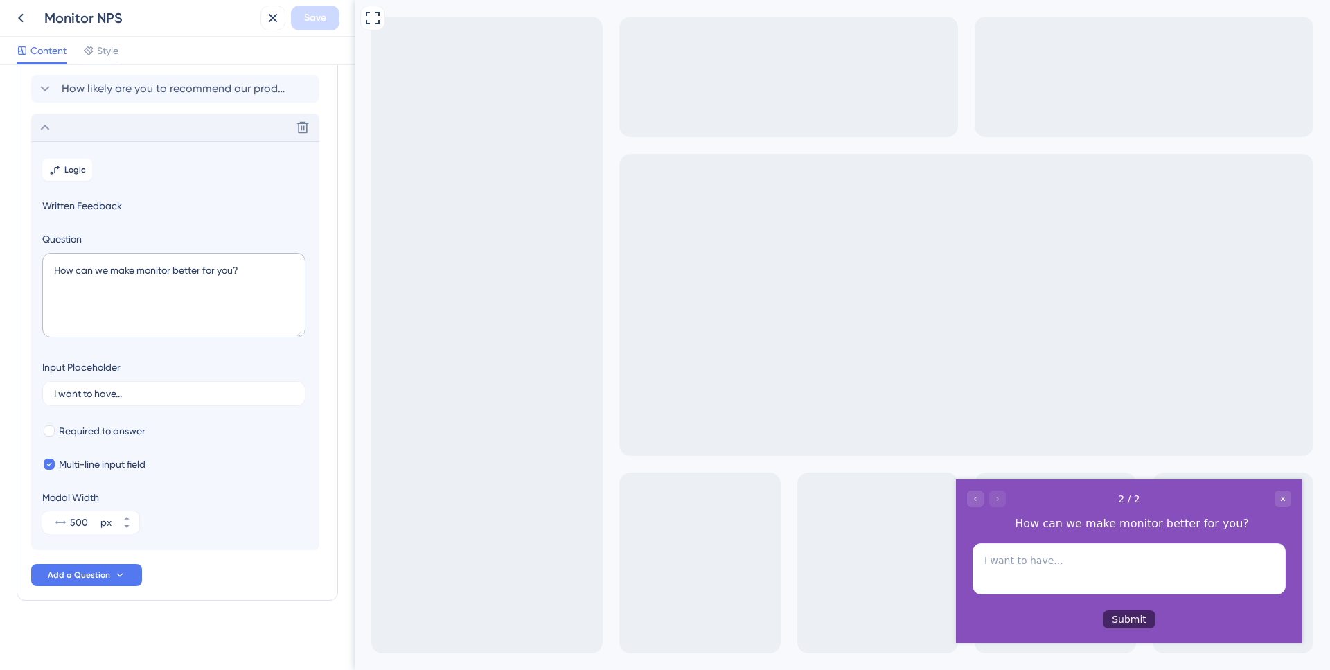
scroll to position [72, 0]
click at [80, 523] on input "500" at bounding box center [84, 521] width 28 height 17
click at [80, 520] on input "500" at bounding box center [84, 521] width 28 height 17
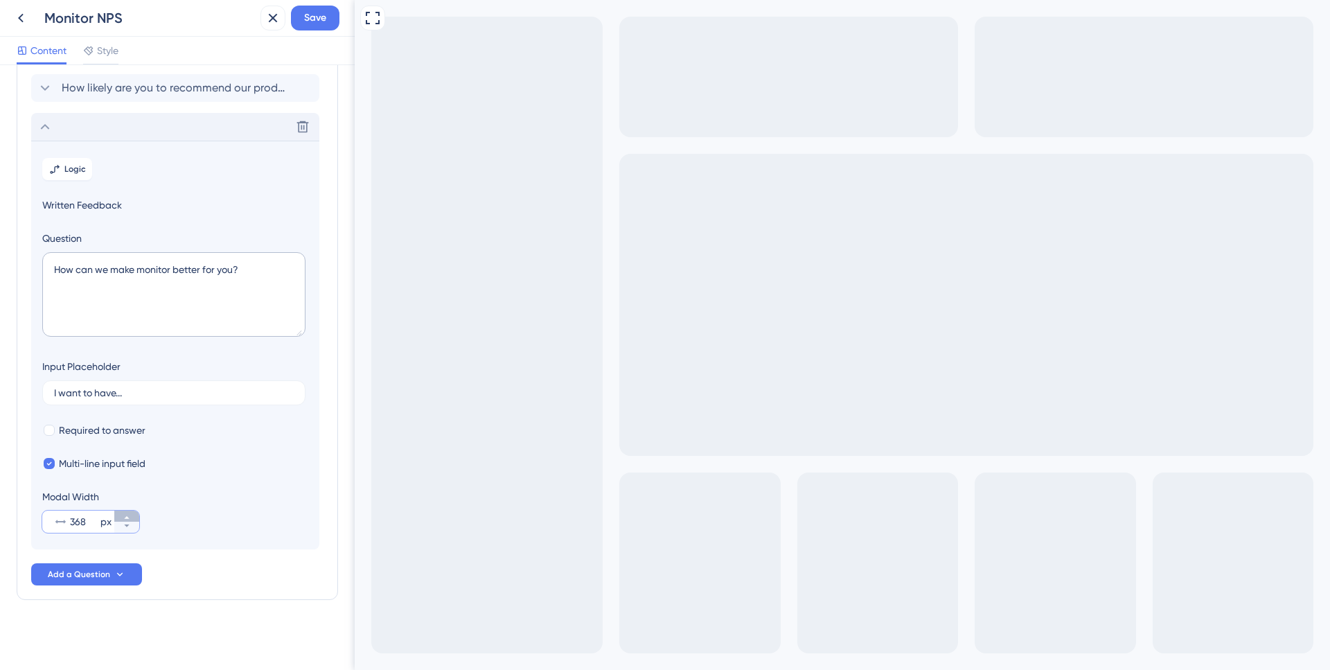
click at [128, 518] on icon at bounding box center [127, 517] width 8 height 8
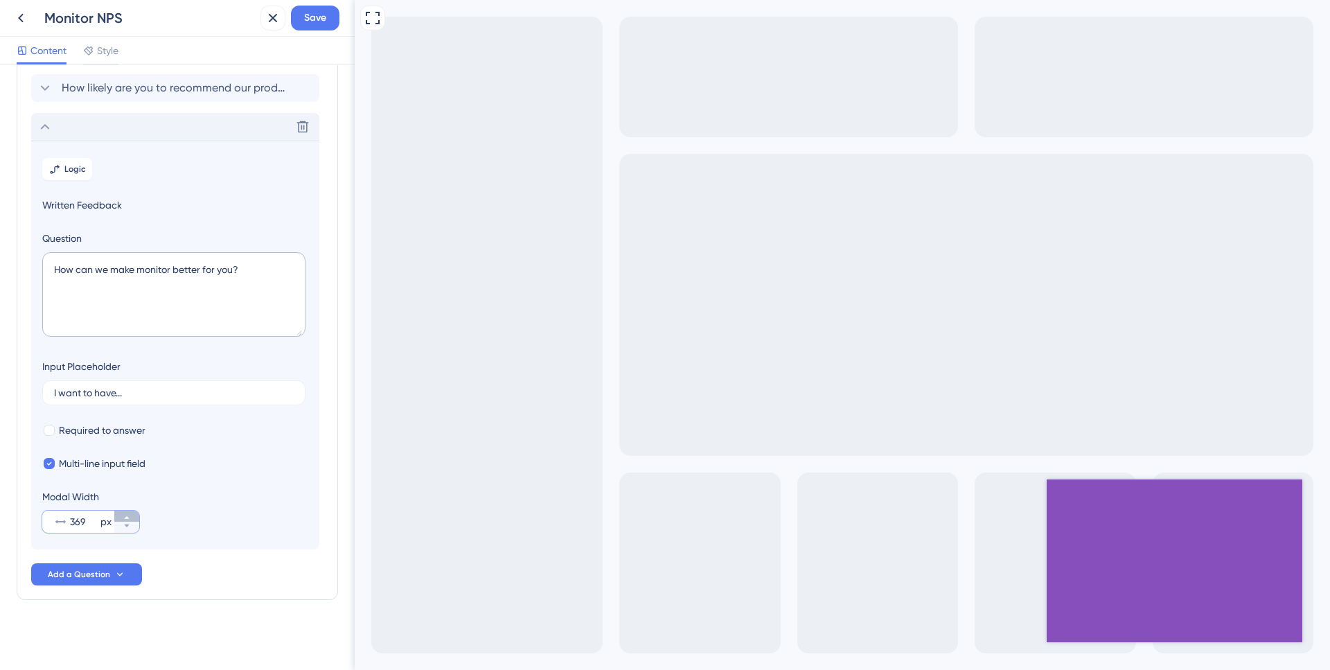
click at [128, 518] on icon at bounding box center [127, 517] width 8 height 8
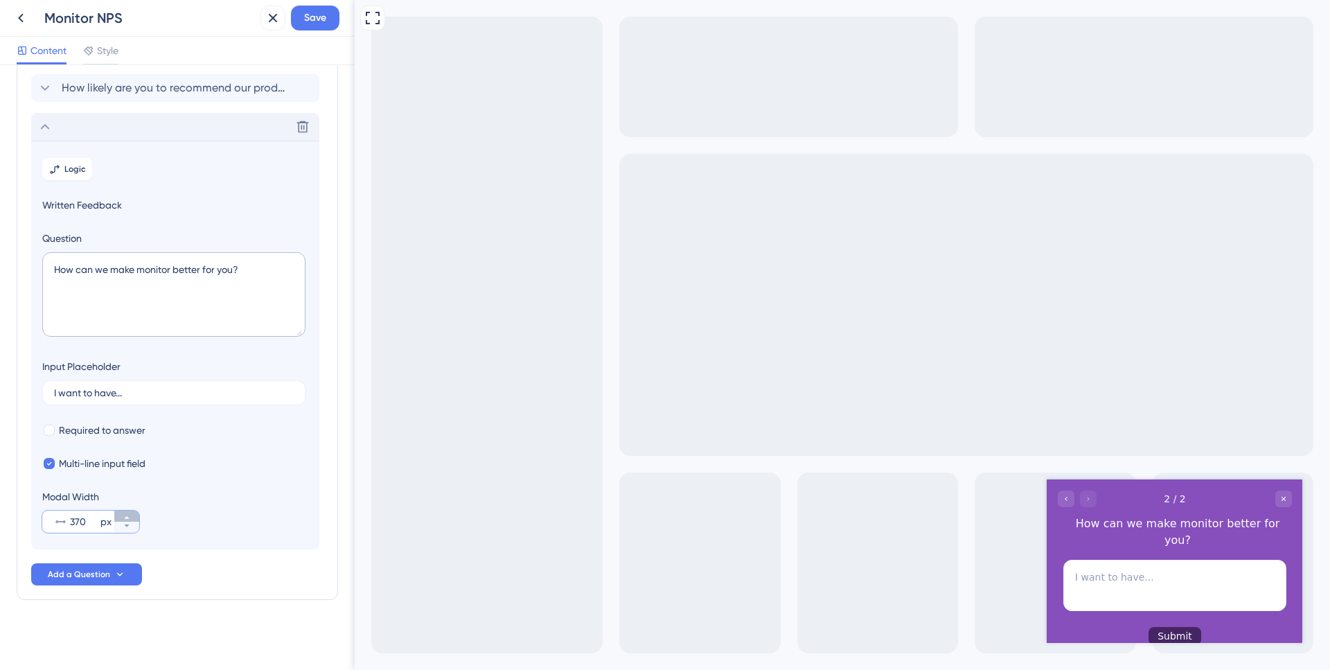
click at [128, 518] on icon at bounding box center [127, 517] width 8 height 8
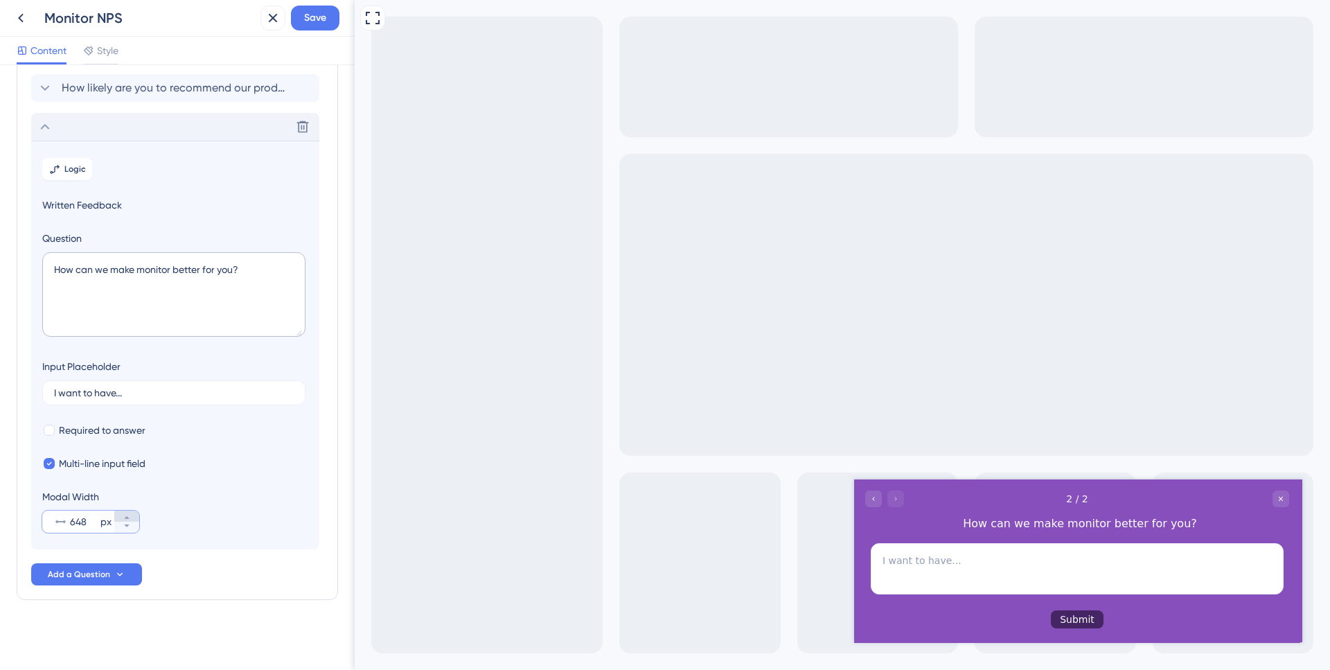
click at [128, 518] on icon at bounding box center [127, 517] width 8 height 8
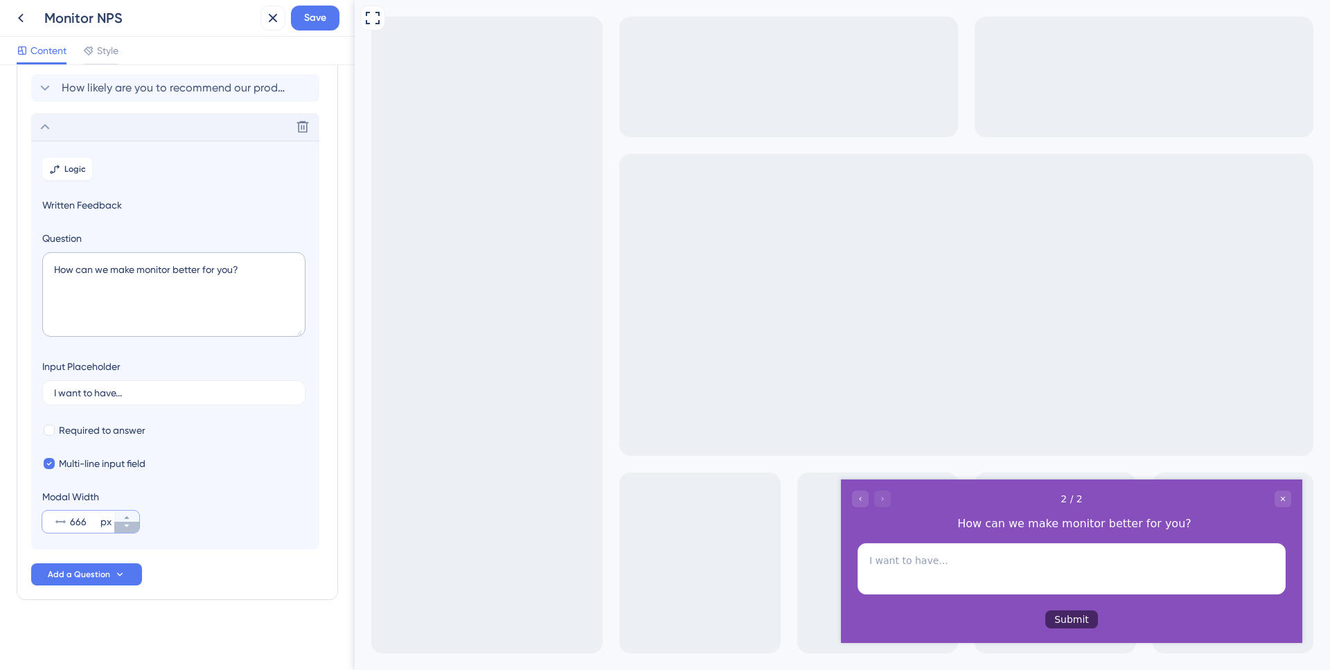
click at [128, 525] on icon at bounding box center [126, 526] width 5 height 3
type input "664"
click at [319, 28] on button "Save" at bounding box center [315, 18] width 49 height 25
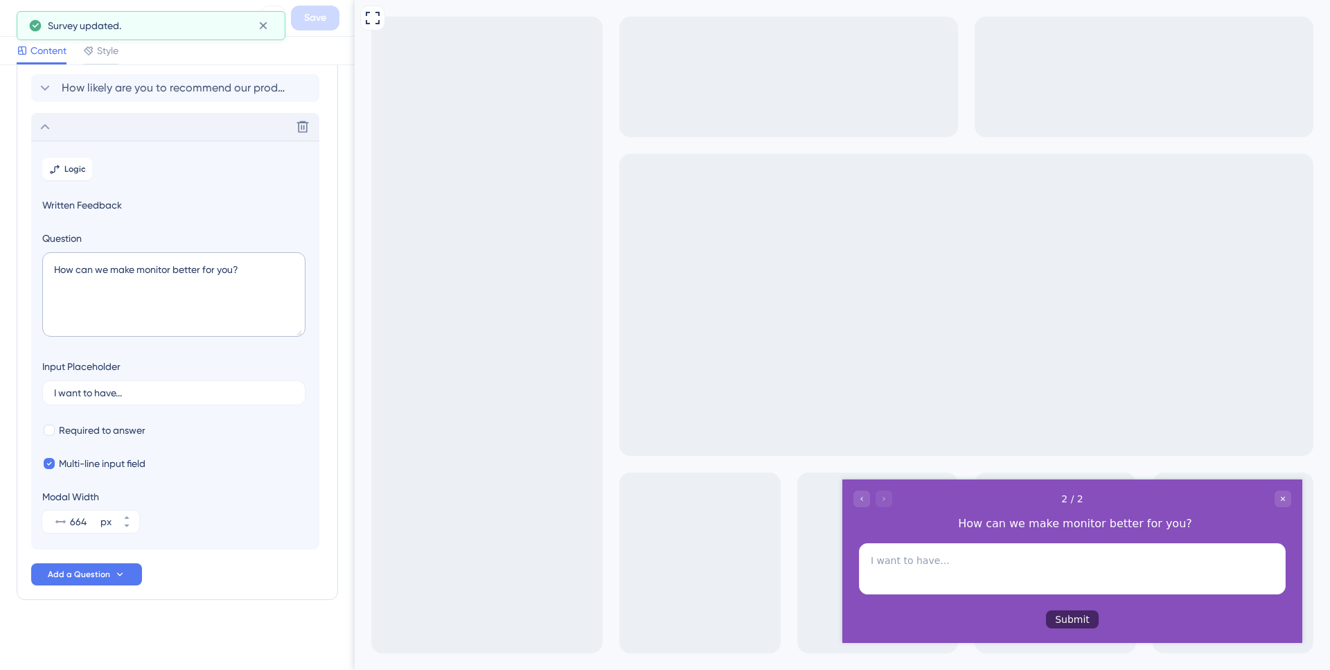
scroll to position [0, 0]
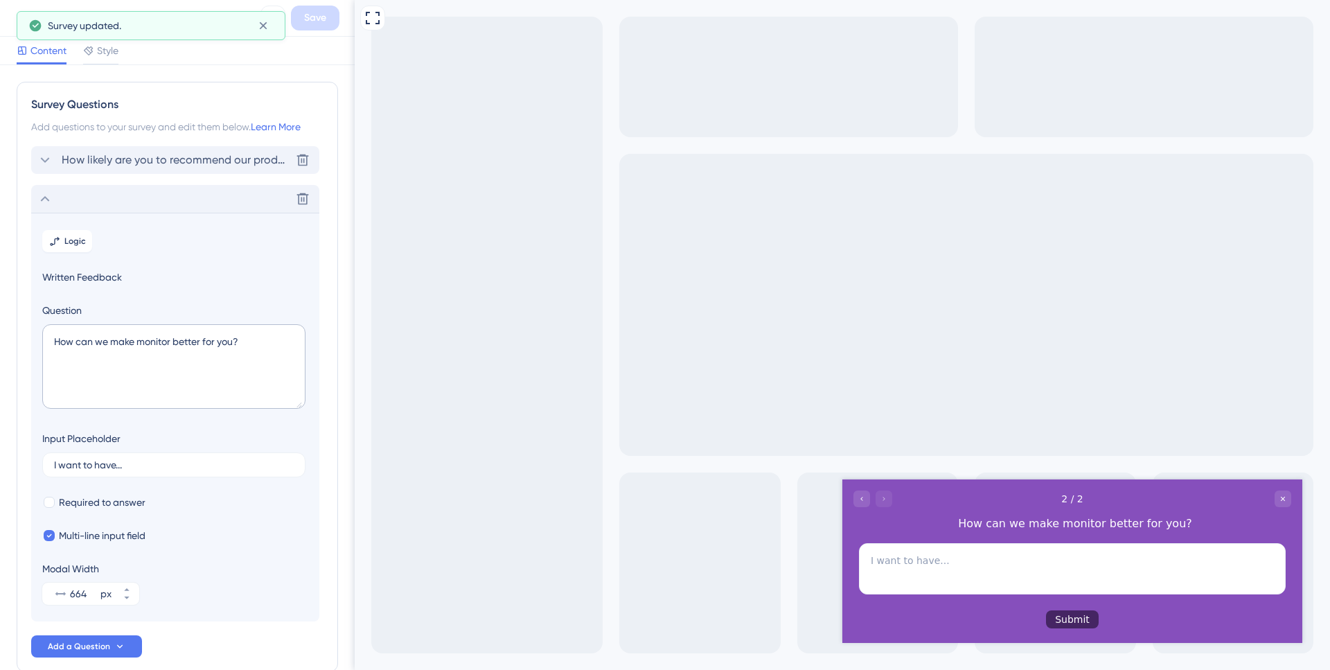
click at [177, 169] on div "How likely are you to recommend our product to your friends or colleagues? [GEO…" at bounding box center [175, 160] width 288 height 28
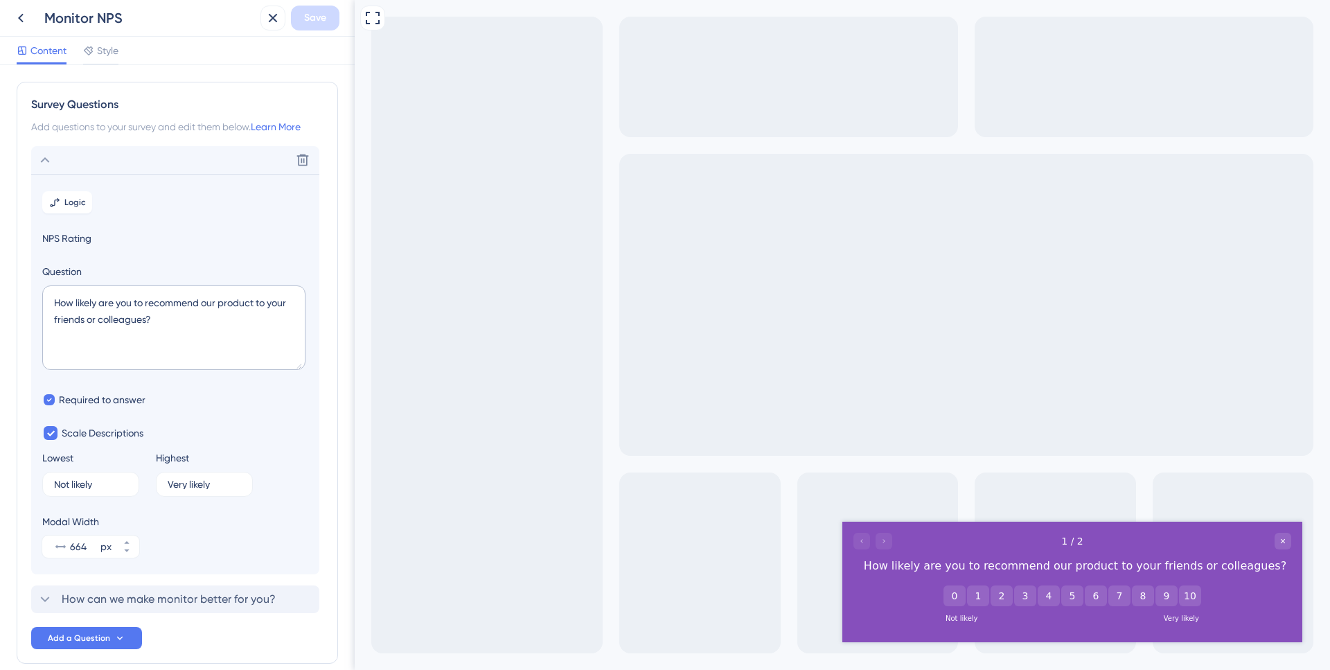
scroll to position [64, 0]
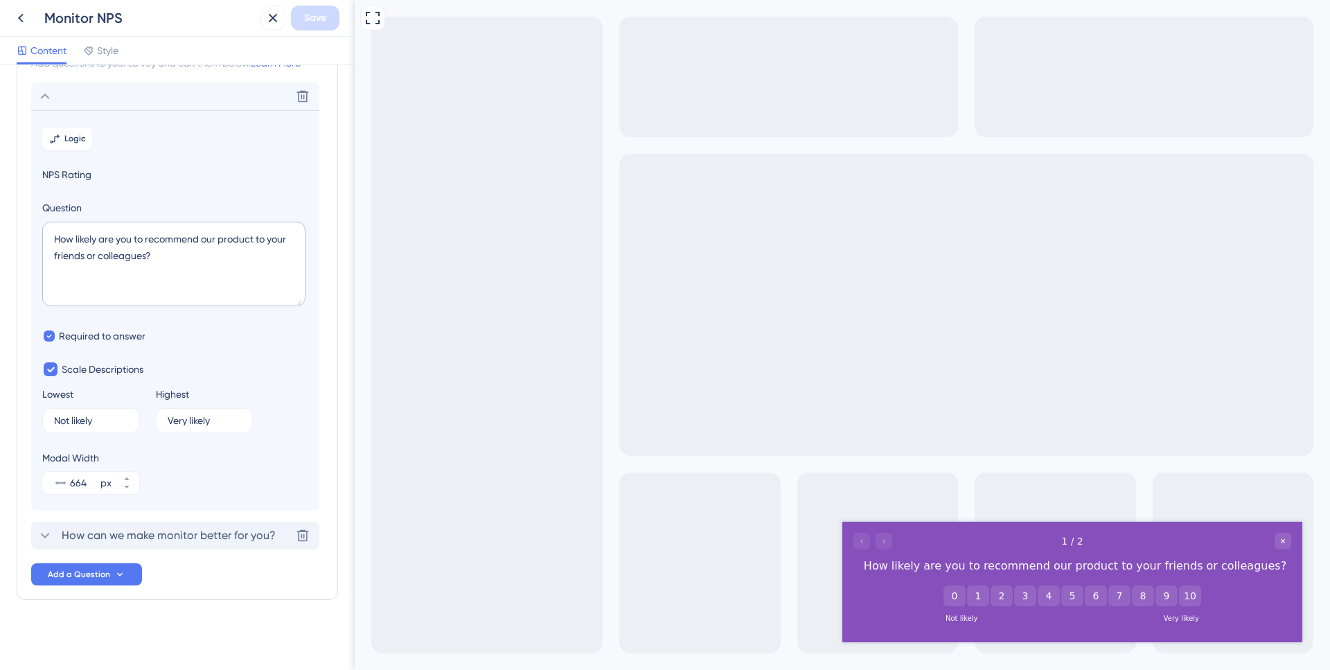
click at [116, 531] on span "How can we make monitor better for you?" at bounding box center [169, 535] width 214 height 17
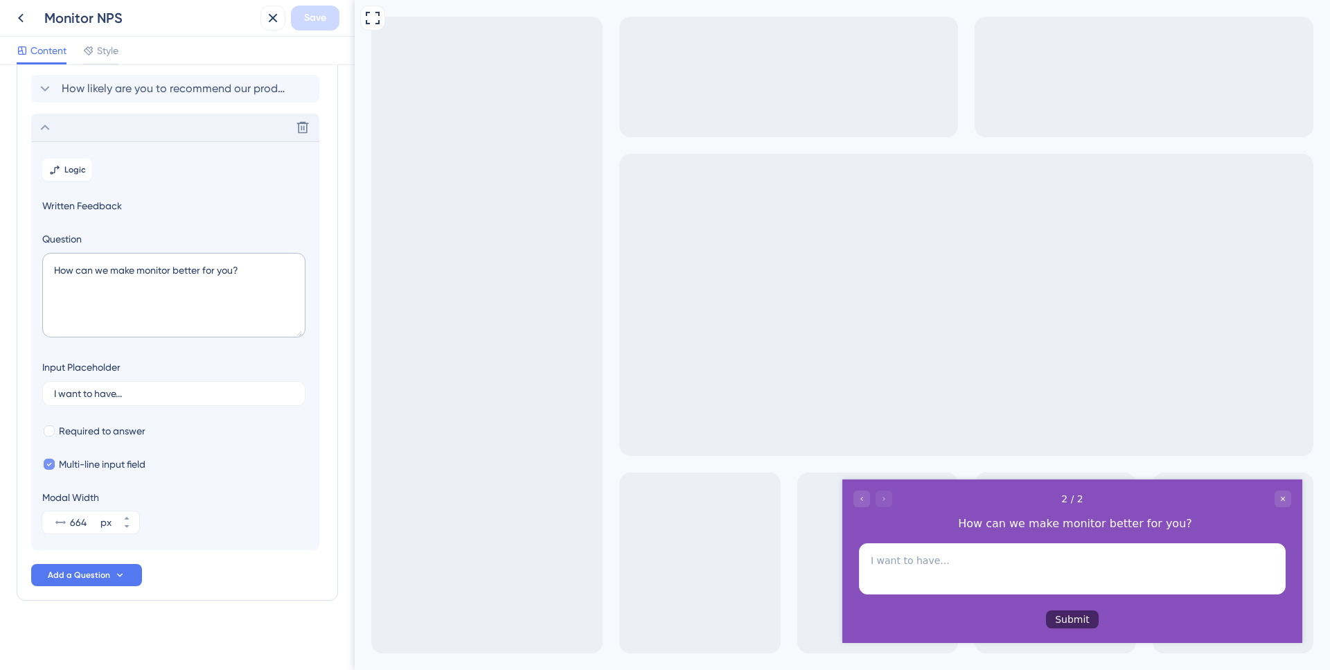
scroll to position [72, 0]
click at [49, 460] on icon at bounding box center [49, 464] width 6 height 10
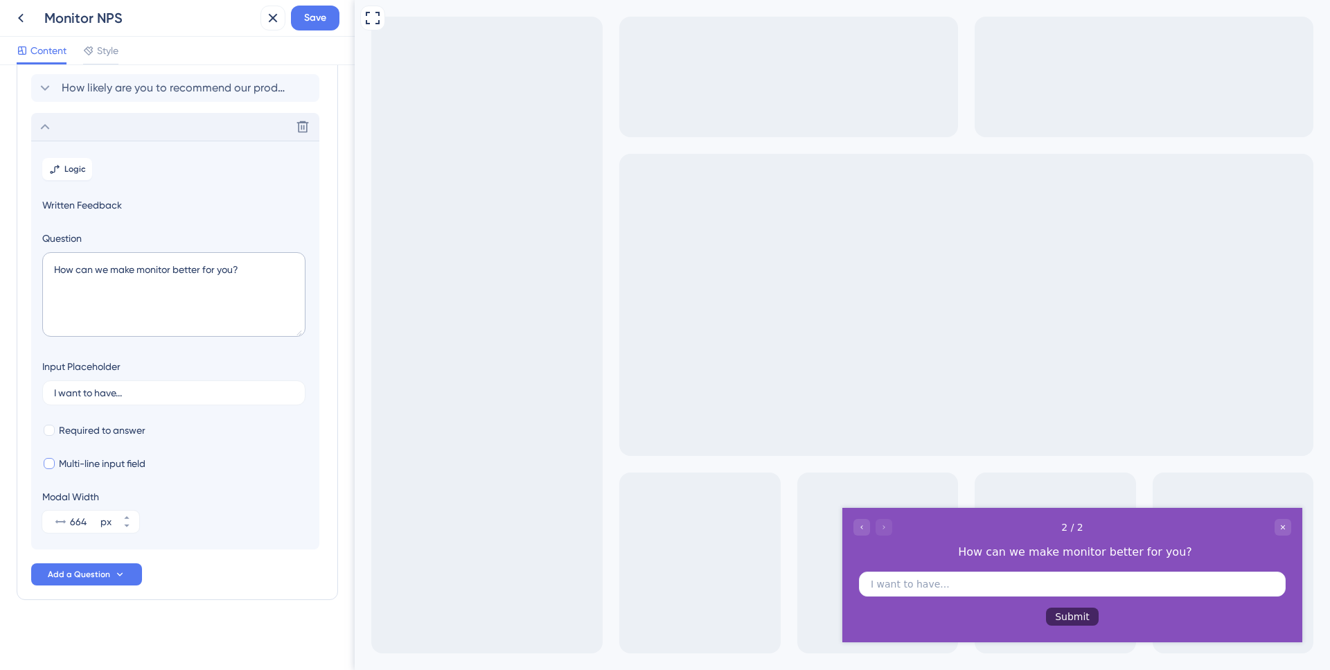
click at [50, 460] on div at bounding box center [49, 463] width 11 height 11
checkbox input "true"
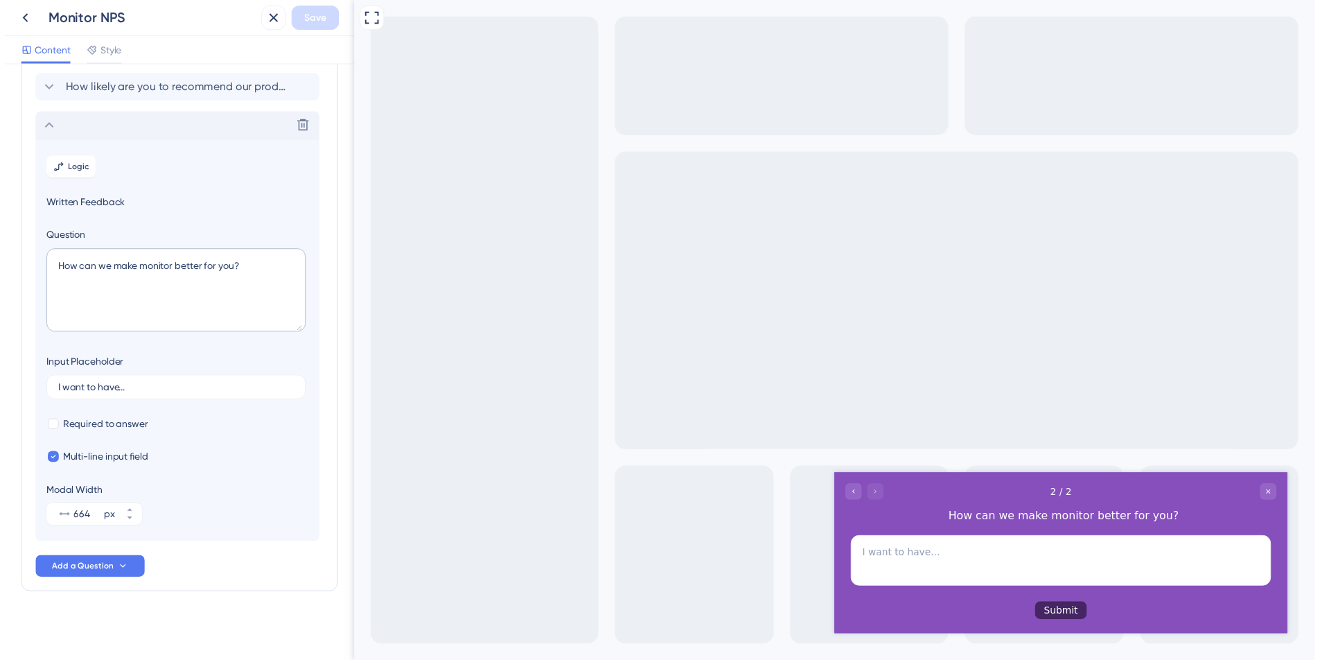
scroll to position [0, 0]
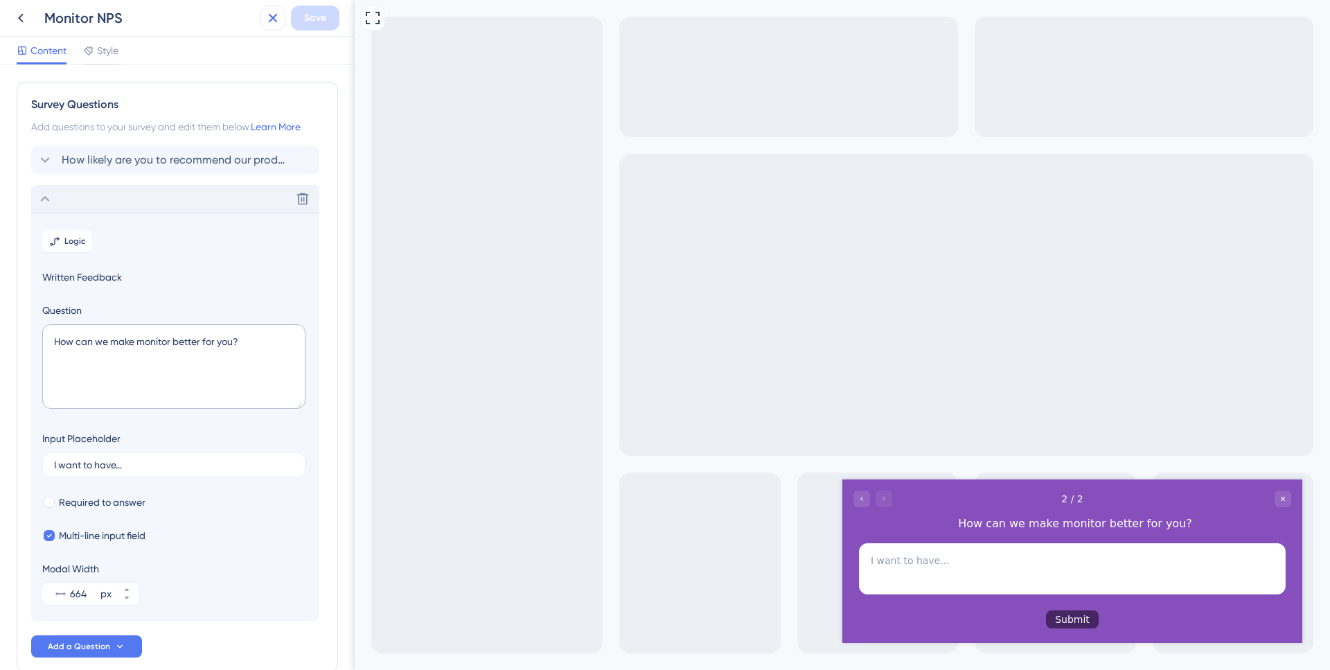
click at [268, 10] on icon at bounding box center [273, 18] width 17 height 17
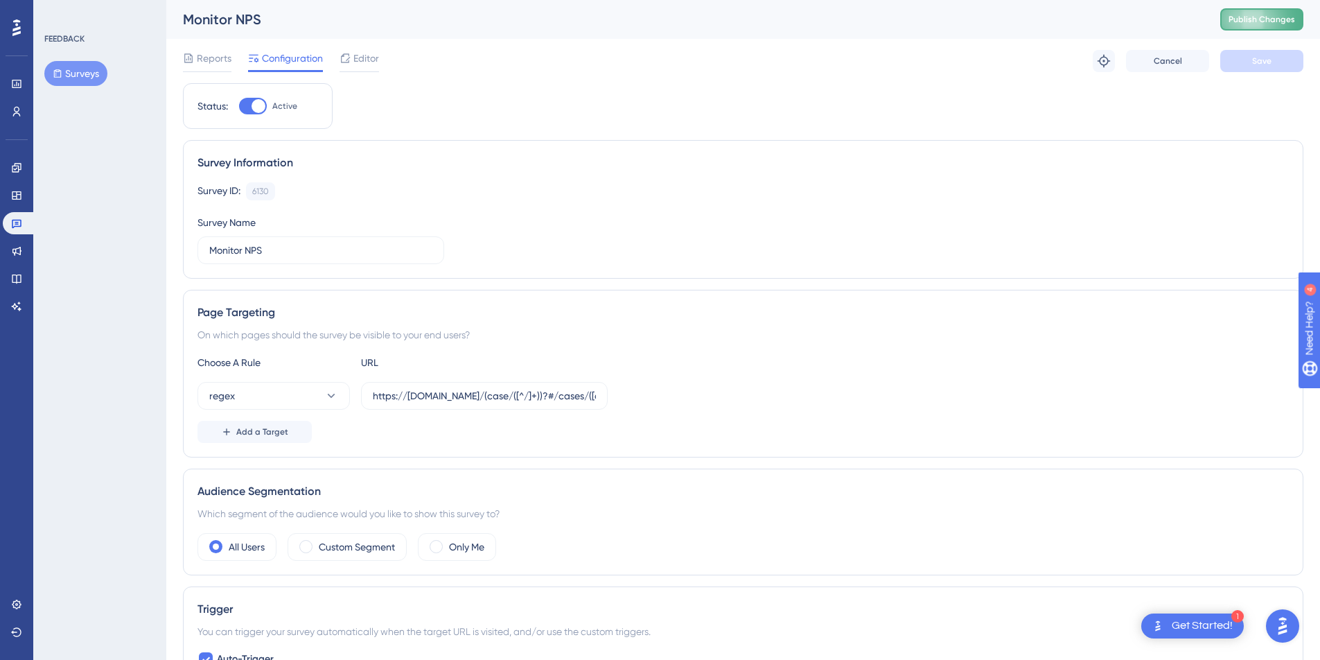
click at [1266, 12] on button "Publish Changes" at bounding box center [1261, 19] width 83 height 22
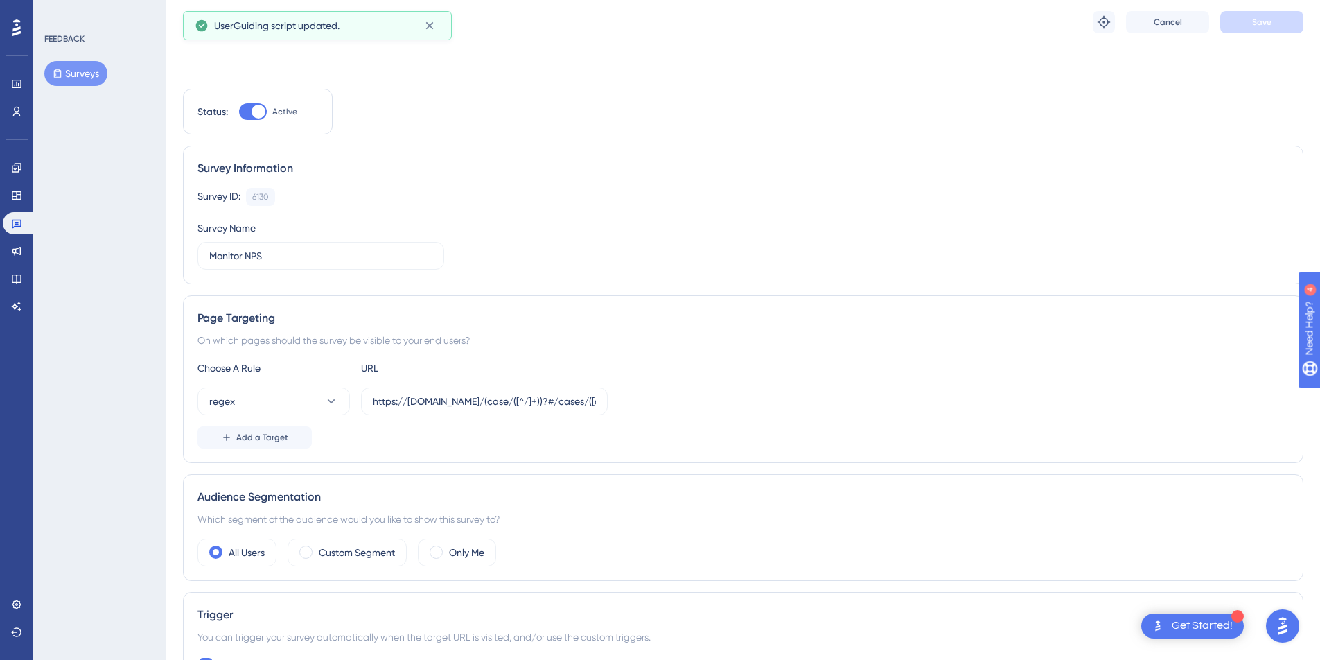
scroll to position [270, 0]
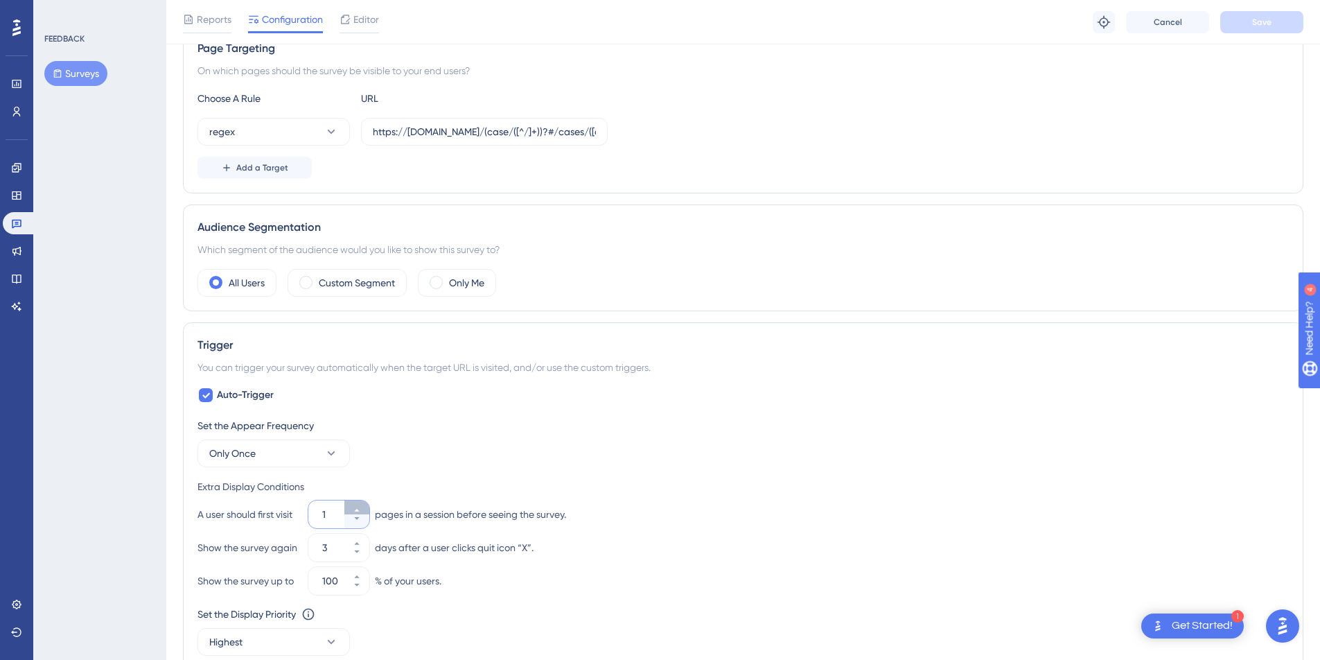
click at [352, 506] on button "1" at bounding box center [356, 507] width 25 height 14
click at [1264, 25] on span "Save" at bounding box center [1261, 22] width 19 height 11
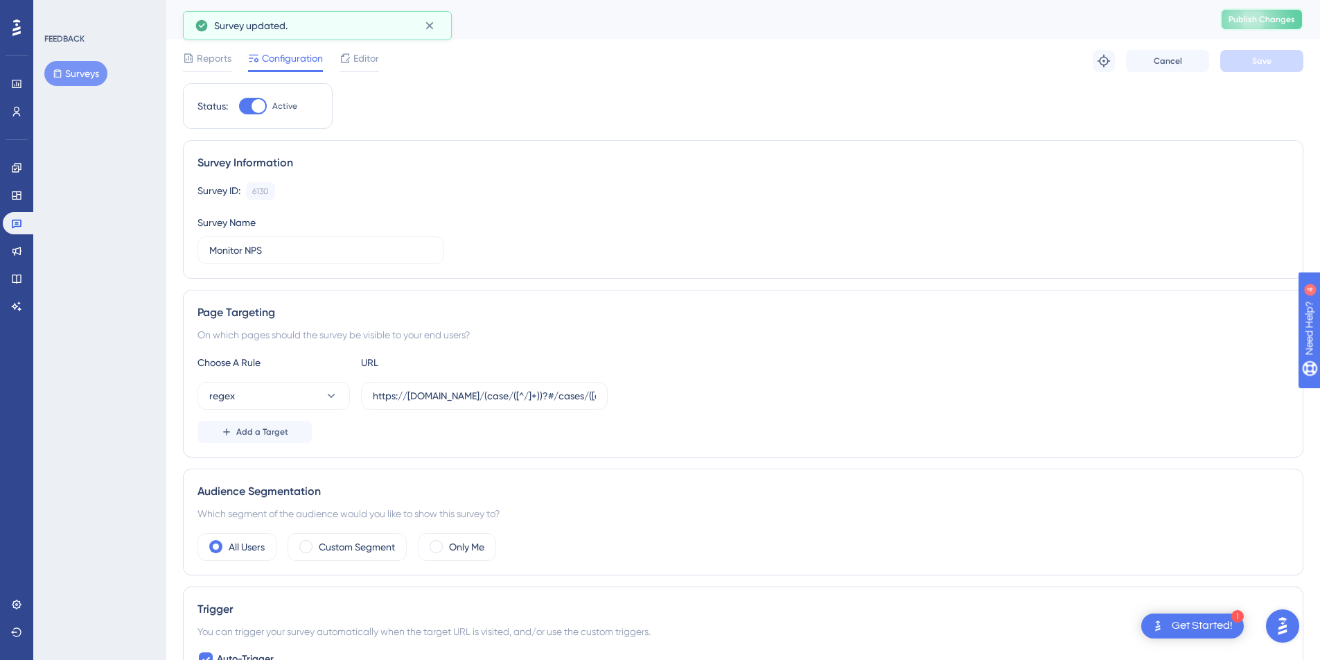
click at [1276, 21] on span "Publish Changes" at bounding box center [1262, 19] width 67 height 11
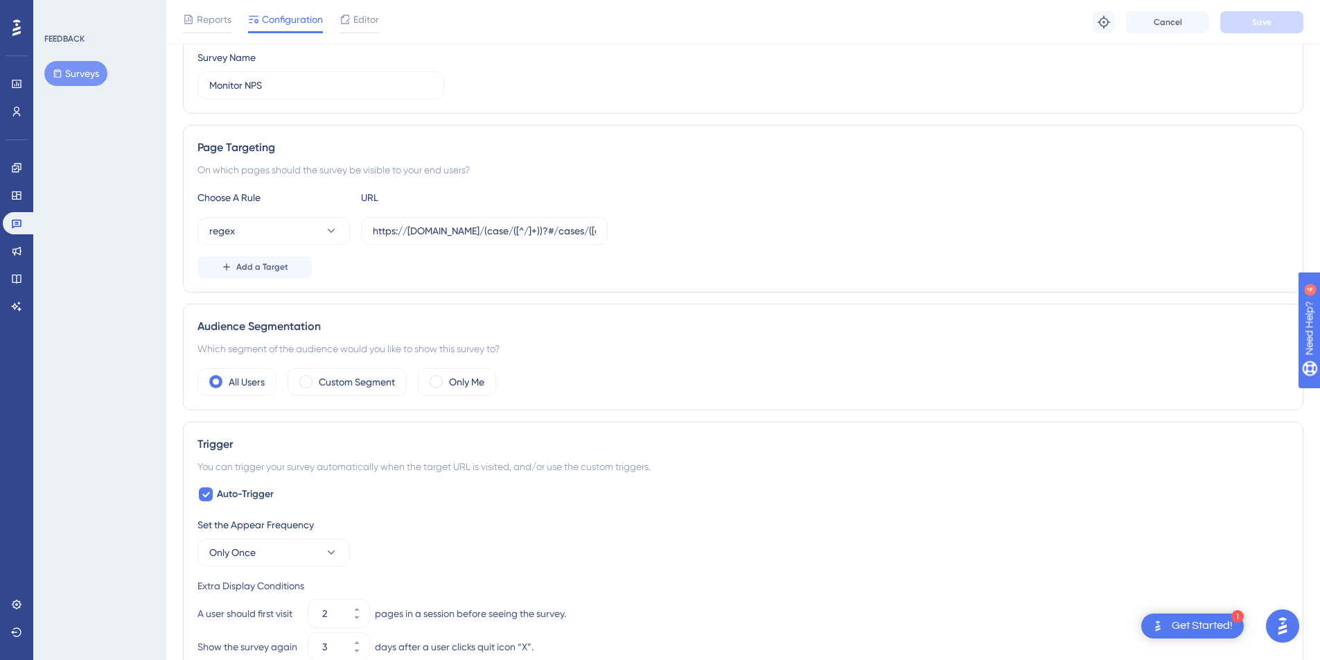
scroll to position [469, 0]
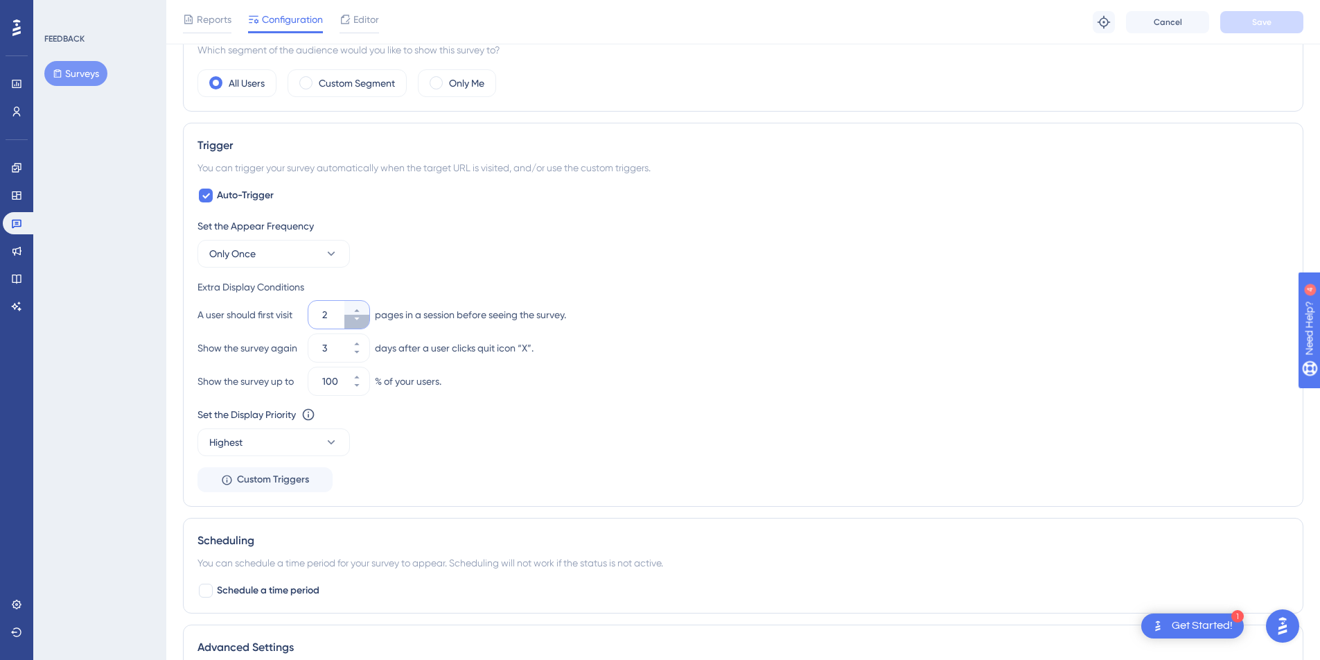
click at [353, 319] on icon at bounding box center [357, 319] width 8 height 8
type input "1"
click at [1290, 22] on button "Save" at bounding box center [1261, 22] width 83 height 22
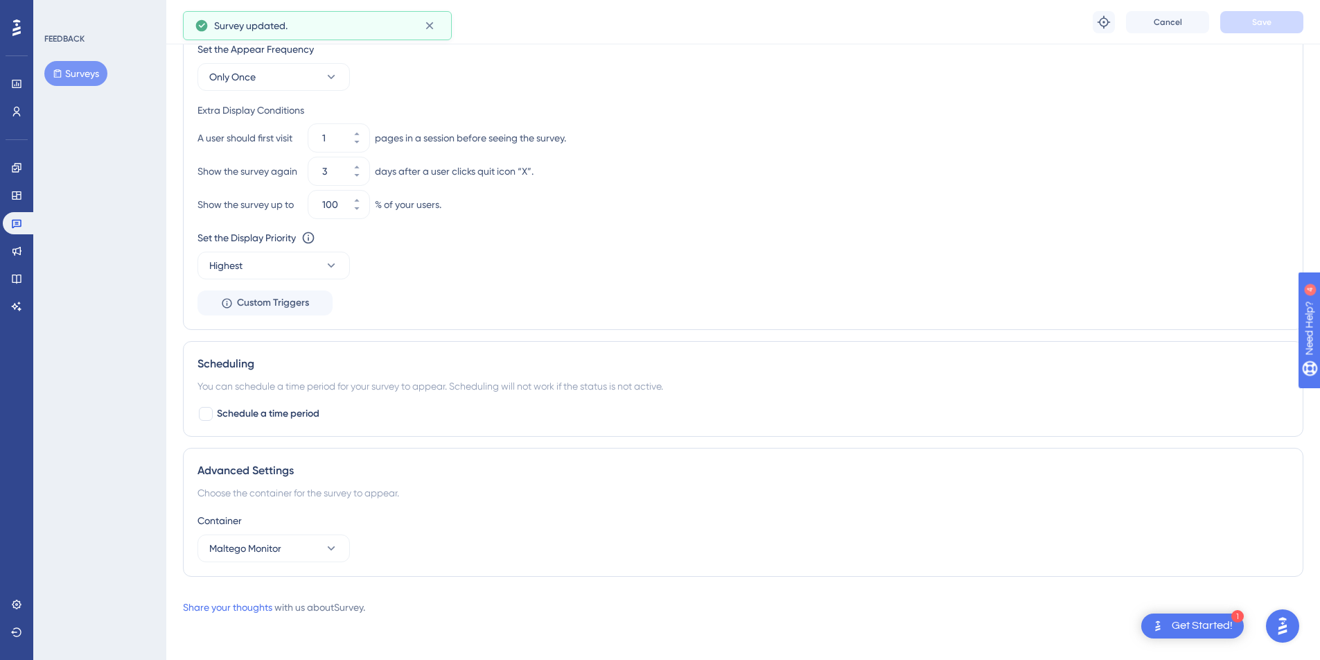
scroll to position [0, 0]
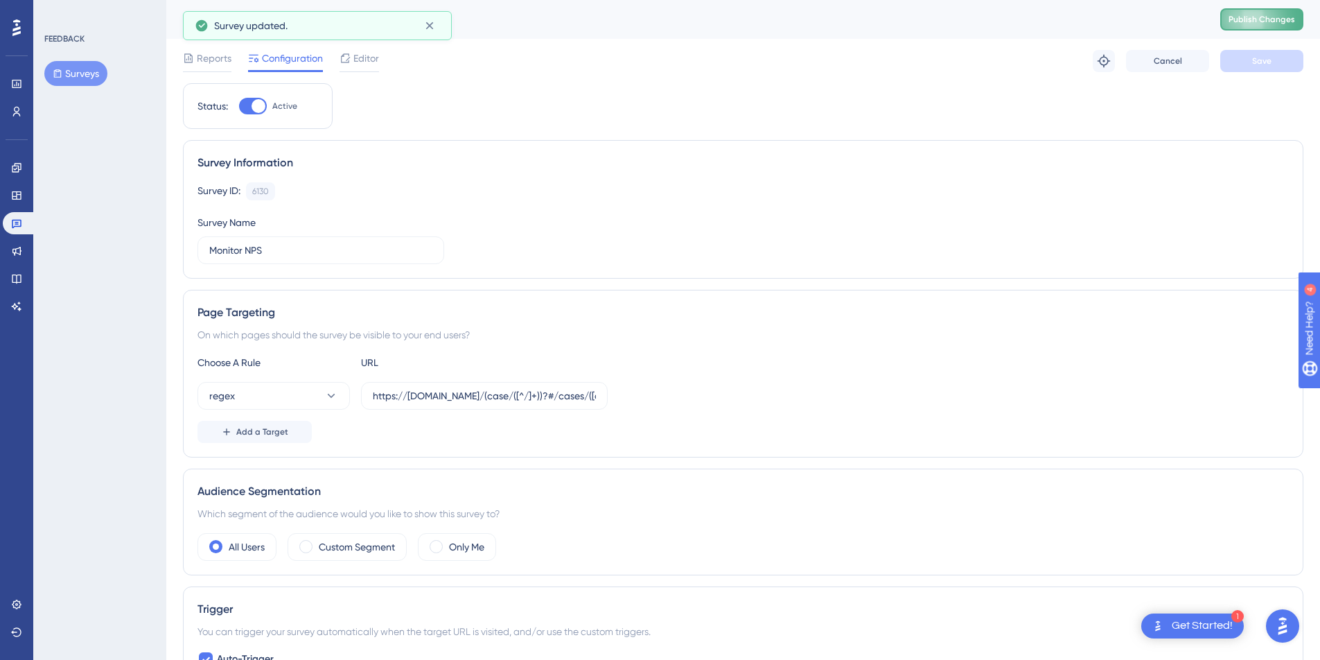
click at [1261, 26] on button "Publish Changes" at bounding box center [1261, 19] width 83 height 22
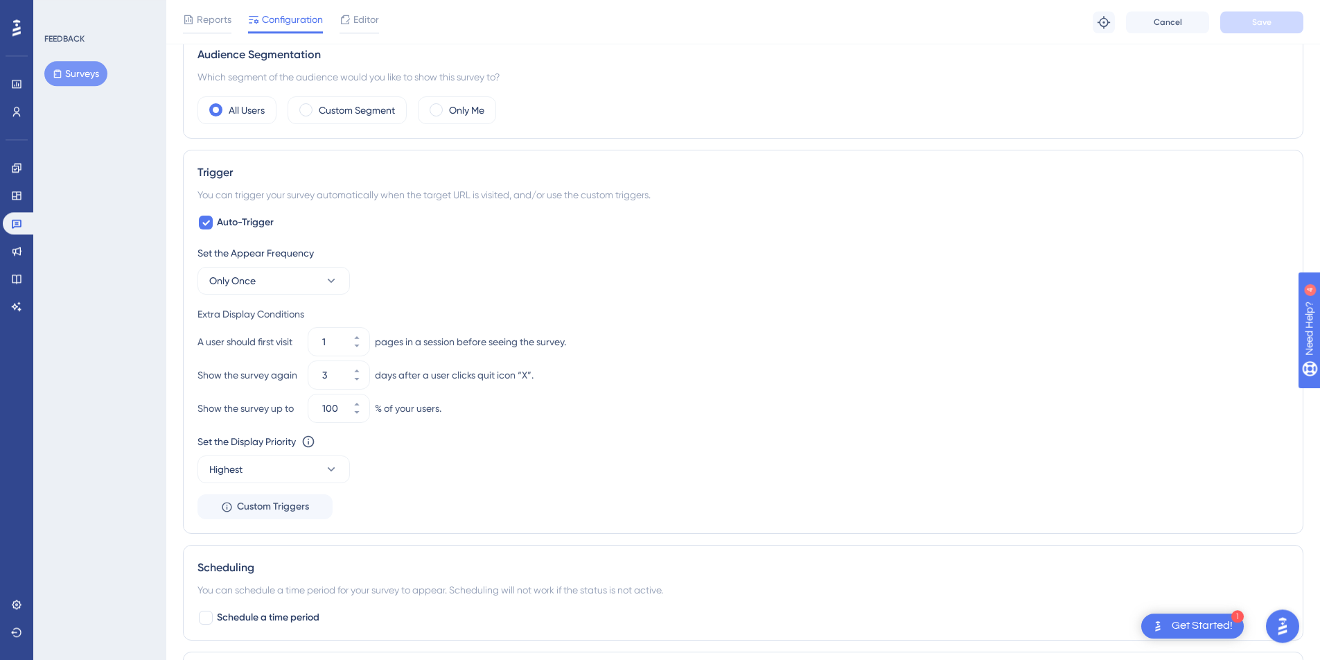
scroll to position [470, 0]
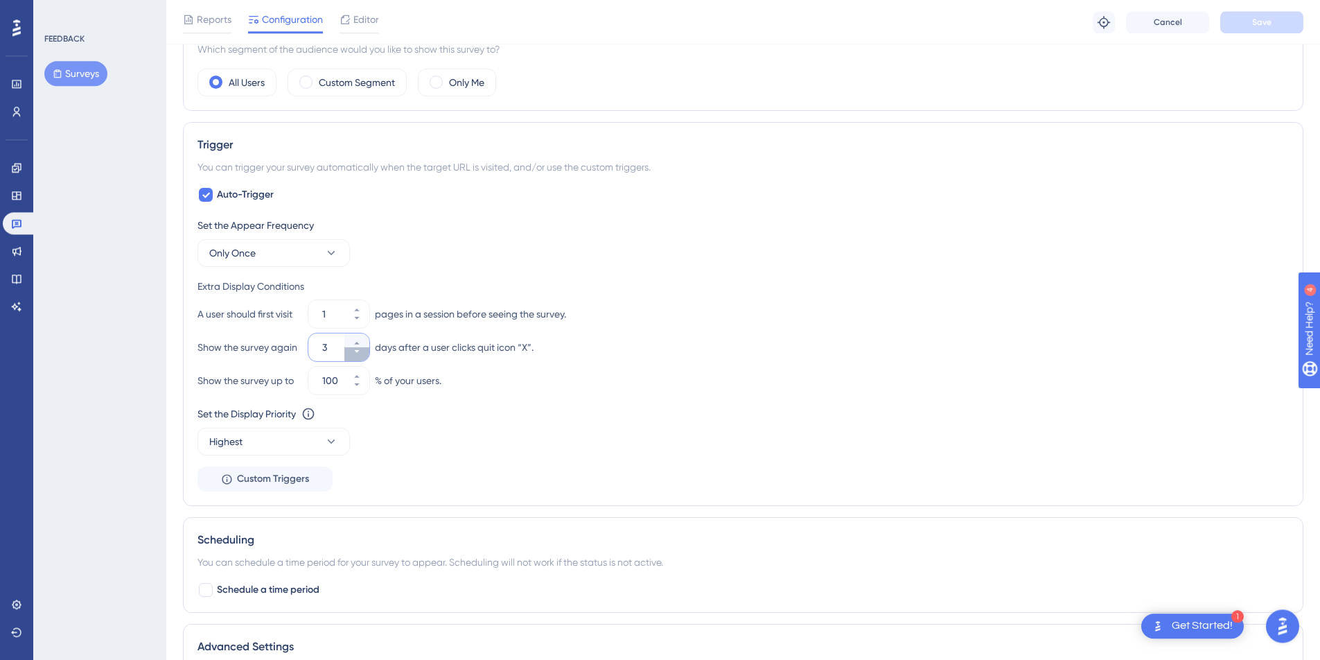
click at [362, 353] on button "3" at bounding box center [356, 354] width 25 height 14
click at [362, 353] on button "2" at bounding box center [356, 354] width 25 height 14
click at [362, 353] on button "1" at bounding box center [356, 354] width 25 height 14
click at [360, 341] on icon at bounding box center [357, 343] width 8 height 8
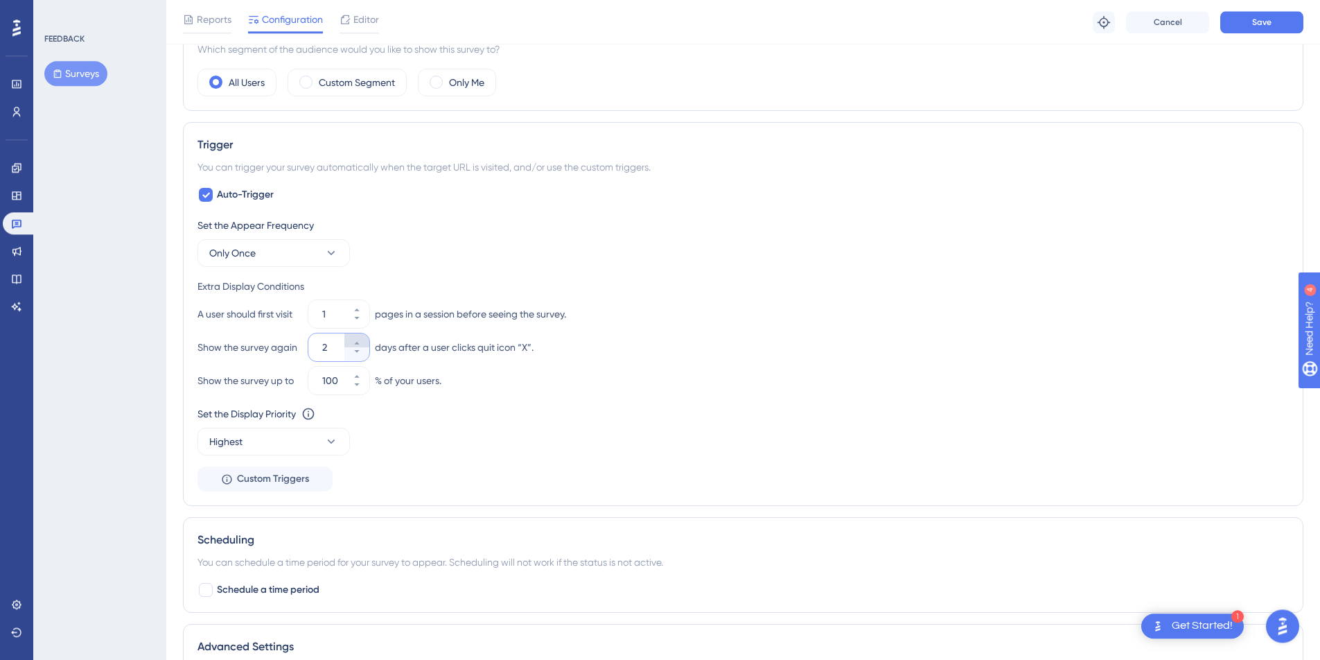
type input "3"
click at [361, 309] on button "1" at bounding box center [356, 307] width 25 height 14
type input "2"
click at [1278, 23] on button "Save" at bounding box center [1261, 22] width 83 height 22
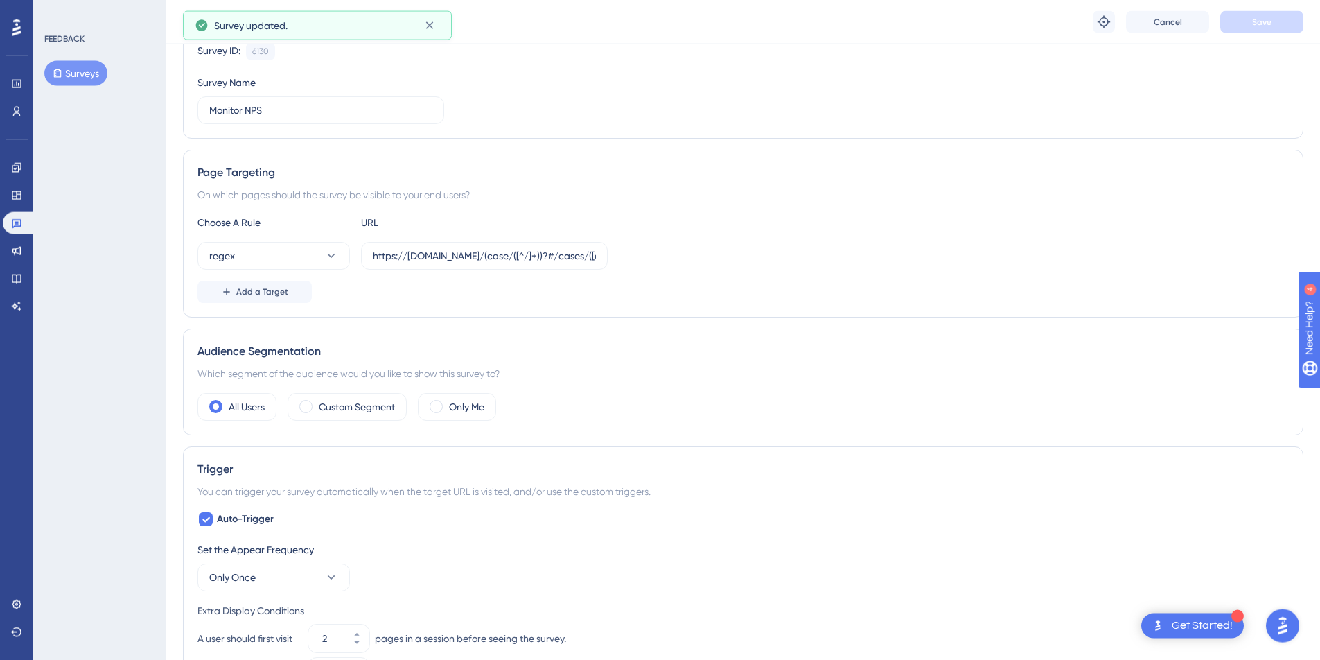
scroll to position [0, 0]
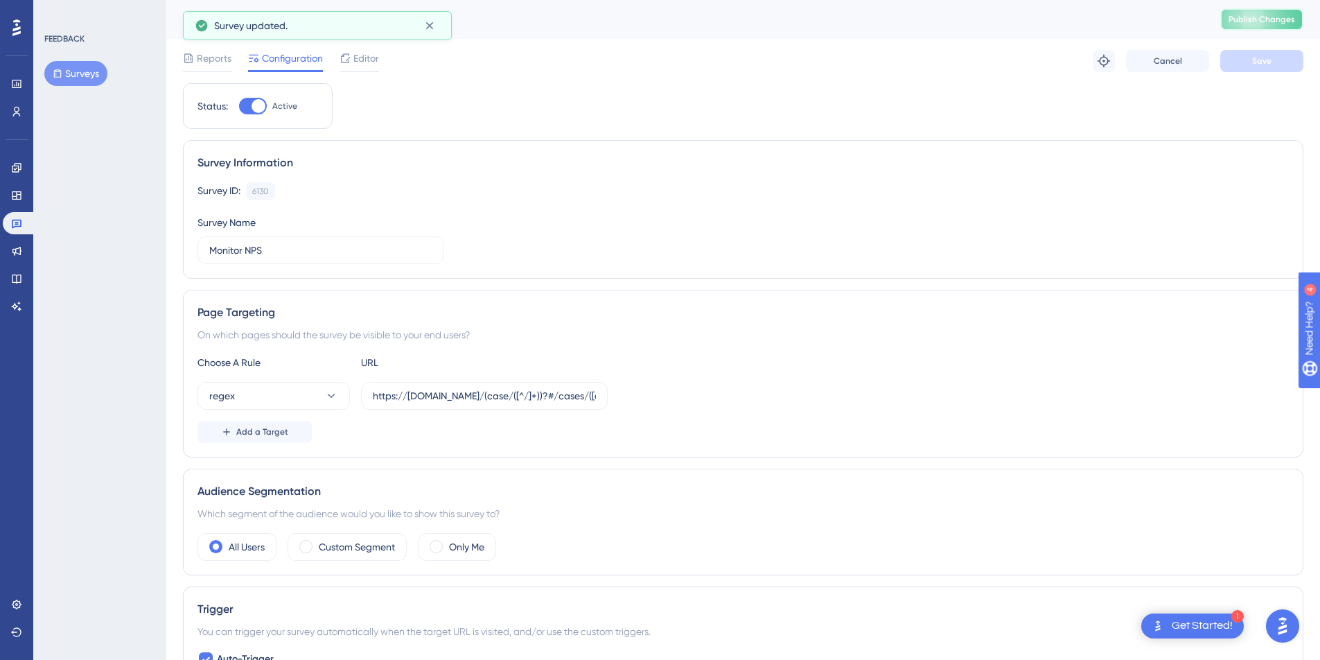
click at [1272, 18] on button "Publish Changes" at bounding box center [1261, 19] width 83 height 22
click at [209, 54] on span "Reports" at bounding box center [214, 58] width 35 height 17
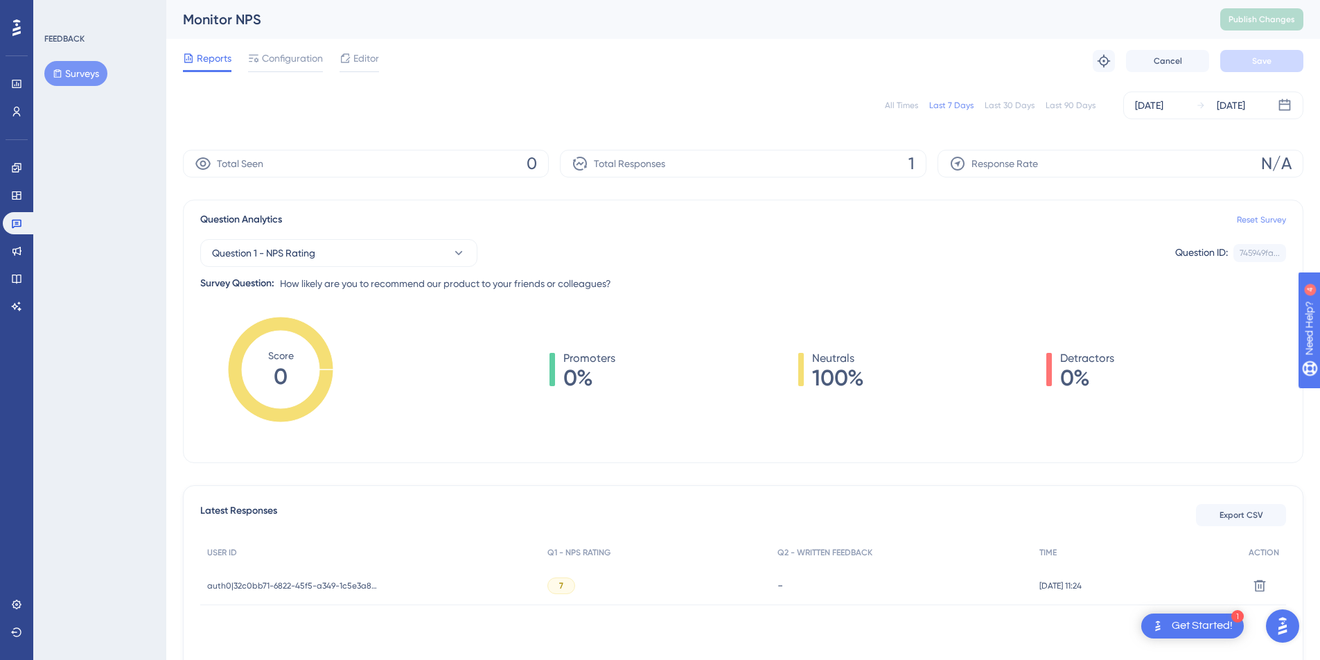
click at [1251, 217] on link "Reset Survey" at bounding box center [1261, 219] width 49 height 11
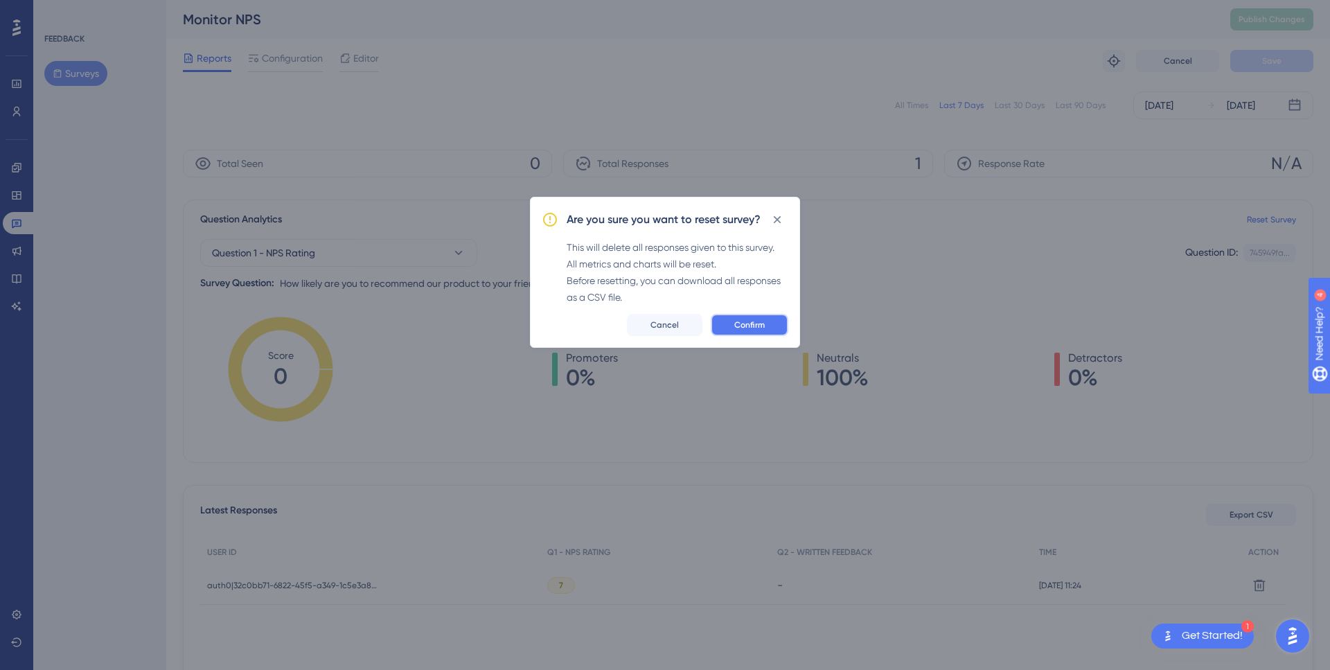
click at [739, 325] on span "Confirm" at bounding box center [750, 324] width 30 height 11
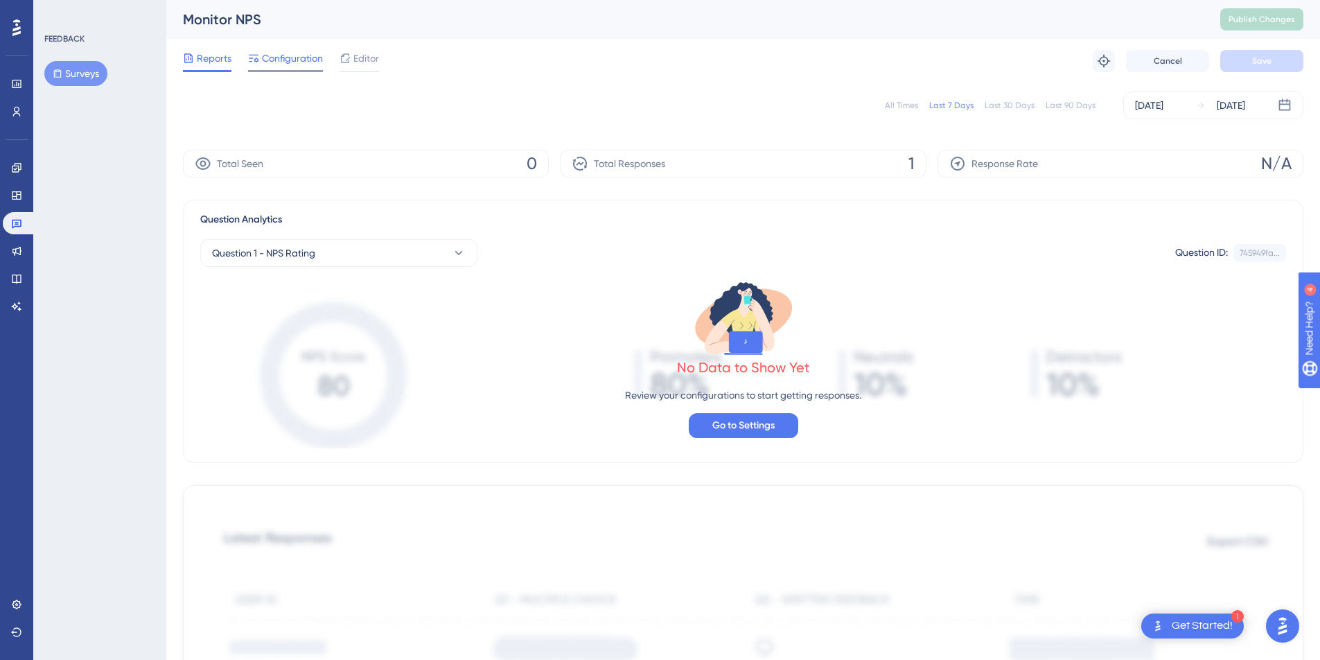
click at [306, 60] on span "Configuration" at bounding box center [292, 58] width 61 height 17
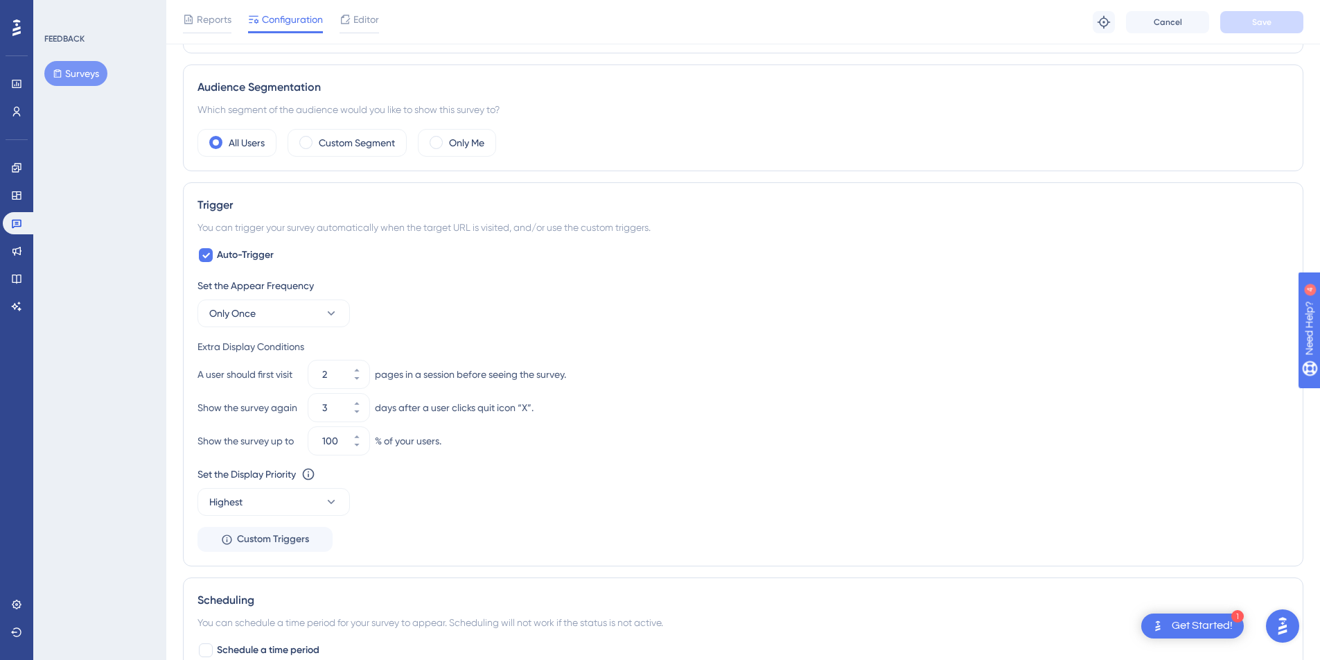
scroll to position [419, 0]
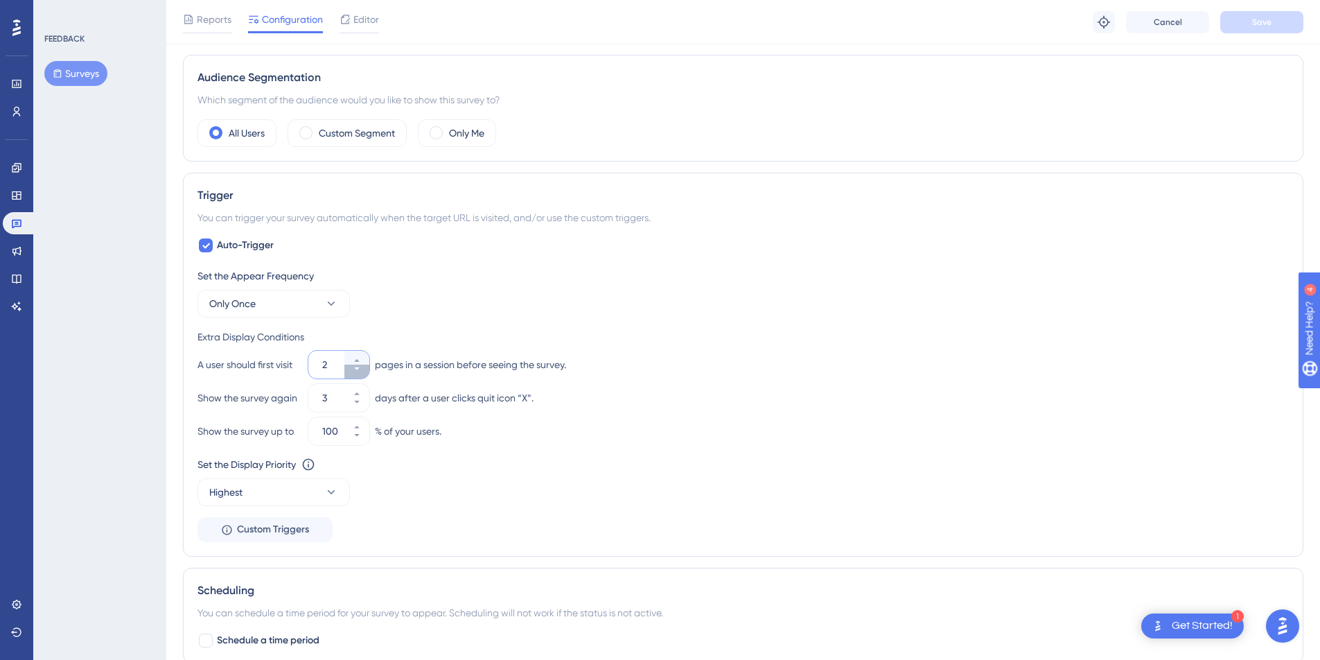
click at [360, 376] on button "2" at bounding box center [356, 371] width 25 height 14
type input "1"
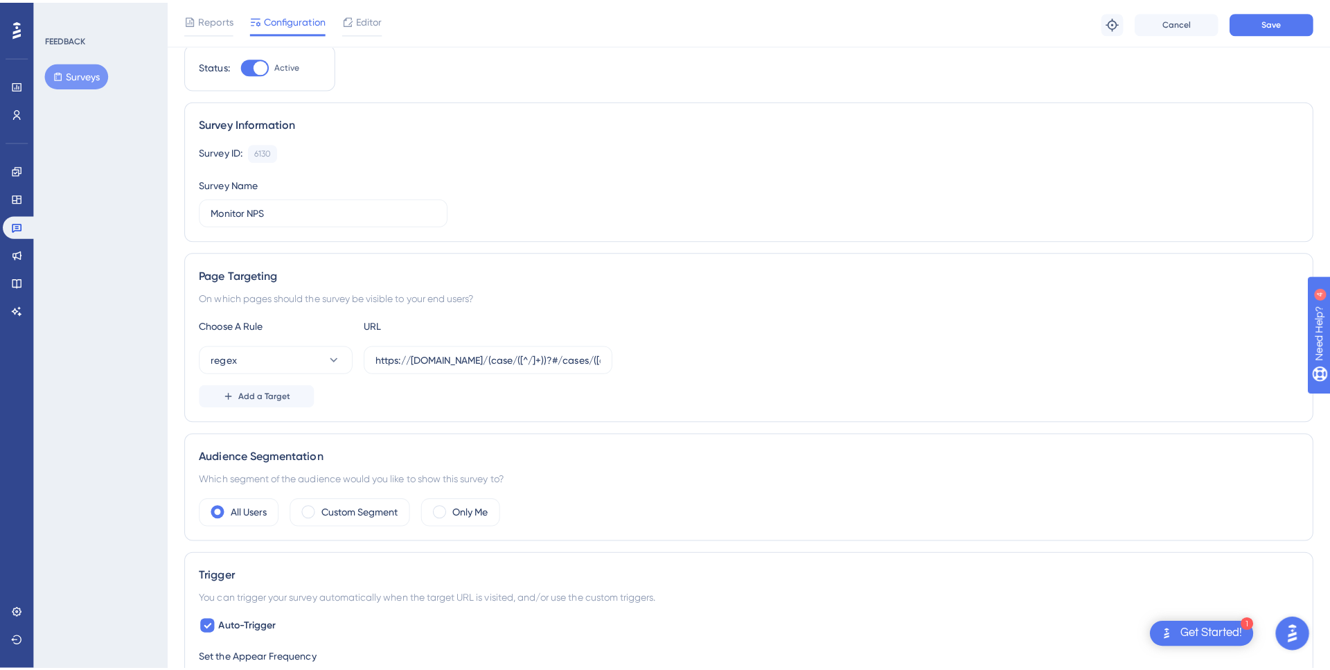
scroll to position [0, 0]
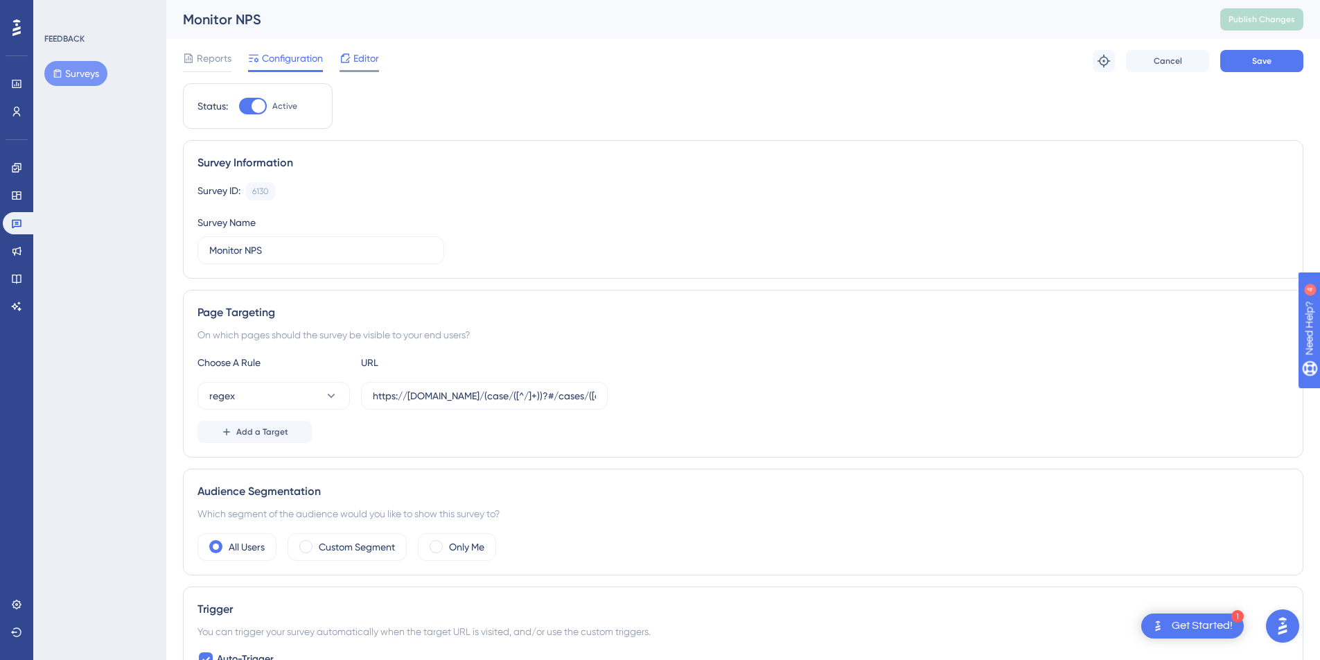
click at [365, 55] on span "Editor" at bounding box center [366, 58] width 26 height 17
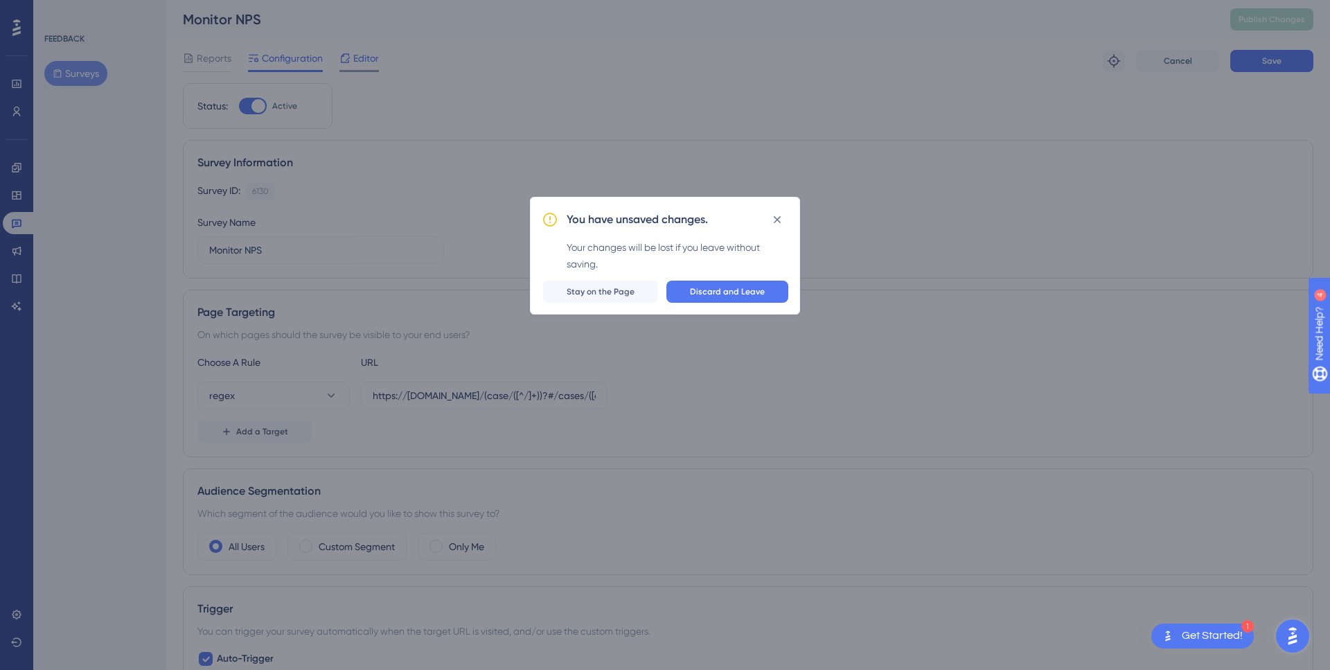
click at [365, 55] on div "You have unsaved changes. Your changes will be lost if you leave without saving…" at bounding box center [665, 335] width 1330 height 670
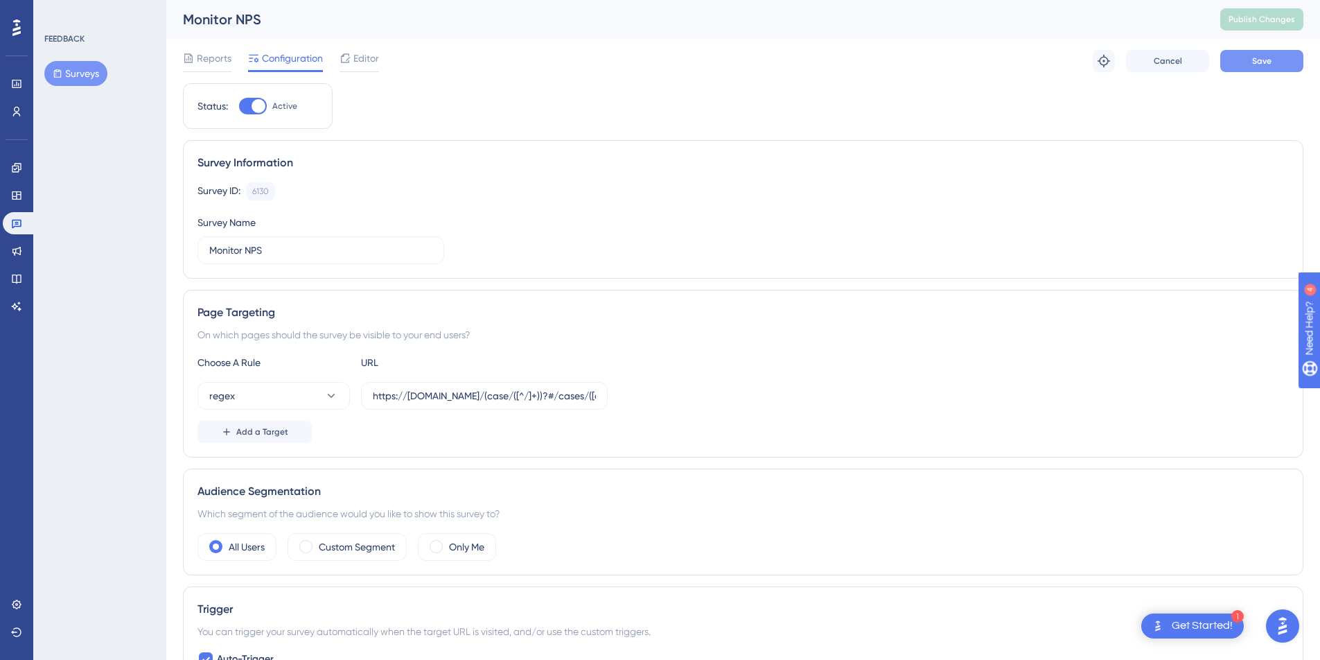
click at [1280, 60] on button "Save" at bounding box center [1261, 61] width 83 height 22
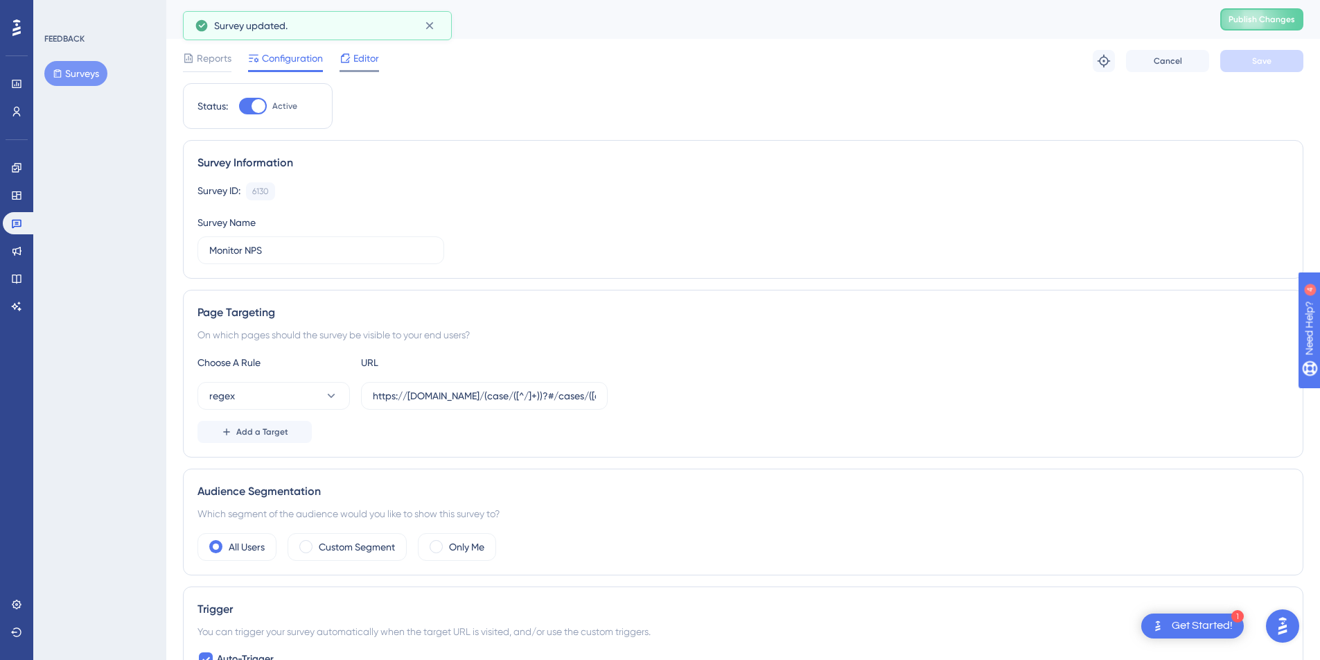
click at [362, 62] on span "Editor" at bounding box center [366, 58] width 26 height 17
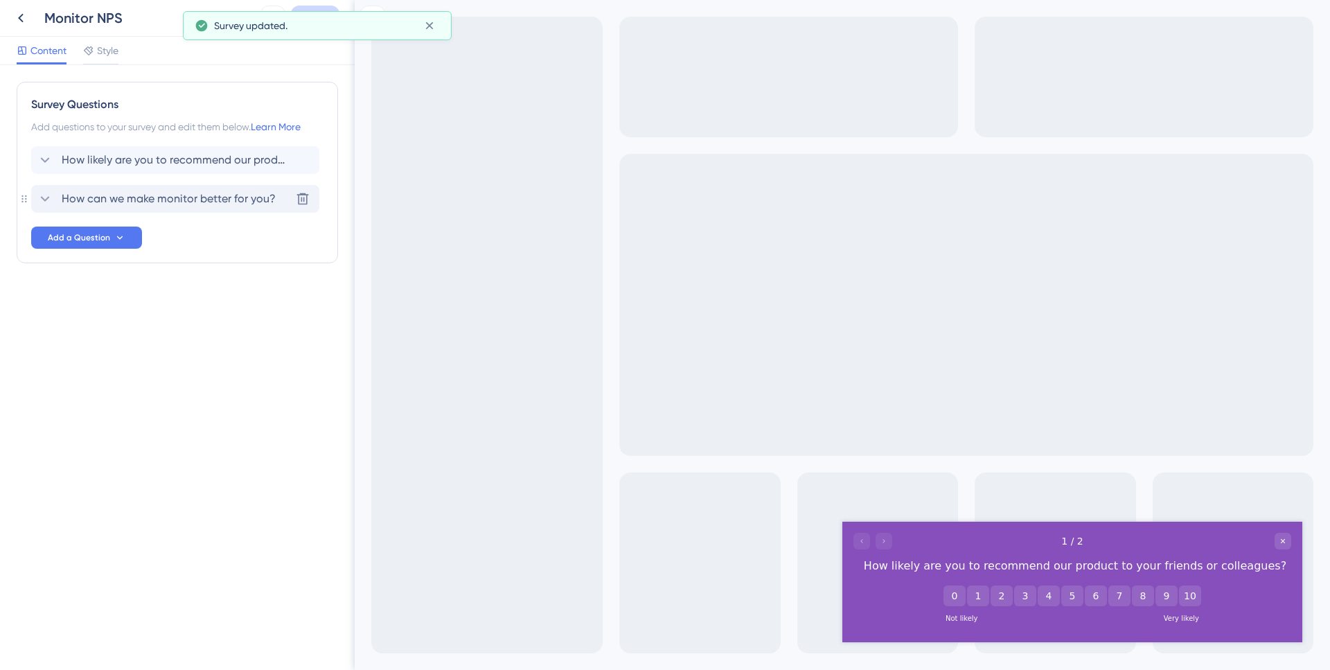
click at [198, 195] on span "How can we make monitor better for you?" at bounding box center [169, 199] width 214 height 17
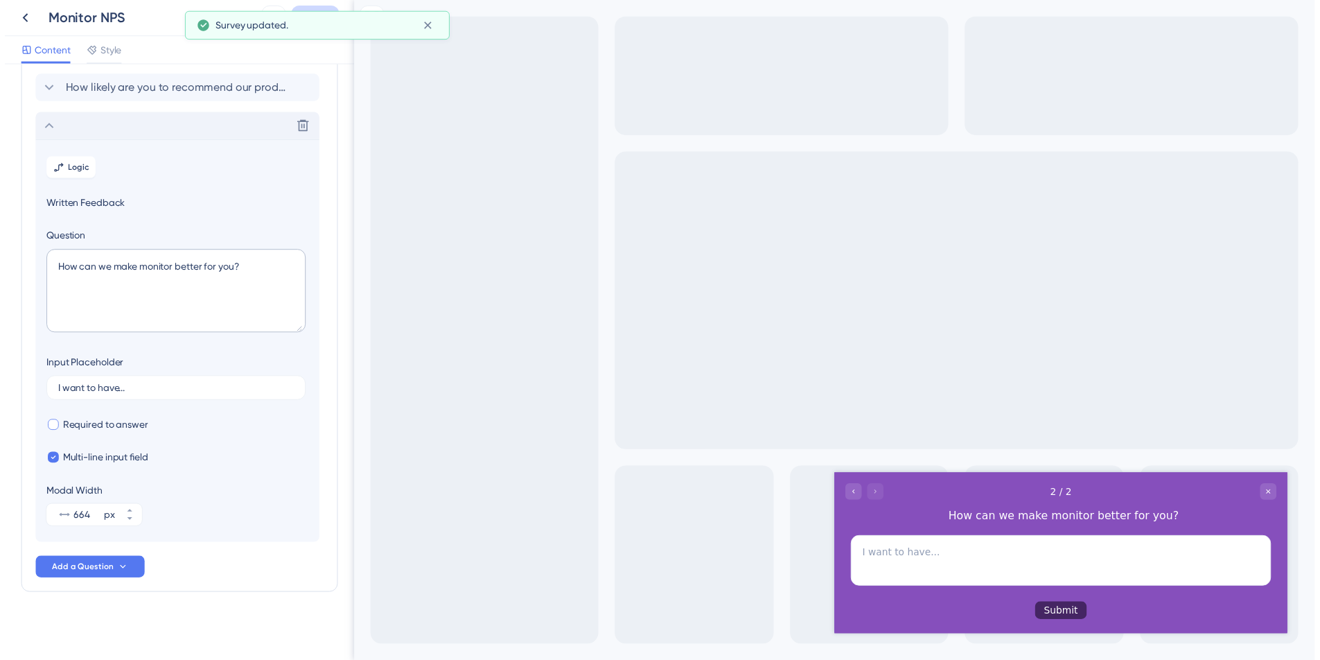
scroll to position [72, 0]
click at [66, 422] on span "Required to answer" at bounding box center [102, 430] width 87 height 17
checkbox input "true"
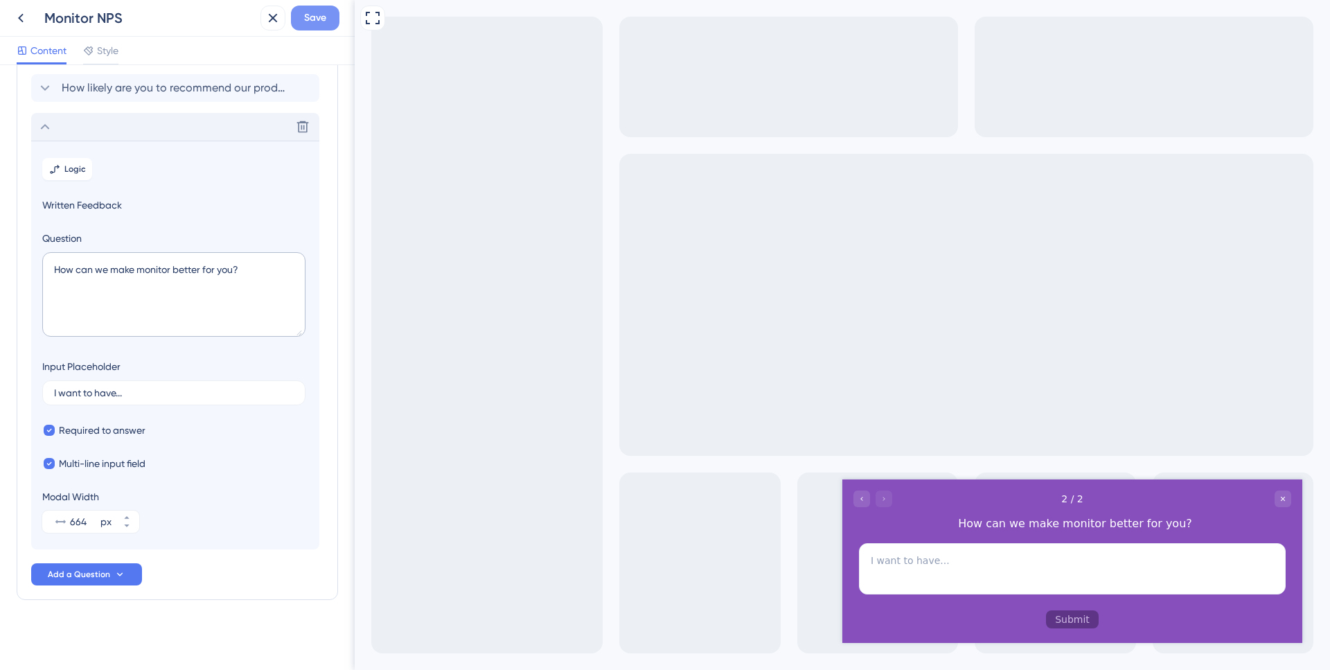
drag, startPoint x: 290, startPoint y: 21, endPoint x: 303, endPoint y: 20, distance: 12.5
click at [296, 21] on div "Save" at bounding box center [300, 18] width 79 height 25
click at [316, 20] on span "Save" at bounding box center [315, 18] width 22 height 17
click at [267, 24] on icon at bounding box center [263, 26] width 14 height 14
click at [270, 18] on icon at bounding box center [273, 18] width 17 height 17
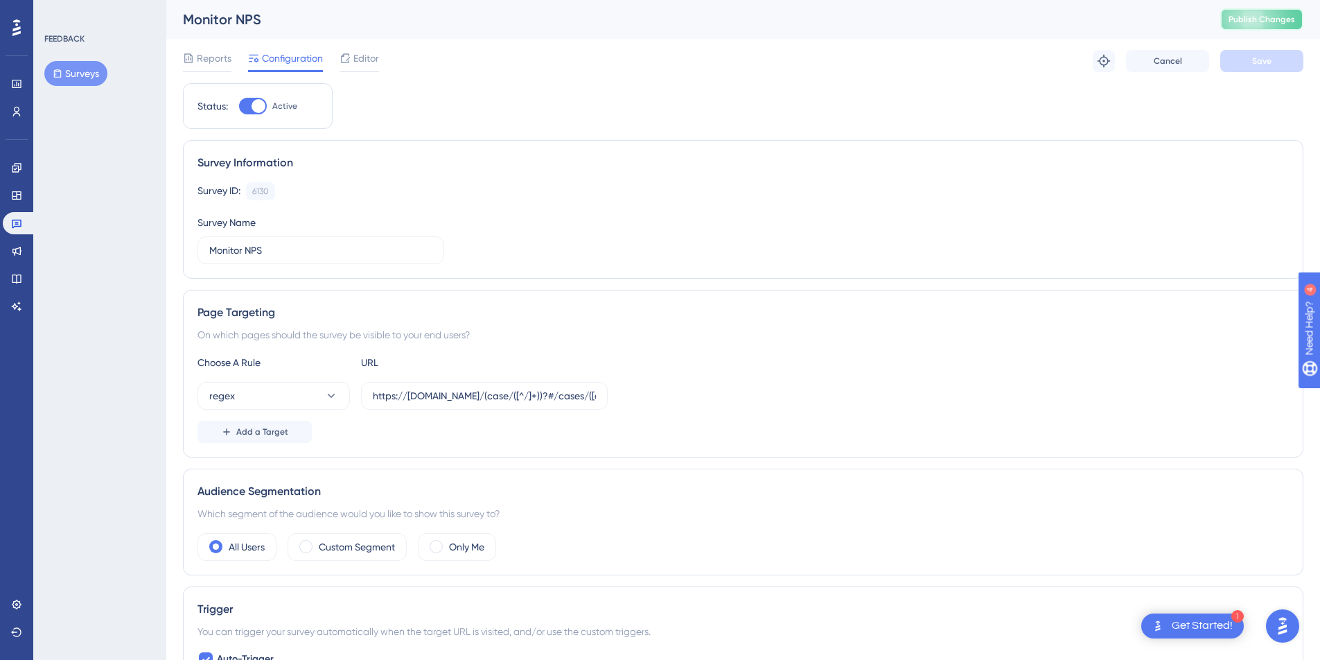
click at [1295, 18] on span "Publish Changes" at bounding box center [1262, 19] width 67 height 11
click at [417, 392] on input "https://[DOMAIN_NAME]/(case/([^/]+))?#/cases/([a-z0-9-]+)([^/]*)$" at bounding box center [484, 395] width 223 height 15
click at [66, 76] on button "Surveys" at bounding box center [75, 73] width 63 height 25
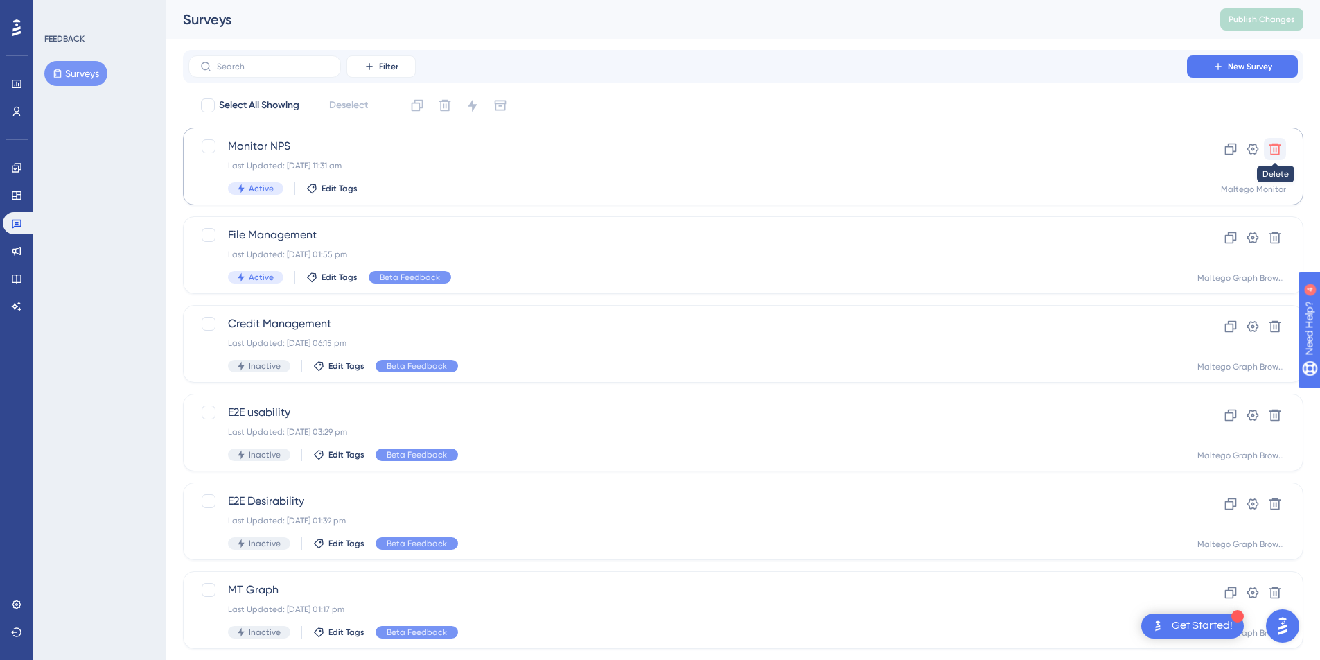
click at [1271, 146] on icon at bounding box center [1275, 149] width 12 height 12
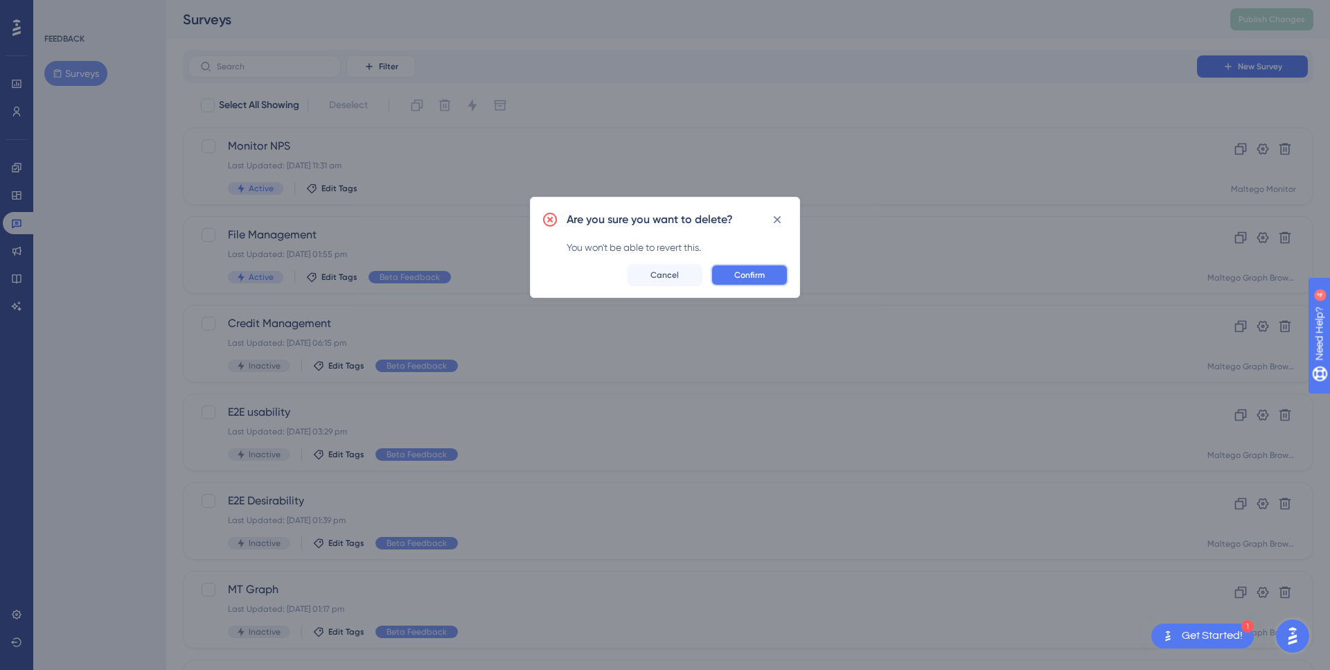
click at [766, 279] on button "Confirm" at bounding box center [750, 275] width 78 height 22
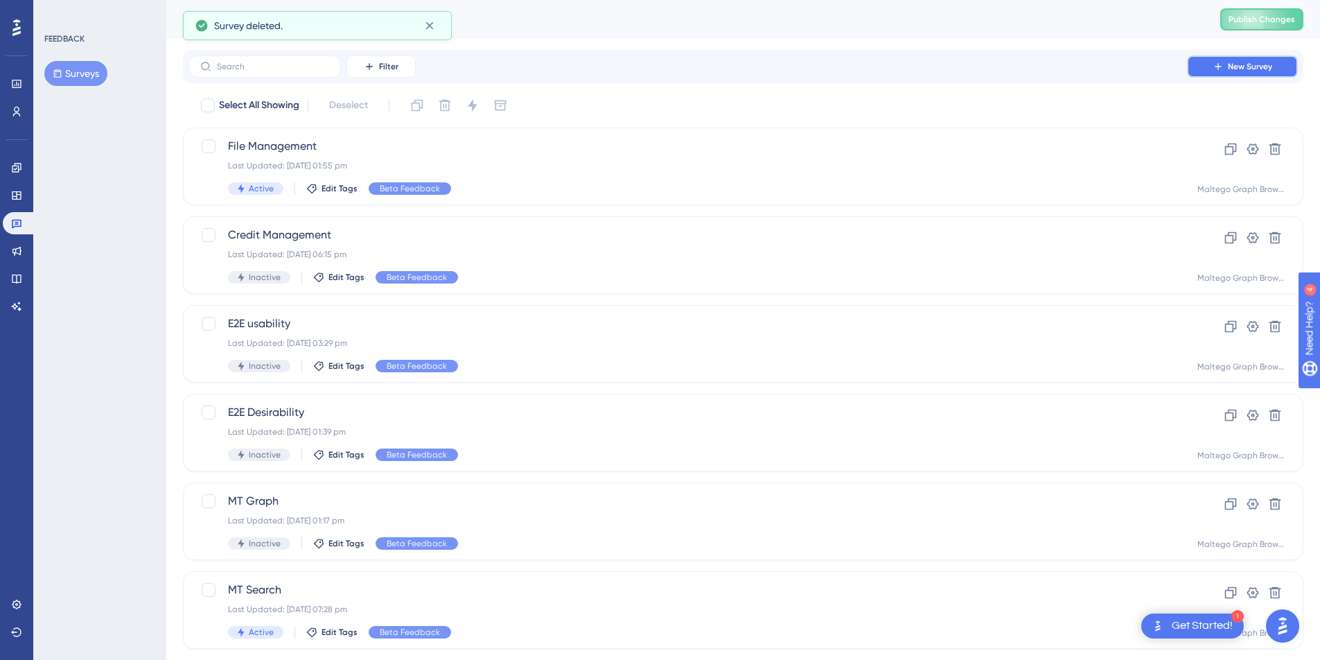
click at [1217, 62] on icon at bounding box center [1218, 66] width 11 height 11
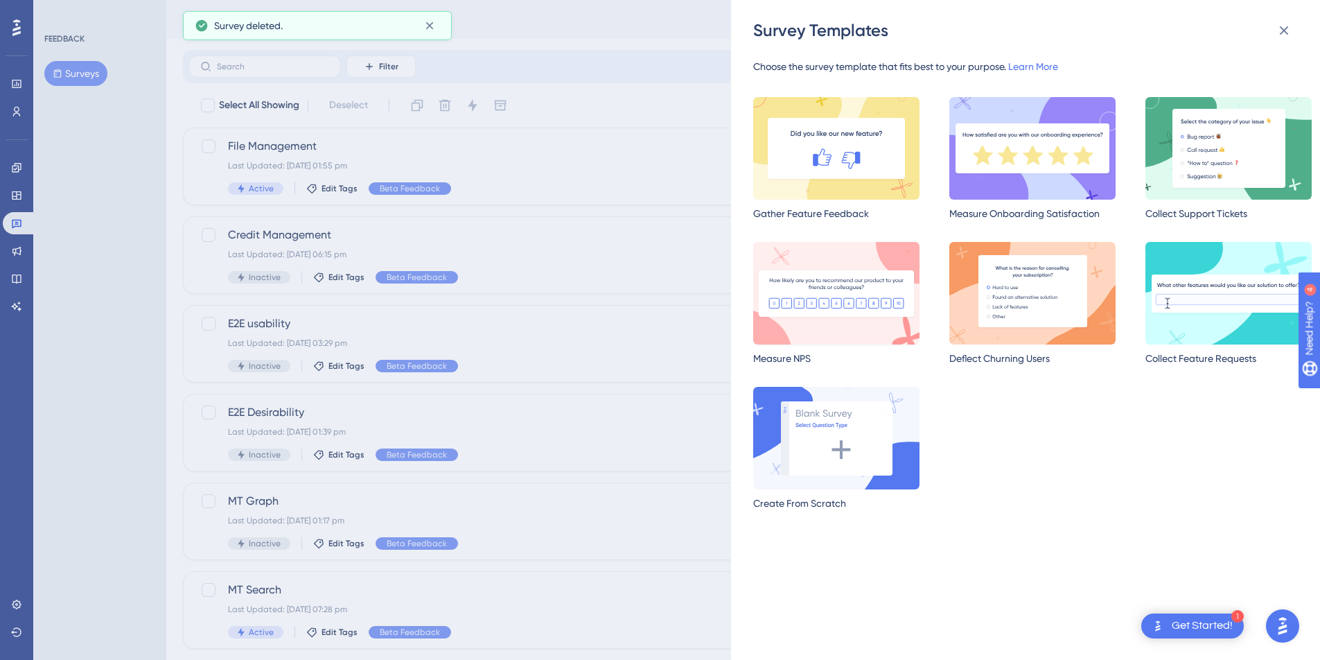
click at [857, 306] on img at bounding box center [836, 293] width 166 height 103
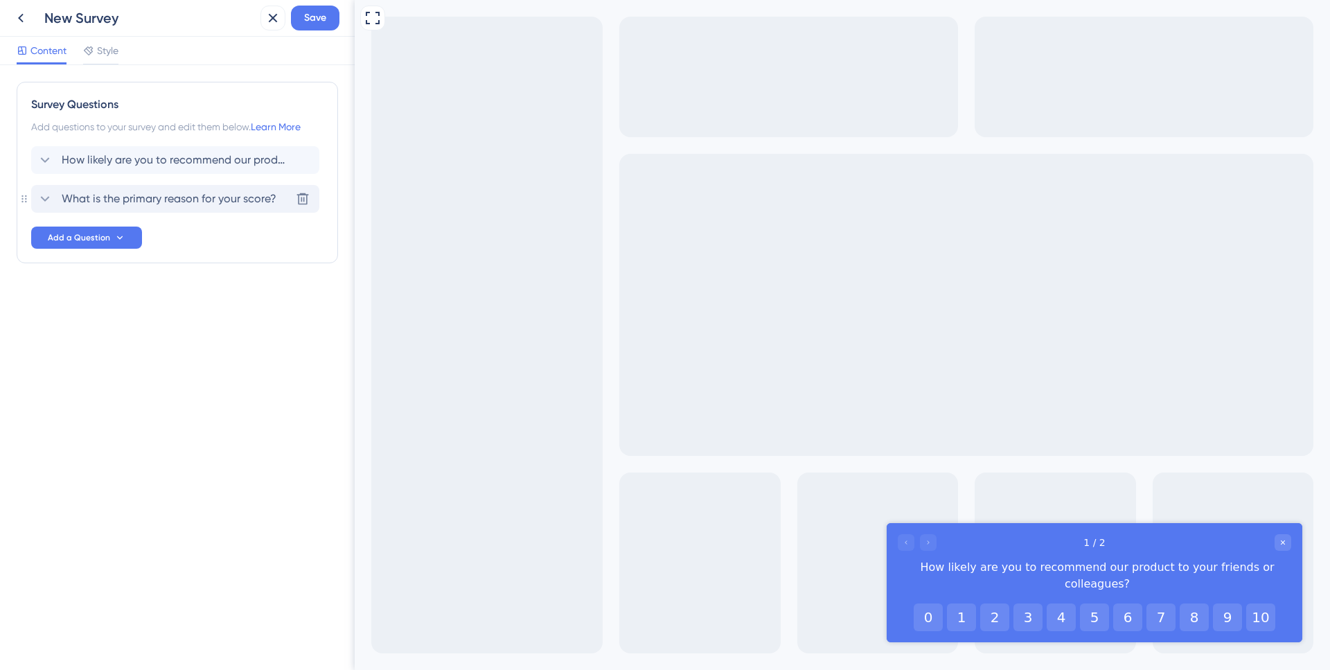
click at [134, 198] on span "What is the primary reason for your score?" at bounding box center [169, 199] width 215 height 17
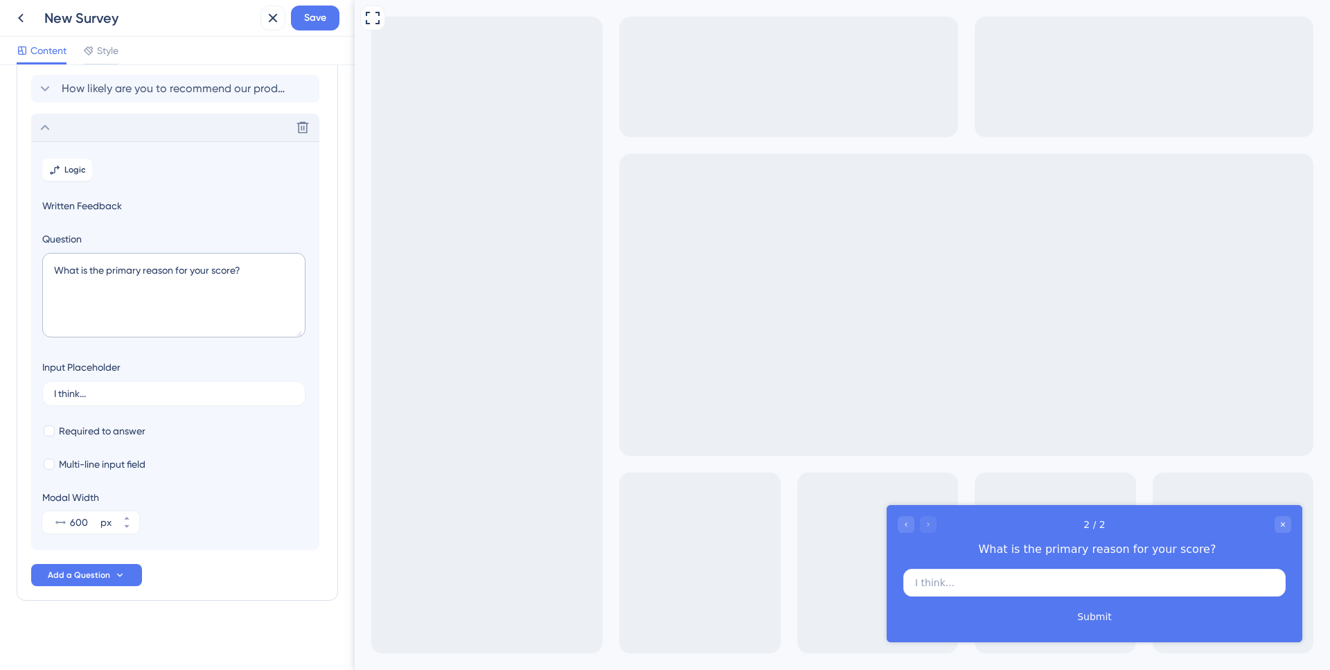
scroll to position [72, 0]
click at [178, 280] on textarea "What is the primary reason for your score?" at bounding box center [173, 294] width 263 height 85
click at [205, 276] on textarea "What is the primary reason for your score?" at bounding box center [173, 294] width 263 height 85
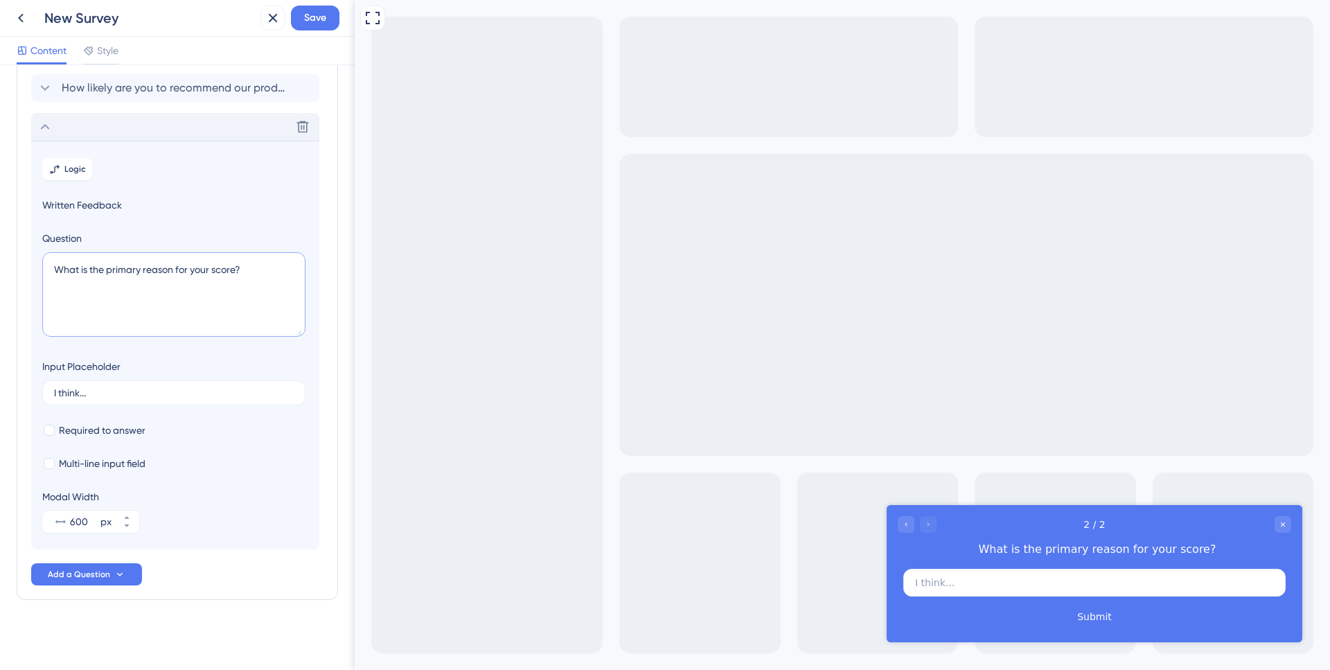
click at [205, 276] on textarea "What is the primary reason for your score?" at bounding box center [173, 294] width 263 height 85
click at [247, 273] on textarea "What is the primary reason for your score?" at bounding box center [173, 294] width 263 height 85
click at [57, 272] on textarea "What is the primary reason for your score?" at bounding box center [173, 294] width 263 height 85
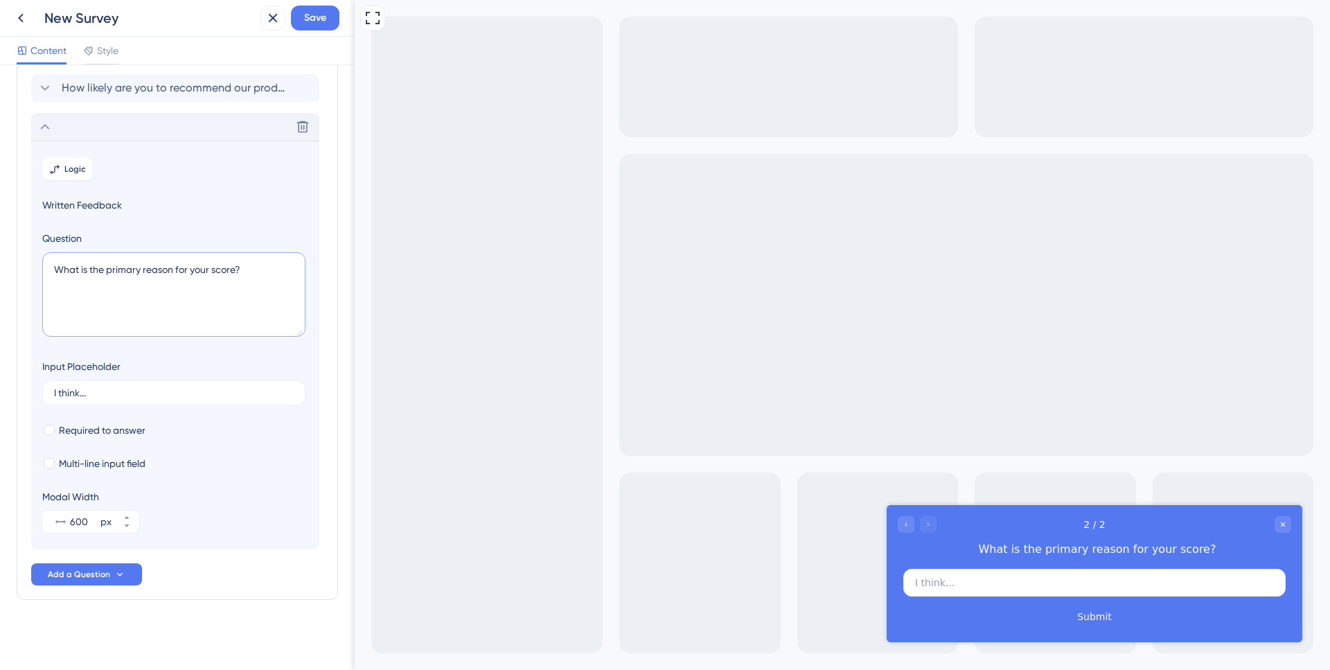
click at [57, 272] on textarea "What is the primary reason for your score?" at bounding box center [173, 294] width 263 height 85
click at [55, 272] on textarea "What is the primary reason for your score?" at bounding box center [173, 294] width 263 height 85
drag, startPoint x: 92, startPoint y: 289, endPoint x: 53, endPoint y: 265, distance: 46.0
click at [53, 265] on textarea "What is the primary reason for your score?How can we" at bounding box center [173, 294] width 263 height 85
click at [59, 277] on textarea "What is the primary reason for your score?How can we" at bounding box center [173, 294] width 263 height 85
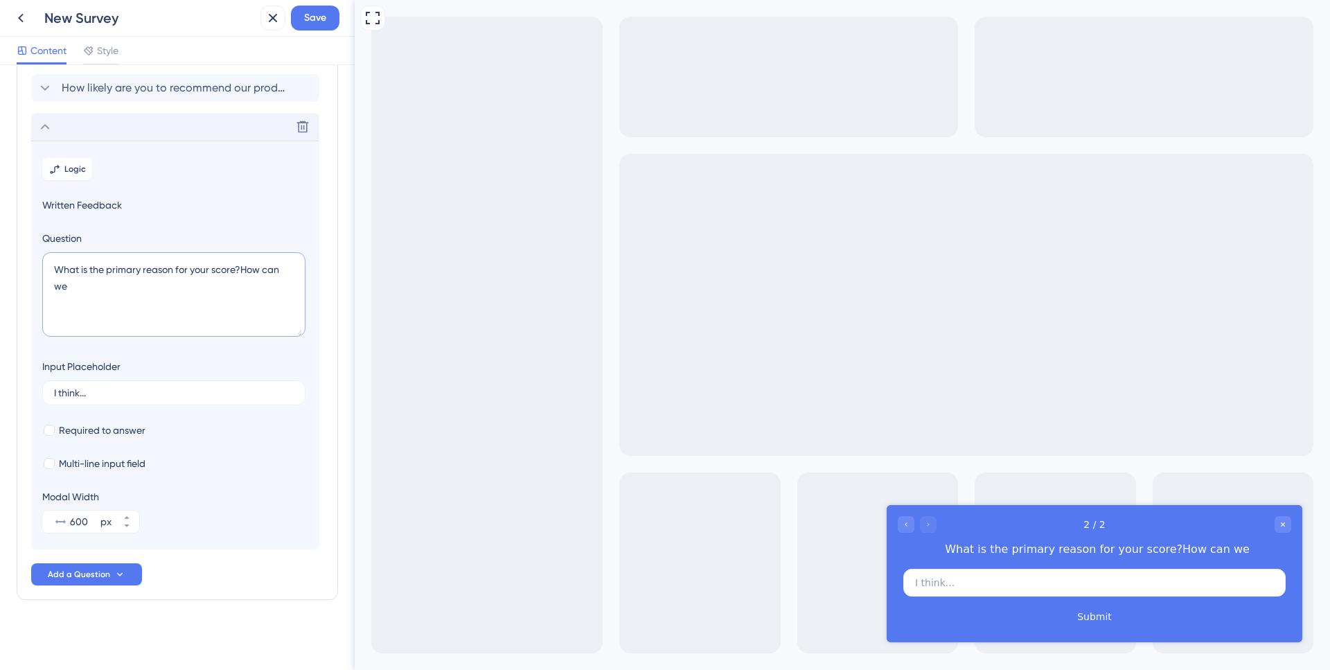
click at [59, 277] on textarea "What is the primary reason for your score?How can we" at bounding box center [173, 294] width 263 height 85
type textarea "W"
type textarea "How can we improve Maltego Monitor for you?"
click at [56, 428] on label "Required to answer" at bounding box center [93, 430] width 103 height 17
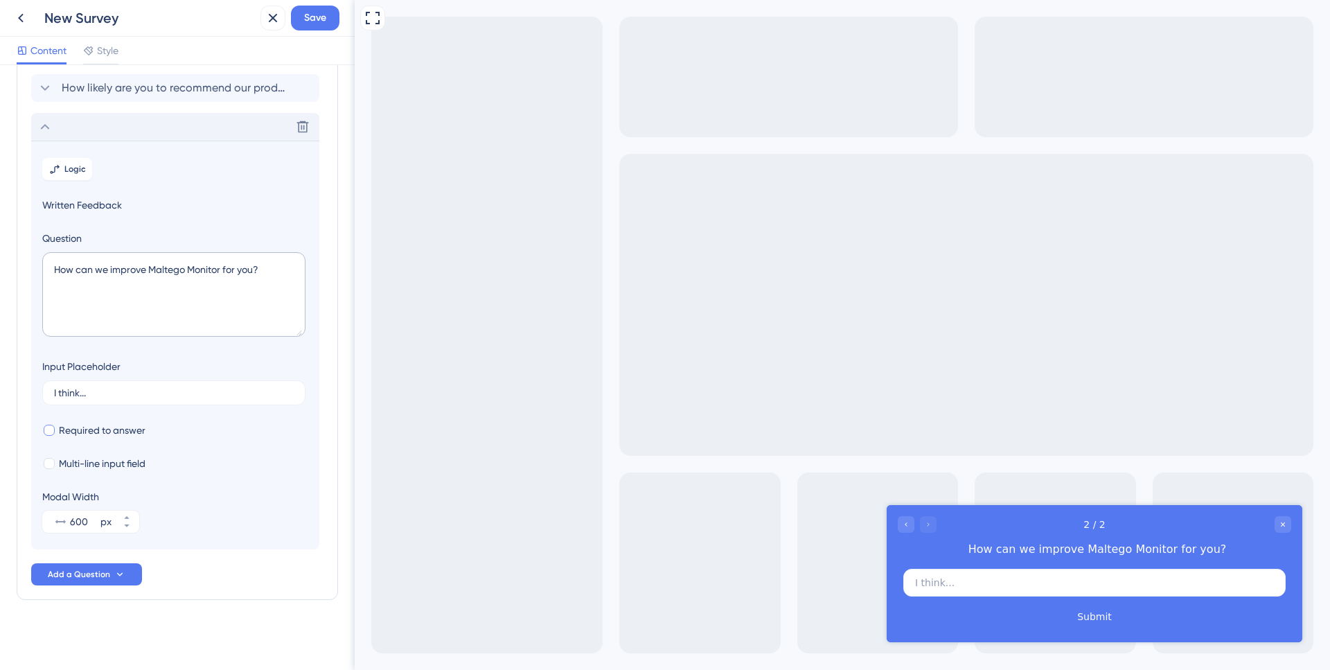
checkbox input "true"
click at [91, 393] on input "I think..." at bounding box center [174, 393] width 240 height 10
type input "I wish monitor could..."
click at [53, 462] on div at bounding box center [49, 463] width 11 height 11
checkbox input "true"
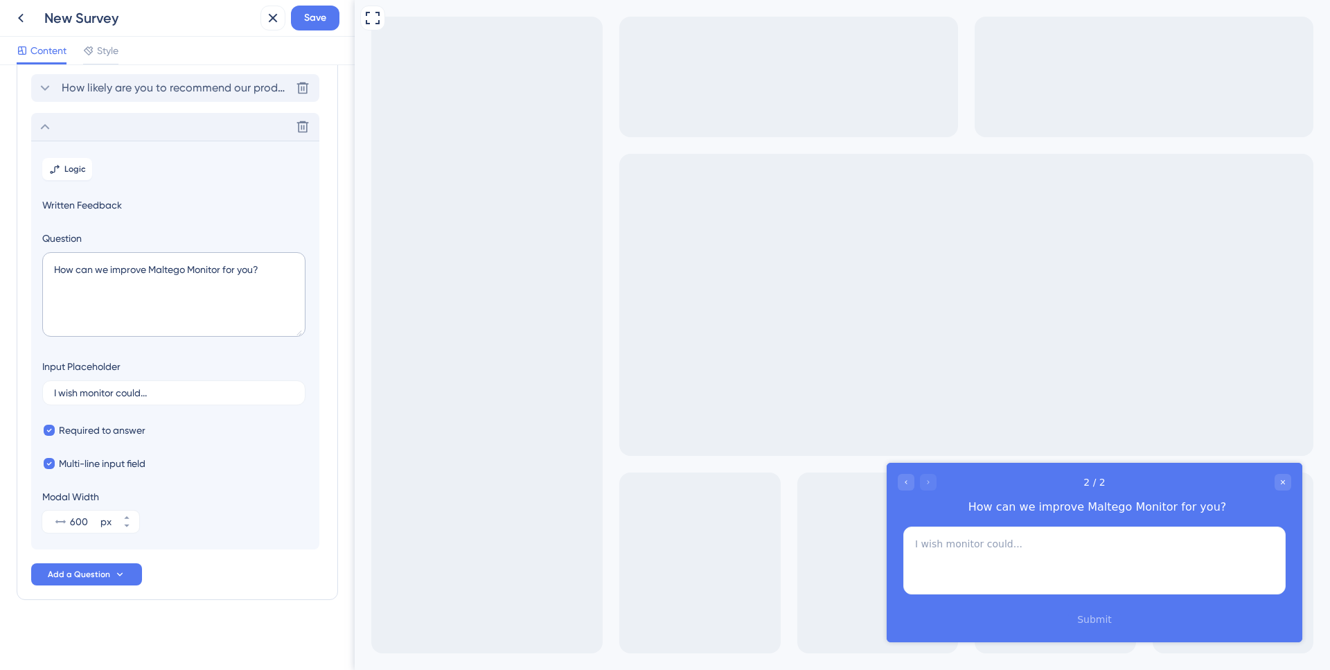
click at [210, 95] on span "How likely are you to recommend our product to your friends or colleagues?" at bounding box center [176, 88] width 229 height 17
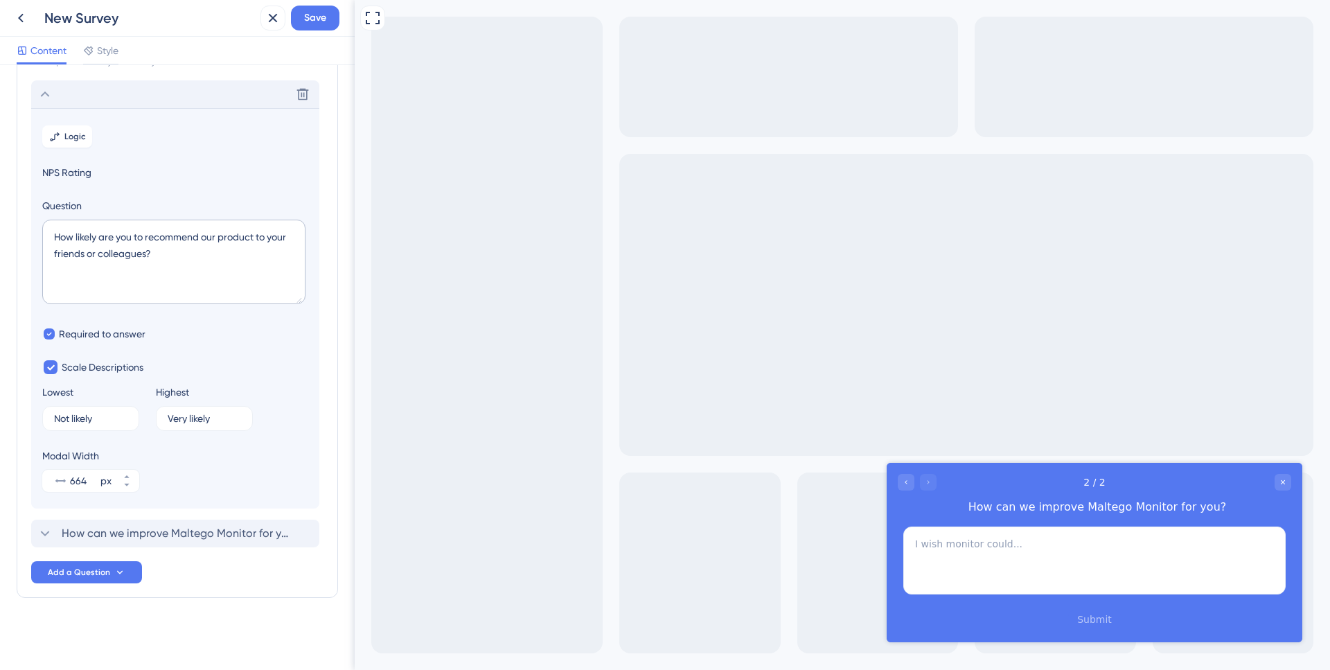
scroll to position [64, 0]
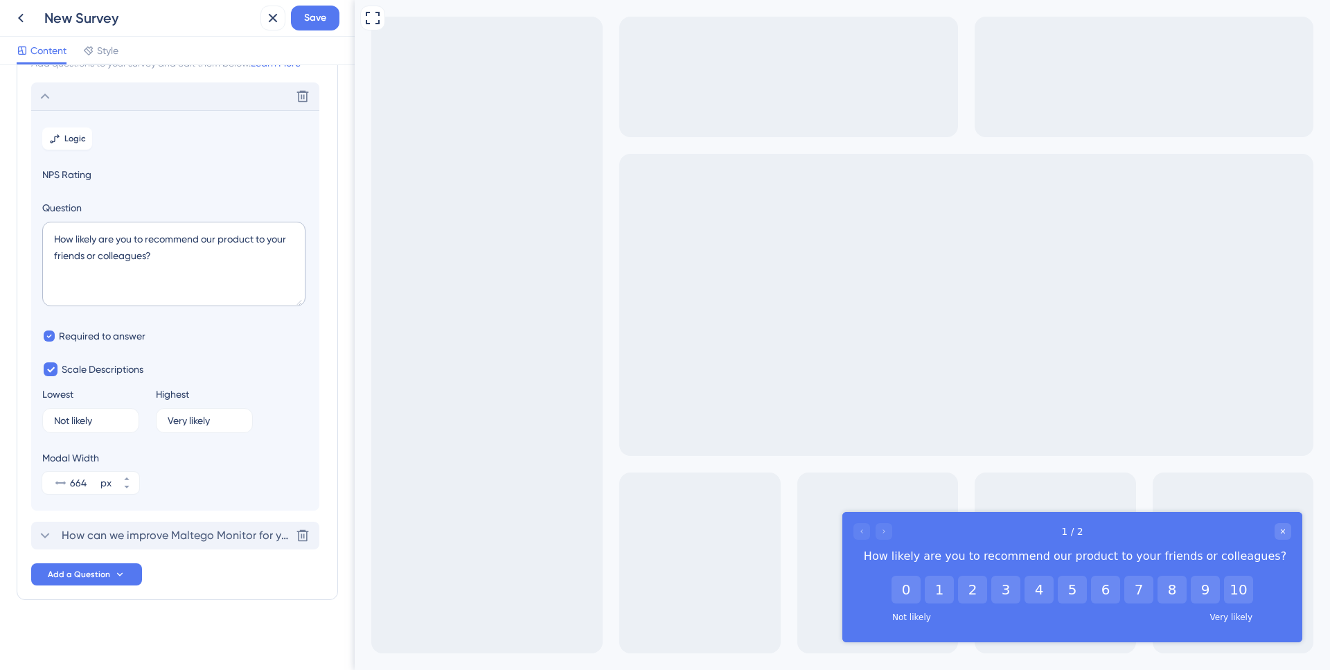
click at [155, 539] on span "How can we improve Maltego Monitor for you?" at bounding box center [176, 535] width 229 height 17
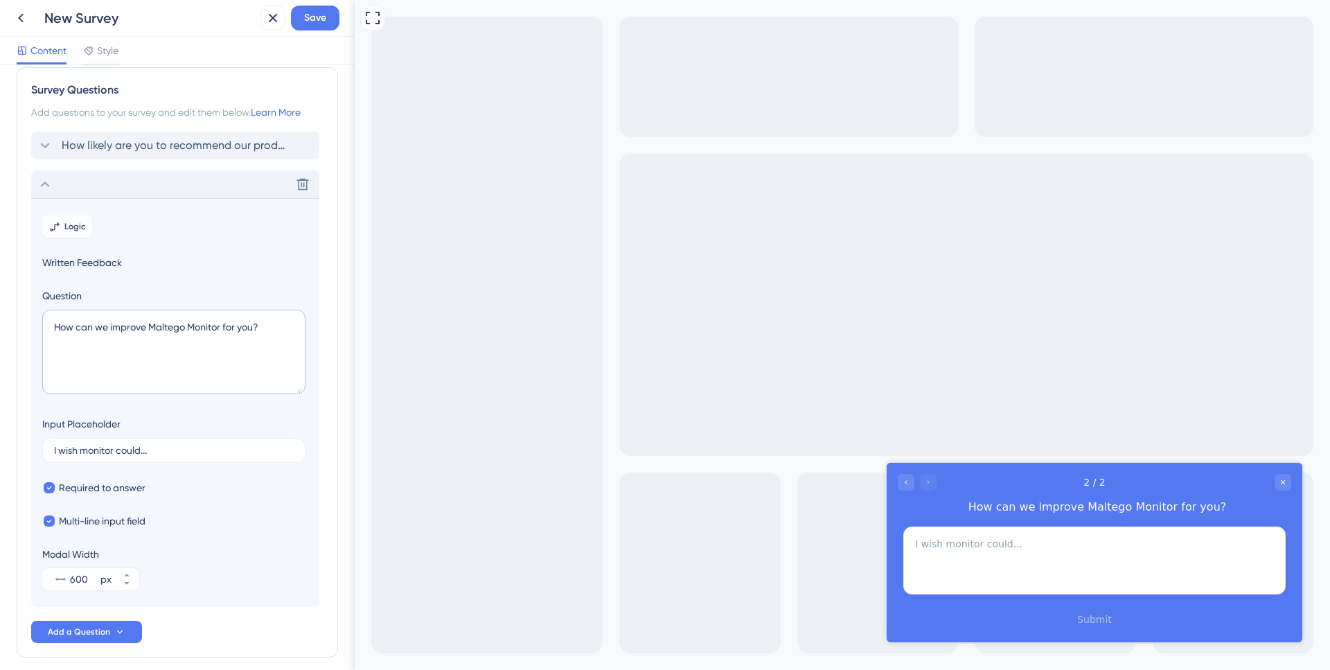
scroll to position [0, 0]
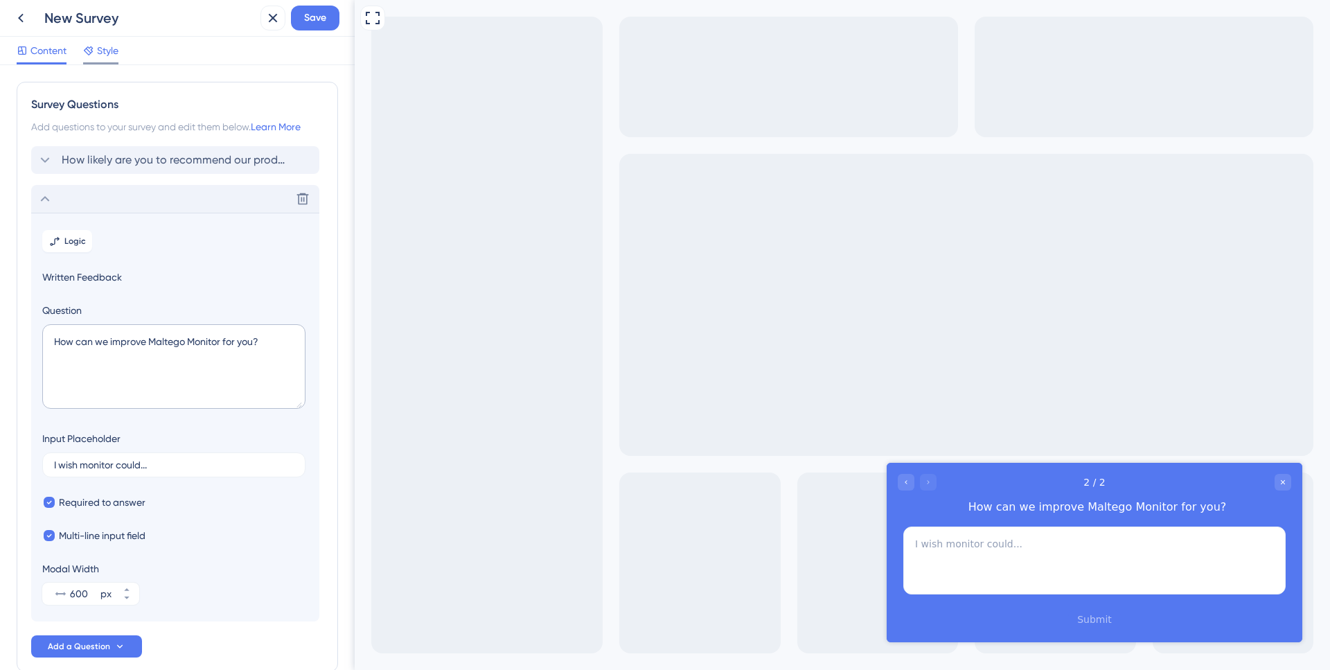
click at [105, 52] on span "Style" at bounding box center [107, 50] width 21 height 17
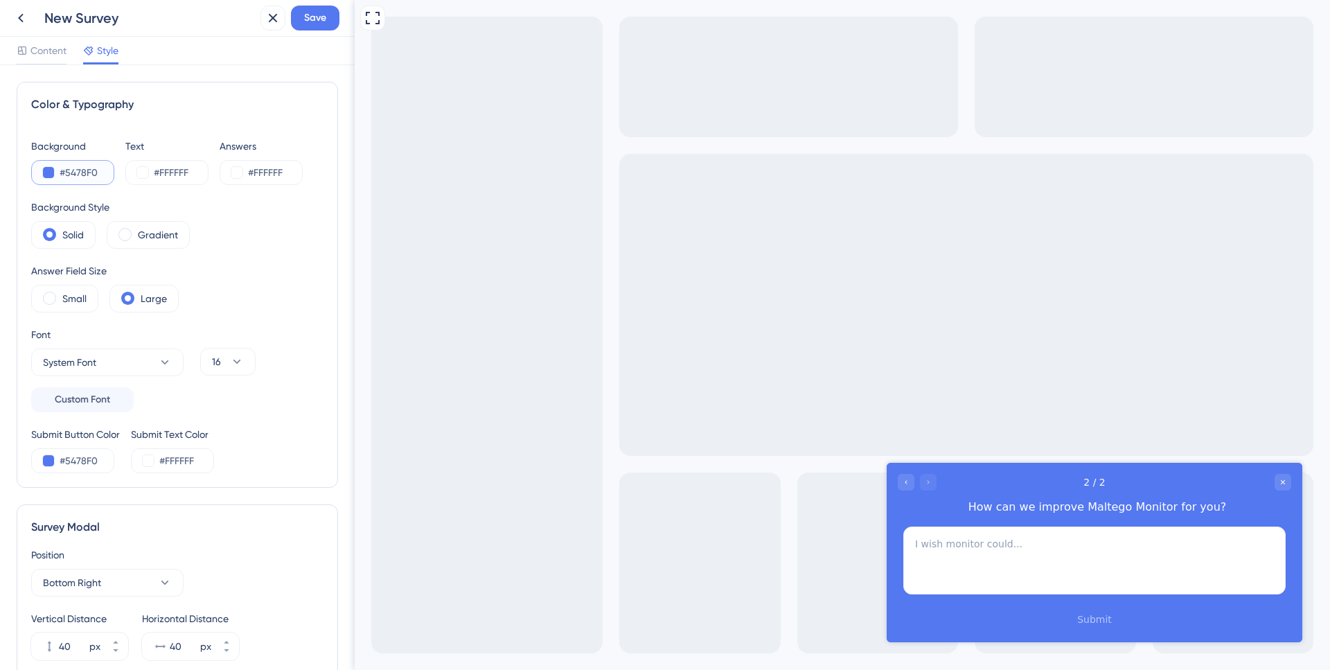
click at [81, 171] on input "#5478F0" at bounding box center [88, 172] width 57 height 17
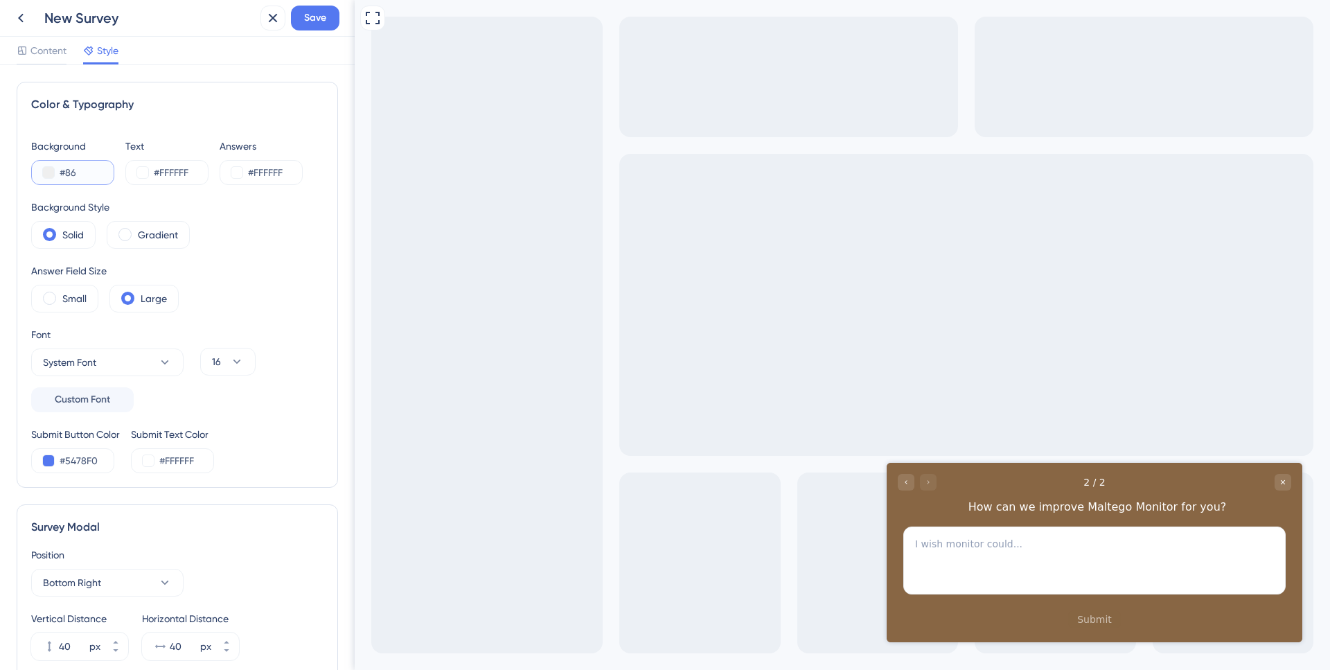
type input "#864"
type input "#864FBC"
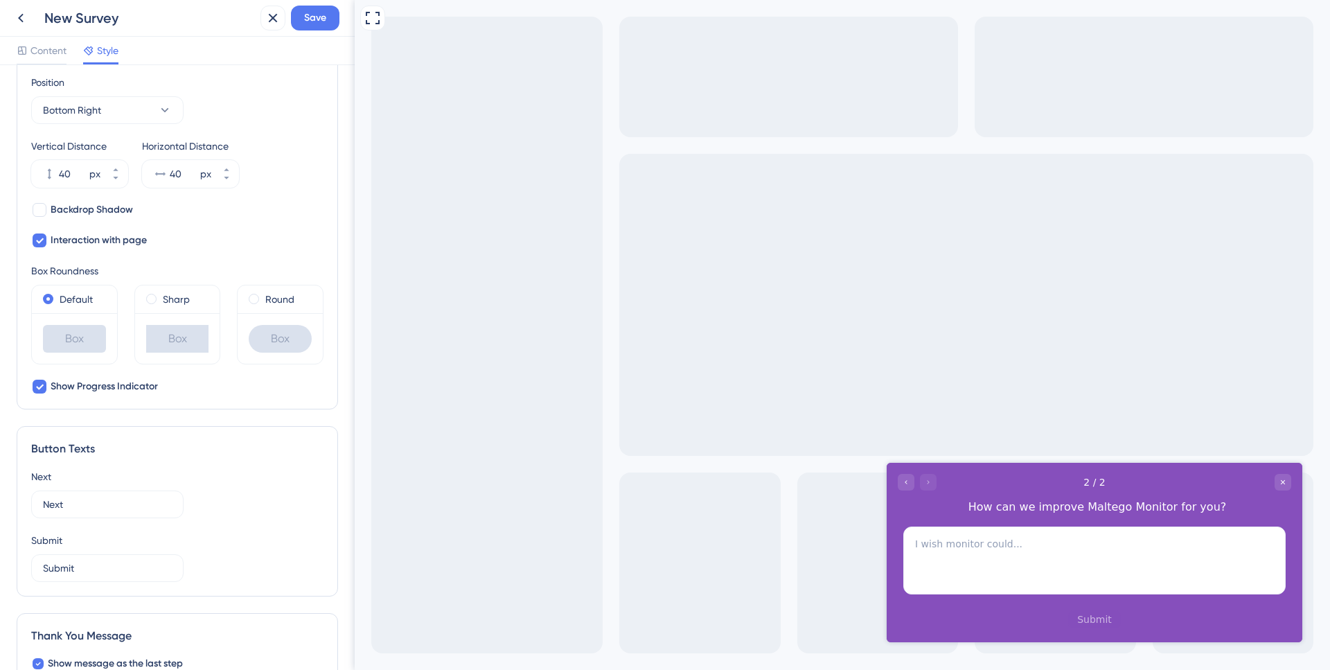
scroll to position [475, 0]
type input "#864FBC"
click at [163, 290] on label "Sharp" at bounding box center [176, 297] width 27 height 17
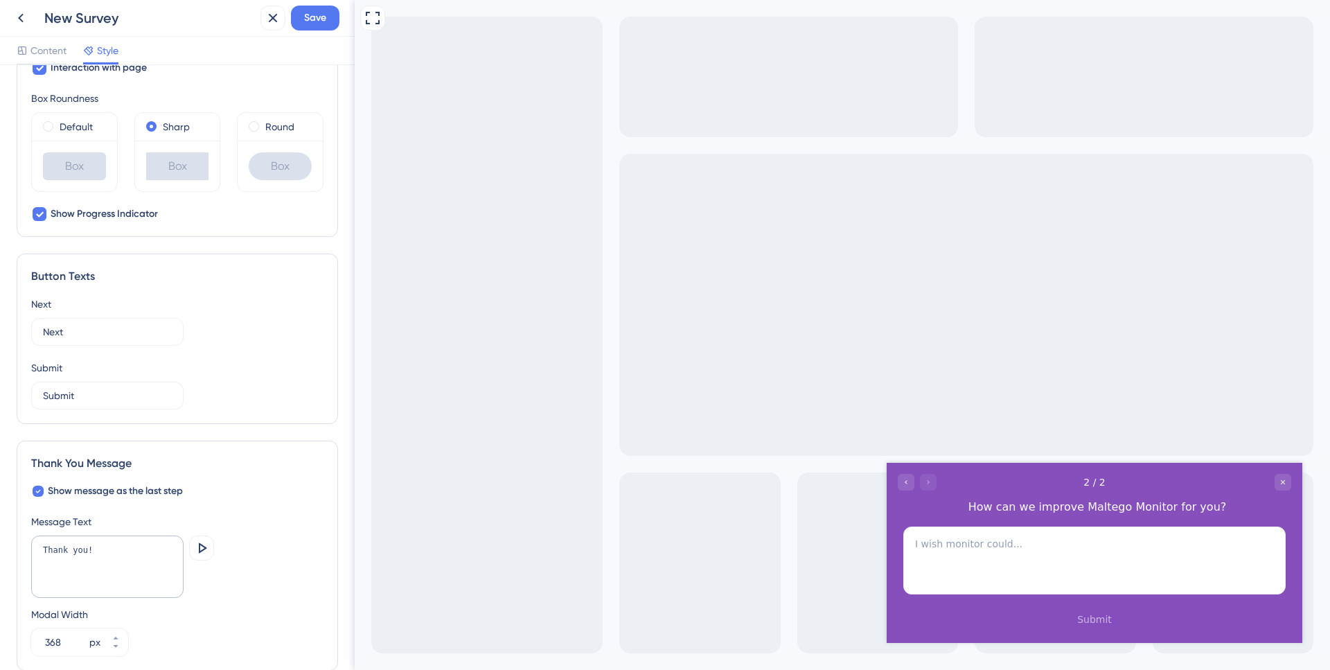
scroll to position [715, 0]
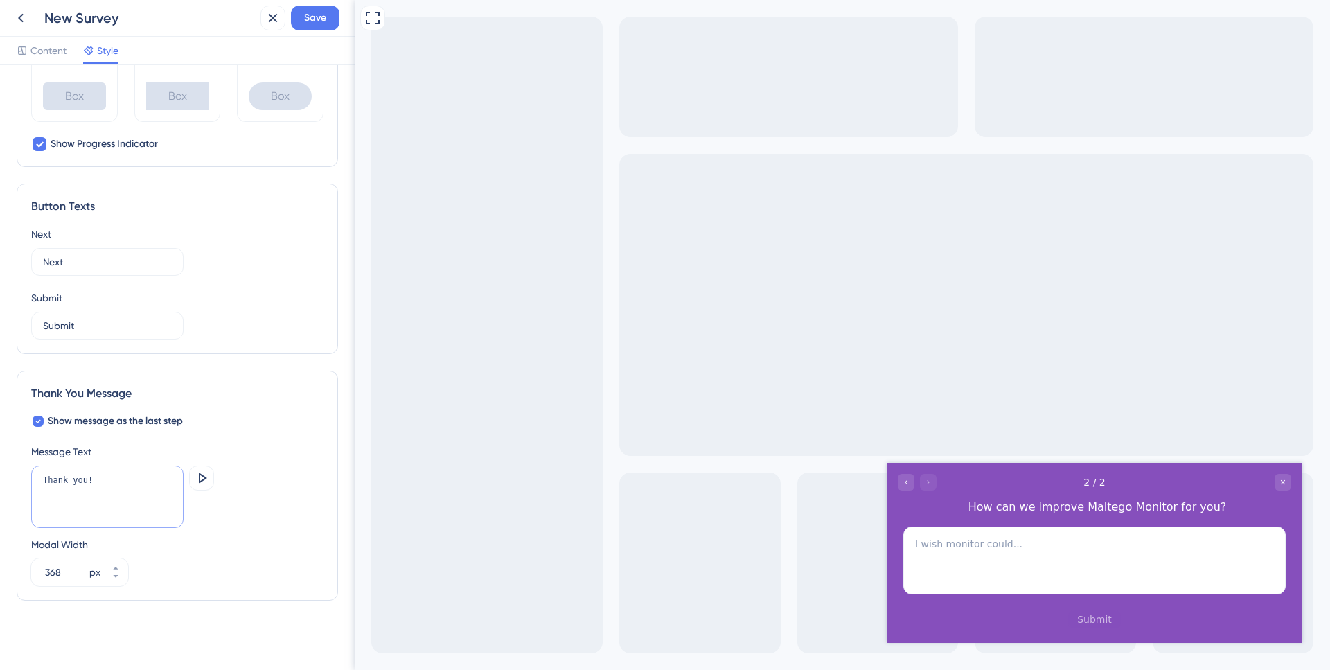
click at [90, 482] on textarea "Thank you!" at bounding box center [107, 497] width 152 height 62
type textarea "Thank you for your valuable feedback!"
click at [196, 529] on div "Message Text Thank you for your valuable feedback! Preview Modal Width 368 px" at bounding box center [177, 514] width 292 height 143
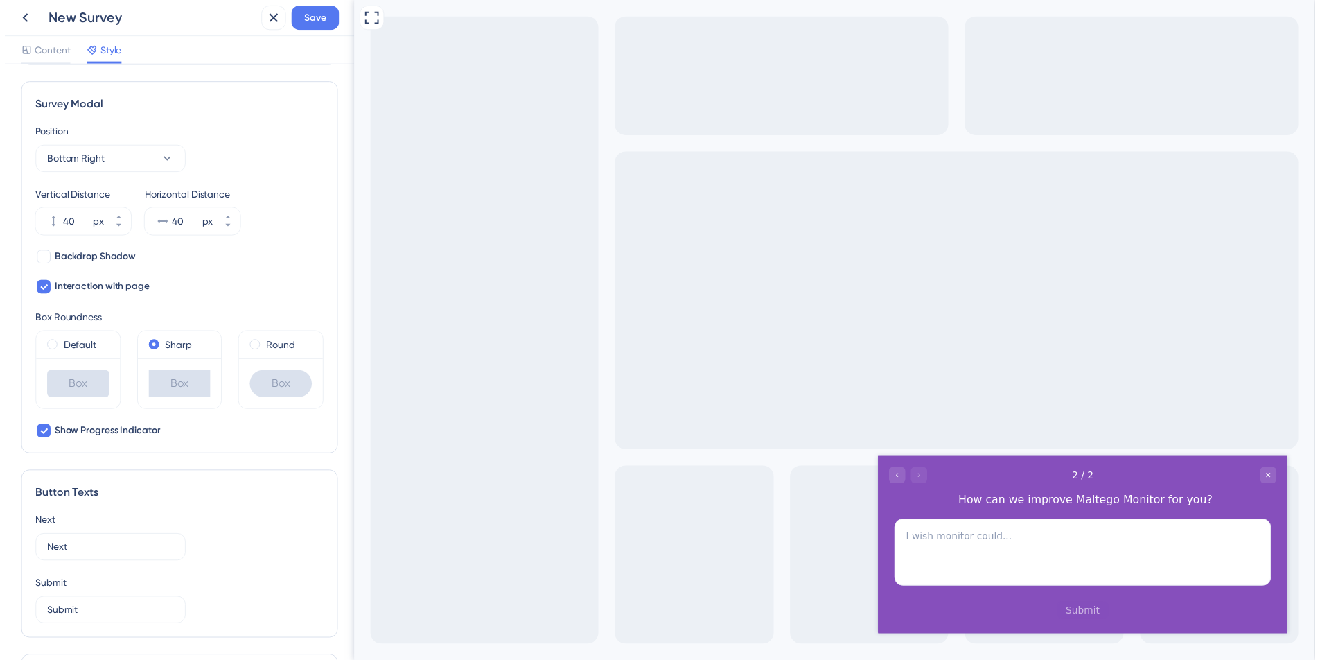
scroll to position [0, 0]
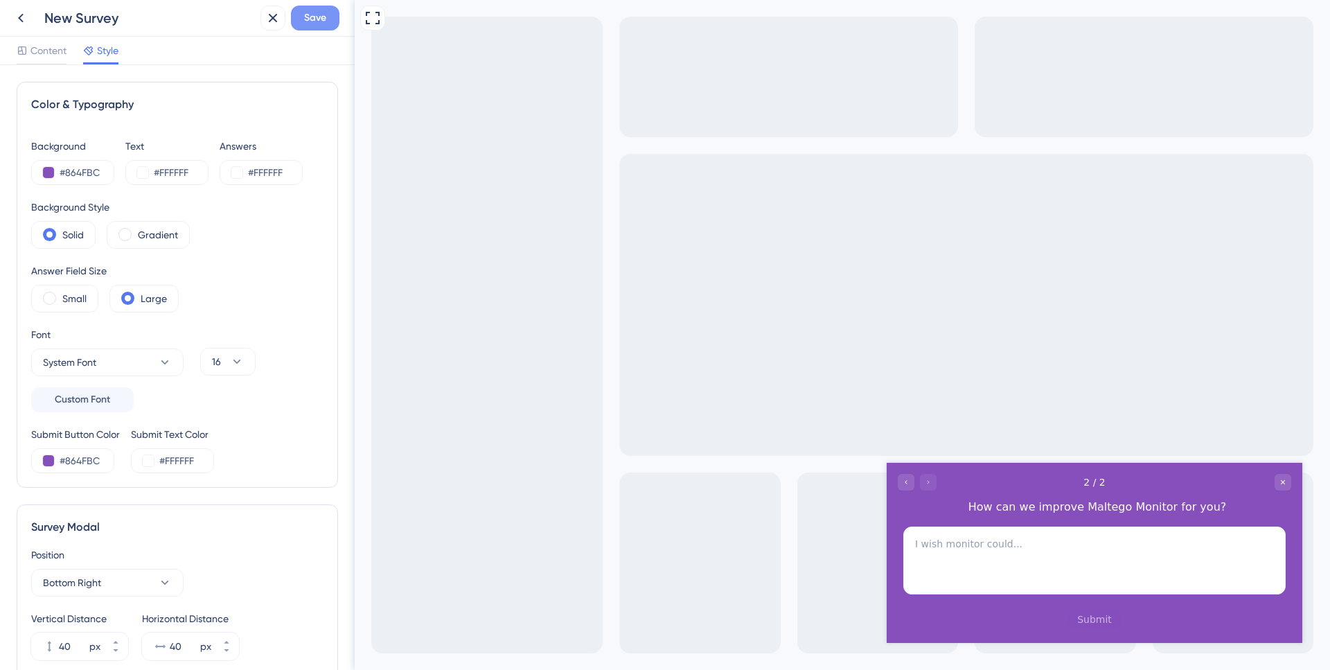
click at [322, 24] on span "Save" at bounding box center [315, 18] width 22 height 17
click at [17, 21] on icon at bounding box center [20, 18] width 17 height 17
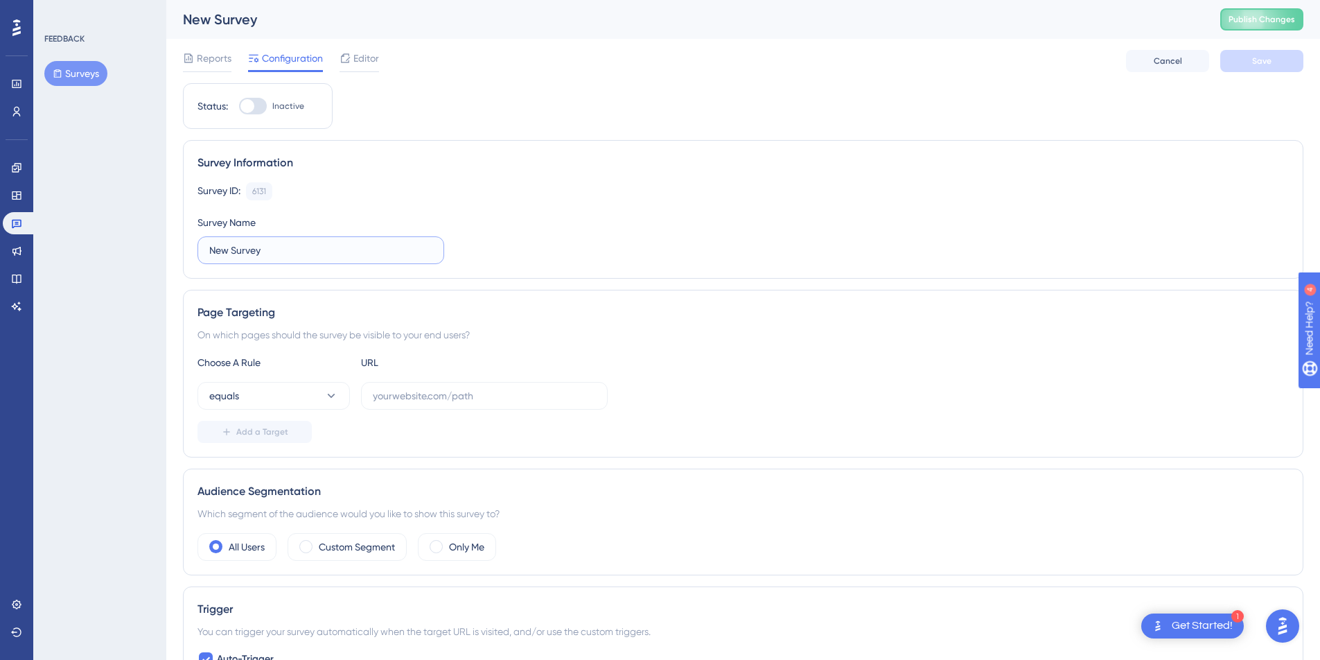
click at [330, 247] on input "New Survey" at bounding box center [320, 250] width 223 height 15
type input "Monitor NPS"
click at [330, 401] on icon at bounding box center [331, 396] width 14 height 14
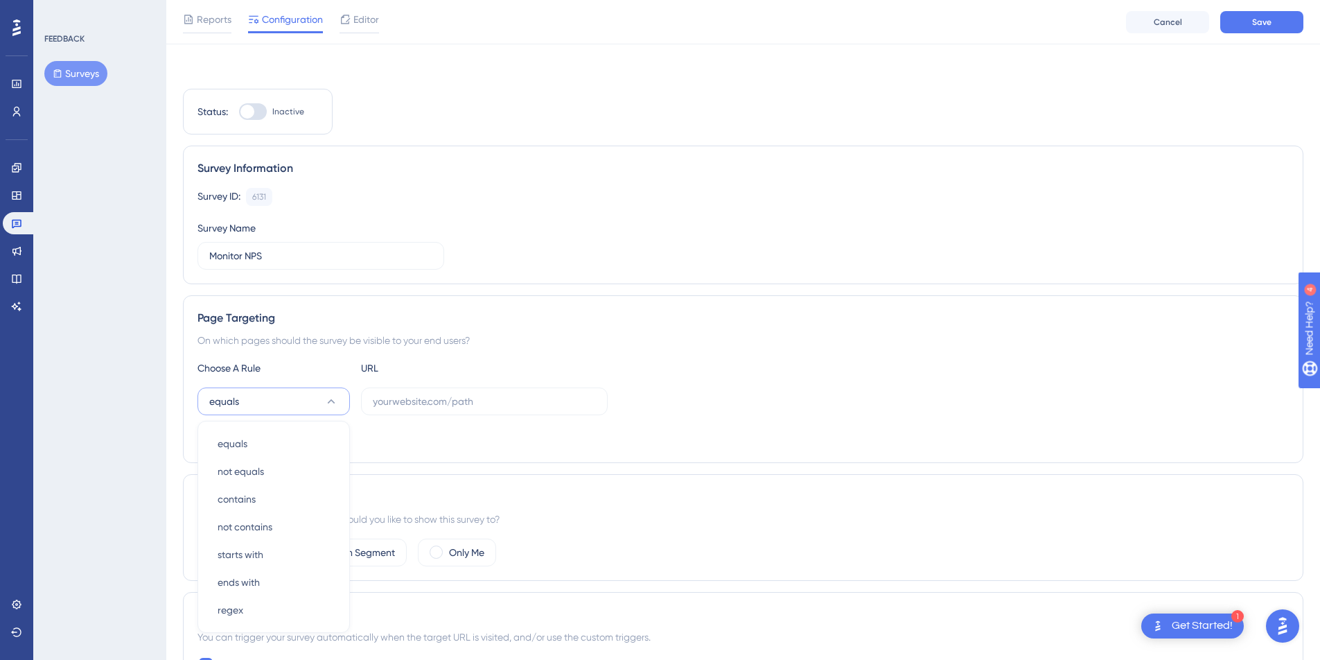
scroll to position [191, 0]
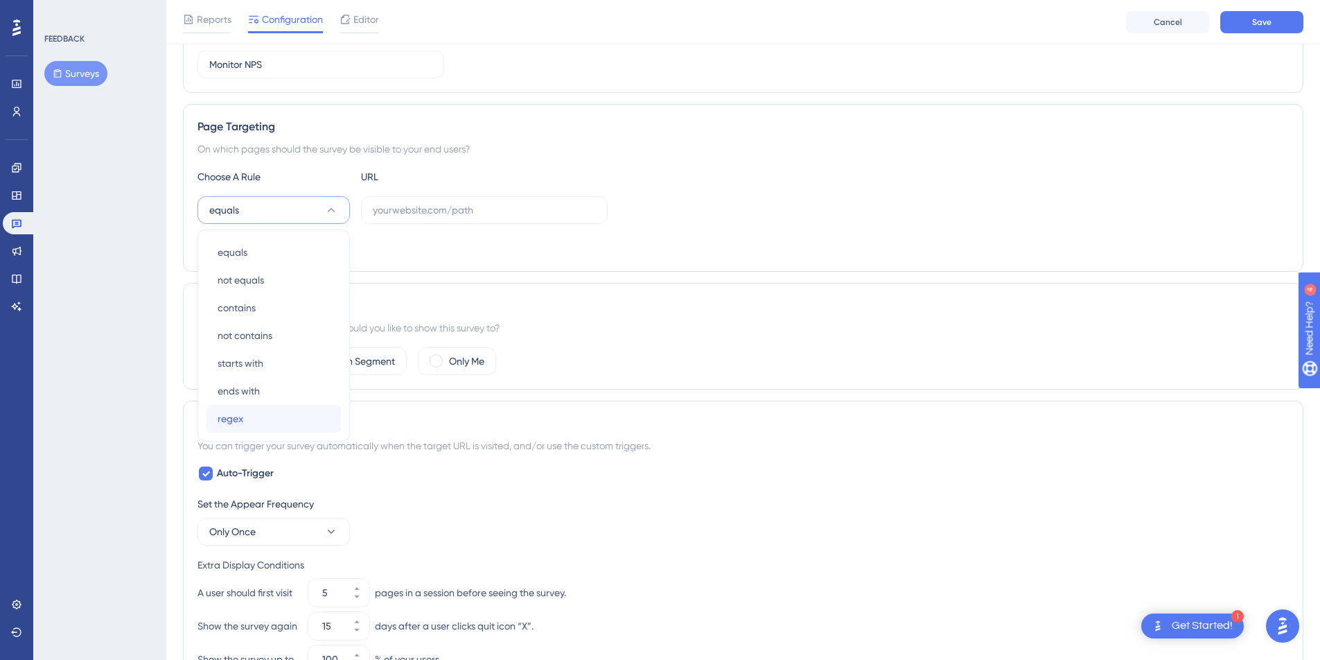
click at [248, 411] on button "regex regex" at bounding box center [273, 419] width 134 height 28
click at [389, 217] on input "text" at bounding box center [484, 209] width 223 height 15
paste input "https://[DOMAIN_NAME]/(case/([^/]+))?#/cases/([a-z0-9-]+)([^/]*)$"
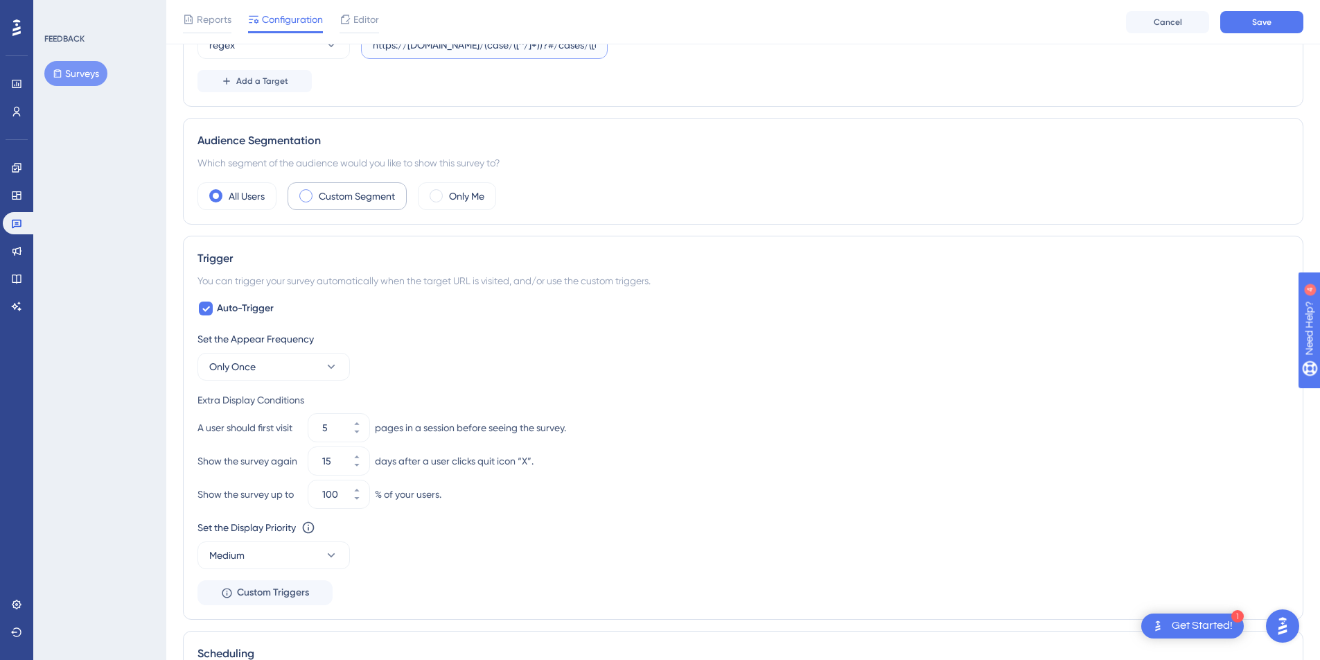
scroll to position [363, 10]
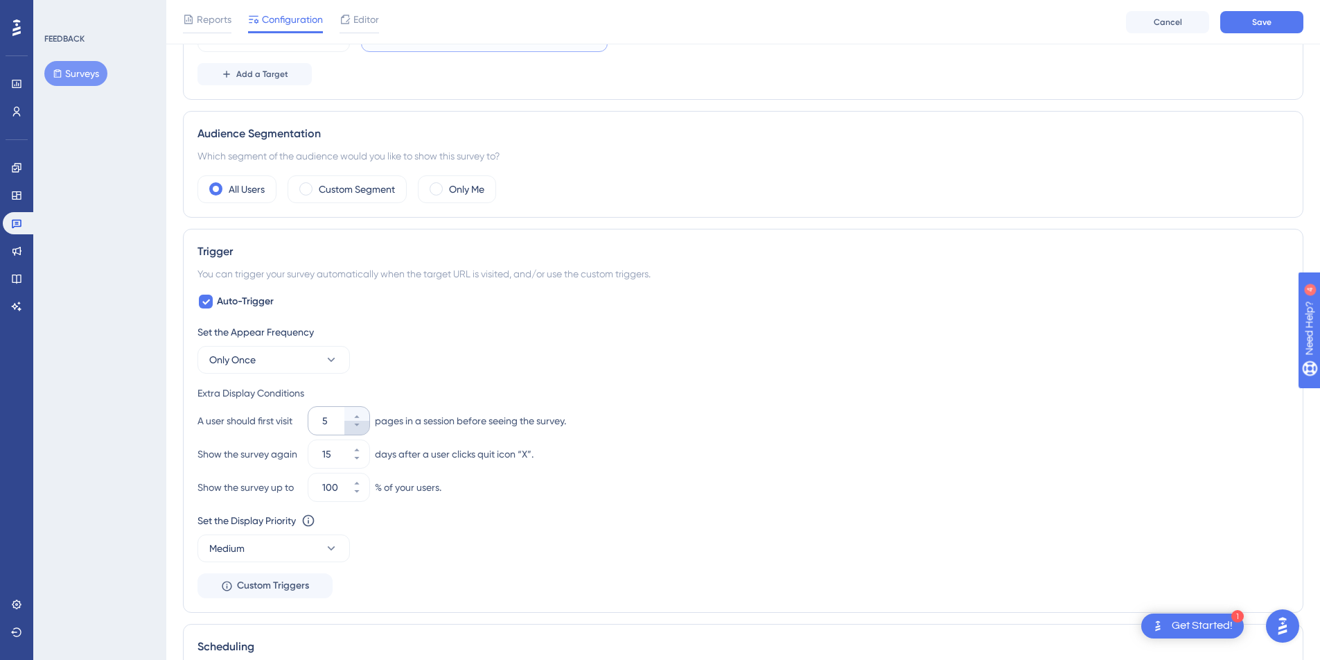
type input "https://[DOMAIN_NAME]/(case/([^/]+))?#/cases/([a-z0-9-]+)([^/]*)$"
click at [353, 422] on icon at bounding box center [357, 425] width 8 height 8
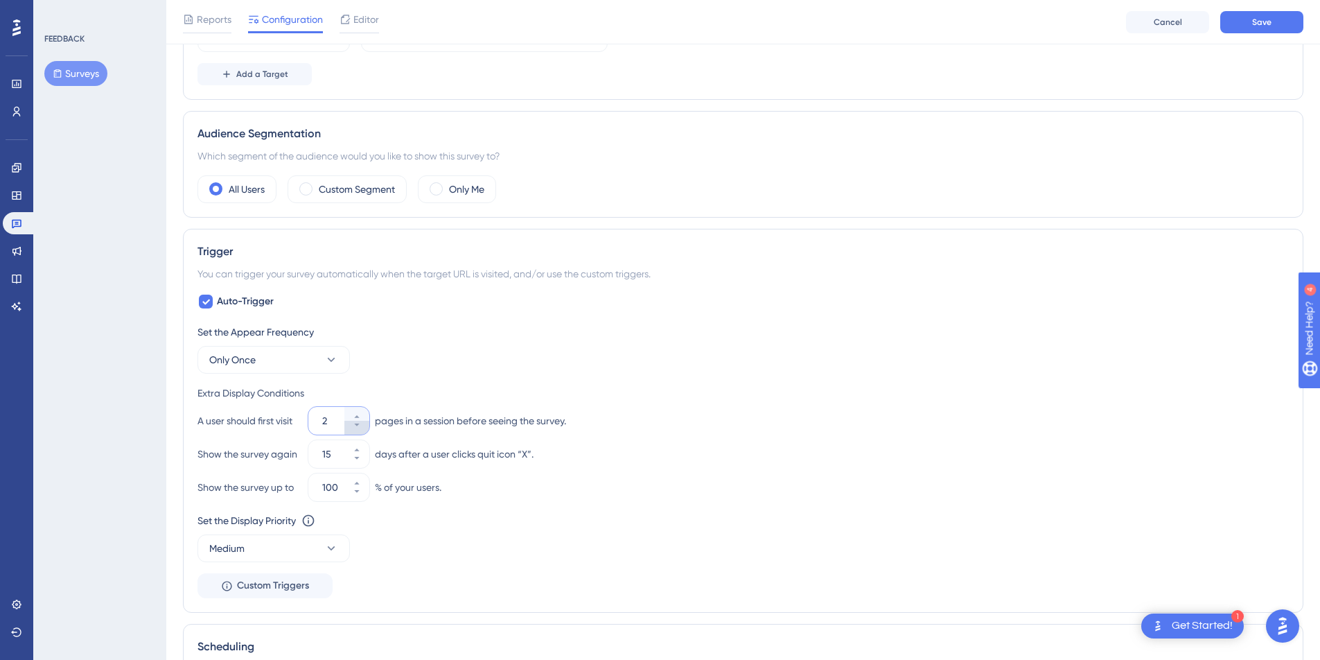
type input "1"
click at [353, 461] on icon at bounding box center [357, 458] width 8 height 8
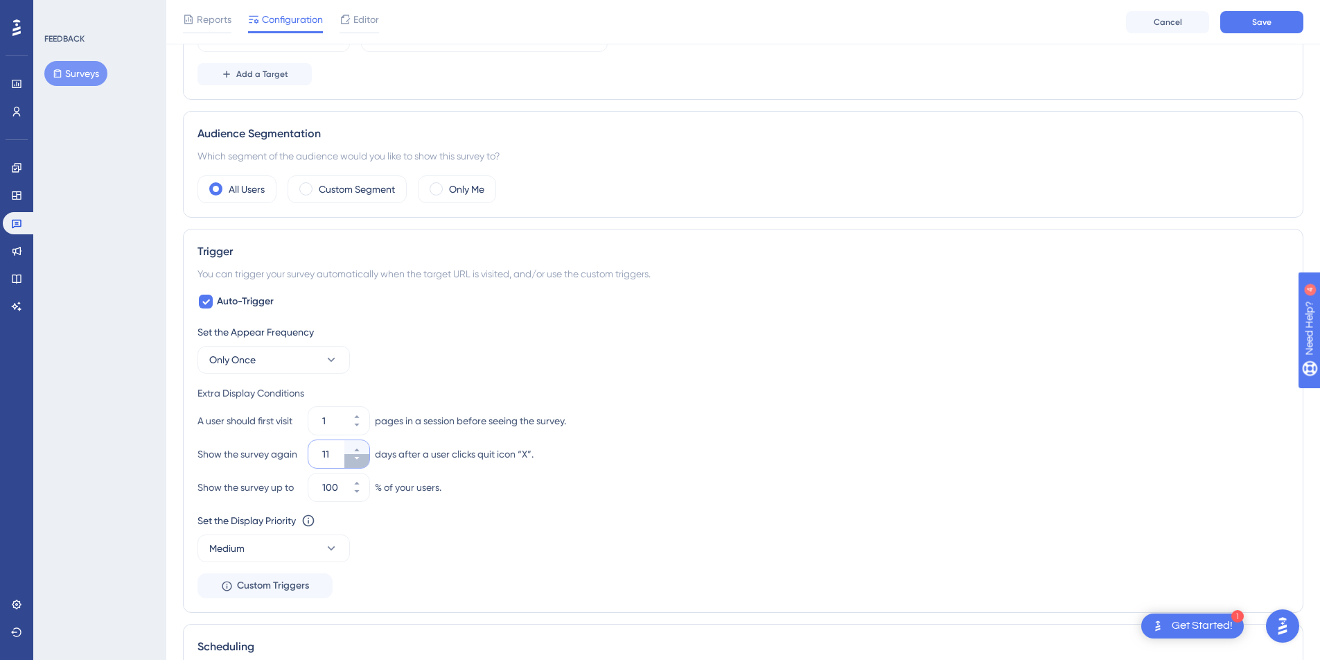
click at [353, 461] on icon at bounding box center [357, 458] width 8 height 8
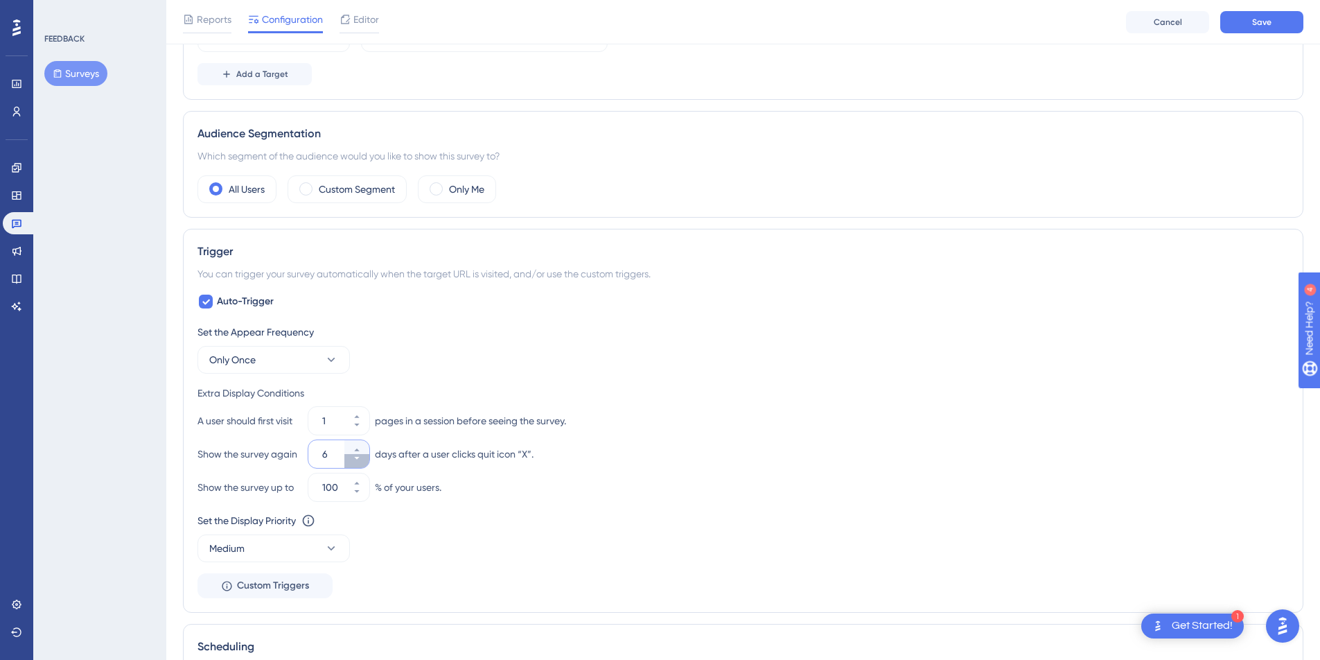
click at [353, 461] on icon at bounding box center [357, 458] width 8 height 8
type input "3"
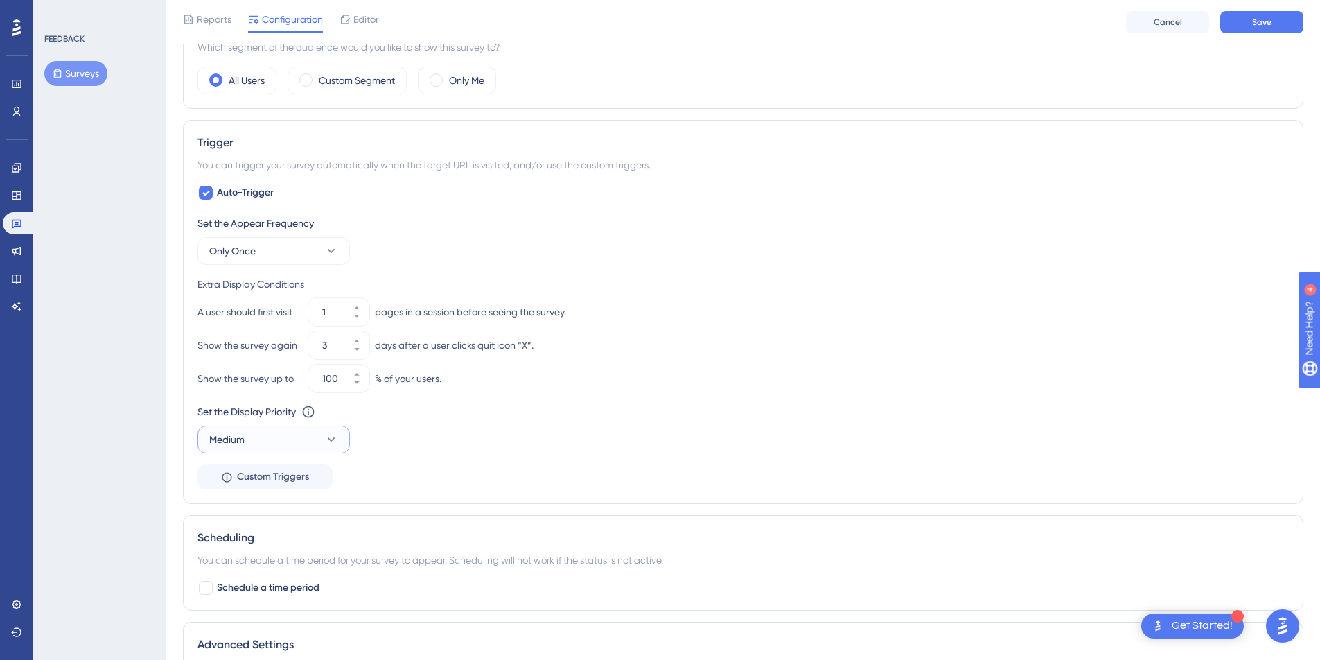
click at [301, 444] on button "Medium" at bounding box center [273, 439] width 152 height 28
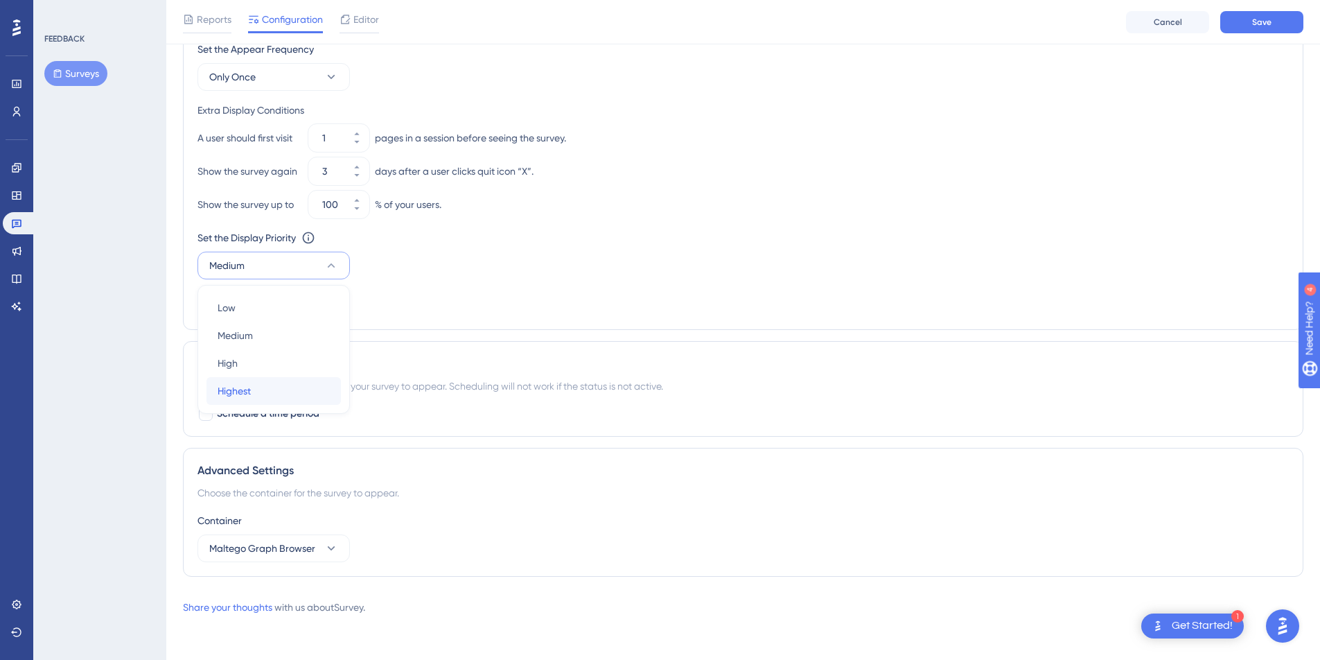
click at [247, 392] on button "Highest Highest" at bounding box center [273, 391] width 134 height 28
click at [288, 534] on button "Maltego Graph Browser" at bounding box center [273, 548] width 152 height 28
click at [246, 615] on span "Maltego Monitor" at bounding box center [254, 618] width 72 height 17
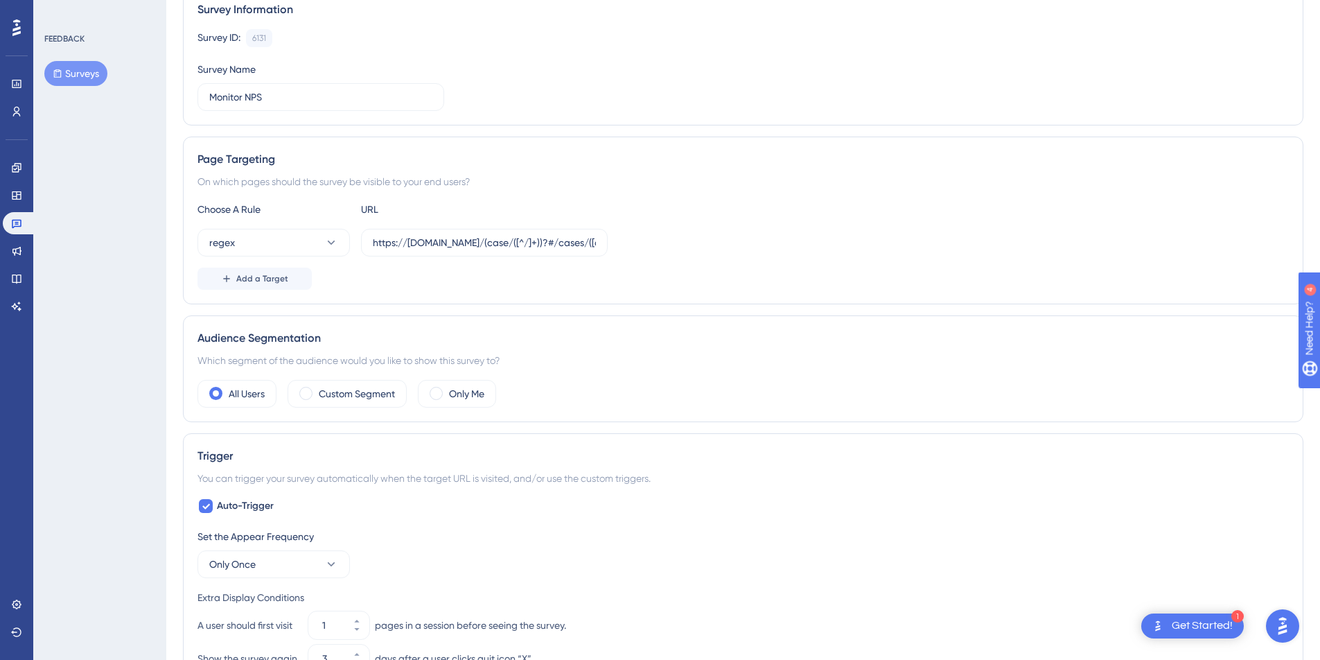
scroll to position [0, 10]
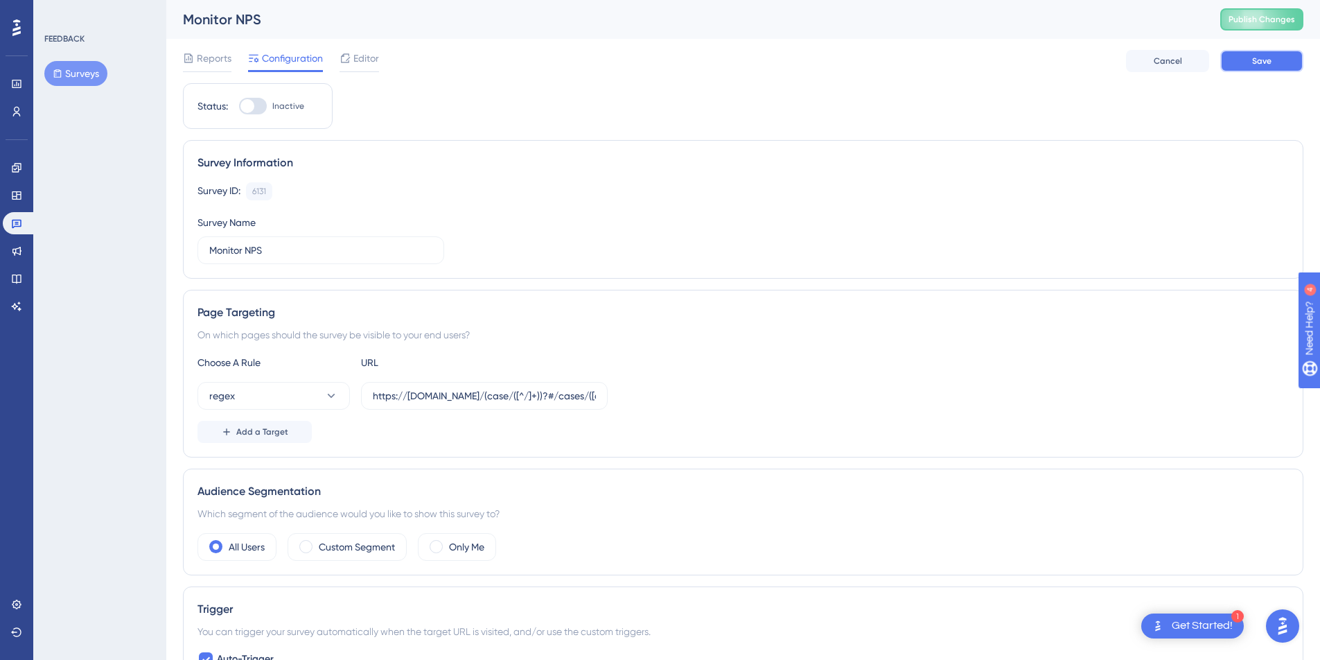
click at [1263, 60] on button "Save" at bounding box center [1261, 61] width 83 height 22
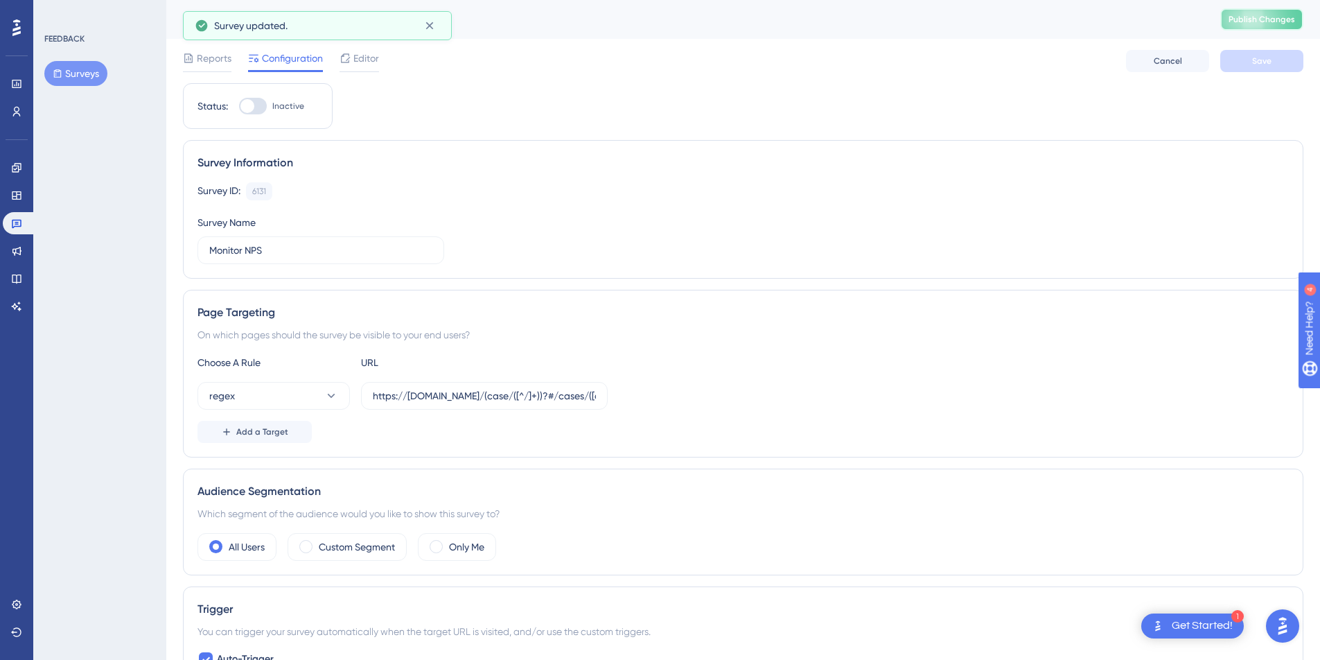
click at [1274, 18] on span "Publish Changes" at bounding box center [1262, 19] width 67 height 11
click at [240, 108] on div at bounding box center [247, 106] width 14 height 14
click at [238, 107] on input "Inactive" at bounding box center [238, 106] width 1 height 1
checkbox input "true"
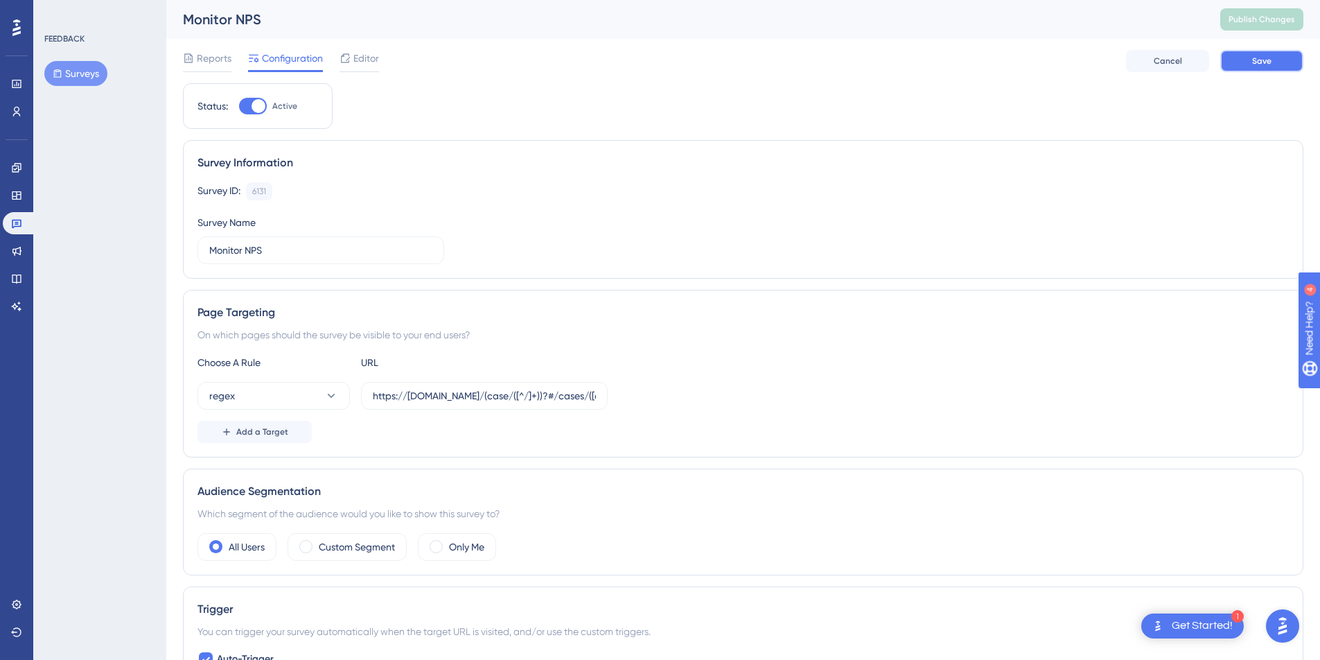
click at [1258, 53] on button "Save" at bounding box center [1261, 61] width 83 height 22
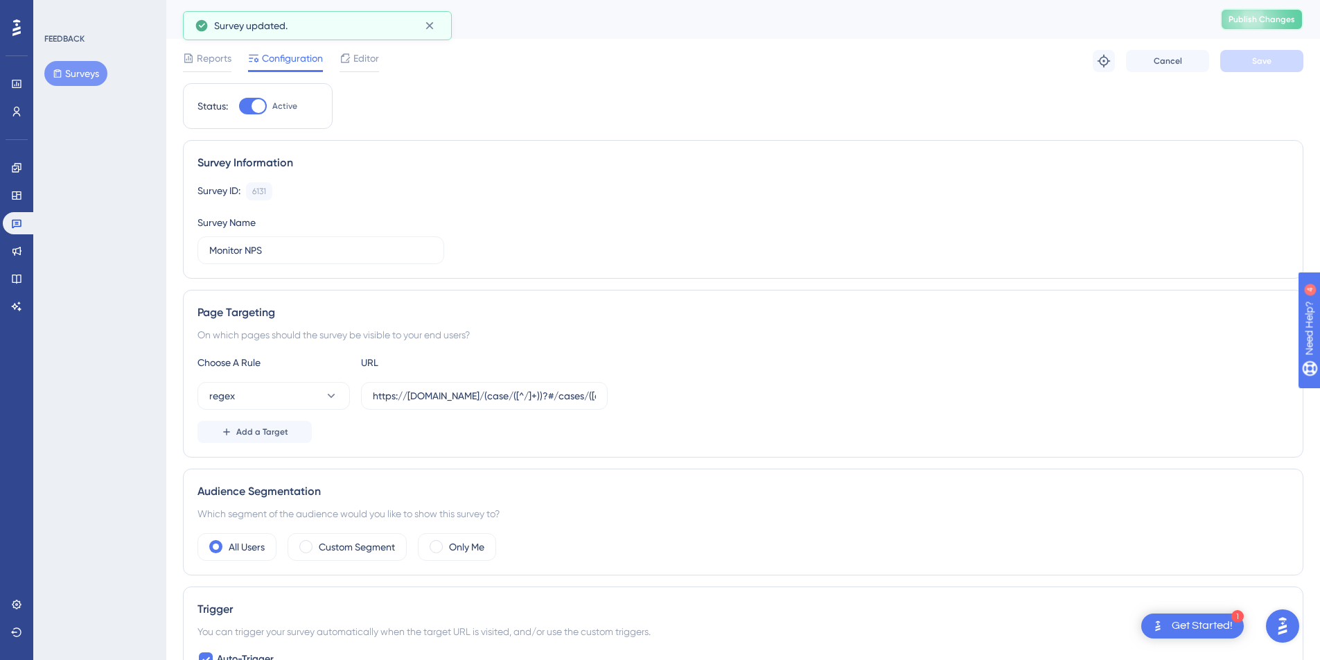
click at [1258, 22] on span "Publish Changes" at bounding box center [1262, 19] width 67 height 11
